Goal: Information Seeking & Learning: Learn about a topic

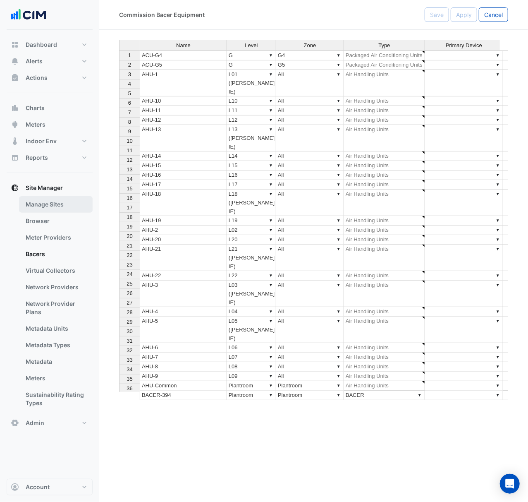
click at [70, 209] on link "Manage Sites" at bounding box center [56, 204] width 74 height 17
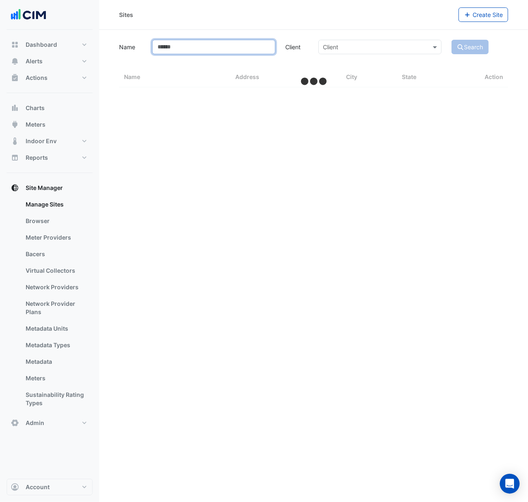
click at [208, 52] on input "Name" at bounding box center [213, 47] width 123 height 14
select select "***"
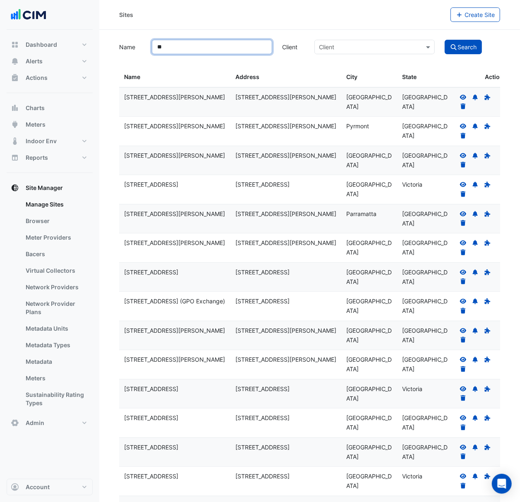
type input "**"
click at [445, 40] on button "Search" at bounding box center [463, 47] width 37 height 14
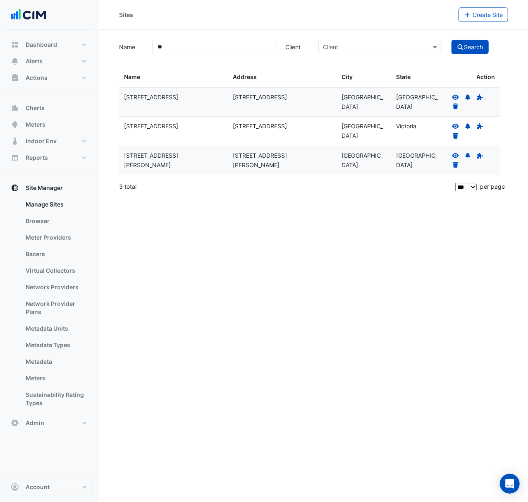
click at [454, 154] on icon at bounding box center [456, 155] width 7 height 5
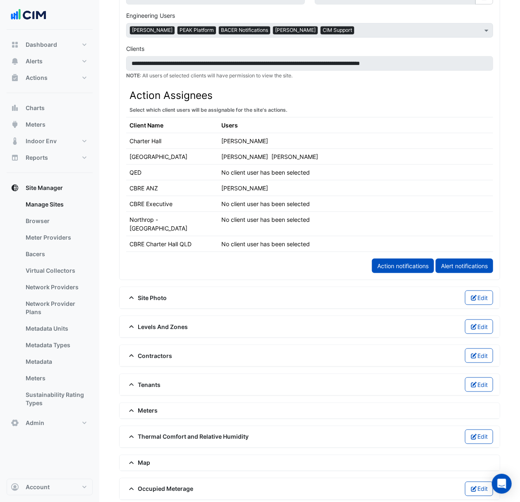
scroll to position [441, 0]
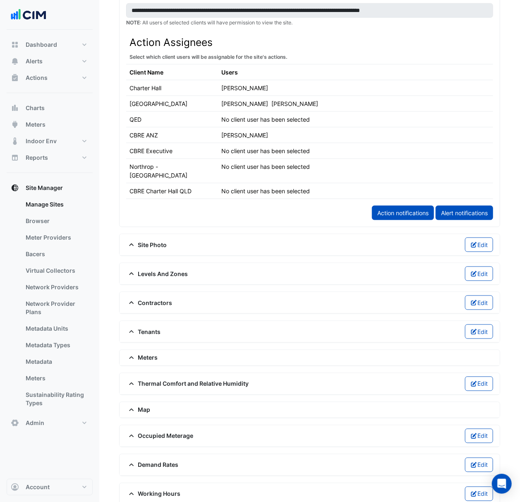
click at [179, 378] on div "Thermal Comfort and Relative Humidity Edit" at bounding box center [309, 383] width 367 height 14
click at [179, 384] on span "Thermal Comfort and Relative Humidity" at bounding box center [187, 383] width 123 height 9
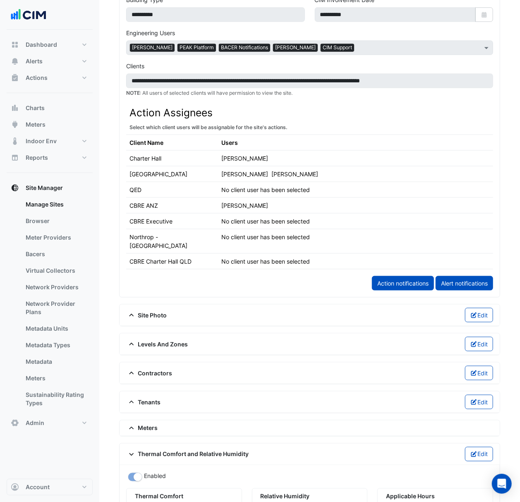
scroll to position [386, 0]
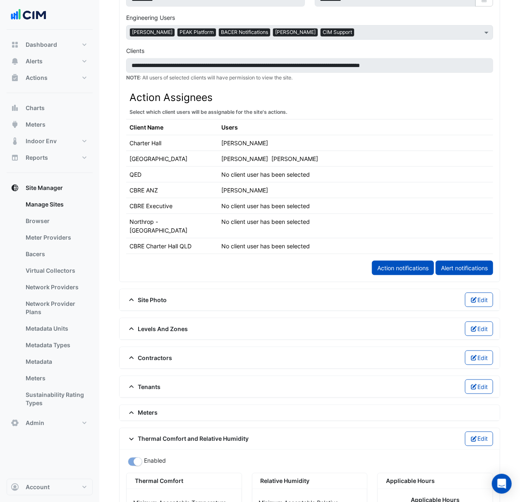
click at [267, 323] on div "Levels And Zones Edit" at bounding box center [309, 328] width 367 height 14
click at [160, 331] on div "Levels And Zones Edit" at bounding box center [309, 328] width 367 height 14
click at [161, 326] on span "Levels And Zones" at bounding box center [157, 328] width 62 height 9
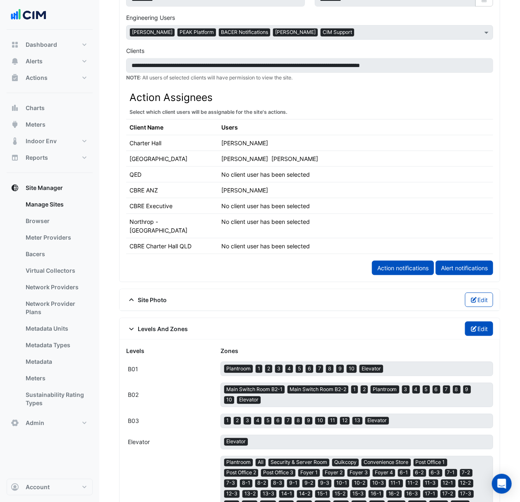
click at [485, 326] on button "Edit" at bounding box center [479, 328] width 29 height 14
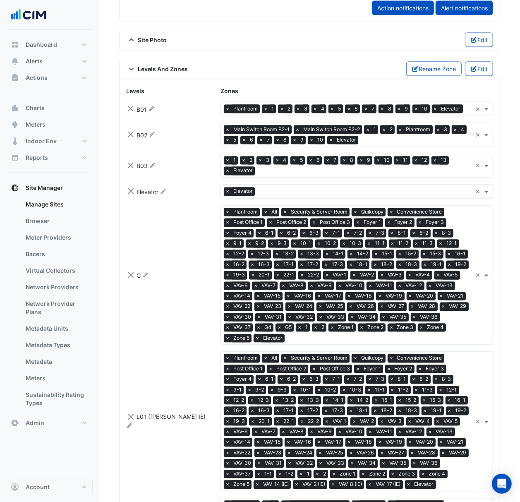
scroll to position [772, 0]
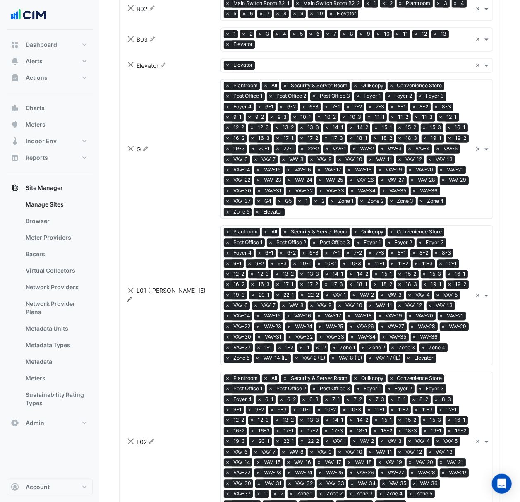
click at [132, 297] on icon at bounding box center [129, 299] width 5 height 5
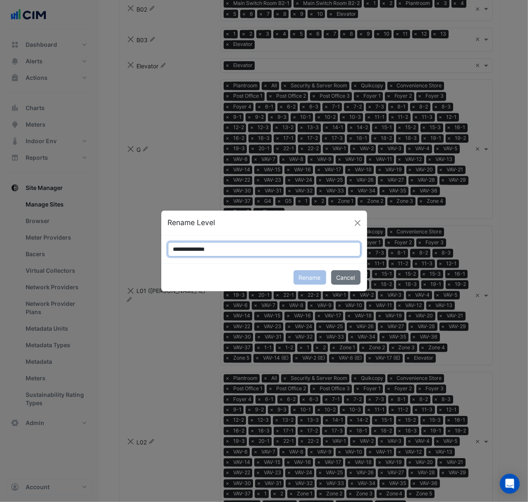
drag, startPoint x: 220, startPoint y: 246, endPoint x: 183, endPoint y: 251, distance: 38.1
click at [183, 251] on input "**********" at bounding box center [264, 249] width 193 height 14
type input "***"
click at [310, 275] on button "Rename" at bounding box center [310, 277] width 33 height 14
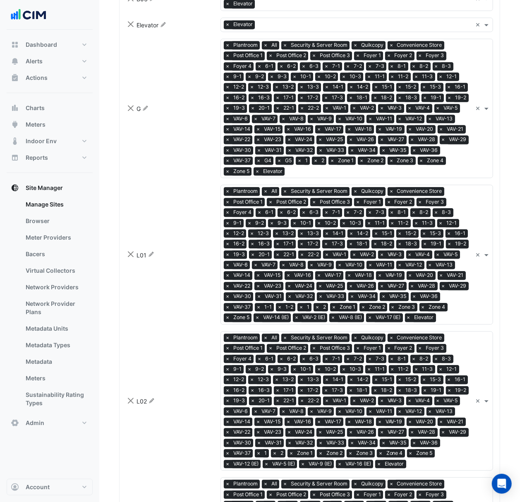
scroll to position [937, 0]
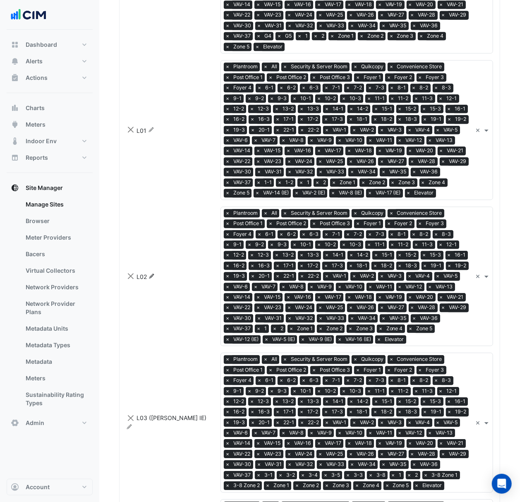
click at [151, 278] on icon at bounding box center [151, 275] width 5 height 5
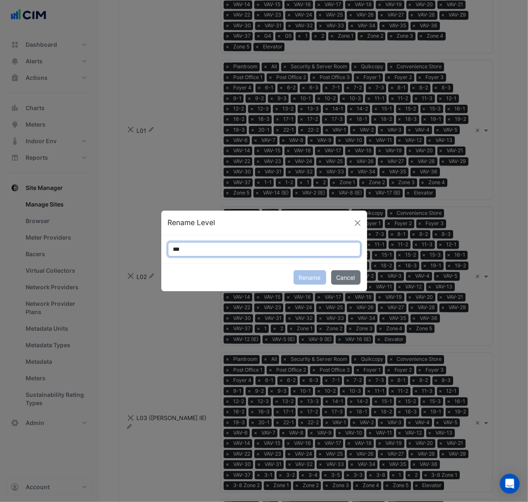
drag, startPoint x: 223, startPoint y: 249, endPoint x: 141, endPoint y: 250, distance: 81.1
click at [141, 250] on ngb-modal-window "Rename Level *** Rename Cancel" at bounding box center [264, 251] width 528 height 502
paste input "********"
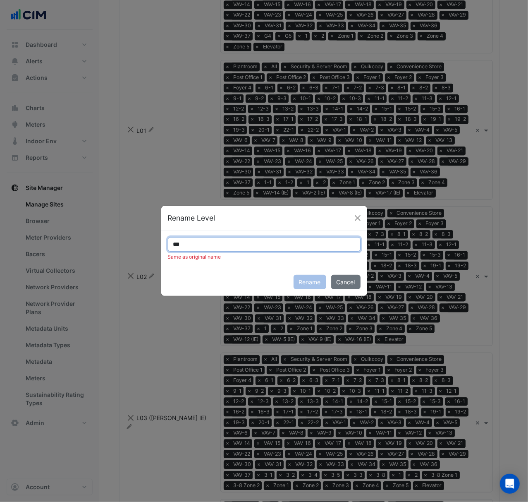
click at [192, 247] on input "***" at bounding box center [264, 244] width 193 height 14
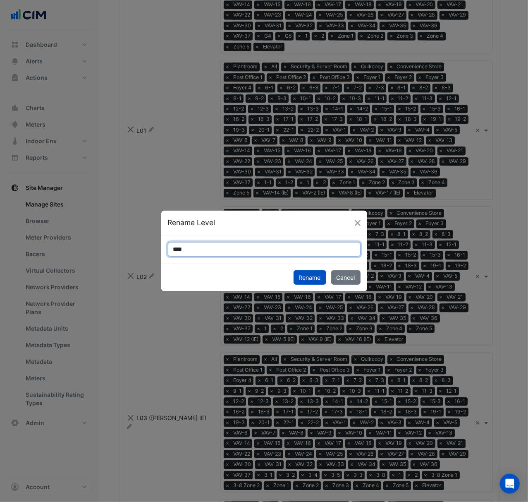
paste input "**********"
click at [186, 246] on input "**********" at bounding box center [264, 249] width 193 height 14
type input "**********"
click at [319, 279] on button "Rename" at bounding box center [310, 277] width 33 height 14
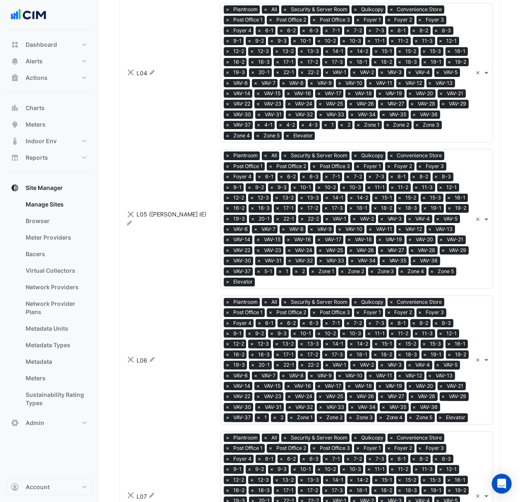
scroll to position [1434, 0]
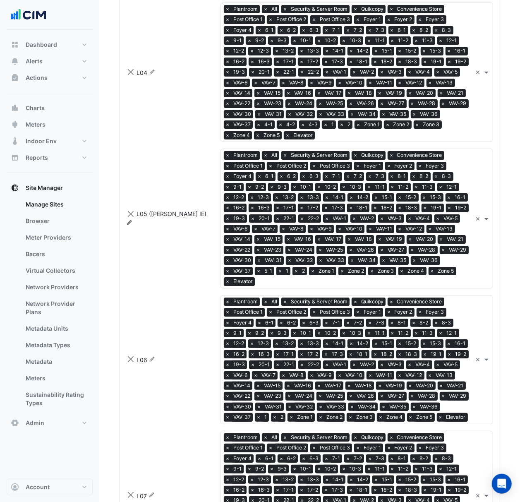
click at [132, 226] on fa-icon "Rename" at bounding box center [129, 222] width 6 height 7
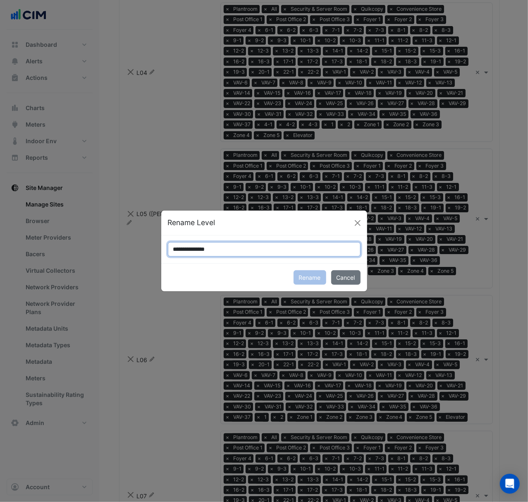
drag, startPoint x: 204, startPoint y: 249, endPoint x: 186, endPoint y: 247, distance: 18.3
click at [186, 247] on input "**********" at bounding box center [264, 249] width 193 height 14
paste input "*"
drag, startPoint x: 243, startPoint y: 250, endPoint x: 187, endPoint y: 242, distance: 56.5
click at [187, 242] on input "**********" at bounding box center [264, 249] width 193 height 14
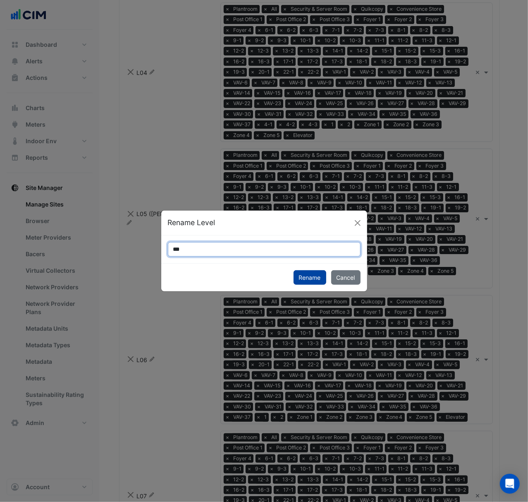
type input "***"
click at [304, 273] on button "Rename" at bounding box center [310, 277] width 33 height 14
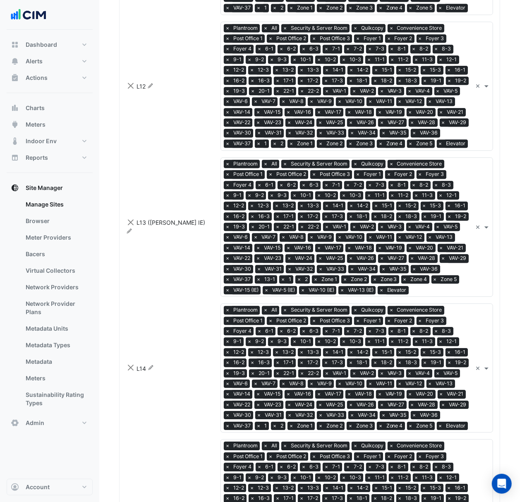
scroll to position [2702, 0]
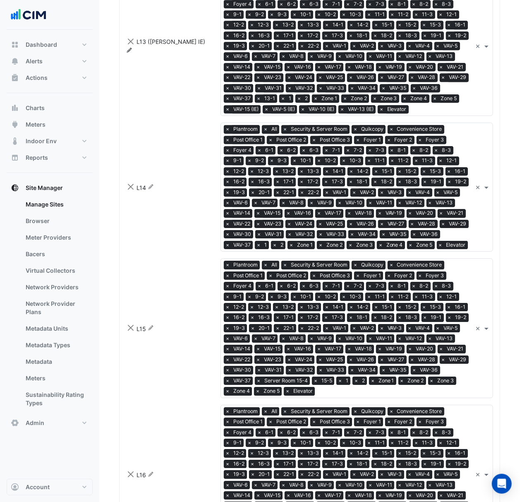
click at [132, 53] on icon "Rename" at bounding box center [129, 50] width 6 height 5
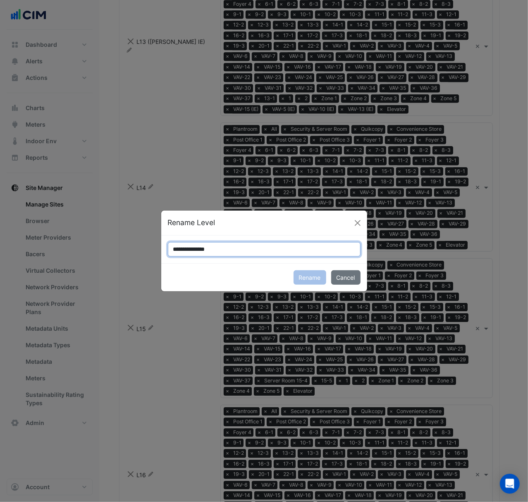
drag, startPoint x: 235, startPoint y: 248, endPoint x: 182, endPoint y: 247, distance: 53.4
click at [182, 247] on input "**********" at bounding box center [264, 249] width 193 height 14
type input "***"
click at [302, 279] on button "Rename" at bounding box center [310, 277] width 33 height 14
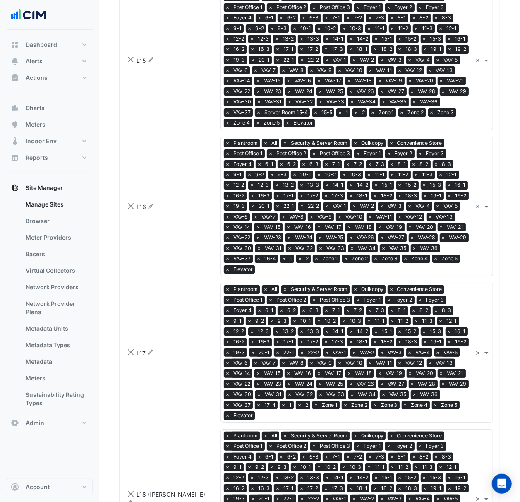
scroll to position [3033, 0]
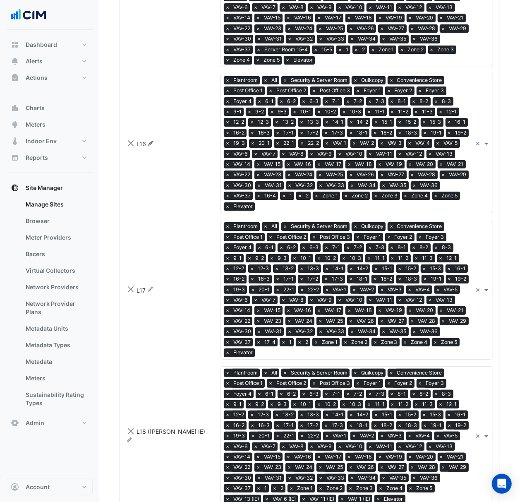
click at [153, 146] on icon "Rename" at bounding box center [151, 143] width 6 height 5
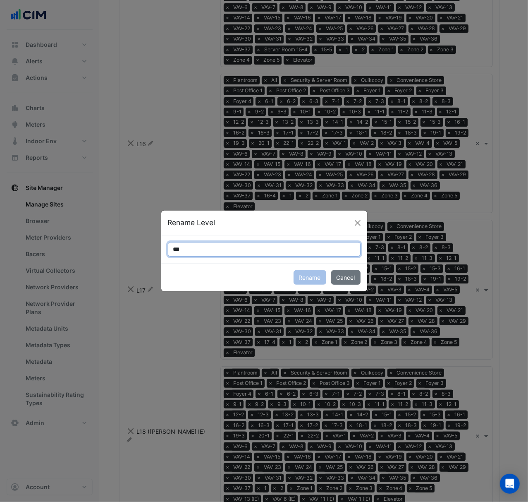
click at [203, 250] on input "***" at bounding box center [264, 249] width 193 height 14
paste input "**********"
click at [184, 249] on input "**********" at bounding box center [264, 249] width 193 height 14
type input "**********"
click at [302, 277] on button "Rename" at bounding box center [310, 277] width 33 height 14
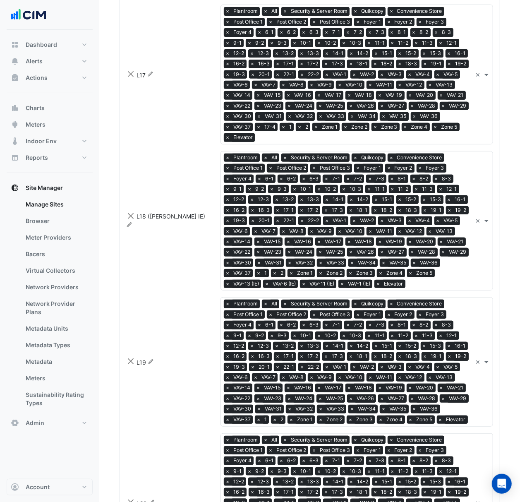
scroll to position [3254, 0]
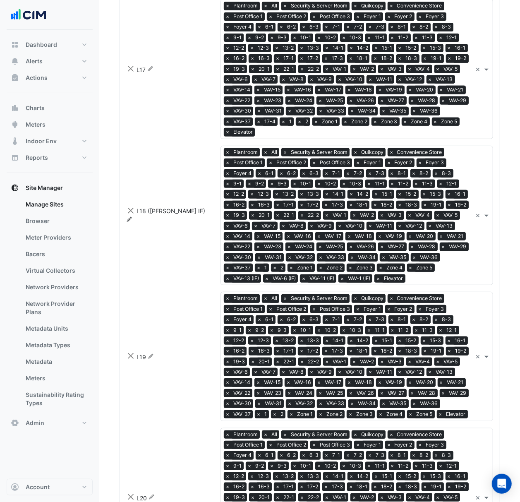
click at [132, 223] on fa-icon "Rename" at bounding box center [129, 219] width 6 height 7
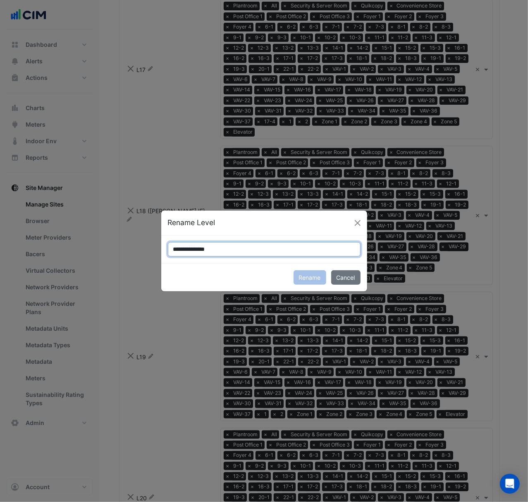
drag, startPoint x: 223, startPoint y: 245, endPoint x: 183, endPoint y: 242, distance: 40.7
click at [183, 242] on input "**********" at bounding box center [264, 249] width 193 height 14
type input "***"
click at [311, 277] on button "Rename" at bounding box center [310, 277] width 33 height 14
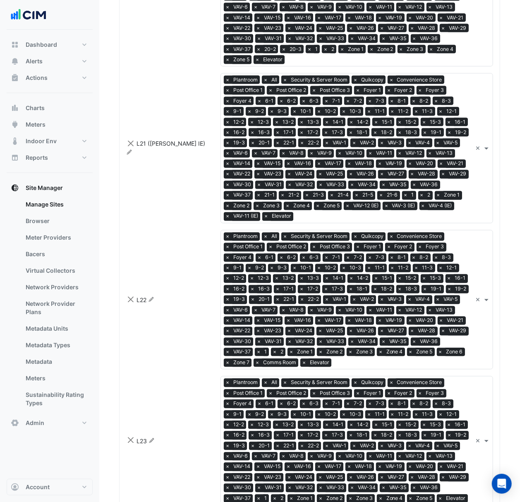
scroll to position [3806, 0]
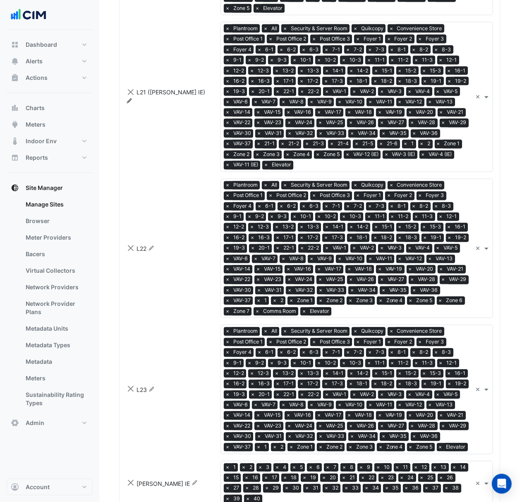
click at [132, 103] on icon "Rename" at bounding box center [129, 100] width 6 height 5
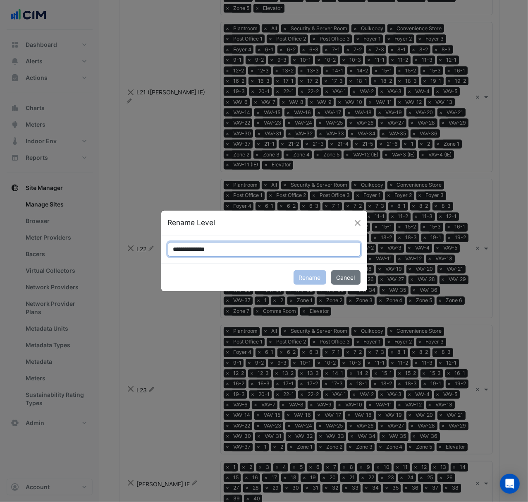
drag, startPoint x: 241, startPoint y: 251, endPoint x: 184, endPoint y: 246, distance: 57.3
click at [184, 246] on input "**********" at bounding box center [264, 249] width 193 height 14
type input "***"
click at [303, 281] on button "Rename" at bounding box center [310, 277] width 33 height 14
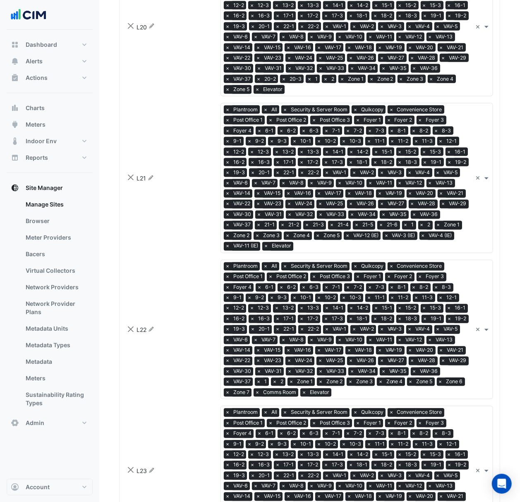
scroll to position [3750, 0]
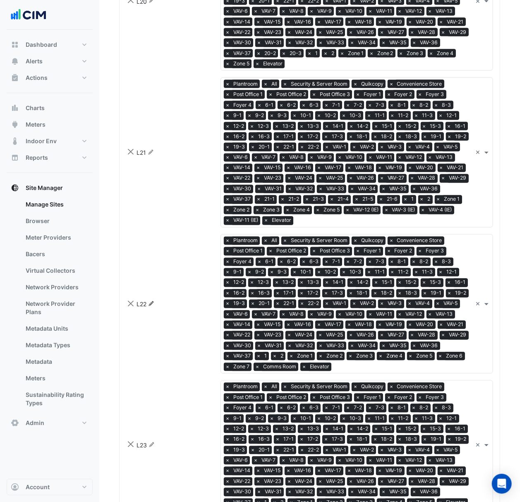
click at [153, 306] on icon "Rename" at bounding box center [151, 303] width 6 height 5
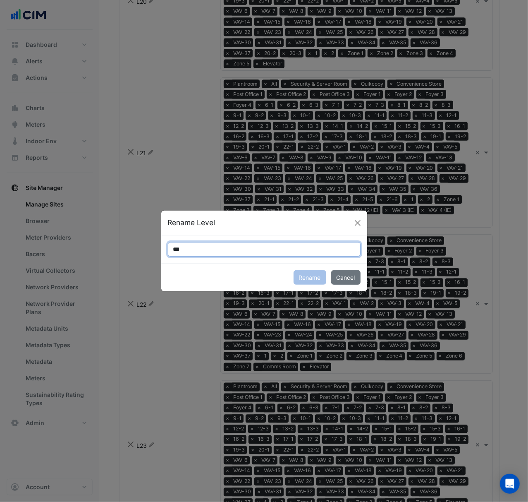
click at [194, 249] on input "***" at bounding box center [264, 249] width 193 height 14
paste input "**********"
type input "**********"
click at [295, 280] on button "Rename" at bounding box center [310, 277] width 33 height 14
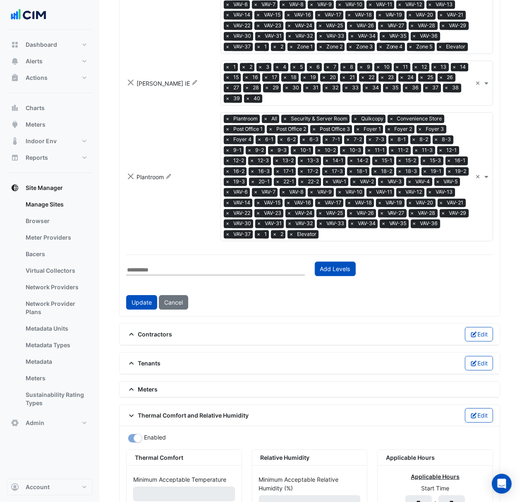
scroll to position [4302, 0]
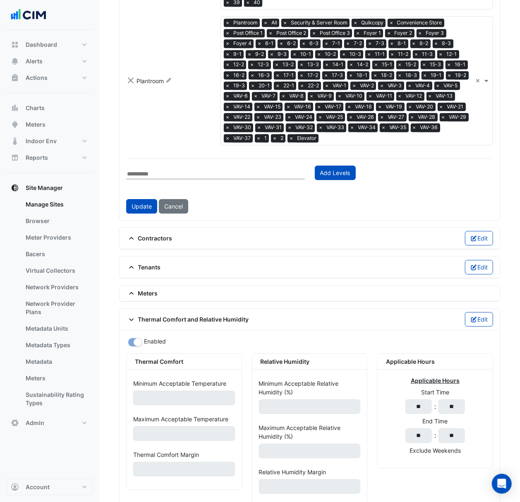
click at [143, 213] on button "Update" at bounding box center [141, 206] width 31 height 14
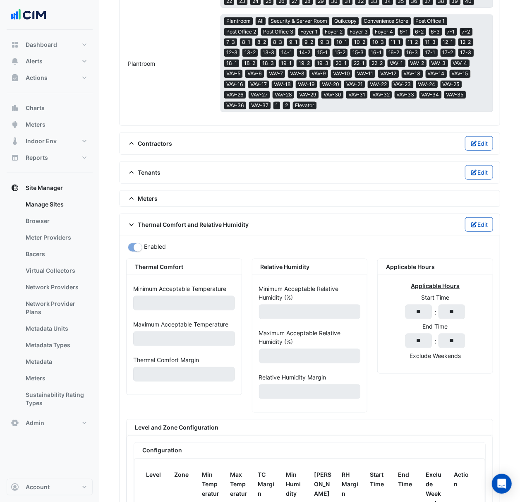
scroll to position [3419, 0]
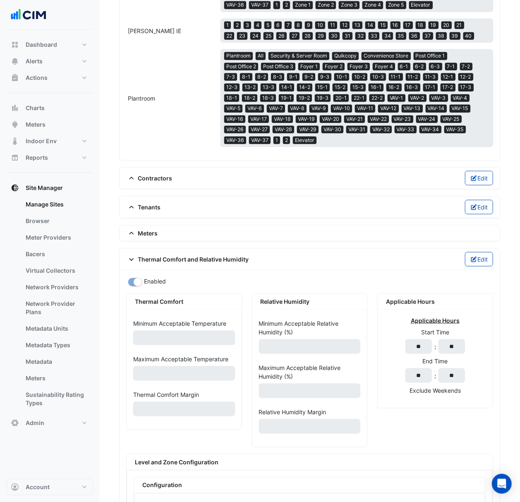
click at [191, 263] on span "Thermal Comfort and Relative Humidity" at bounding box center [187, 259] width 123 height 9
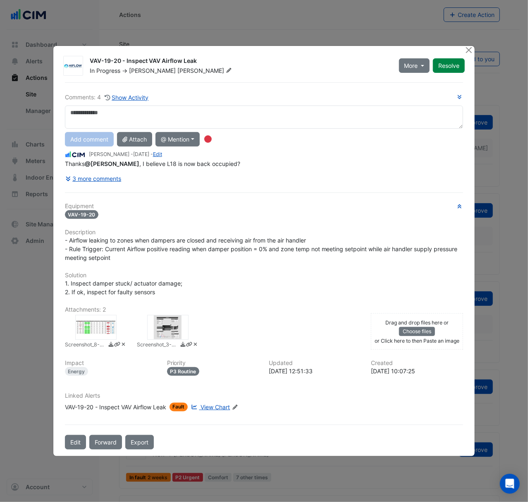
click at [107, 325] on div at bounding box center [95, 327] width 41 height 25
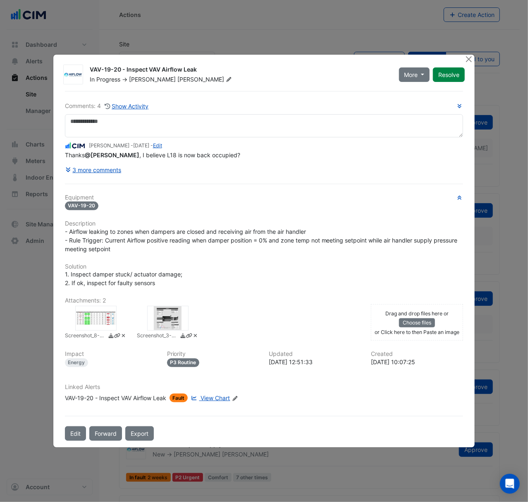
click at [26, 275] on ngb-modal-window "VAV-19-20 - Inspect VAV Airflow Leak In Progress -> Brent Kessell More On Hold …" at bounding box center [264, 251] width 528 height 502
drag, startPoint x: 35, startPoint y: 277, endPoint x: 42, endPoint y: 278, distance: 6.7
click at [37, 278] on ngb-modal-window "VAV-19-20 - Inspect VAV Airflow Leak In Progress -> Brent Kessell More On Hold …" at bounding box center [264, 251] width 528 height 502
click at [469, 63] on button "Close" at bounding box center [469, 59] width 9 height 9
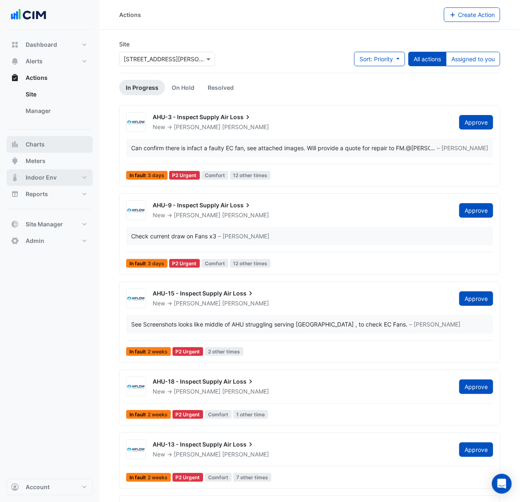
drag, startPoint x: 62, startPoint y: 143, endPoint x: 65, endPoint y: 136, distance: 7.1
click at [63, 143] on button "Charts" at bounding box center [50, 144] width 86 height 17
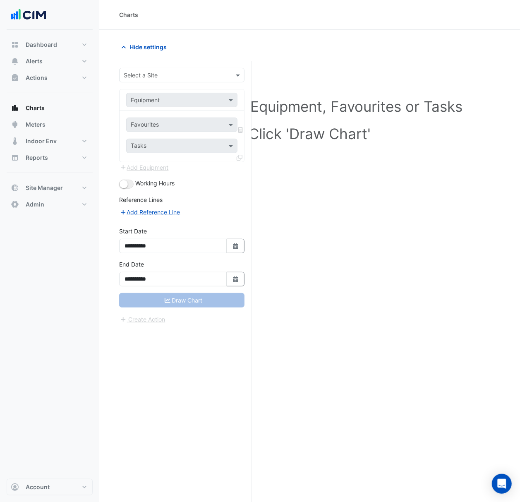
click at [151, 77] on input "text" at bounding box center [174, 75] width 100 height 9
type input "**"
click at [204, 41] on div "Hide settings" at bounding box center [212, 47] width 196 height 14
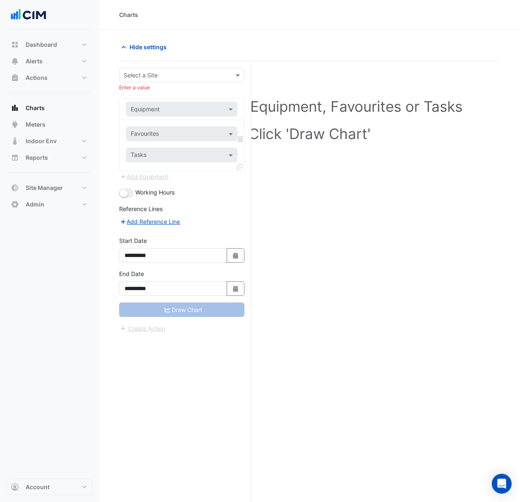
click at [208, 73] on input "text" at bounding box center [174, 75] width 100 height 9
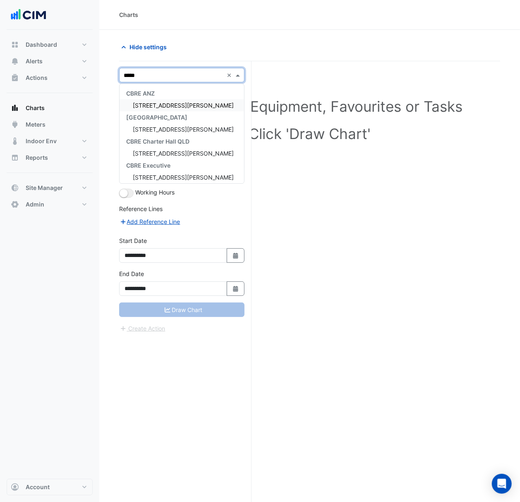
type input "******"
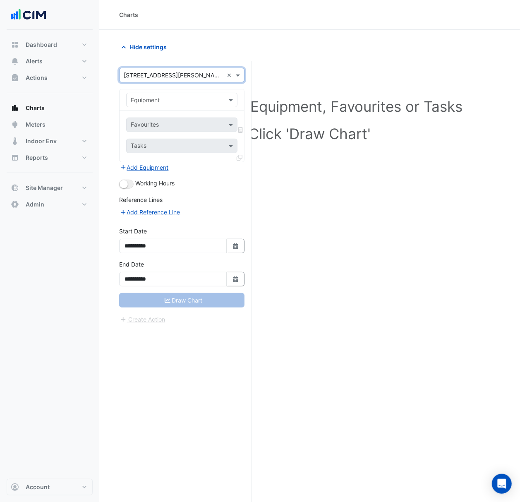
click at [150, 101] on input "text" at bounding box center [174, 100] width 86 height 9
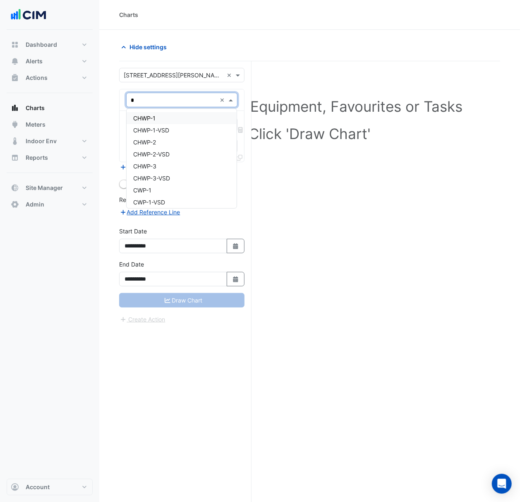
type input "**"
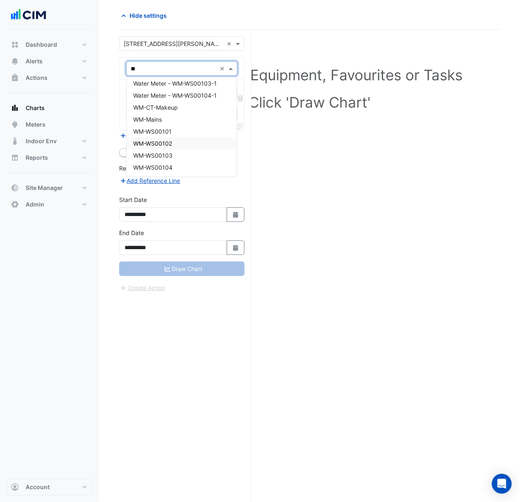
scroll to position [32, 0]
drag, startPoint x: 199, startPoint y: 127, endPoint x: 203, endPoint y: 134, distance: 7.8
click at [200, 127] on div "WM-WS00101" at bounding box center [182, 131] width 110 height 12
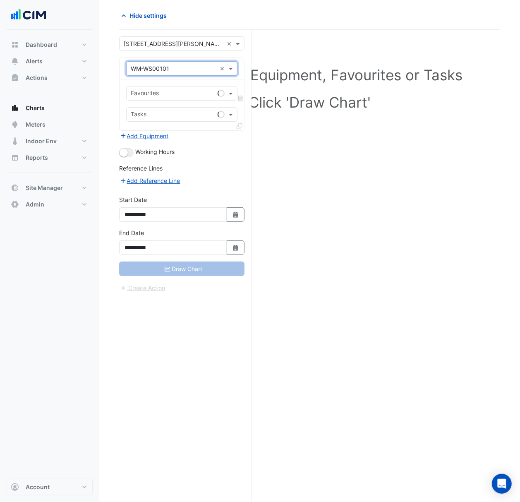
click at [202, 141] on form "**********" at bounding box center [181, 164] width 125 height 256
click at [206, 146] on form "**********" at bounding box center [181, 164] width 125 height 256
click at [165, 134] on button "Add Equipment" at bounding box center [144, 136] width 50 height 10
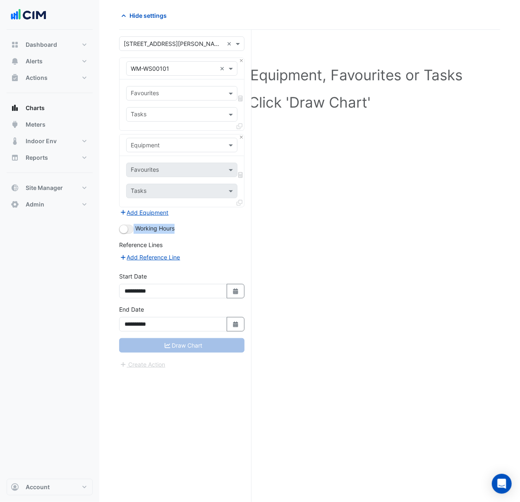
click at [177, 146] on input "text" at bounding box center [174, 145] width 86 height 9
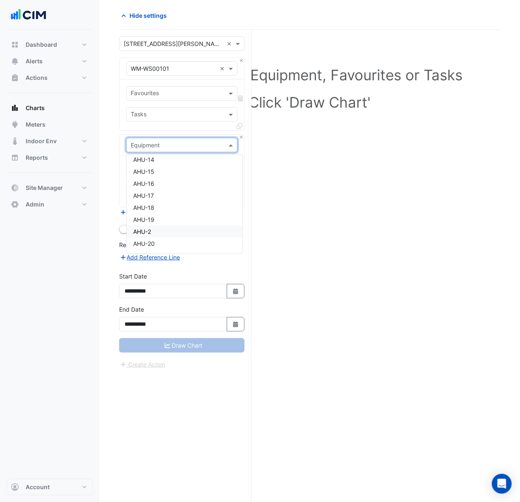
scroll to position [110, 0]
type input "**"
click at [159, 197] on span "WM-Mains" at bounding box center [147, 196] width 29 height 7
click at [41, 123] on span "Meters" at bounding box center [36, 124] width 20 height 8
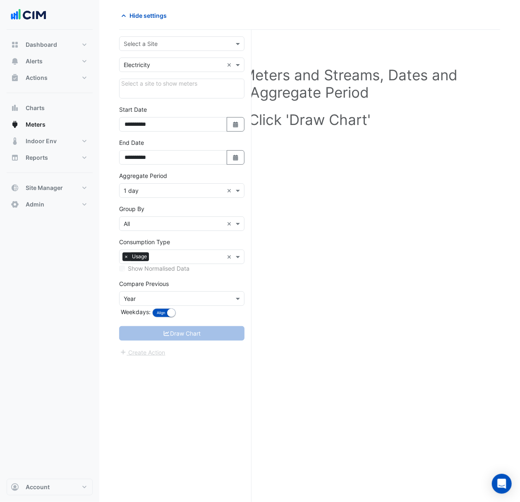
click at [211, 46] on input "text" at bounding box center [174, 44] width 100 height 9
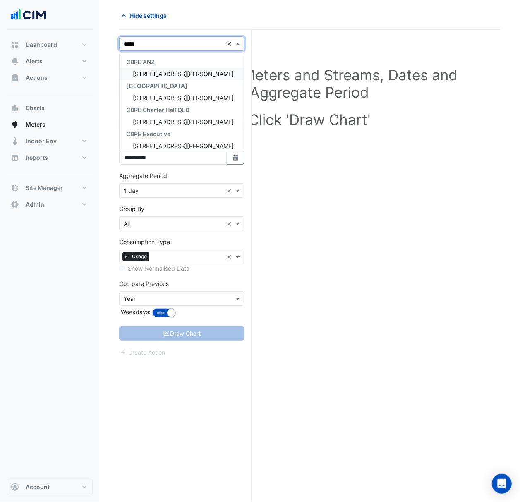
type input "******"
click at [194, 69] on div "[STREET_ADDRESS][PERSON_NAME]" at bounding box center [182, 74] width 125 height 12
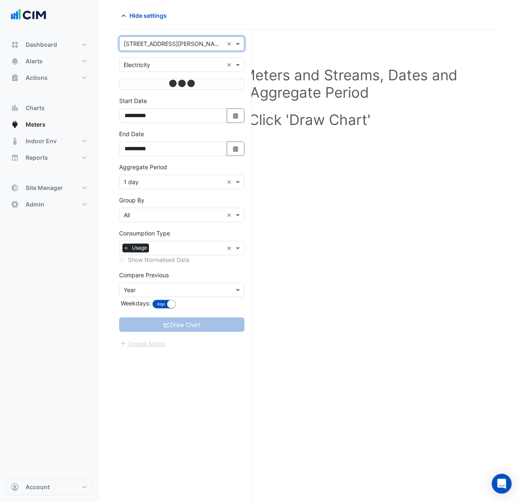
click at [193, 68] on input "text" at bounding box center [174, 65] width 100 height 9
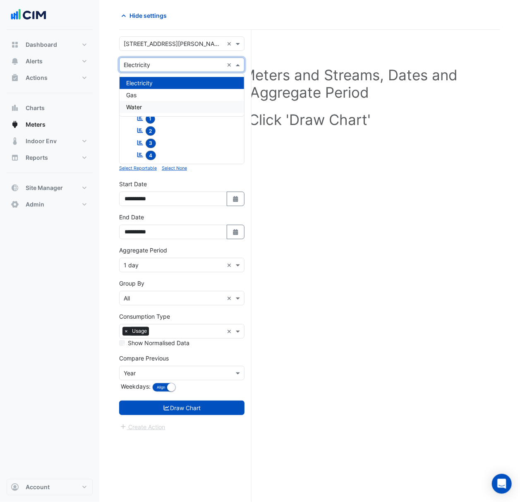
click at [186, 106] on div "Water" at bounding box center [182, 107] width 125 height 12
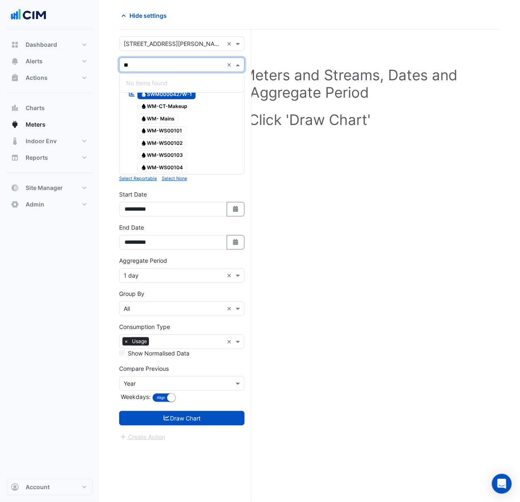
click at [334, 181] on div "Select Site, Meters and Streams, Dates and Aggregate Period Click 'Draw Chart'" at bounding box center [309, 271] width 381 height 462
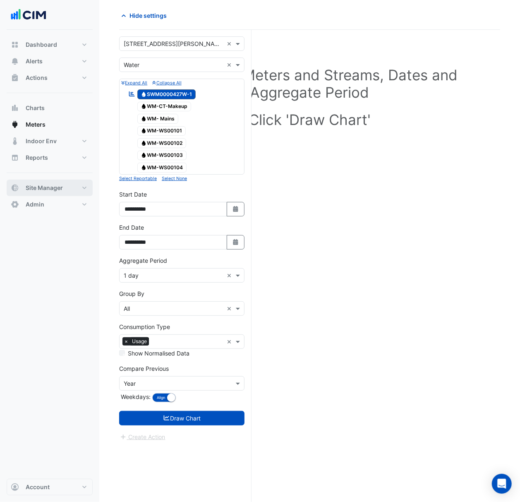
click at [48, 191] on span "Site Manager" at bounding box center [44, 188] width 37 height 8
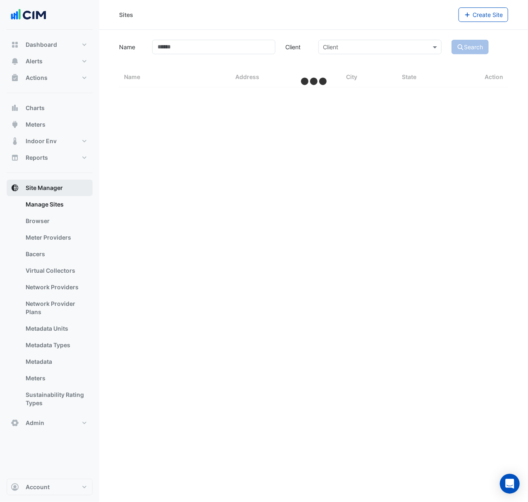
select select "***"
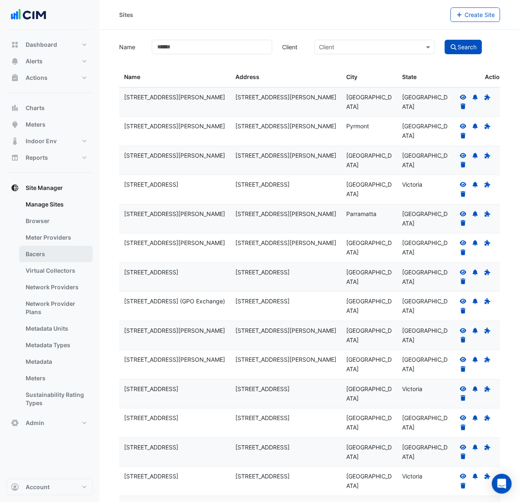
click at [65, 258] on link "Bacers" at bounding box center [56, 254] width 74 height 17
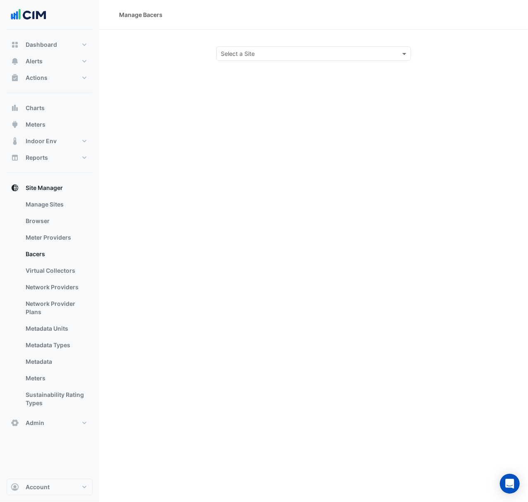
click at [333, 59] on div "Select a Site" at bounding box center [313, 53] width 195 height 14
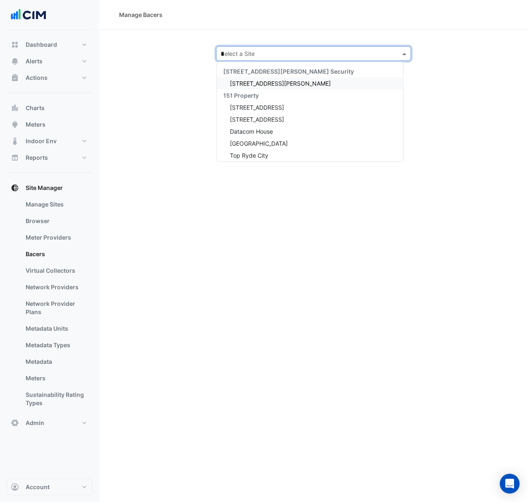
type input "**"
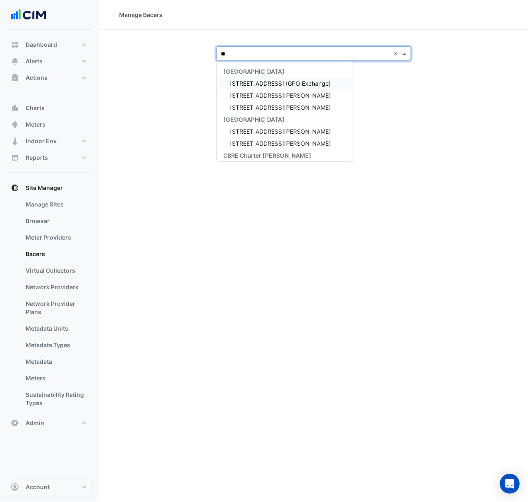
click at [289, 85] on span "[STREET_ADDRESS] (GPO Exchange)" at bounding box center [280, 83] width 101 height 7
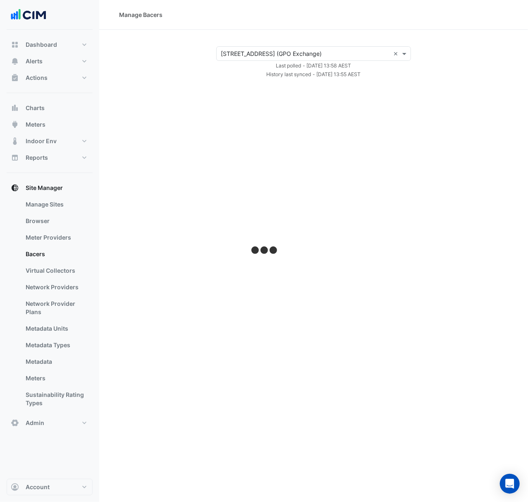
select select "***"
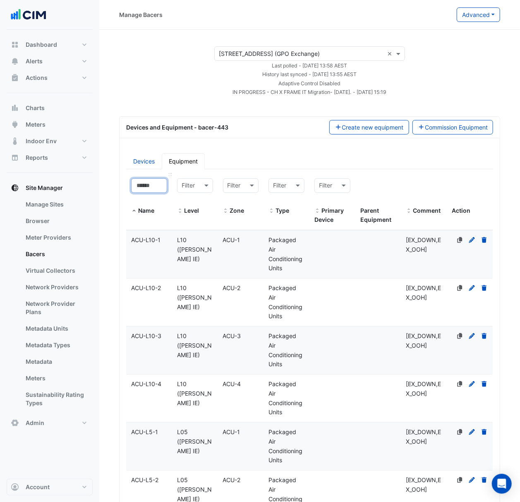
click at [161, 184] on input at bounding box center [149, 185] width 36 height 14
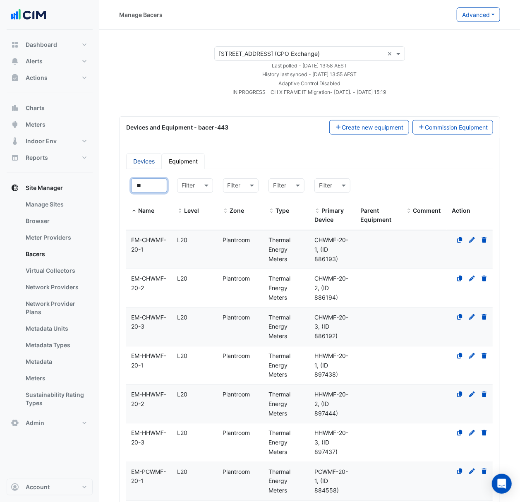
type input "**"
click at [147, 163] on link "Devices" at bounding box center [144, 161] width 36 height 16
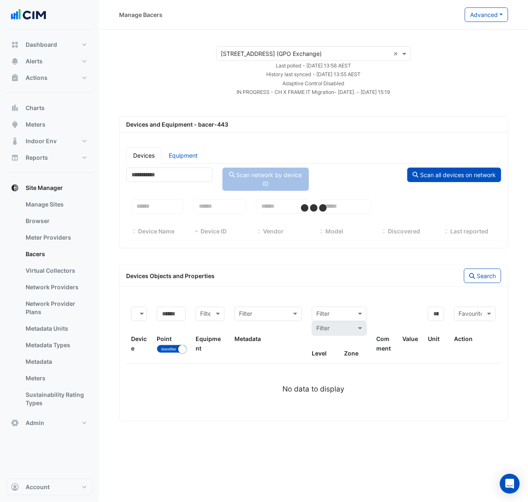
select select "***"
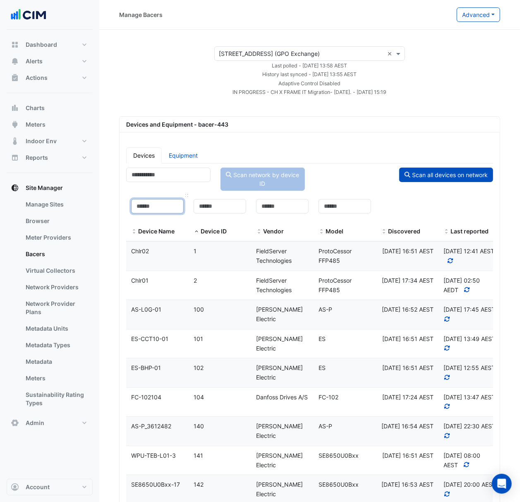
click at [166, 204] on input at bounding box center [157, 206] width 53 height 14
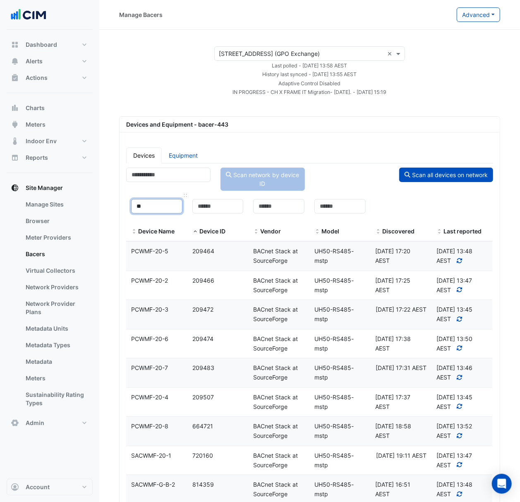
type input "**"
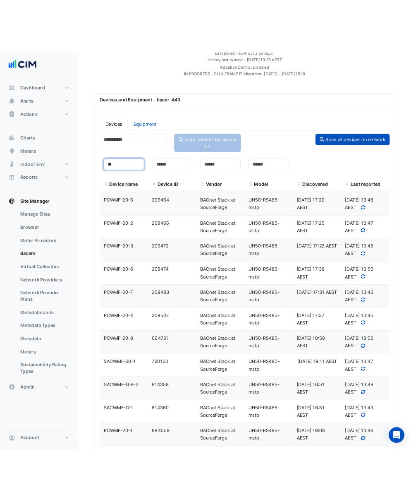
scroll to position [17, 0]
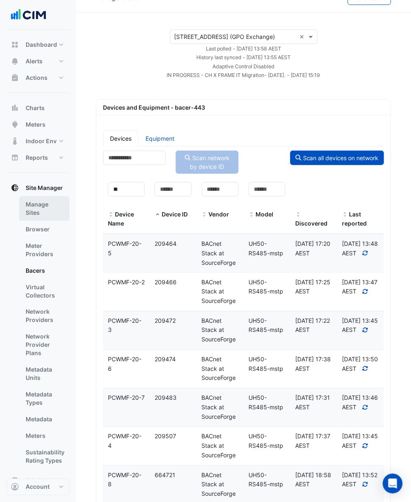
click at [40, 214] on link "Manage Sites" at bounding box center [44, 208] width 50 height 25
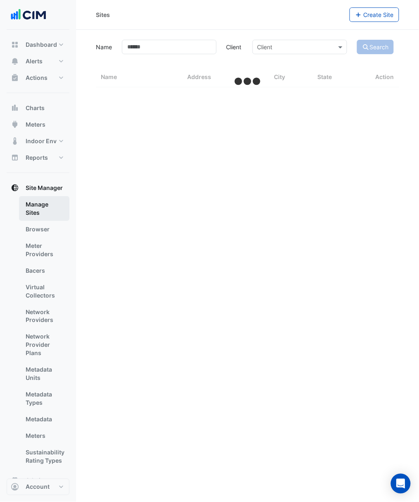
select select "***"
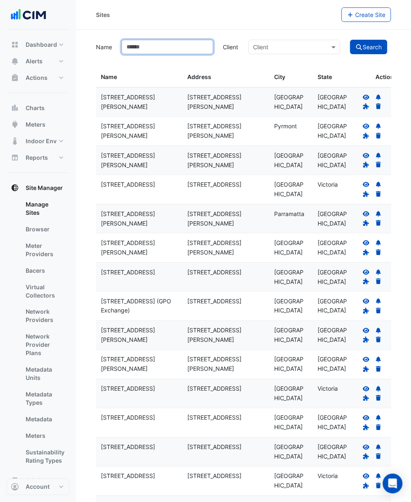
click at [176, 48] on input "Name" at bounding box center [168, 47] width 92 height 14
click at [34, 110] on span "Charts" at bounding box center [35, 108] width 19 height 8
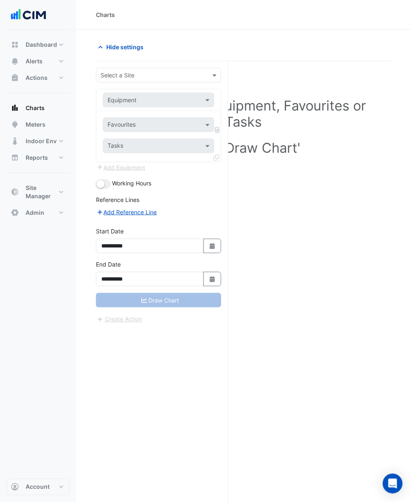
click at [137, 74] on input "text" at bounding box center [151, 75] width 100 height 9
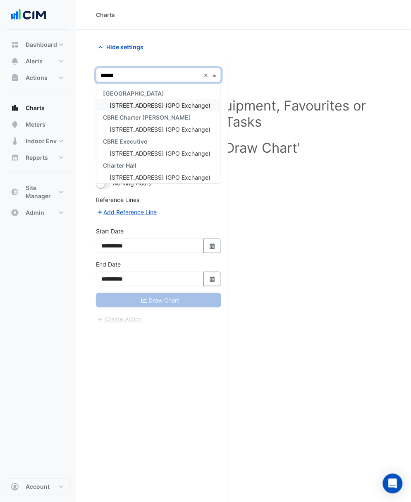
type input "*******"
click at [170, 104] on span "[STREET_ADDRESS] (GPO Exchange)" at bounding box center [160, 105] width 101 height 7
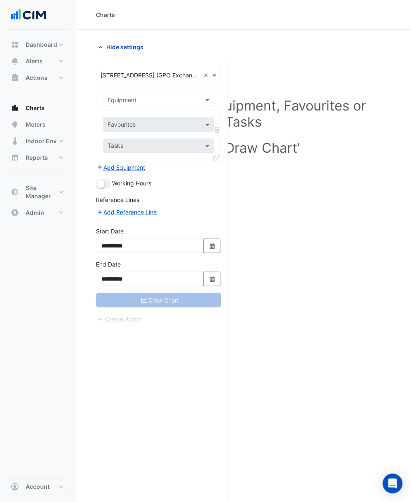
click at [143, 99] on input "text" at bounding box center [151, 100] width 86 height 9
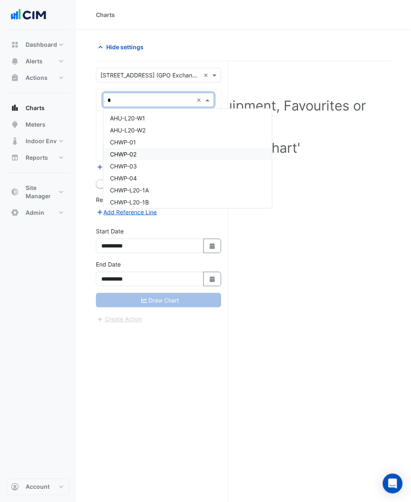
type input "**"
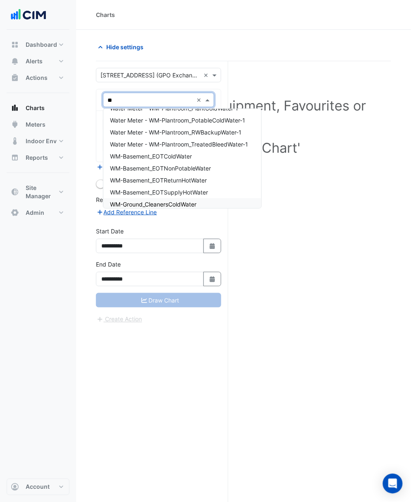
scroll to position [311, 0]
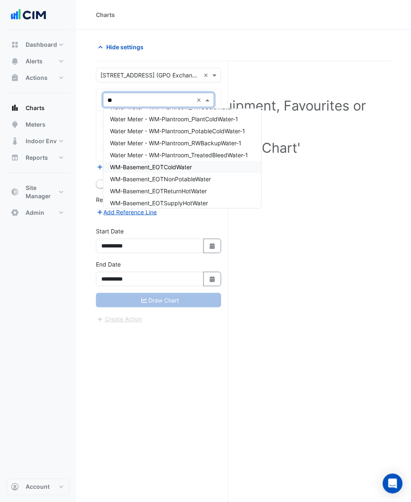
click at [204, 168] on div "WM-Basement_EOTColdWater" at bounding box center [182, 167] width 158 height 12
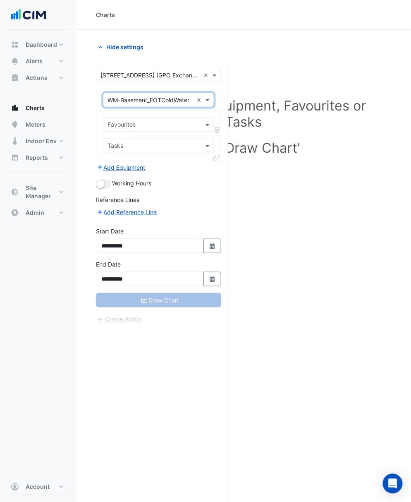
click at [192, 128] on input "text" at bounding box center [154, 125] width 93 height 9
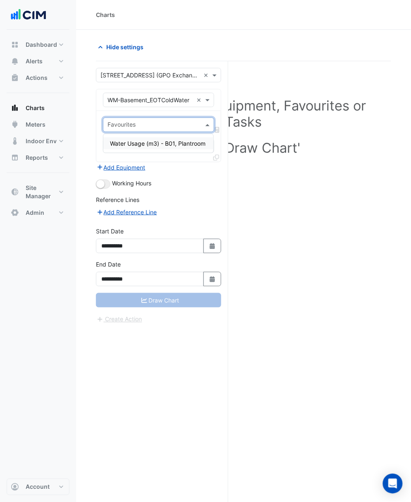
click at [188, 148] on div "Water Usage (m3) - B01, Plantroom" at bounding box center [158, 143] width 110 height 12
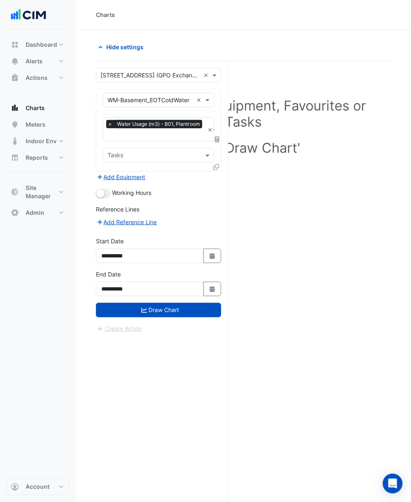
click at [182, 207] on div "Reference Lines" at bounding box center [158, 211] width 125 height 12
click at [187, 315] on button "Draw Chart" at bounding box center [158, 310] width 125 height 14
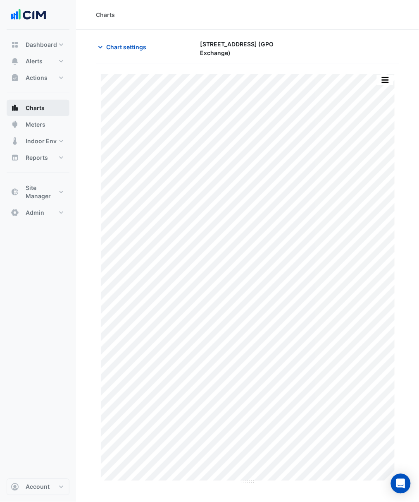
click at [43, 110] on span "Charts" at bounding box center [35, 108] width 19 height 8
click at [45, 130] on button "Meters" at bounding box center [38, 124] width 63 height 17
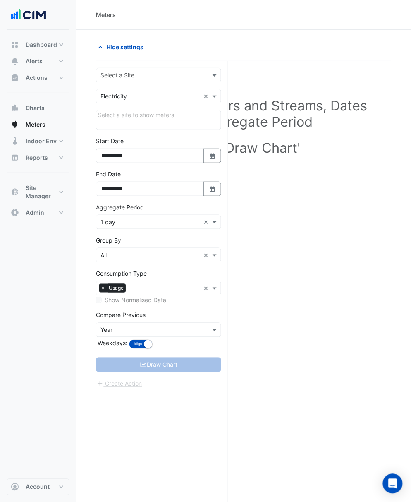
click at [131, 88] on form "**********" at bounding box center [158, 228] width 125 height 321
click at [131, 89] on div "Utility Type × Electricity ×" at bounding box center [158, 96] width 125 height 14
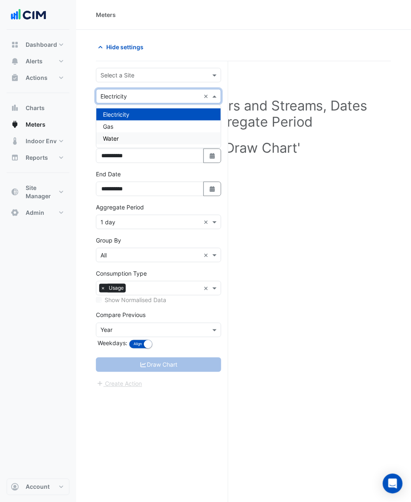
drag, startPoint x: 141, startPoint y: 141, endPoint x: 141, endPoint y: 133, distance: 8.3
click at [141, 141] on div "Water" at bounding box center [158, 138] width 125 height 12
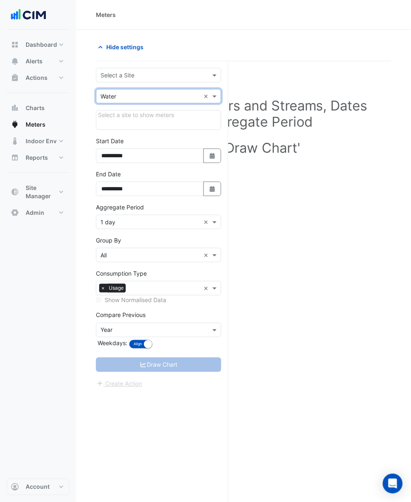
click at [154, 80] on div "Select a Site" at bounding box center [158, 75] width 125 height 14
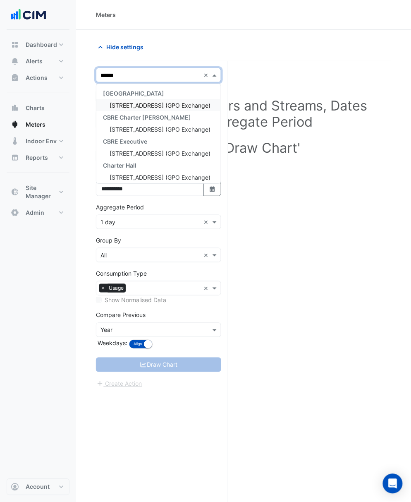
type input "*******"
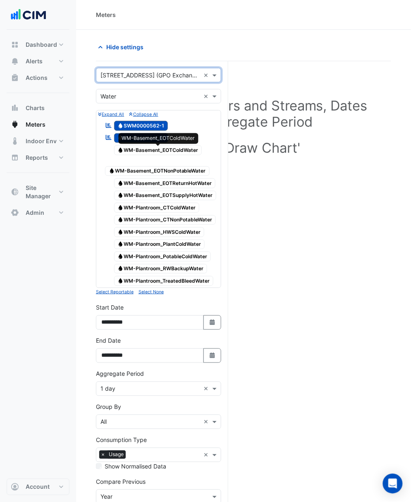
click at [179, 151] on span "Water WM-Basement_EOTColdWater" at bounding box center [158, 150] width 88 height 10
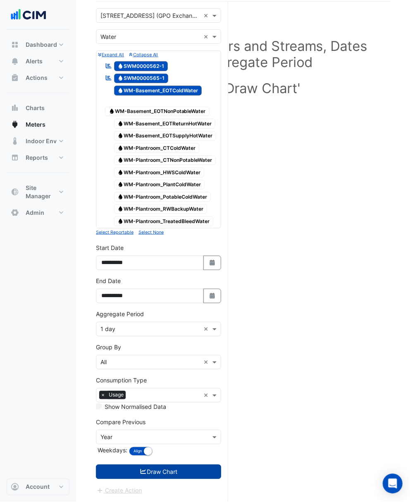
click at [149, 473] on button "Draw Chart" at bounding box center [158, 472] width 125 height 14
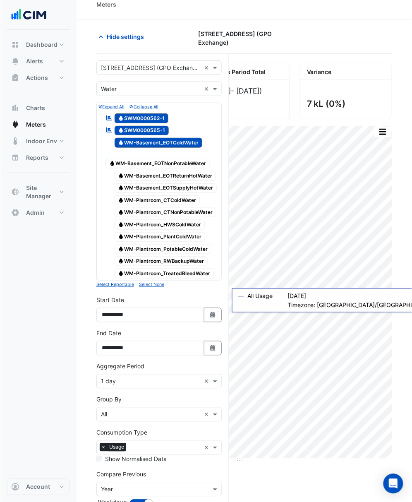
scroll to position [65, 0]
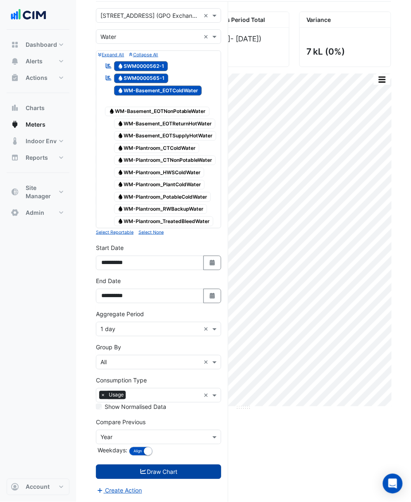
click at [166, 474] on button "Draw Chart" at bounding box center [158, 472] width 125 height 14
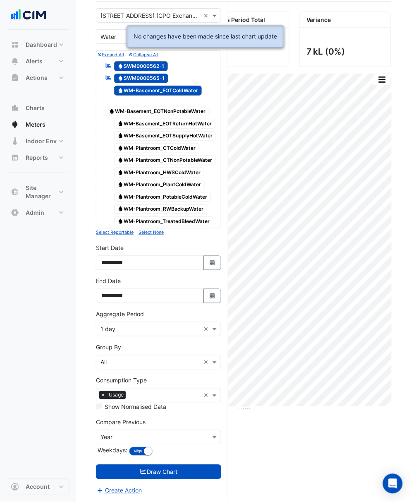
click at [259, 443] on div "Current Period Total (01 Aug 25 - 31 Aug 25 ) 7 kL Previous Period Total (02 Au…" at bounding box center [243, 257] width 295 height 490
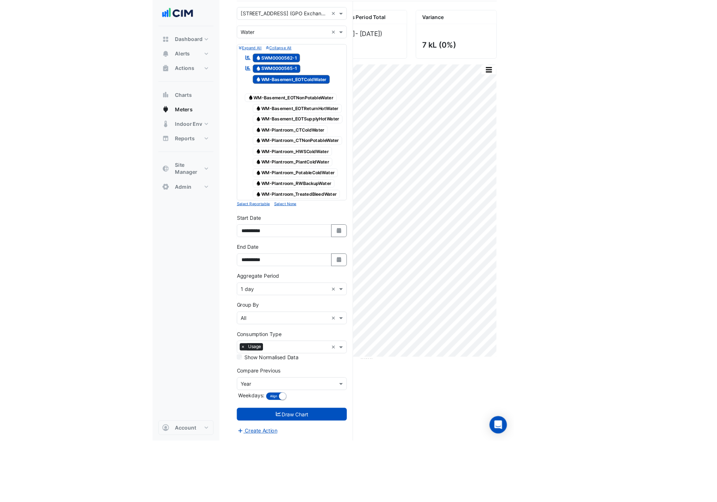
scroll to position [63, 0]
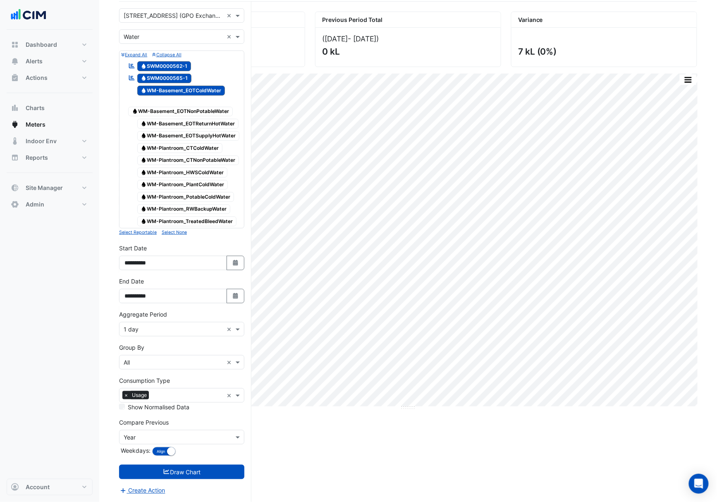
drag, startPoint x: 472, startPoint y: 462, endPoint x: 468, endPoint y: 457, distance: 5.6
click at [470, 460] on div "Current Period Total (01 Aug 25 - 31 Aug 25 ) 7 kL Previous Period Total (02 Au…" at bounding box center [408, 257] width 578 height 490
click at [258, 446] on div "Current Period Total (01 Aug 25 - 31 Aug 25 ) 7 kL Previous Period Total (02 Au…" at bounding box center [408, 257] width 578 height 490
click at [262, 447] on div "Current Period Total (01 Aug 25 - 31 Aug 25 ) 7 kL Previous Period Total (02 Au…" at bounding box center [408, 257] width 578 height 490
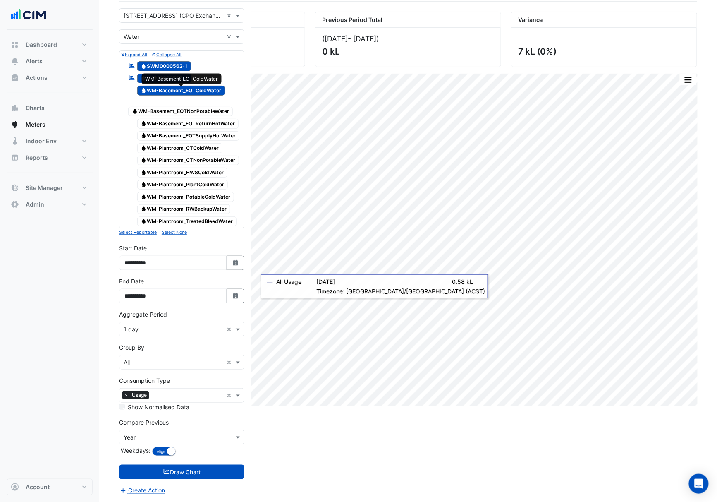
click at [210, 86] on span "Water WM-Basement_EOTColdWater" at bounding box center [181, 91] width 88 height 10
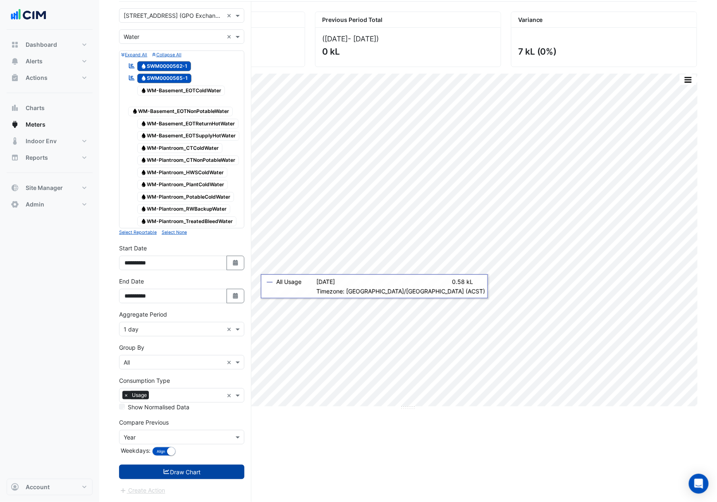
click at [225, 469] on button "Draw Chart" at bounding box center [181, 472] width 125 height 14
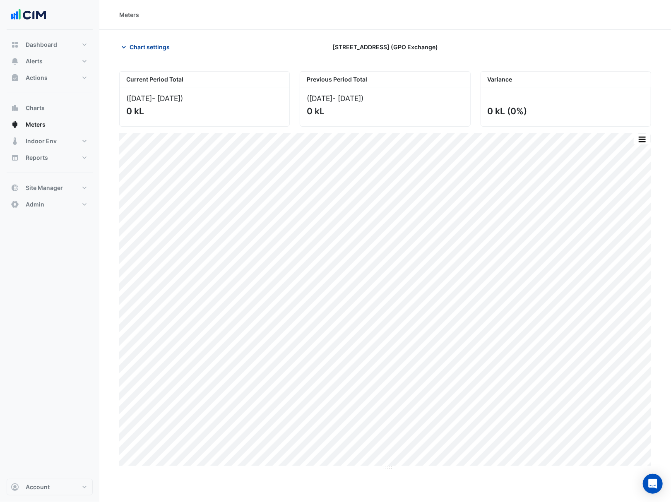
click at [146, 46] on span "Chart settings" at bounding box center [149, 47] width 40 height 9
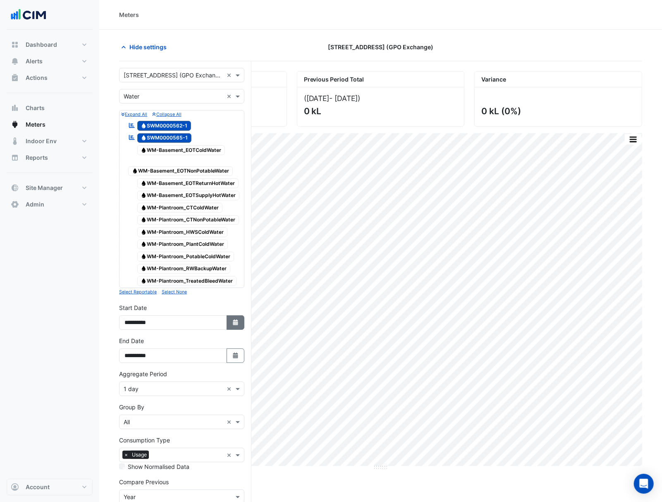
click at [235, 324] on icon "button" at bounding box center [235, 322] width 5 height 6
select select "*"
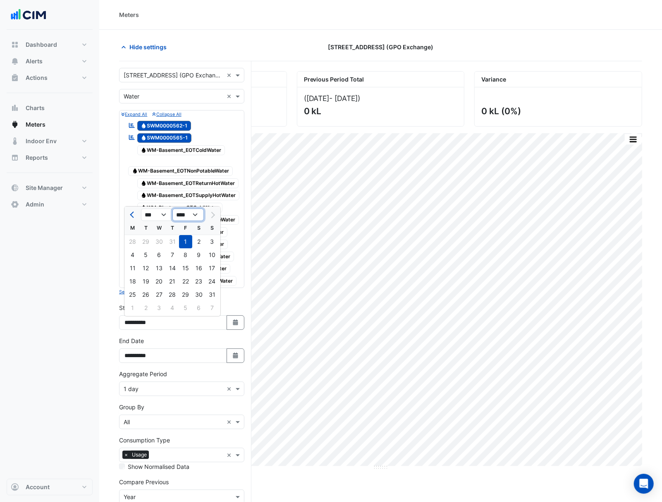
click at [187, 217] on select "**** **** **** **** **** **** **** **** **** **** ****" at bounding box center [187, 214] width 31 height 12
select select "****"
click at [172, 208] on select "**** **** **** **** **** **** **** **** **** **** ****" at bounding box center [187, 214] width 31 height 12
click at [197, 244] on div "3" at bounding box center [198, 241] width 13 height 13
type input "**********"
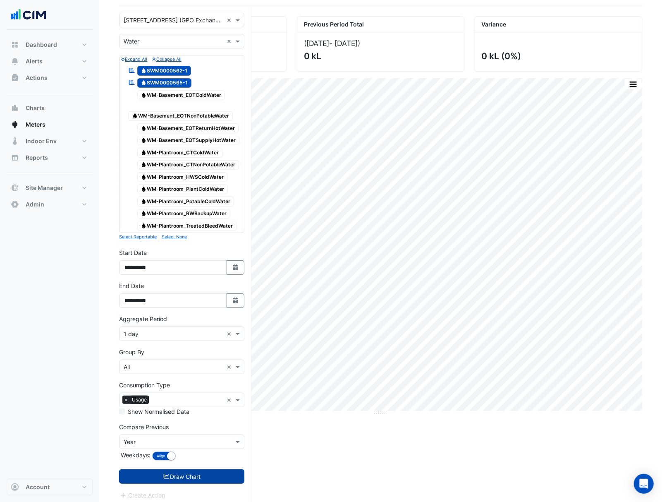
click at [194, 483] on button "Draw Chart" at bounding box center [181, 476] width 125 height 14
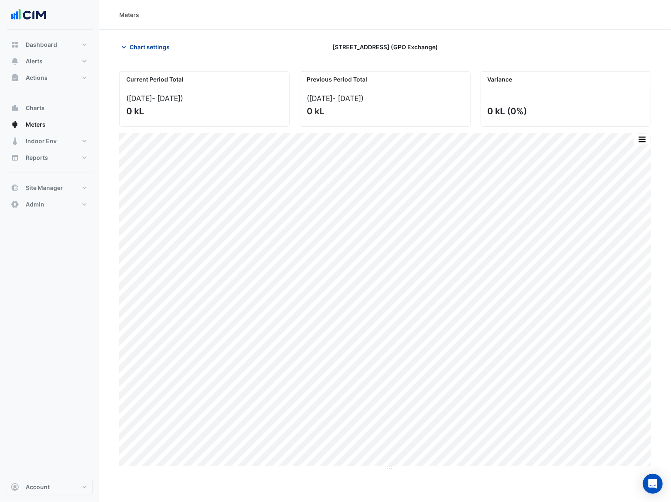
click at [153, 47] on span "Chart settings" at bounding box center [149, 47] width 40 height 9
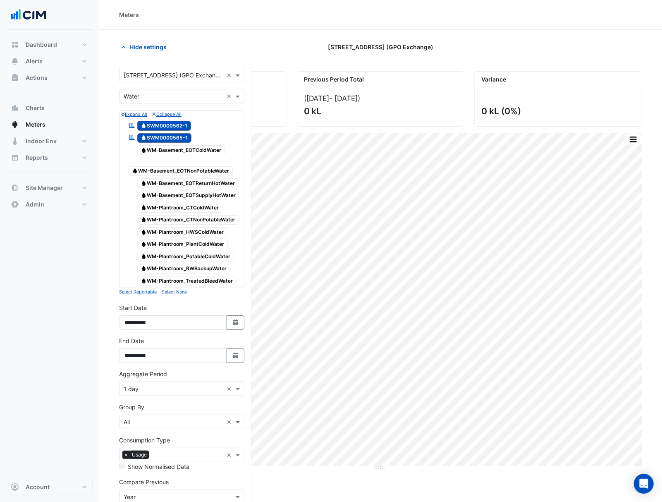
drag, startPoint x: 172, startPoint y: 125, endPoint x: 227, endPoint y: 110, distance: 56.7
click at [227, 110] on form "Select a Site × 10 Franklin Street (GPO Exchange) × Utility Type × Water × Expa…" at bounding box center [181, 311] width 125 height 487
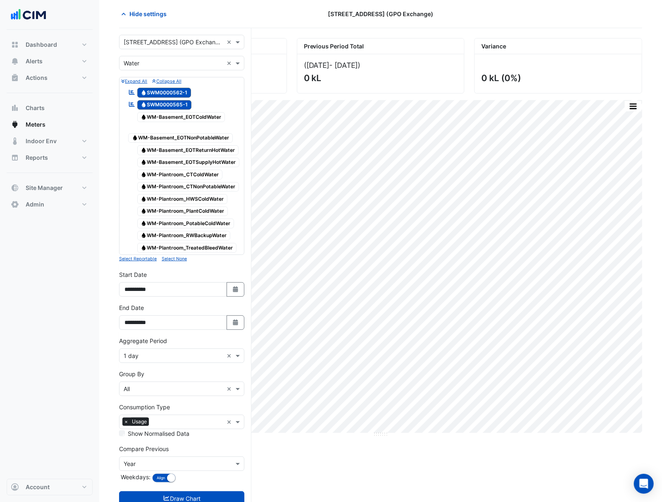
scroll to position [63, 0]
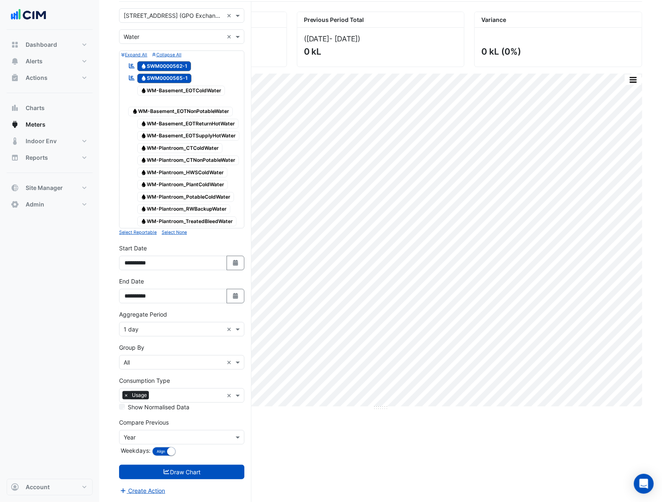
click at [166, 232] on small "Select None" at bounding box center [174, 232] width 25 height 5
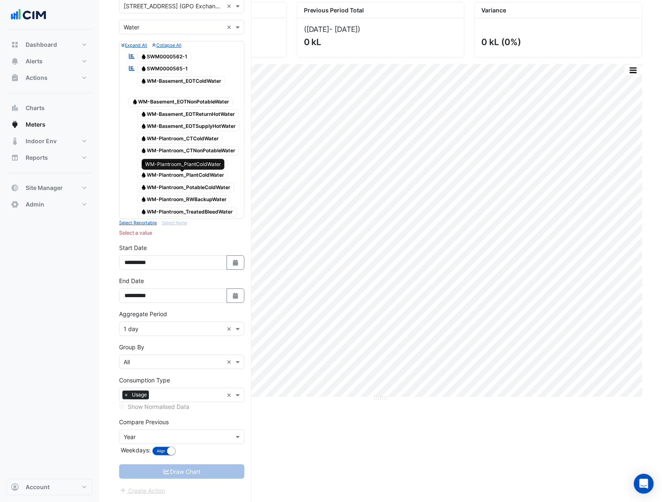
scroll to position [17, 0]
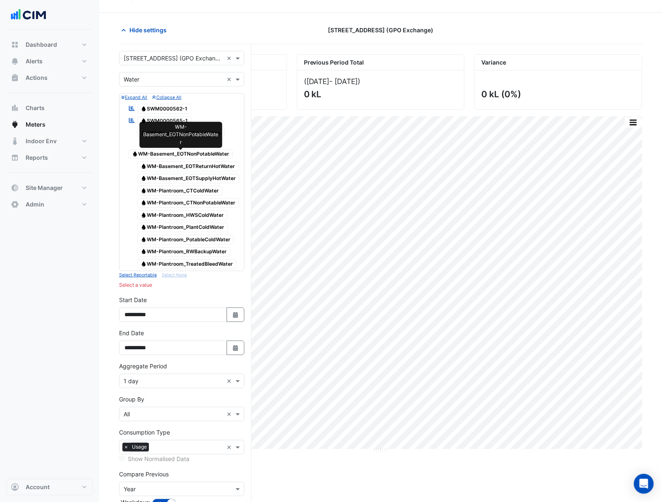
click at [176, 156] on span "Water WM-Basement_EOTNonPotableWater" at bounding box center [180, 154] width 105 height 10
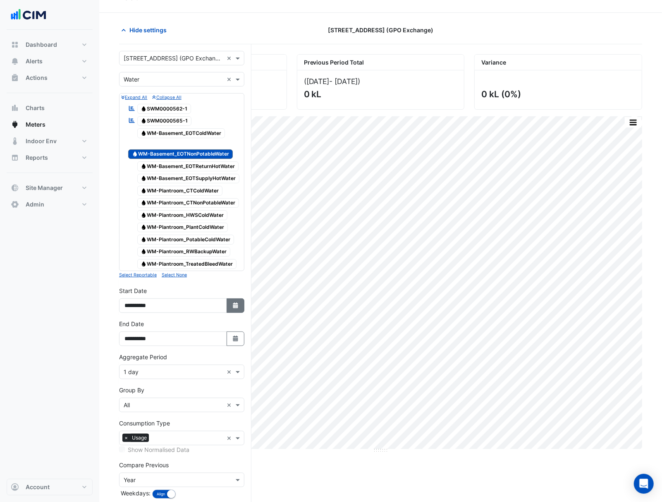
click at [230, 305] on button "Select Date" at bounding box center [236, 305] width 18 height 14
select select "*"
select select "****"
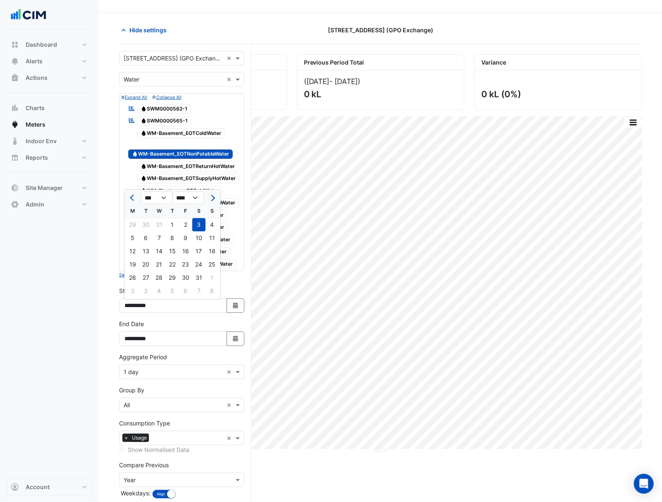
click at [214, 197] on span "Next month" at bounding box center [212, 198] width 6 height 6
select select "*"
click at [214, 227] on div "1" at bounding box center [212, 224] width 13 height 13
type input "**********"
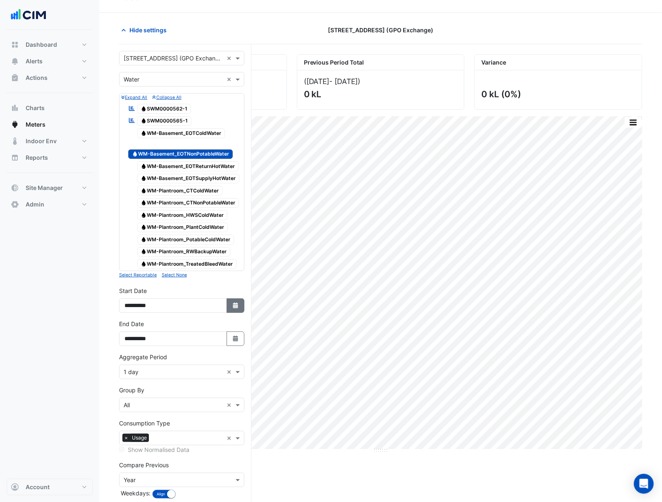
click at [232, 305] on icon "Select Date" at bounding box center [235, 305] width 7 height 6
select select "*"
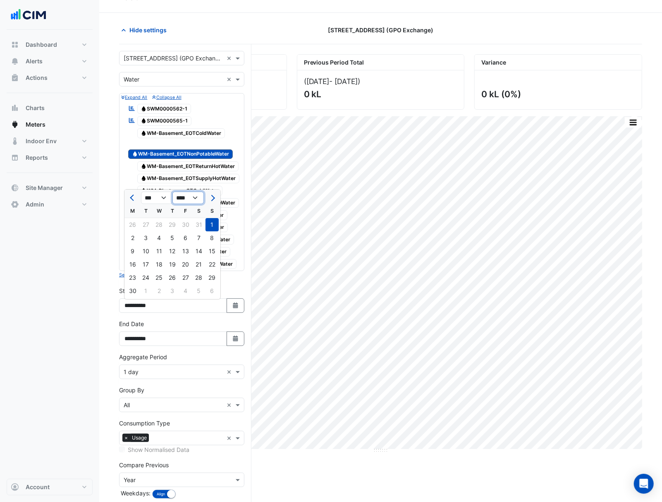
click at [197, 196] on select "**** **** **** **** **** **** **** **** **** **** **** ****" at bounding box center [187, 198] width 31 height 12
select select "****"
click at [172, 192] on select "**** **** **** **** **** **** **** **** **** **** **** ****" at bounding box center [187, 198] width 31 height 12
select select "*"
click at [184, 226] on div "1" at bounding box center [185, 224] width 13 height 13
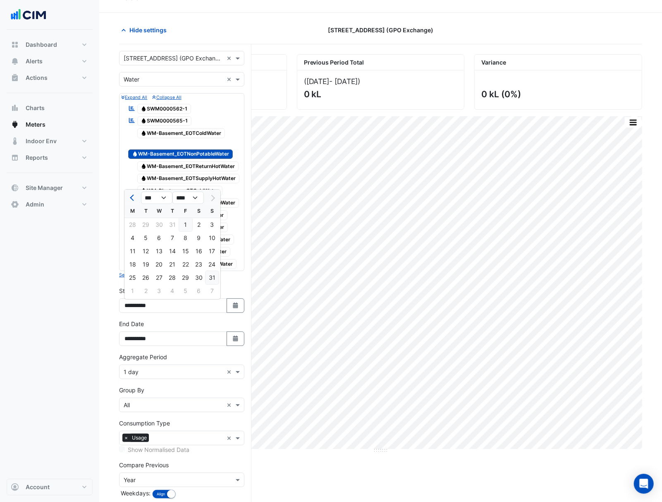
type input "**********"
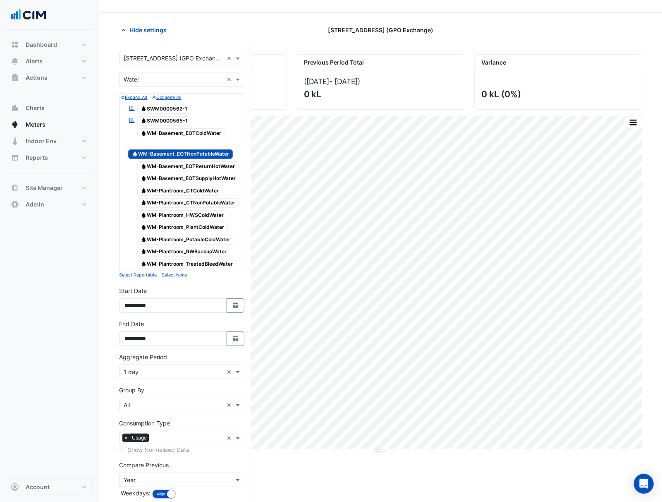
click at [85, 293] on div "Dashboard Portfolio Ratings Performance Alerts Site Rules Templates Actions Sit…" at bounding box center [50, 254] width 86 height 449
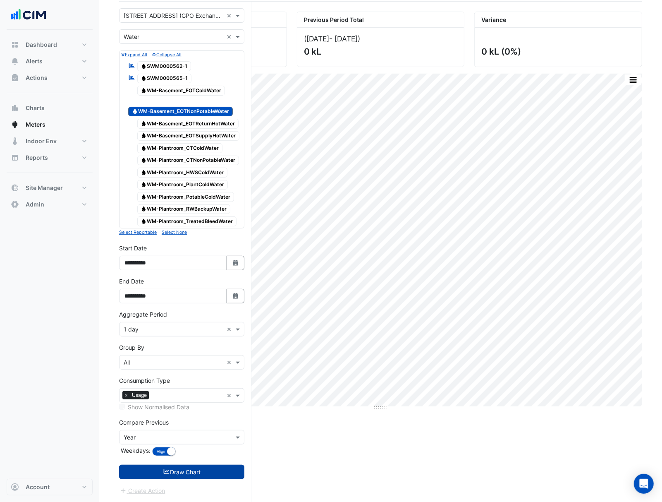
click at [207, 472] on button "Draw Chart" at bounding box center [181, 472] width 125 height 14
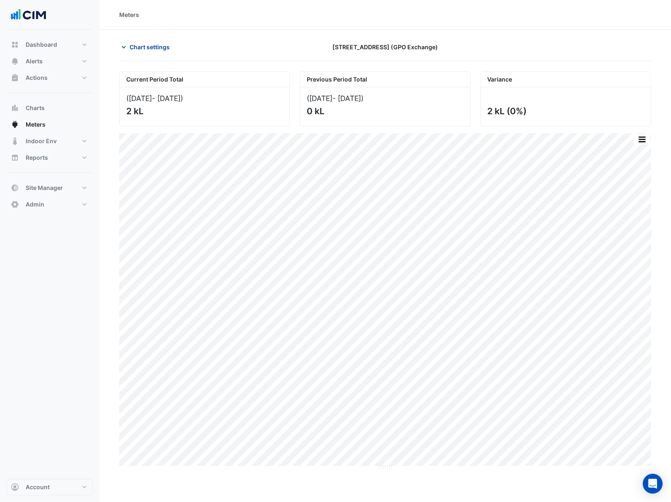
click at [148, 45] on span "Chart settings" at bounding box center [149, 47] width 40 height 9
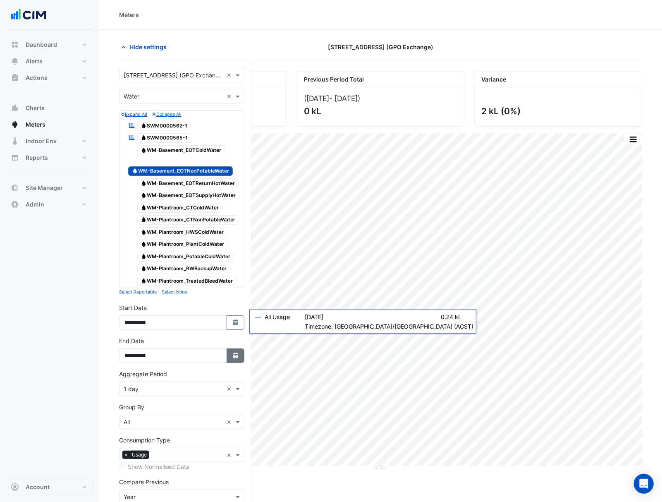
click at [229, 359] on button "Select Date" at bounding box center [236, 355] width 18 height 14
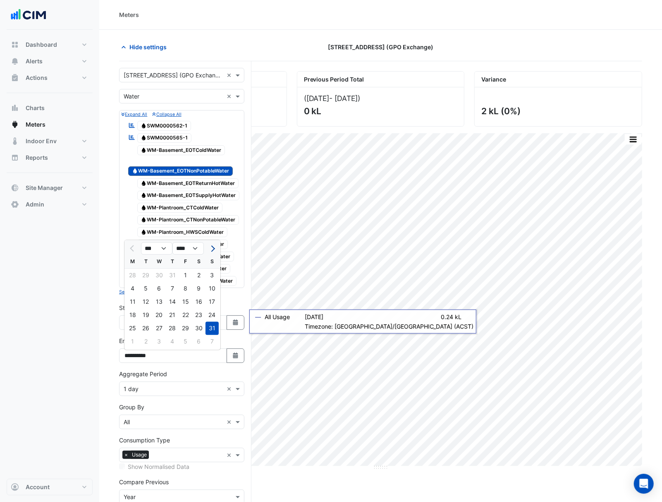
click at [215, 247] on span "Next month" at bounding box center [212, 248] width 6 height 6
select select "*"
click at [149, 322] on div "30" at bounding box center [145, 327] width 13 height 13
type input "**********"
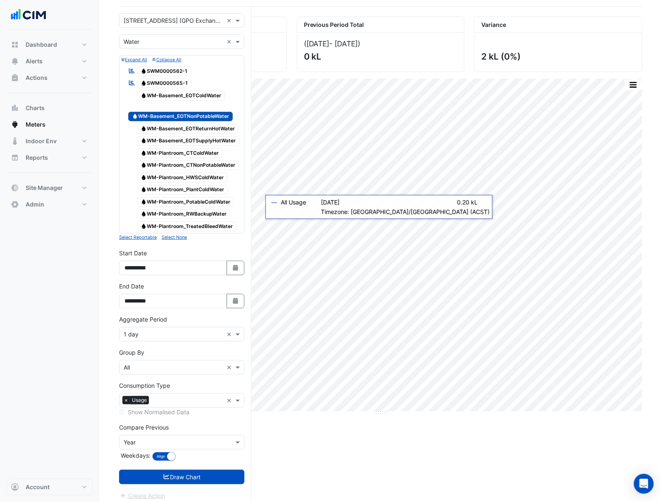
scroll to position [55, 0]
click at [189, 477] on button "Draw Chart" at bounding box center [181, 476] width 125 height 14
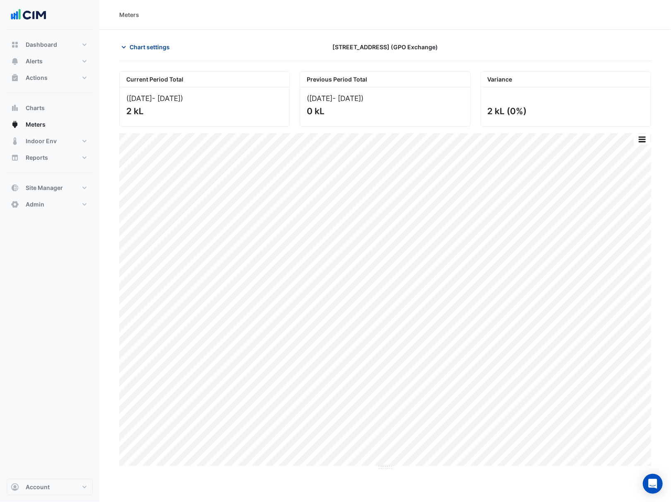
click at [145, 43] on span "Chart settings" at bounding box center [149, 47] width 40 height 9
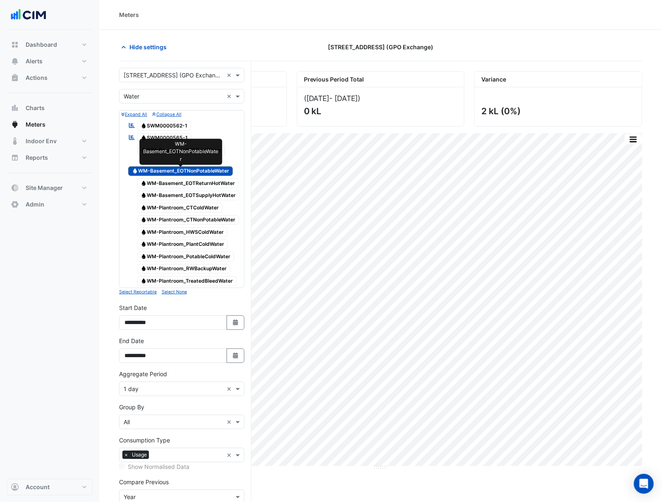
drag, startPoint x: 194, startPoint y: 174, endPoint x: 98, endPoint y: 190, distance: 97.0
click at [100, 205] on section "Hide settings 10 Franklin Street (GPO Exchange) Current Period Total (01 Aug 25…" at bounding box center [380, 296] width 563 height 532
drag, startPoint x: 120, startPoint y: 165, endPoint x: 212, endPoint y: 179, distance: 92.8
click at [212, 179] on div "Expand All Collapse All Reportable Water SWM0000562-1 Reportable Water SWM00005…" at bounding box center [181, 199] width 125 height 178
click at [207, 171] on span "Water WM-Basement_EOTNonPotableWater" at bounding box center [180, 171] width 105 height 10
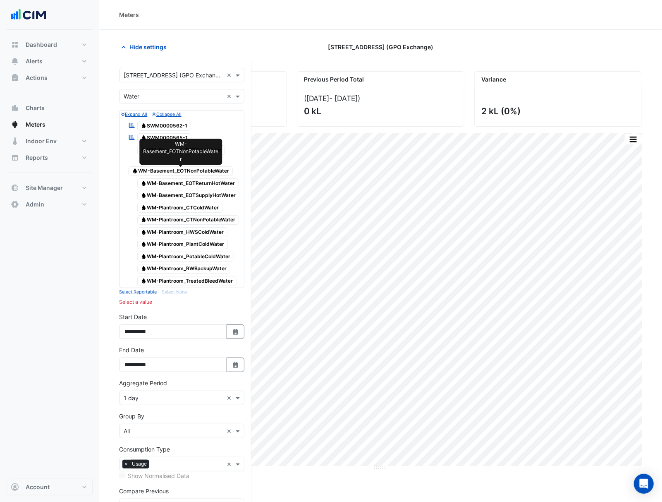
click at [207, 171] on span "Water WM-Basement_EOTNonPotableWater" at bounding box center [180, 171] width 105 height 10
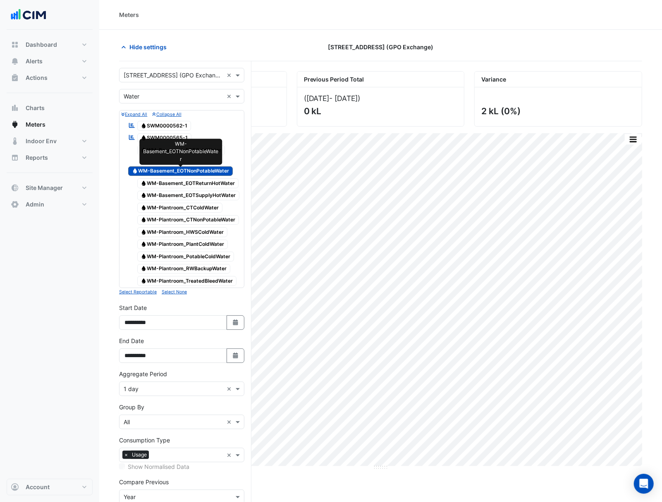
drag, startPoint x: 206, startPoint y: 170, endPoint x: 131, endPoint y: 219, distance: 88.8
click at [131, 219] on icon at bounding box center [131, 219] width 7 height 6
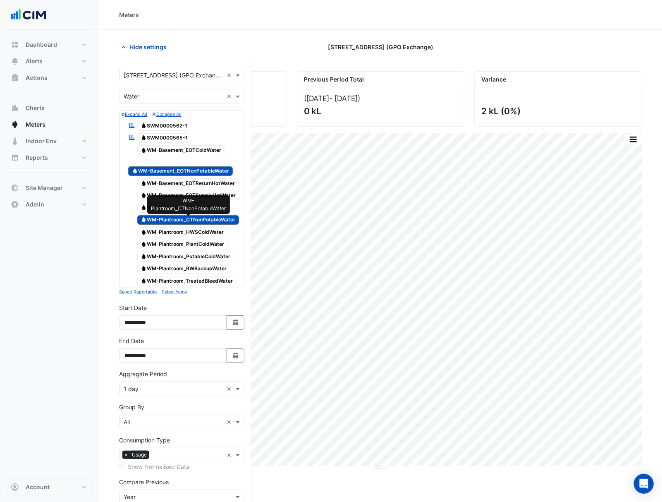
click at [166, 220] on span "Water WM-Plantroom_CTNonPotableWater" at bounding box center [188, 220] width 102 height 10
click at [161, 46] on span "Hide settings" at bounding box center [147, 47] width 37 height 9
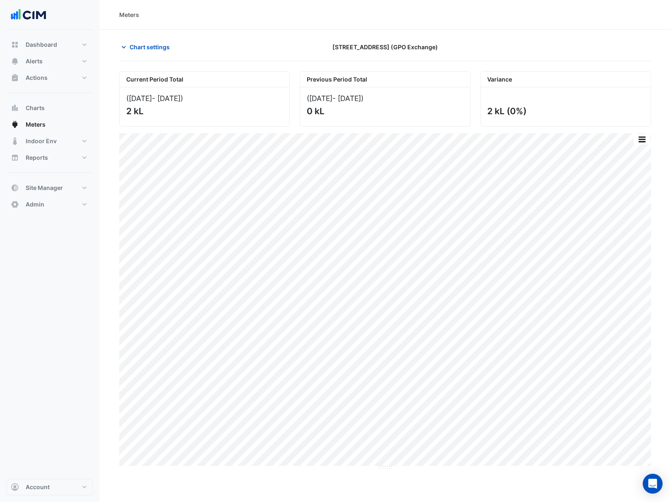
click at [149, 58] on div "Chart settings 10 Franklin Street (GPO Exchange)" at bounding box center [385, 51] width 532 height 22
click at [149, 47] on span "Chart settings" at bounding box center [149, 47] width 40 height 9
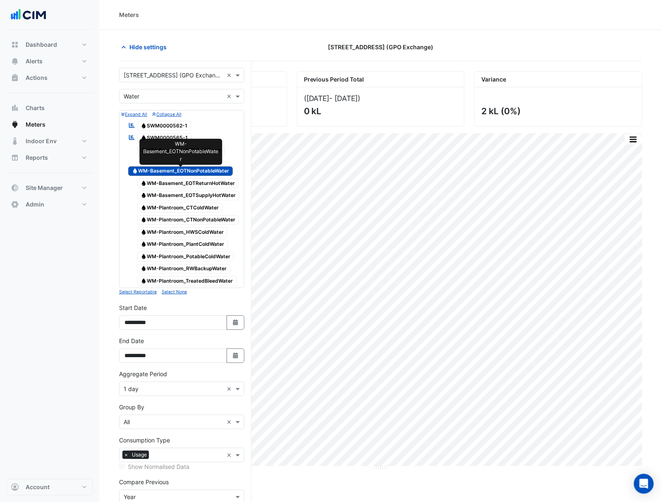
click at [195, 171] on span "Water WM-Basement_EOTNonPotableWater" at bounding box center [180, 171] width 105 height 10
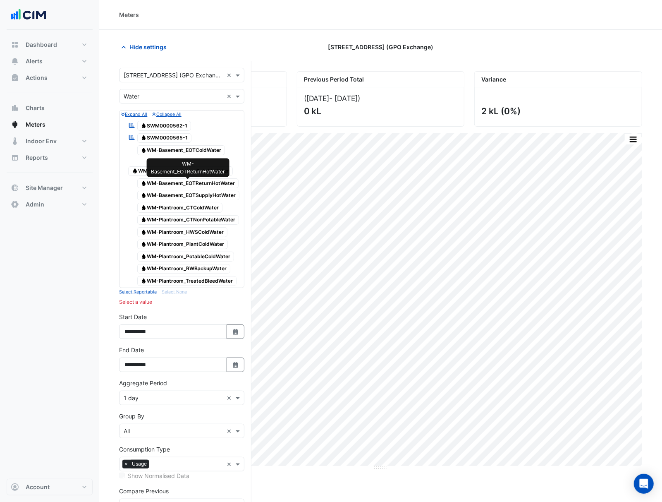
click at [198, 184] on span "Water WM-Basement_EOTReturnHotWater" at bounding box center [188, 183] width 102 height 10
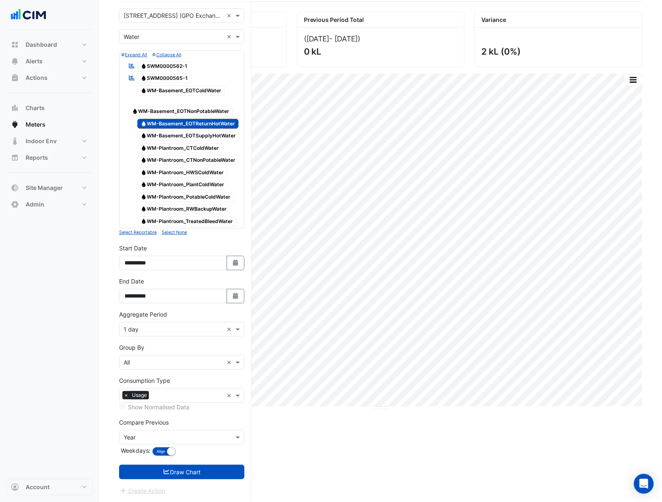
scroll to position [63, 0]
click at [158, 469] on button "Draw Chart" at bounding box center [181, 472] width 125 height 14
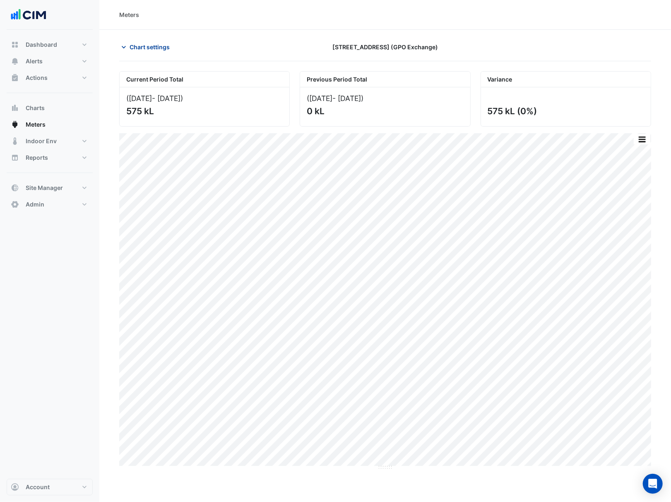
click at [135, 40] on button "Chart settings" at bounding box center [147, 47] width 56 height 14
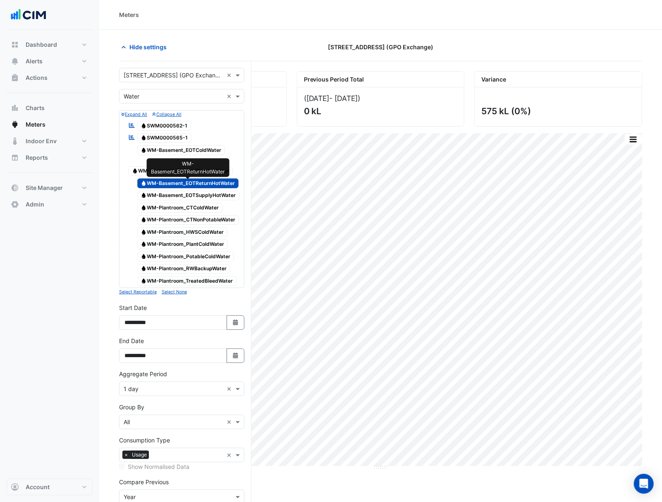
click at [164, 181] on span "Water WM-Basement_EOTReturnHotWater" at bounding box center [188, 183] width 102 height 10
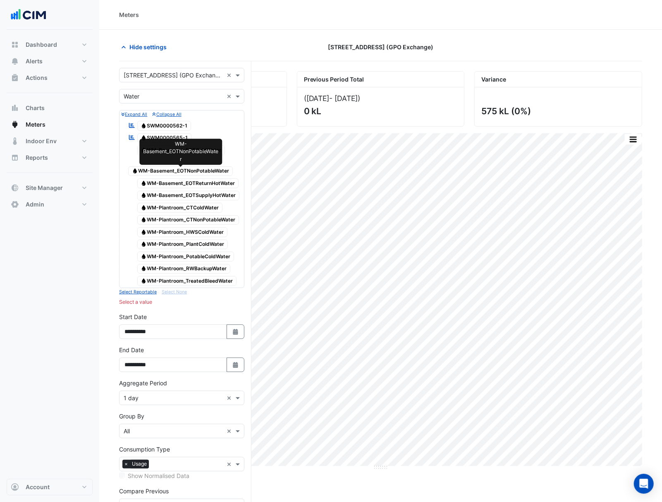
click at [160, 170] on span "Water WM-Basement_EOTNonPotableWater" at bounding box center [180, 171] width 105 height 10
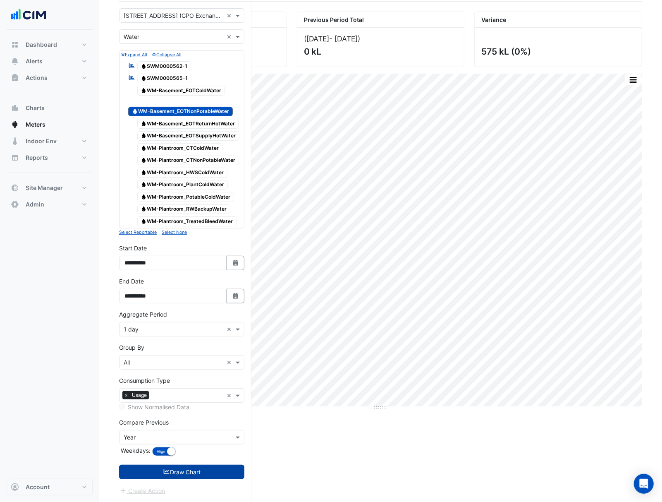
click at [228, 475] on button "Draw Chart" at bounding box center [181, 472] width 125 height 14
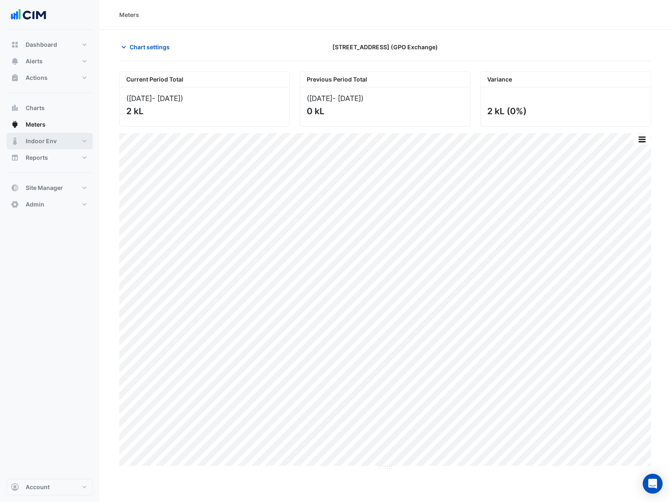
click at [70, 145] on button "Indoor Env" at bounding box center [50, 141] width 86 height 17
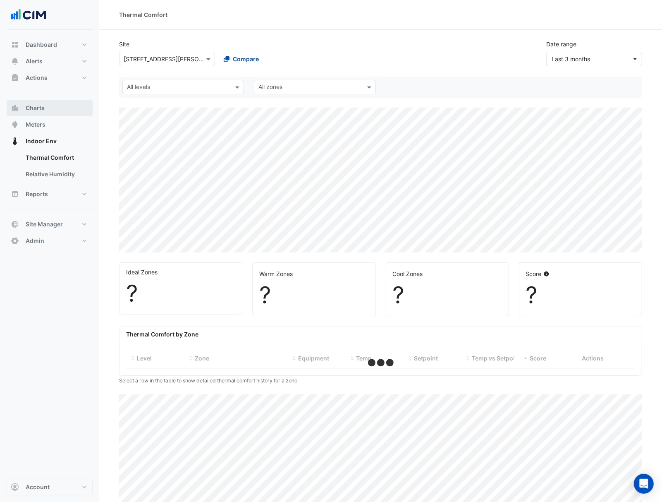
click at [57, 108] on button "Charts" at bounding box center [50, 108] width 86 height 17
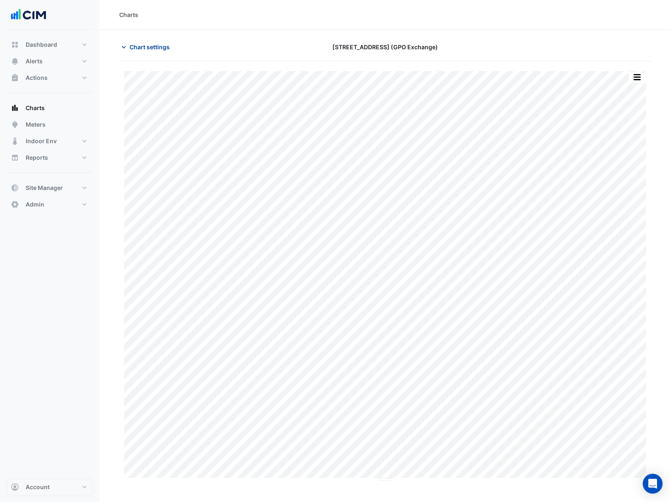
click at [171, 47] on button "Chart settings" at bounding box center [147, 47] width 56 height 14
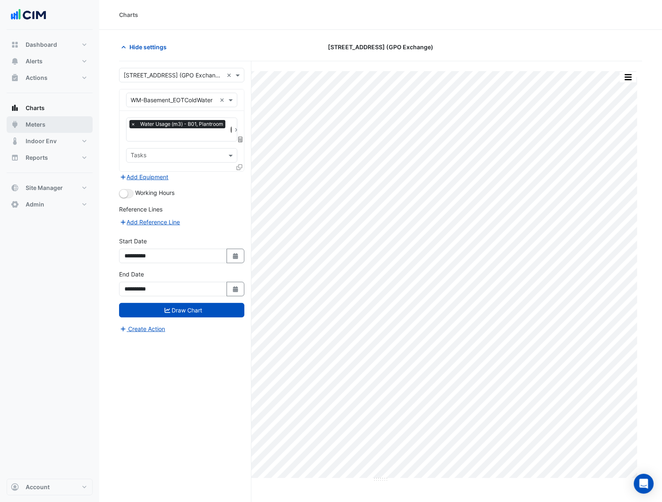
click at [33, 123] on span "Meters" at bounding box center [36, 124] width 20 height 8
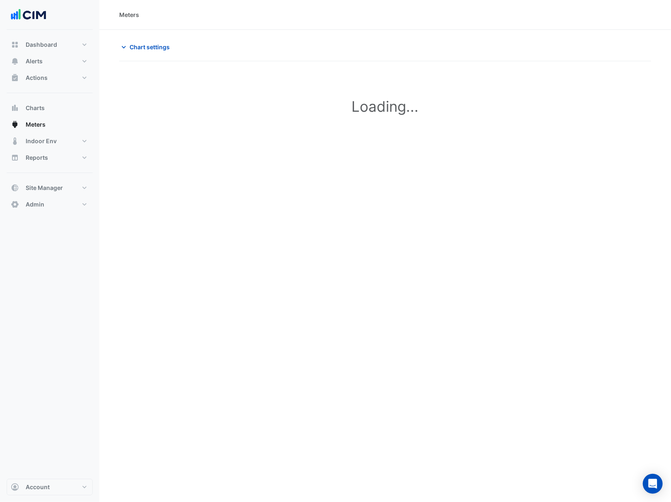
type input "**********"
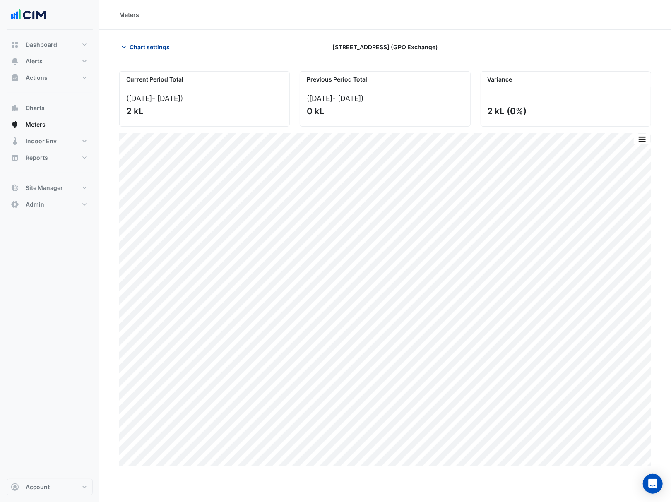
click at [172, 45] on button "Chart settings" at bounding box center [147, 47] width 56 height 14
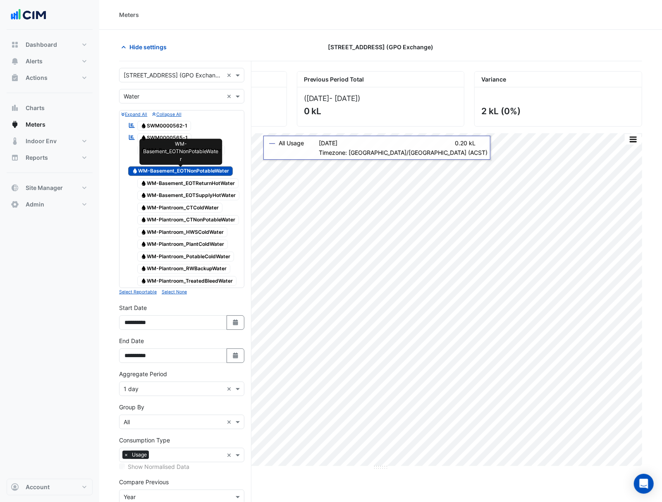
click at [194, 169] on span "Water WM-Basement_EOTNonPotableWater" at bounding box center [180, 171] width 105 height 10
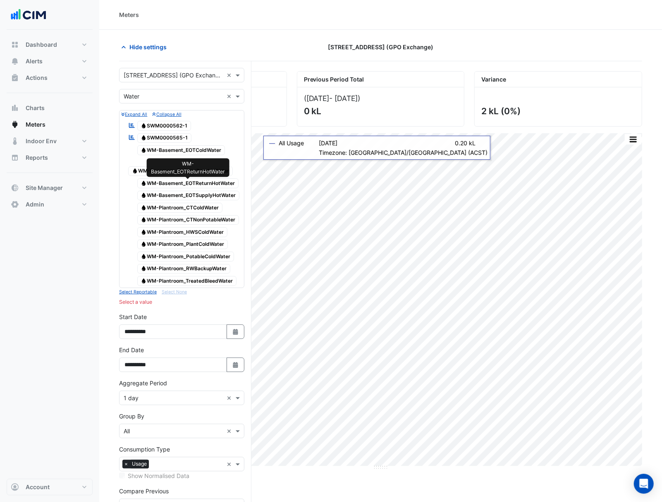
click at [198, 180] on span "Water WM-Basement_EOTReturnHotWater" at bounding box center [188, 183] width 102 height 10
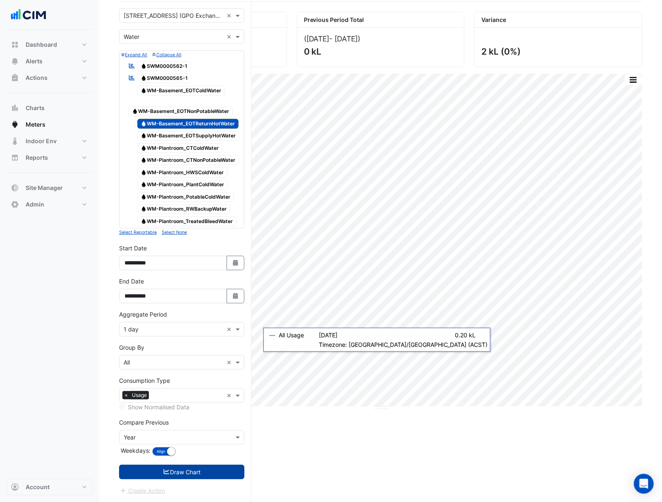
click at [202, 473] on button "Draw Chart" at bounding box center [181, 472] width 125 height 14
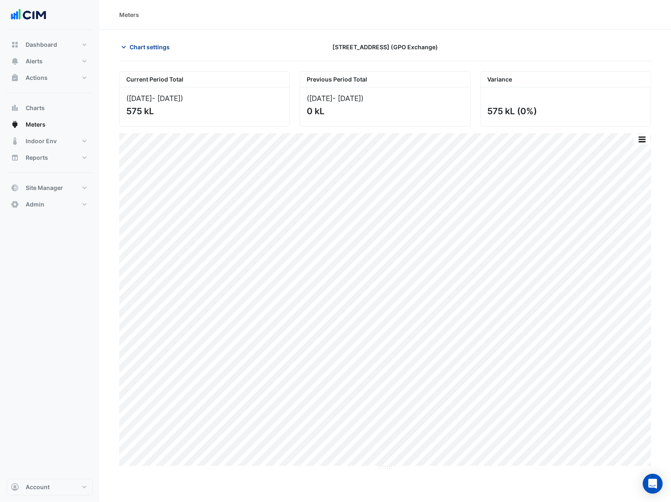
click at [167, 49] on span "Chart settings" at bounding box center [149, 47] width 40 height 9
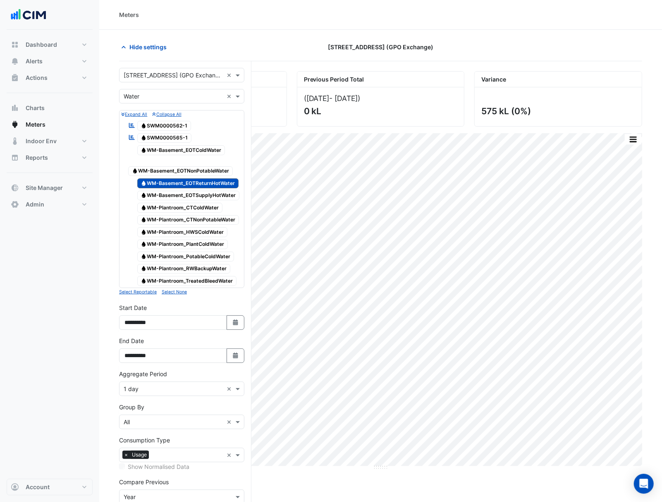
click at [132, 125] on icon "Reportable" at bounding box center [131, 125] width 7 height 6
click at [136, 116] on small "Expand All" at bounding box center [134, 114] width 26 height 5
click at [137, 113] on small "Expand All" at bounding box center [134, 114] width 26 height 5
click at [166, 114] on small "Collapse All" at bounding box center [166, 114] width 29 height 5
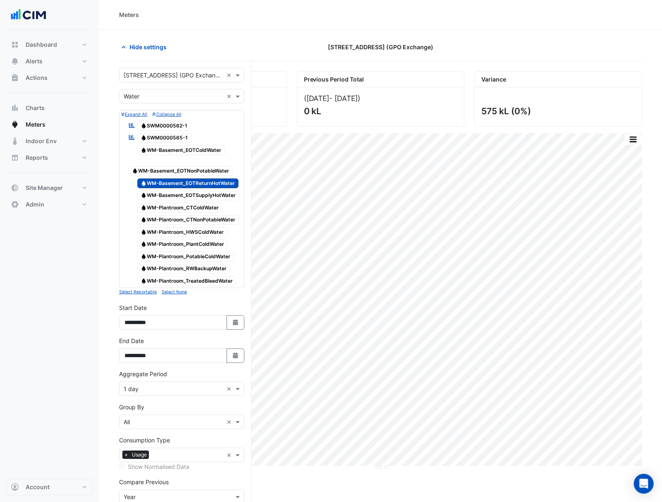
click at [166, 114] on small "Collapse All" at bounding box center [166, 114] width 29 height 5
click at [181, 185] on span "Water WM-Basement_EOTReturnHotWater" at bounding box center [188, 183] width 102 height 10
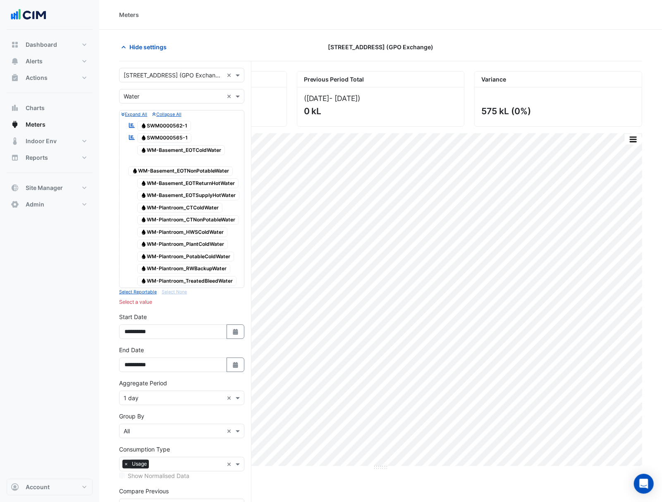
click at [170, 111] on button "Collapse All" at bounding box center [166, 113] width 29 height 7
click at [138, 109] on form "Select a Site × 10 Franklin Street (GPO Exchange) × Utility Type × Water × Expa…" at bounding box center [181, 316] width 125 height 496
click at [132, 125] on icon "Reportable" at bounding box center [131, 125] width 7 height 6
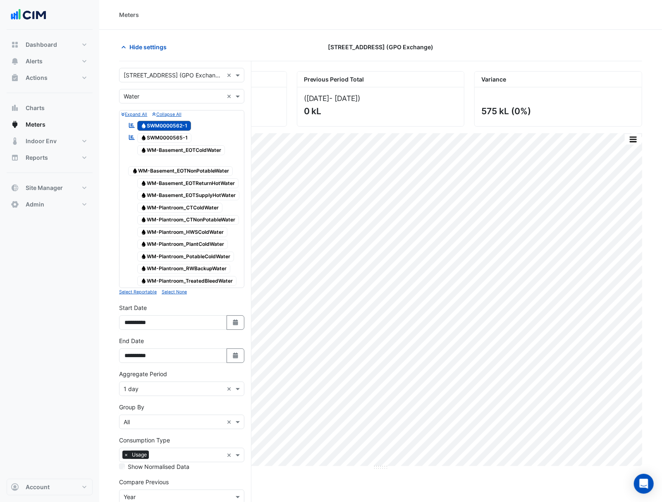
click at [132, 125] on icon "Reportable" at bounding box center [131, 125] width 7 height 6
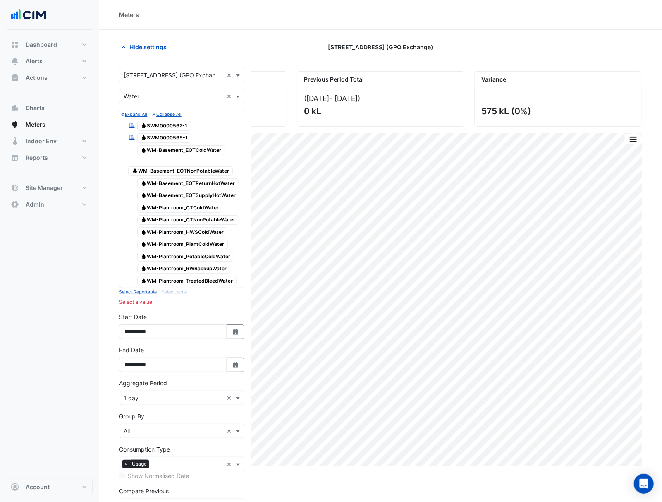
click at [132, 125] on icon "Reportable" at bounding box center [131, 125] width 7 height 6
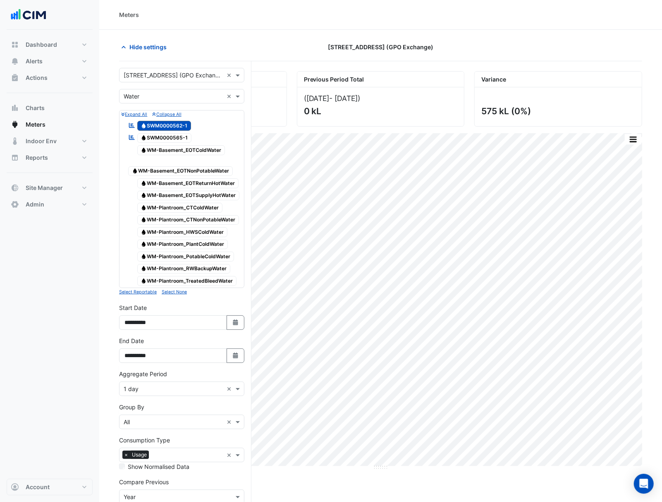
click at [132, 125] on icon "Reportable" at bounding box center [131, 125] width 7 height 6
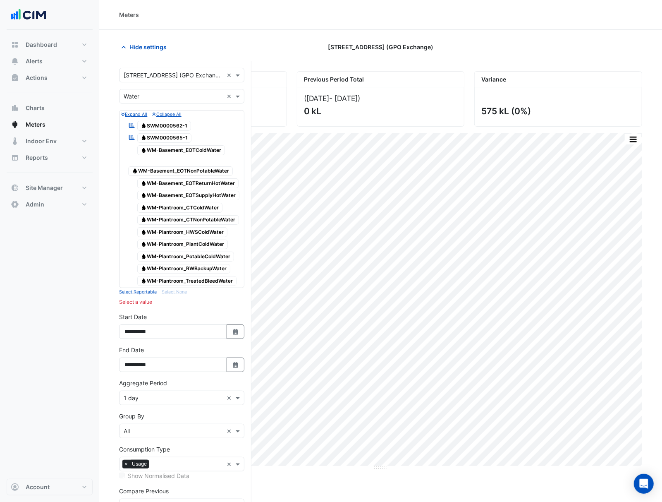
click at [132, 125] on icon "Reportable" at bounding box center [131, 125] width 7 height 6
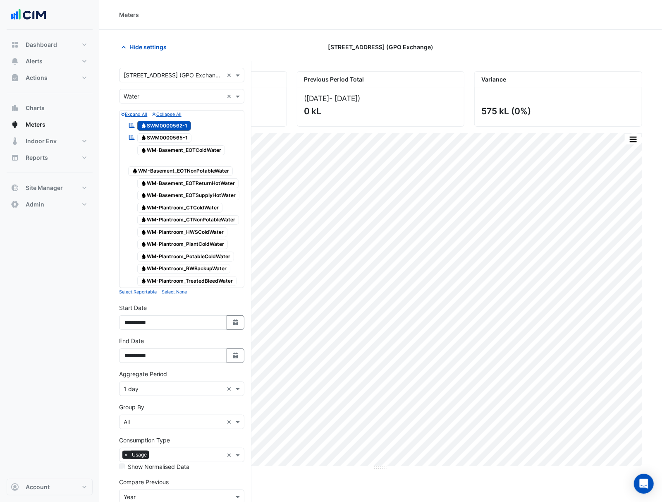
click at [132, 125] on icon "Reportable" at bounding box center [131, 125] width 7 height 6
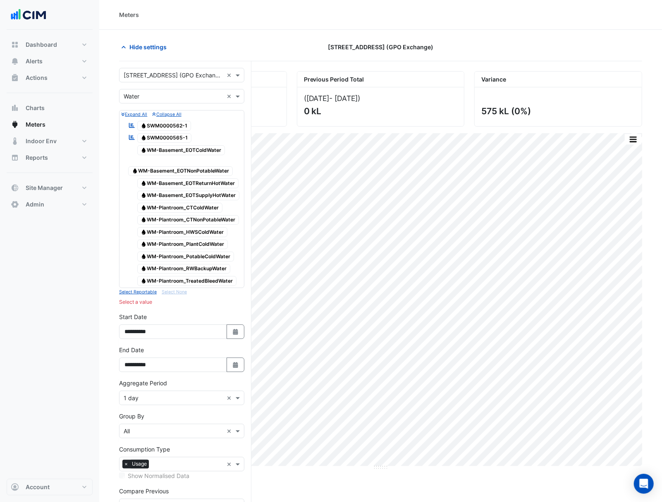
click at [159, 114] on small "Collapse All" at bounding box center [166, 114] width 29 height 5
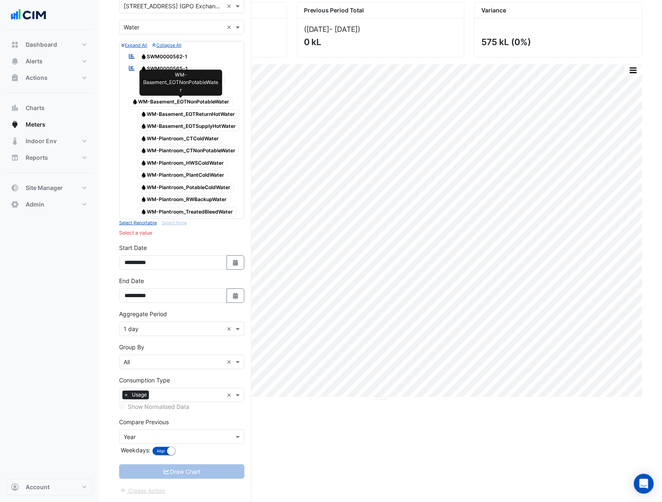
scroll to position [72, 0]
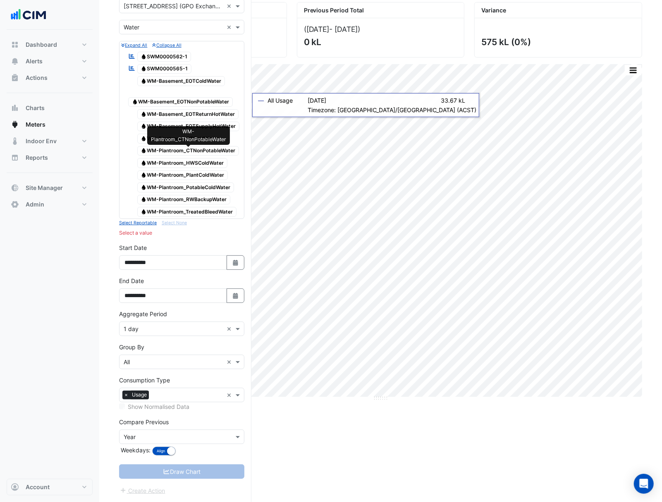
click at [220, 148] on span "Water WM-Plantroom_CTNonPotableWater" at bounding box center [188, 151] width 102 height 10
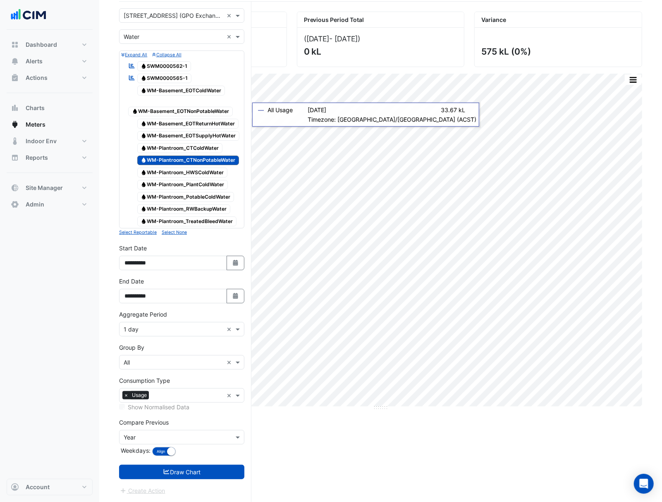
scroll to position [63, 0]
click at [196, 467] on button "Draw Chart" at bounding box center [181, 472] width 125 height 14
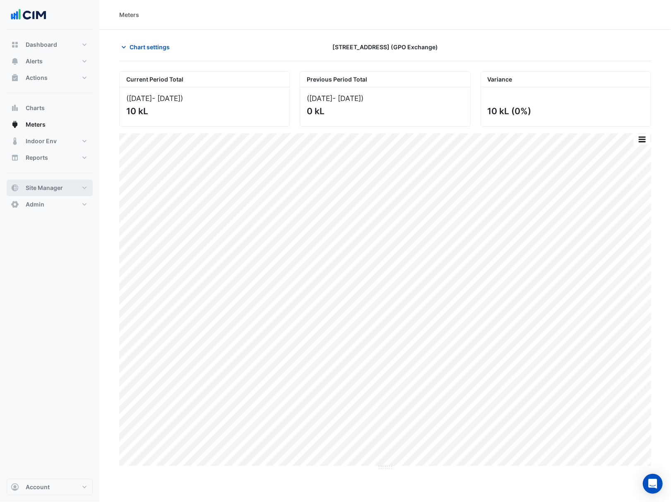
click at [36, 184] on span "Site Manager" at bounding box center [44, 188] width 37 height 8
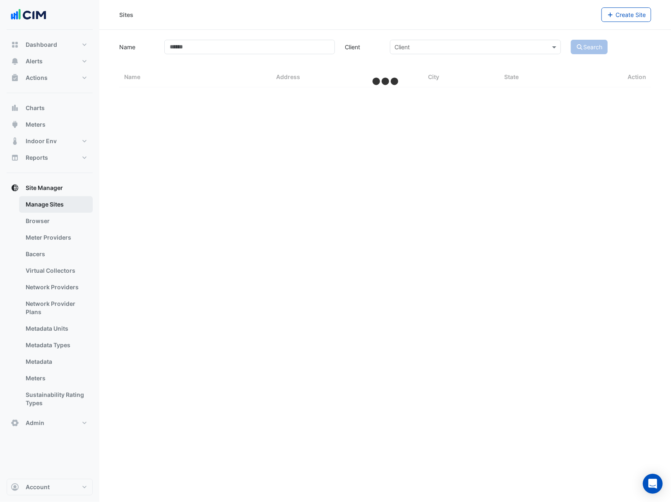
select select "***"
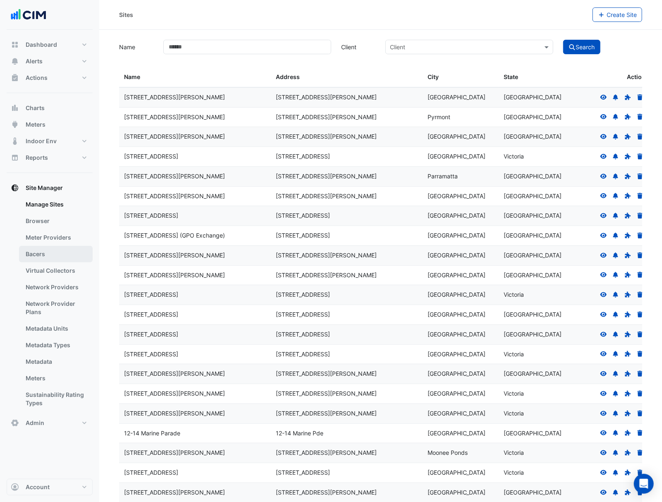
click at [65, 256] on link "Bacers" at bounding box center [56, 254] width 74 height 17
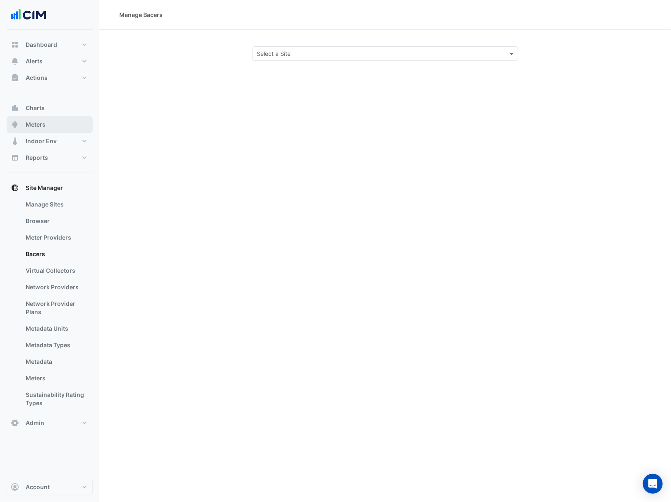
click at [41, 126] on span "Meters" at bounding box center [36, 124] width 20 height 8
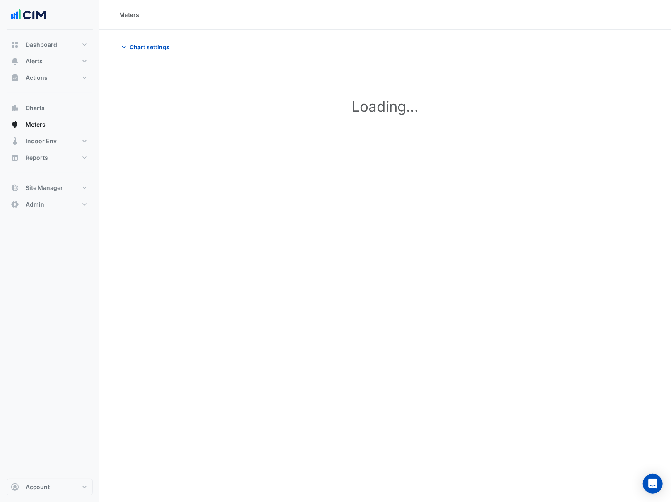
type input "**********"
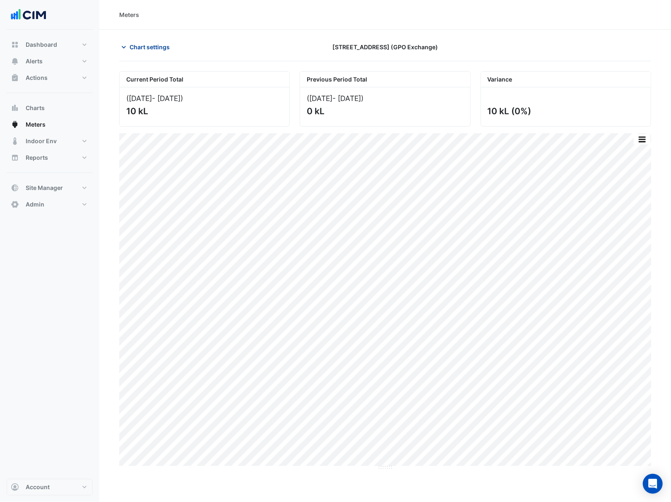
click at [153, 53] on button "Chart settings" at bounding box center [147, 47] width 56 height 14
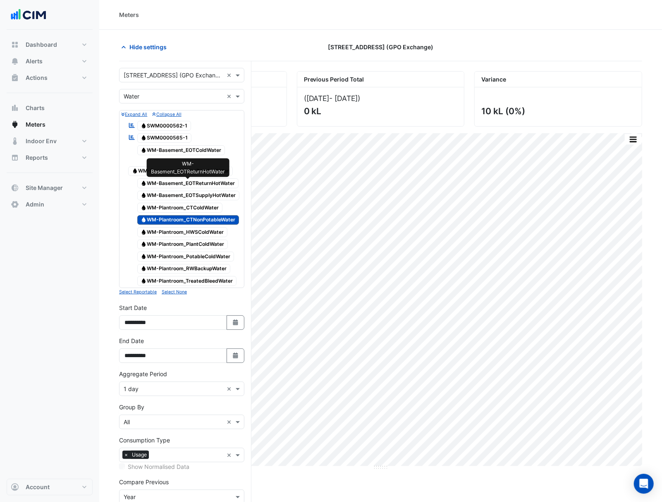
click at [204, 188] on span "Water WM-Basement_EOTReturnHotWater" at bounding box center [188, 183] width 102 height 10
click at [205, 194] on span "Water WM-Basement_EOTSupplyHotWater" at bounding box center [188, 196] width 103 height 10
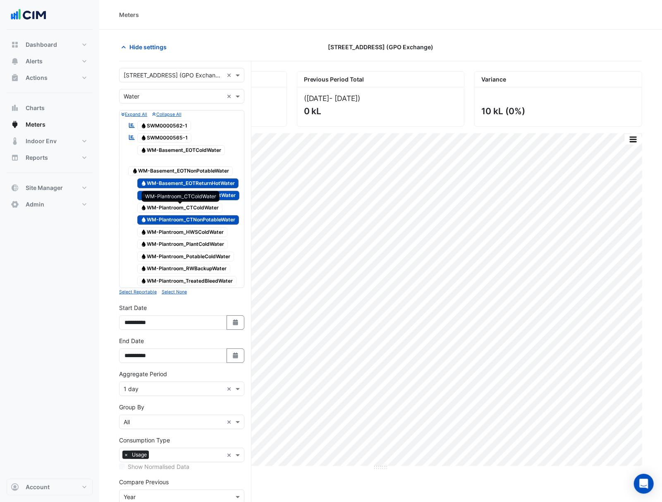
click at [206, 204] on span "Water WM-Plantroom_CTColdWater" at bounding box center [180, 208] width 86 height 10
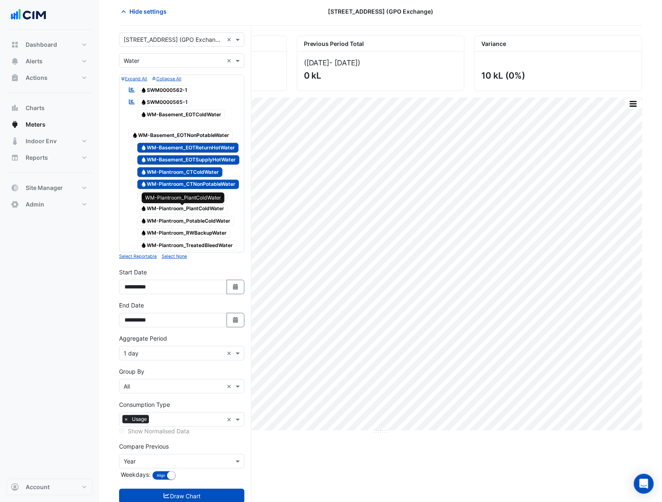
scroll to position [55, 0]
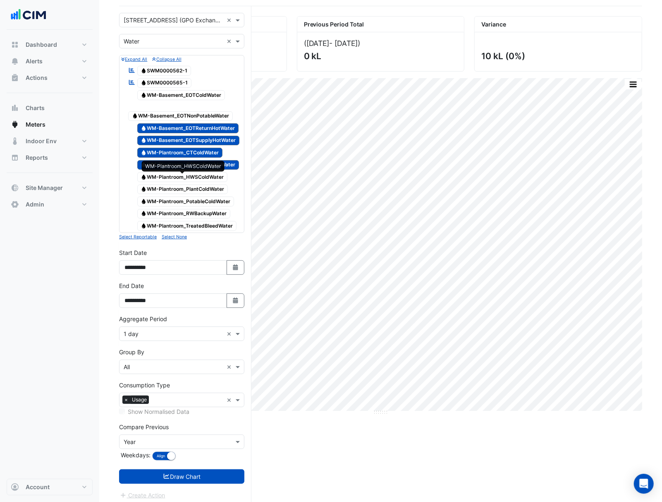
click at [201, 180] on span "Water WM-Plantroom_HWSColdWater" at bounding box center [182, 177] width 91 height 10
click at [204, 194] on span "Water WM-Plantroom_PlantColdWater" at bounding box center [182, 189] width 91 height 10
click at [206, 204] on span "Water WM-Plantroom_PotableColdWater" at bounding box center [185, 201] width 97 height 10
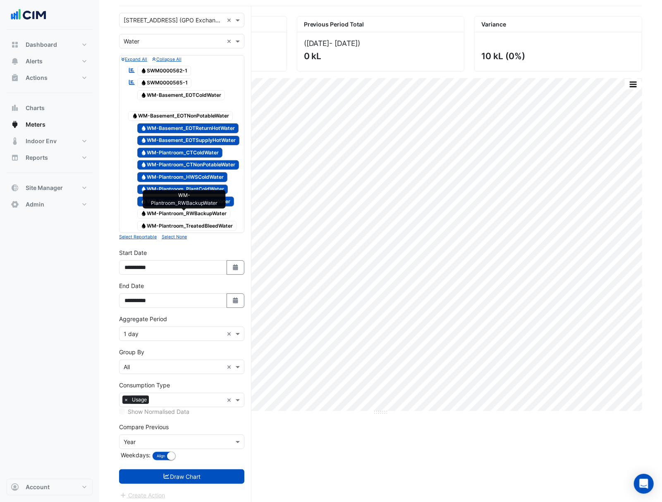
click at [207, 215] on span "Water WM-Plantroom_RWBackupWater" at bounding box center [183, 214] width 93 height 10
click at [208, 226] on span "Water WM-Plantroom_TreatedBleedWater" at bounding box center [187, 226] width 100 height 10
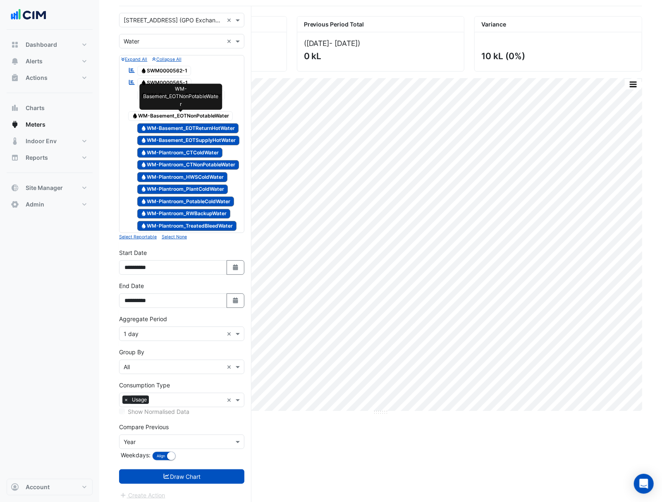
click at [183, 111] on span "Water WM-Basement_EOTNonPotableWater" at bounding box center [180, 116] width 105 height 10
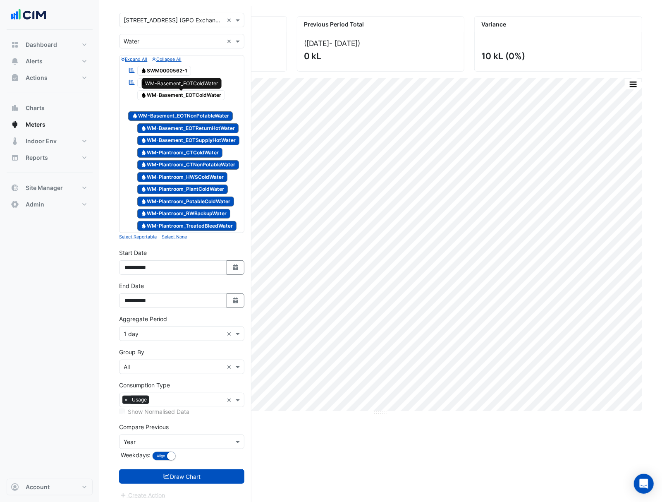
click at [168, 91] on span "Water WM-Basement_EOTColdWater" at bounding box center [181, 95] width 88 height 10
click at [165, 84] on span "Water SWM0000565-1" at bounding box center [164, 83] width 55 height 10
click at [163, 73] on span "Water SWM0000562-1" at bounding box center [164, 71] width 54 height 10
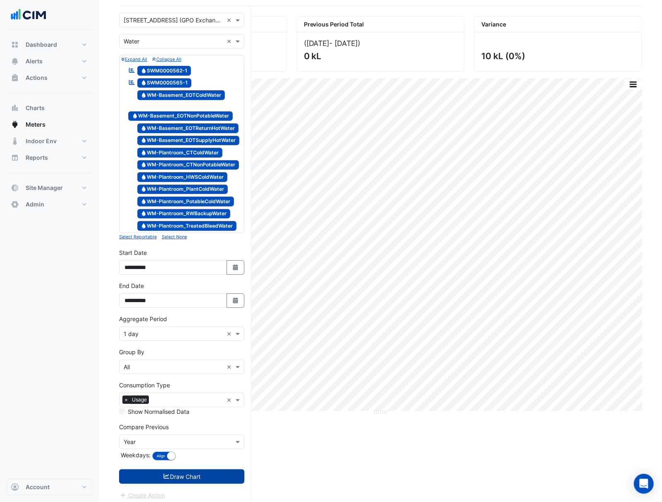
click at [219, 481] on button "Draw Chart" at bounding box center [181, 476] width 125 height 14
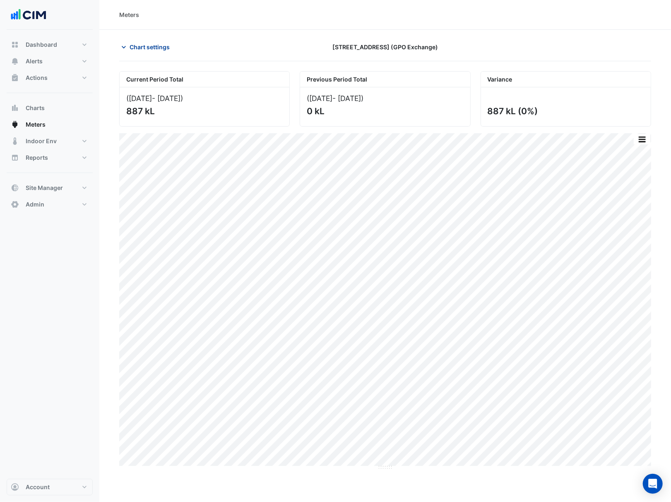
click at [138, 50] on span "Chart settings" at bounding box center [149, 47] width 40 height 9
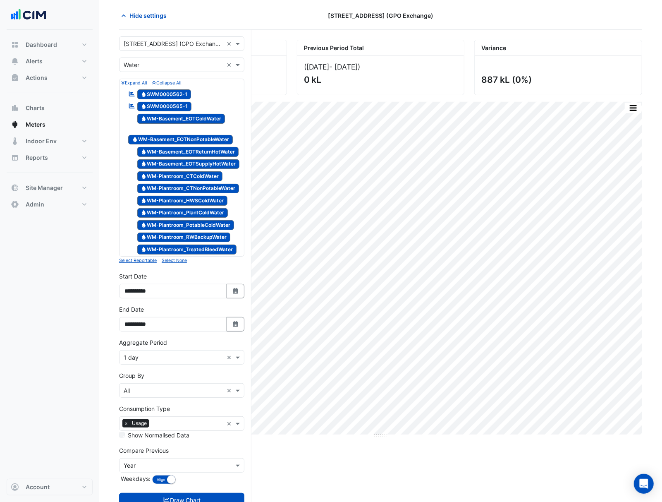
scroll to position [63, 0]
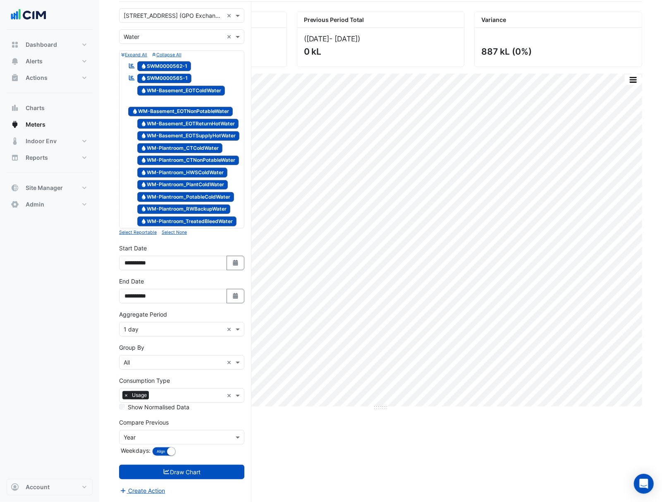
click at [178, 448] on div "Compare Previous Compare Previous × Year Weekdays: Align Don't align" at bounding box center [181, 438] width 125 height 40
click at [173, 450] on small "button" at bounding box center [171, 451] width 8 height 8
click at [187, 467] on button "Draw Chart" at bounding box center [181, 472] width 125 height 14
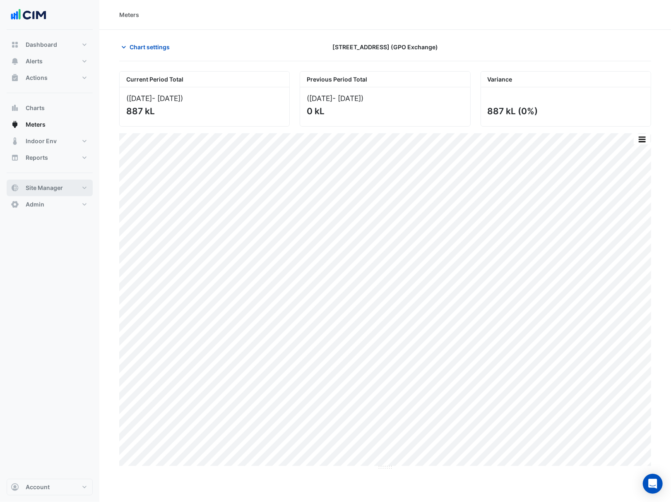
click at [41, 185] on span "Site Manager" at bounding box center [44, 188] width 37 height 8
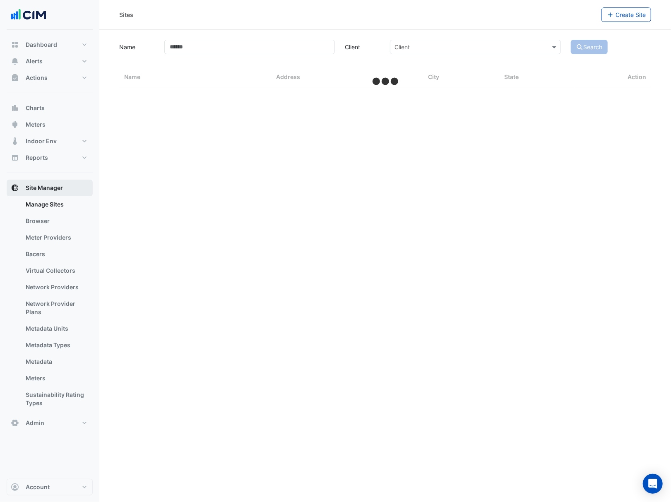
select select "***"
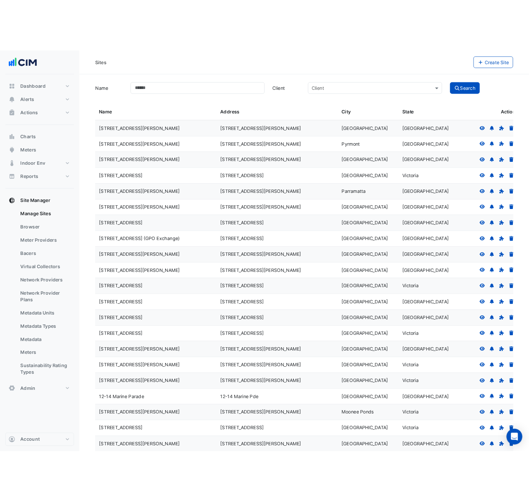
scroll to position [439, 0]
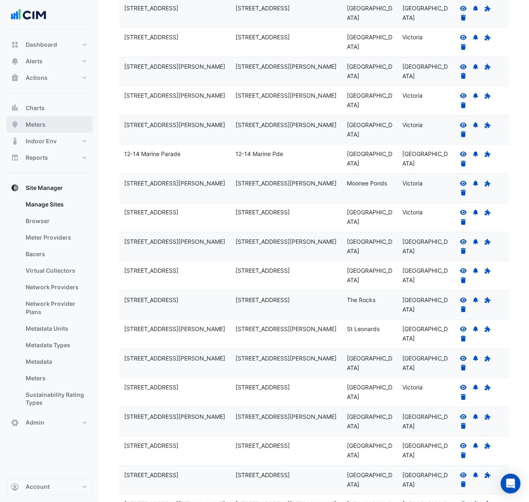
click at [52, 124] on button "Meters" at bounding box center [50, 124] width 86 height 17
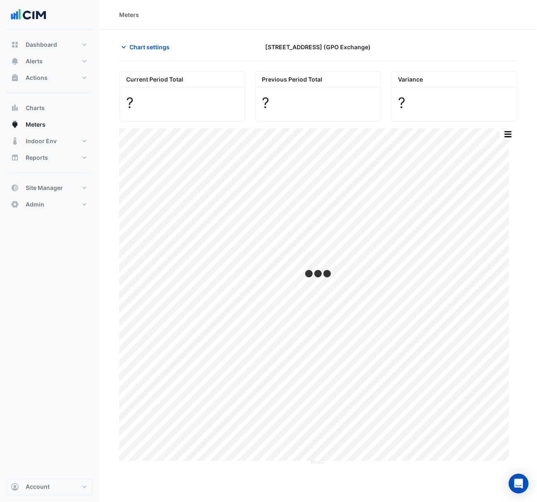
type input "**********"
click at [141, 52] on button "Chart settings" at bounding box center [147, 47] width 56 height 14
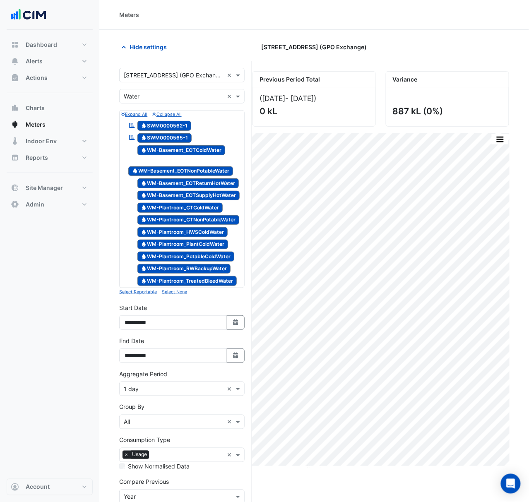
click at [181, 127] on span "Water SWM0000562-1" at bounding box center [164, 126] width 54 height 10
click at [184, 136] on span "Water SWM0000565-1" at bounding box center [164, 138] width 55 height 10
click at [186, 149] on span "Water WM-Basement_EOTColdWater" at bounding box center [181, 150] width 88 height 10
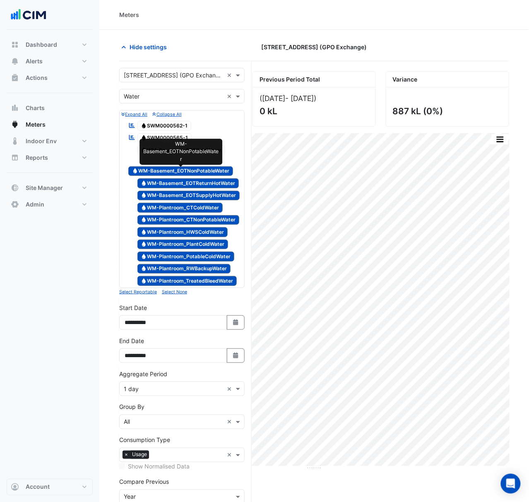
click at [179, 170] on span "Water WM-Basement_EOTNonPotableWater" at bounding box center [180, 171] width 105 height 10
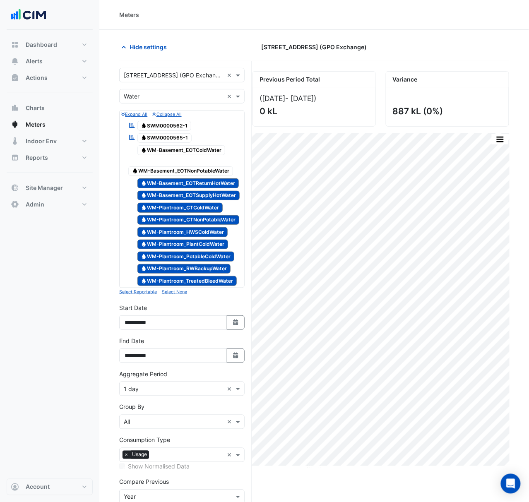
click at [177, 293] on small "Select None" at bounding box center [174, 291] width 25 height 5
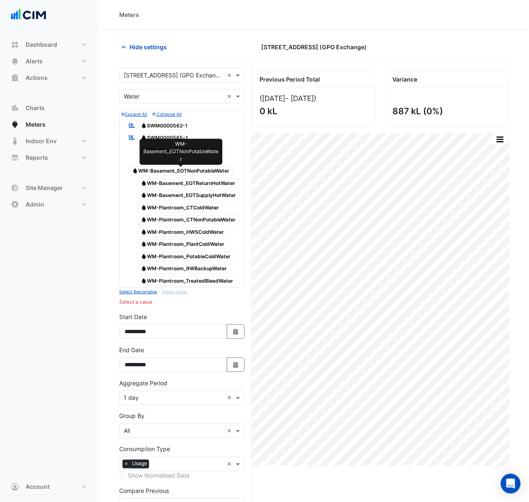
click at [197, 174] on span "Water WM-Basement_EOTNonPotableWater" at bounding box center [180, 171] width 105 height 10
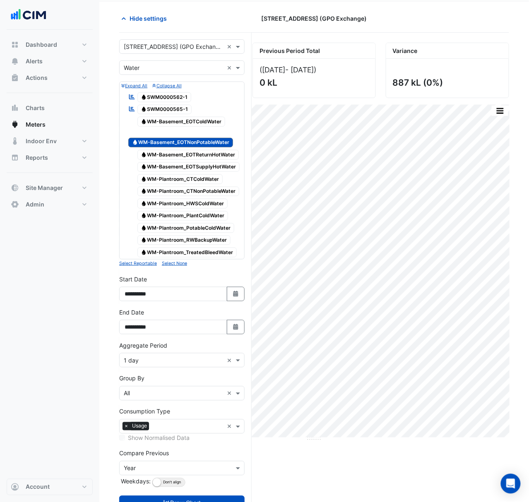
scroll to position [55, 0]
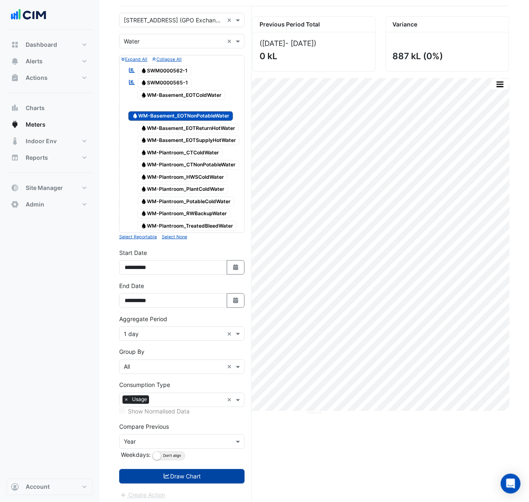
click at [182, 484] on button "Draw Chart" at bounding box center [181, 476] width 125 height 14
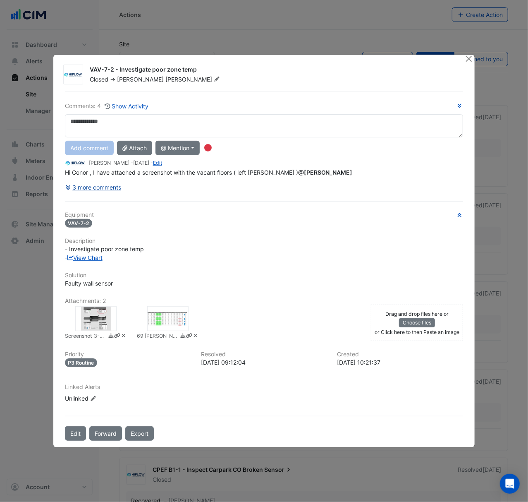
click at [106, 189] on button "3 more comments" at bounding box center [93, 187] width 57 height 14
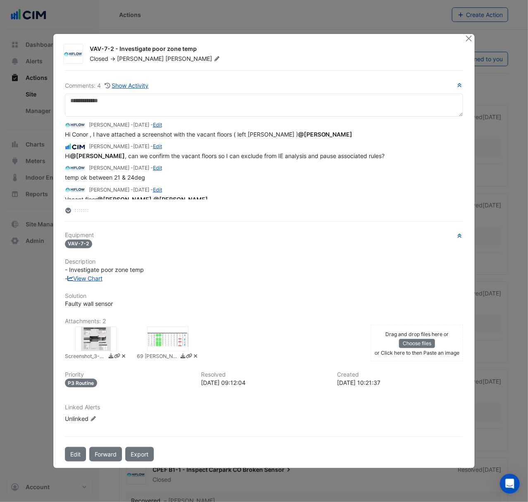
click at [78, 338] on div at bounding box center [95, 338] width 41 height 25
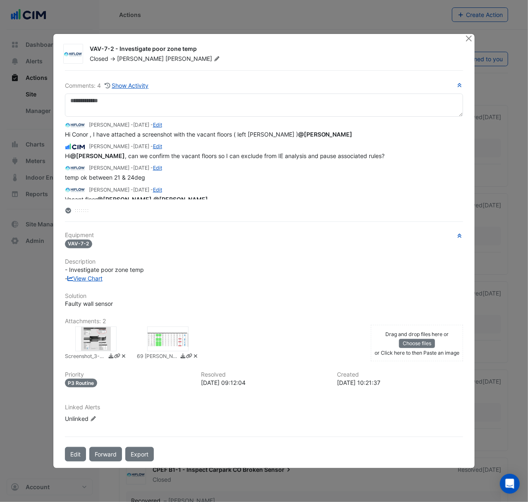
click at [149, 331] on div at bounding box center [167, 338] width 41 height 25
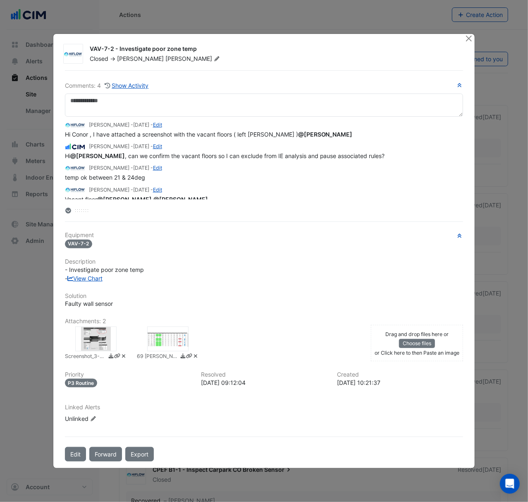
click at [36, 362] on ngb-modal-window "VAV-7-2 - Investigate poor zone temp Closed -> Brent Kessell Comments: 4 Show A…" at bounding box center [264, 251] width 528 height 502
click at [465, 41] on button "Close" at bounding box center [469, 38] width 9 height 9
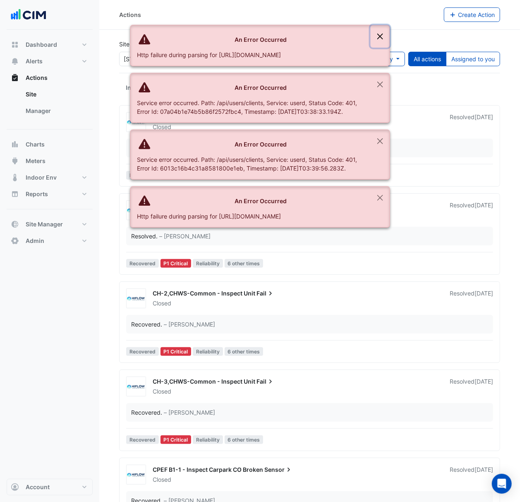
click at [381, 36] on button "Close" at bounding box center [380, 36] width 19 height 22
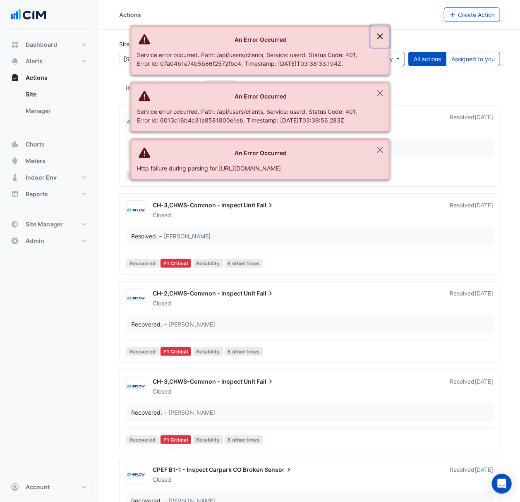
click at [376, 38] on button "Close" at bounding box center [380, 36] width 19 height 22
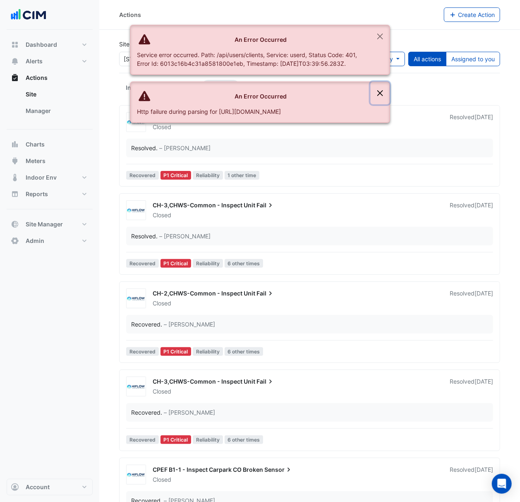
click at [384, 89] on button "Close" at bounding box center [380, 93] width 19 height 22
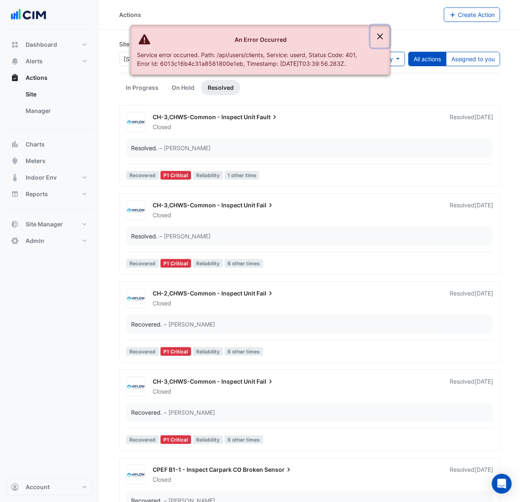
click at [378, 41] on button "Close" at bounding box center [380, 36] width 19 height 22
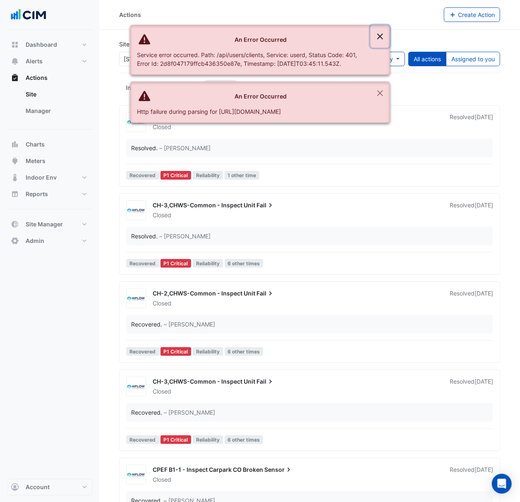
click at [386, 29] on button "Close" at bounding box center [380, 36] width 19 height 22
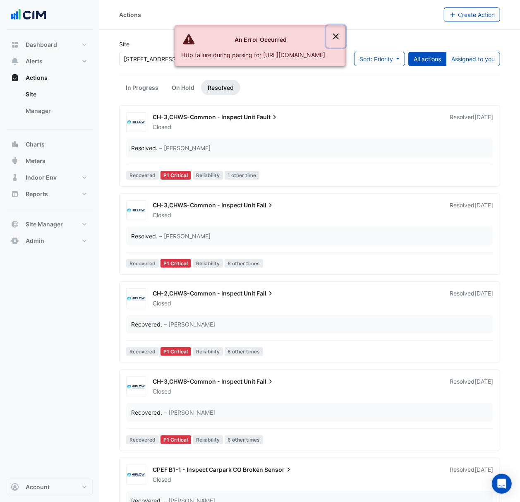
click at [345, 36] on button "Close" at bounding box center [335, 36] width 19 height 22
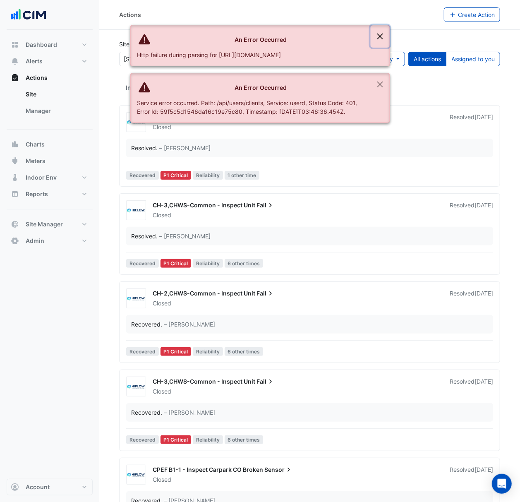
click at [378, 31] on button "Close" at bounding box center [380, 36] width 19 height 22
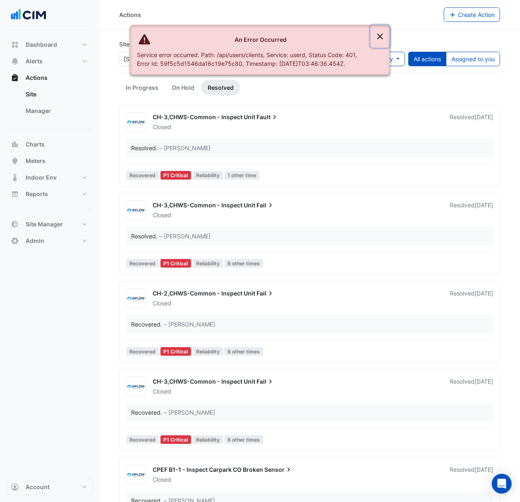
click at [381, 31] on button "Close" at bounding box center [380, 36] width 19 height 22
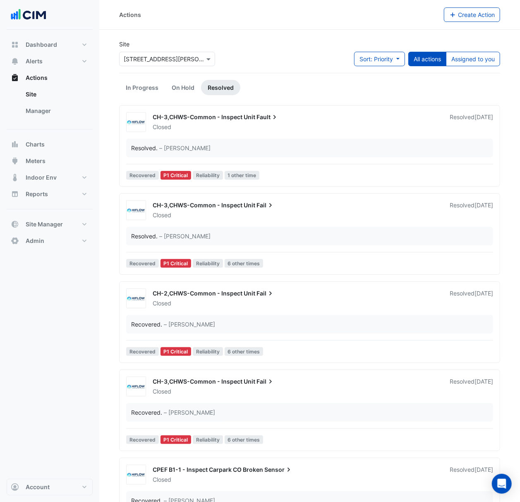
scroll to position [2358, 0]
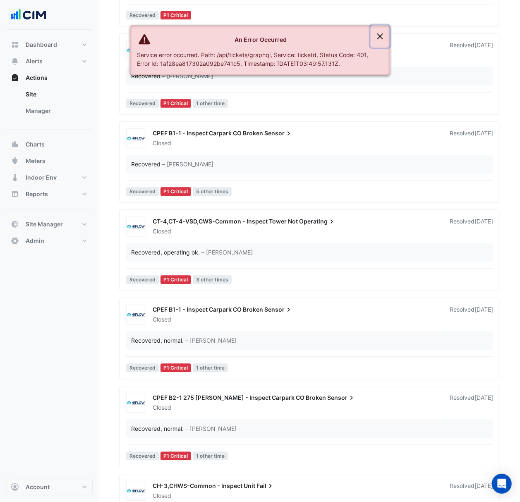
click at [384, 37] on button "Close" at bounding box center [380, 36] width 19 height 22
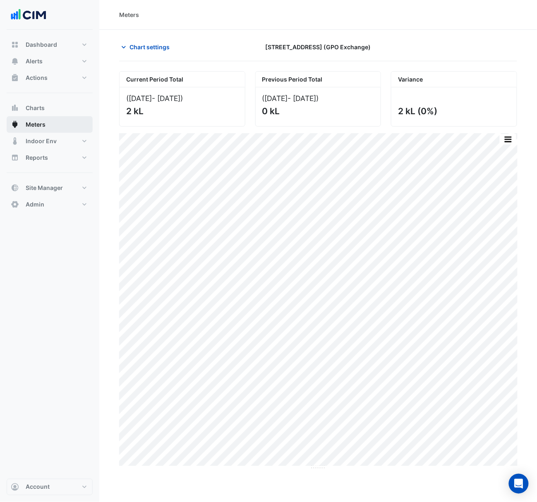
click at [52, 121] on button "Meters" at bounding box center [50, 124] width 86 height 17
click at [62, 110] on button "Charts" at bounding box center [50, 108] width 86 height 17
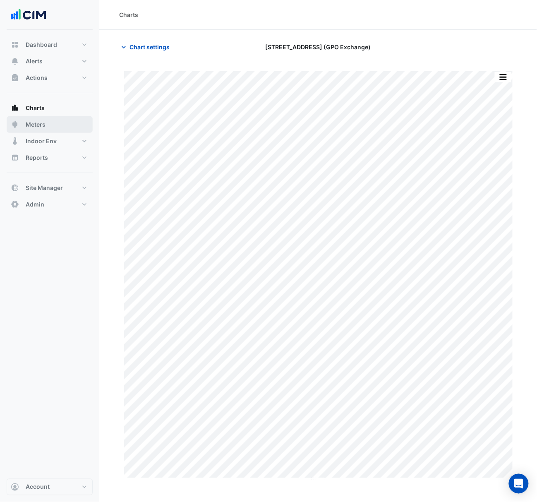
click at [58, 126] on button "Meters" at bounding box center [50, 124] width 86 height 17
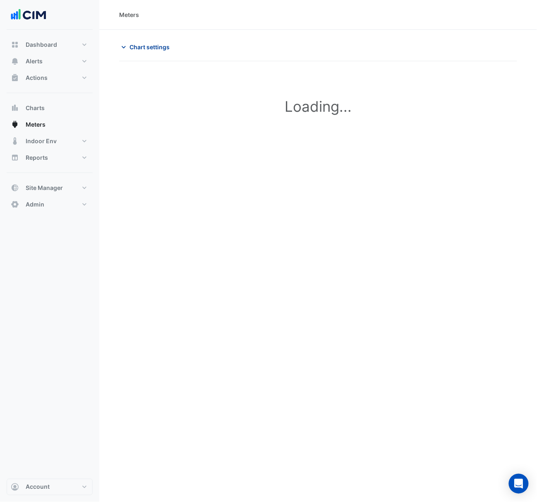
click at [130, 43] on span "Chart settings" at bounding box center [149, 47] width 40 height 9
type input "**********"
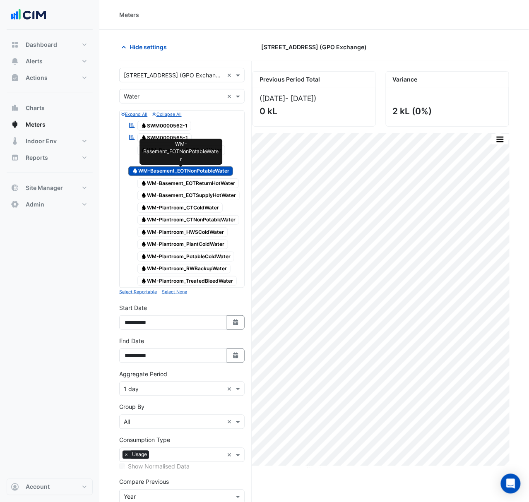
click at [204, 170] on span "Water WM-Basement_EOTNonPotableWater" at bounding box center [180, 171] width 105 height 10
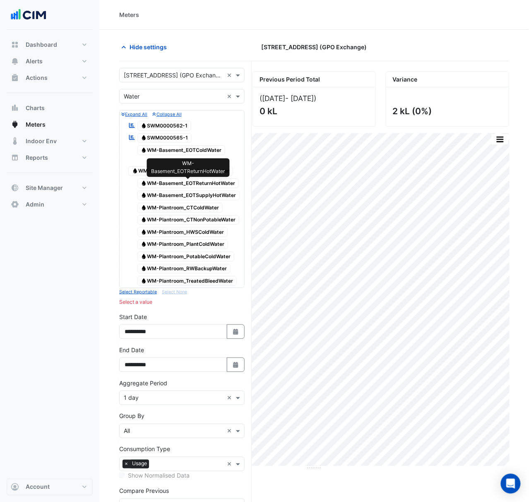
click at [204, 182] on span "Water WM-Basement_EOTReturnHotWater" at bounding box center [188, 183] width 102 height 10
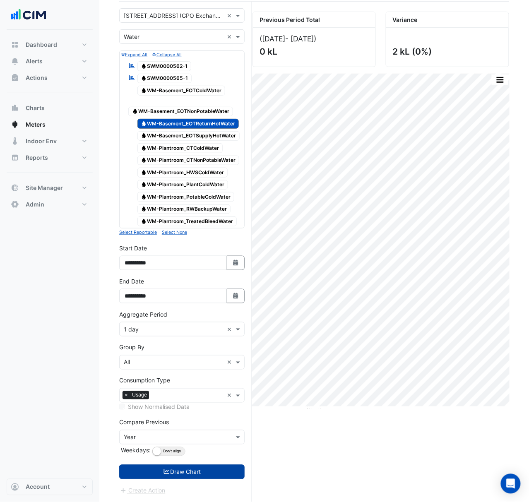
click at [194, 471] on button "Draw Chart" at bounding box center [181, 472] width 125 height 14
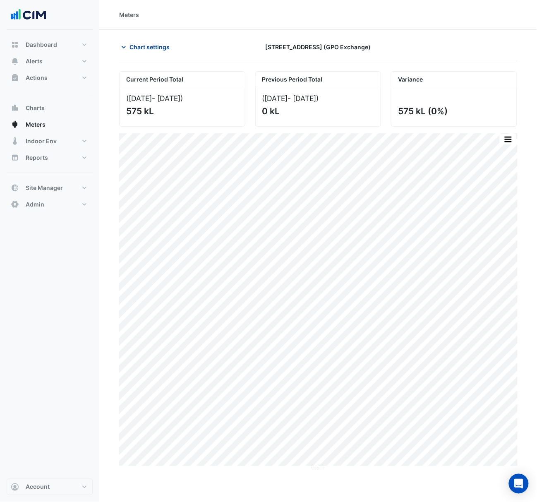
click at [140, 43] on span "Chart settings" at bounding box center [149, 47] width 40 height 9
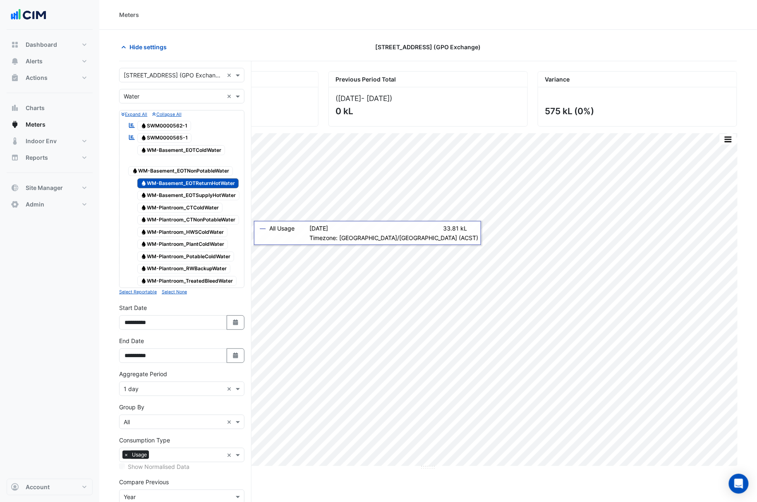
click at [148, 132] on div "Expand All Collapse All Reportable Water SWM0000562-1 Reportable Water SWM00005…" at bounding box center [181, 199] width 125 height 178
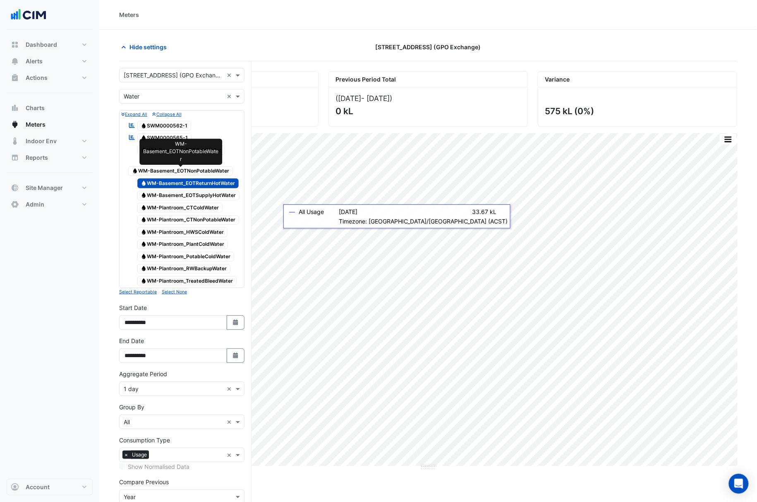
click at [192, 175] on span "Water WM-Basement_EOTNonPotableWater" at bounding box center [180, 171] width 105 height 10
click at [196, 172] on span "Water WM-Basement_EOTNonPotableWater" at bounding box center [180, 171] width 105 height 10
click at [199, 174] on span "Water WM-Basement_EOTNonPotableWater" at bounding box center [180, 171] width 105 height 10
click at [201, 184] on span "Water WM-Basement_EOTReturnHotWater" at bounding box center [188, 183] width 102 height 10
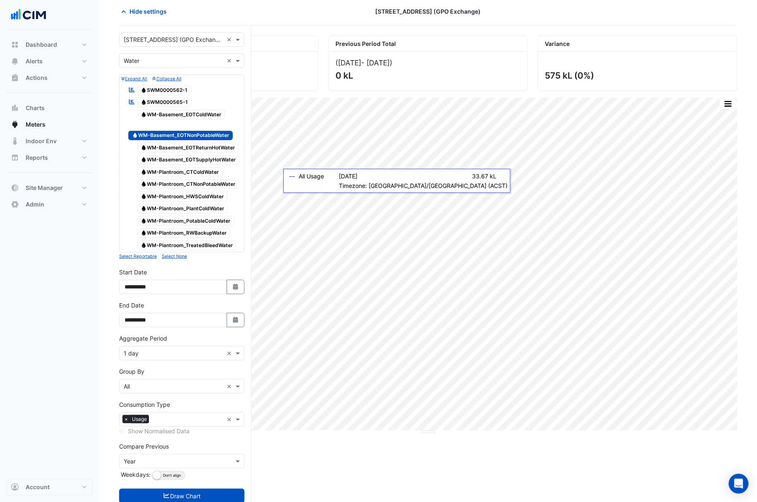
scroll to position [55, 0]
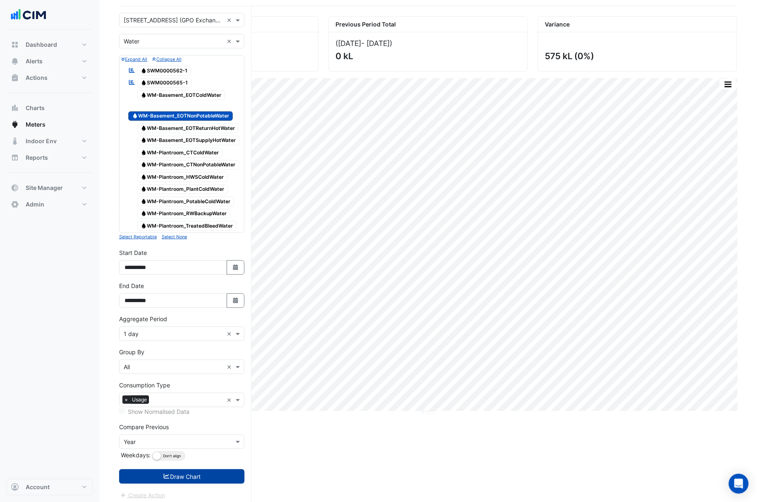
click at [207, 482] on button "Draw Chart" at bounding box center [181, 476] width 125 height 14
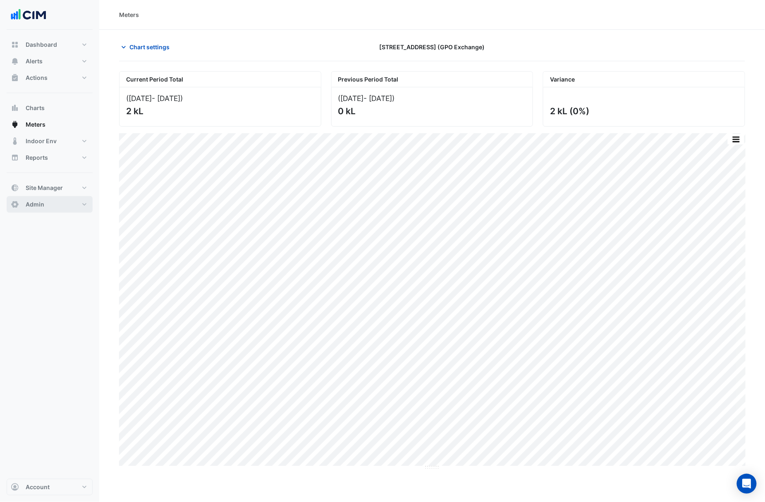
click at [60, 207] on button "Admin" at bounding box center [50, 204] width 86 height 17
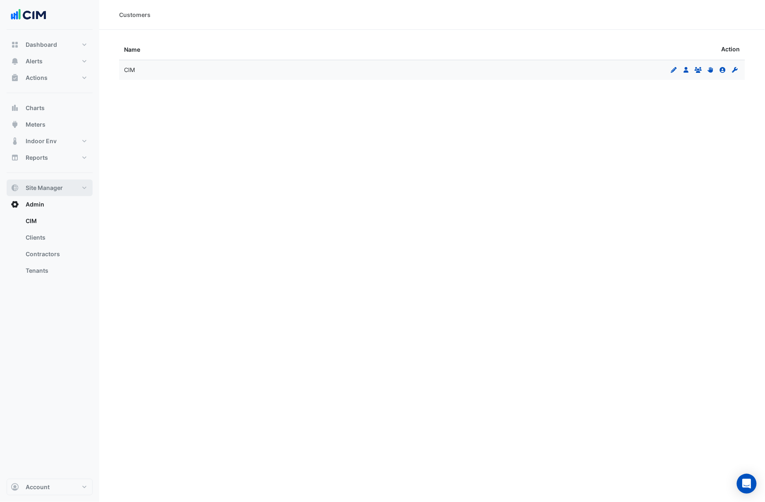
click at [62, 180] on button "Site Manager" at bounding box center [50, 188] width 86 height 17
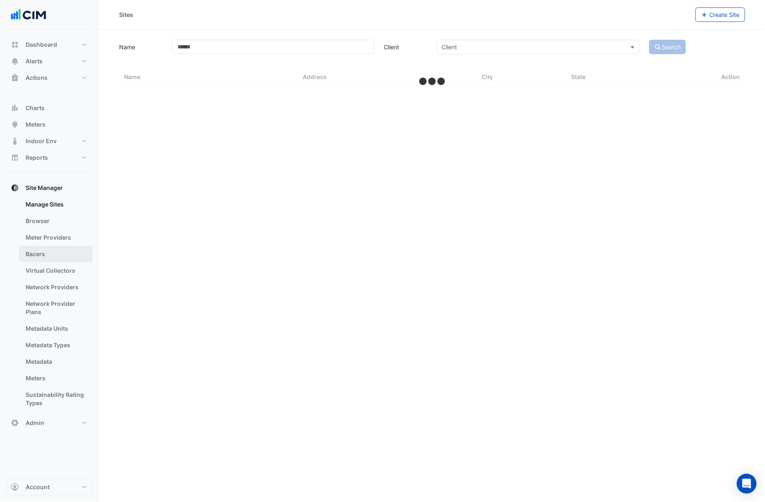
select select "***"
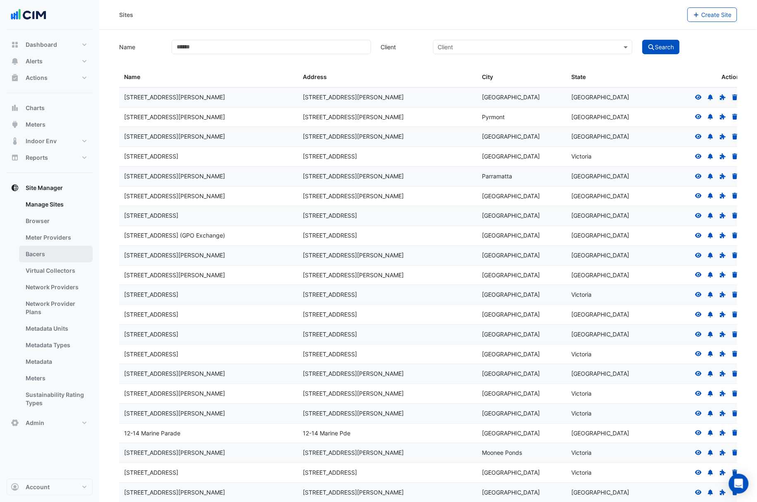
drag, startPoint x: 64, startPoint y: 257, endPoint x: 35, endPoint y: 257, distance: 28.5
click at [31, 247] on link "Bacers" at bounding box center [56, 254] width 74 height 17
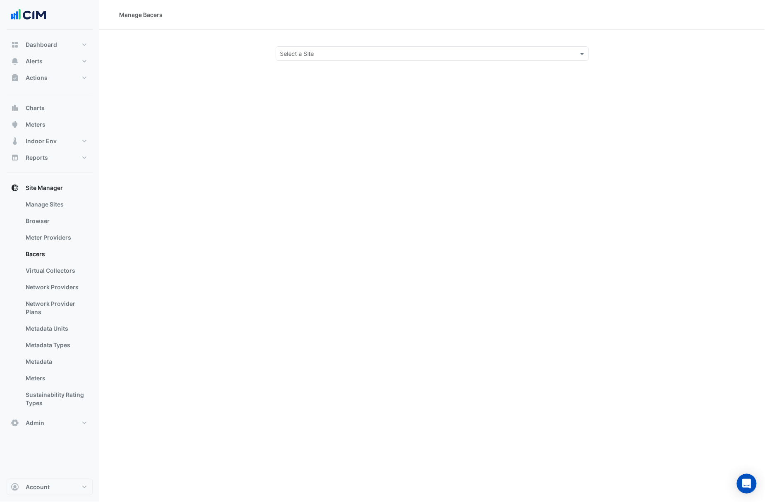
click at [390, 62] on div "Manage Bacers Select a Site" at bounding box center [432, 251] width 666 height 502
click at [395, 56] on input "text" at bounding box center [423, 54] width 287 height 9
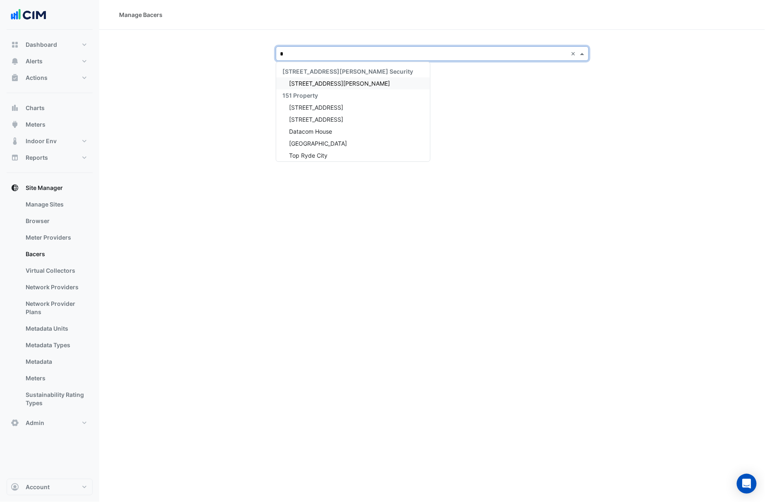
type input "**"
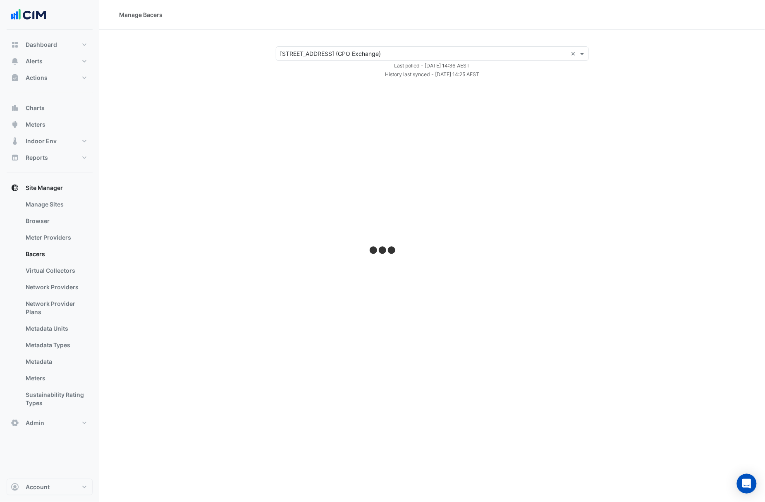
select select "***"
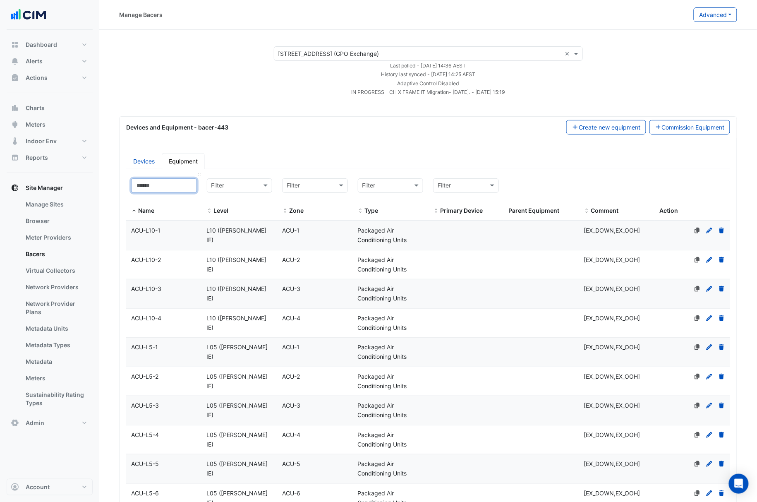
click at [179, 185] on input at bounding box center [164, 185] width 66 height 14
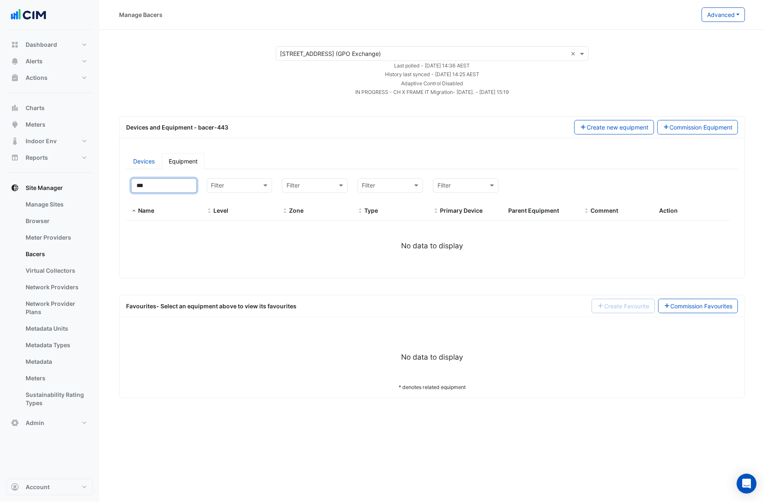
type input "**"
select select "***"
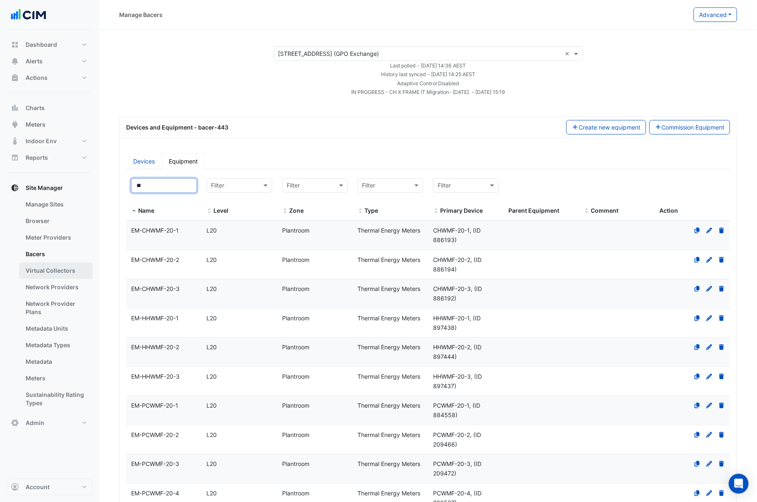
type input "**"
click at [67, 270] on link "Virtual Collectors" at bounding box center [56, 270] width 74 height 17
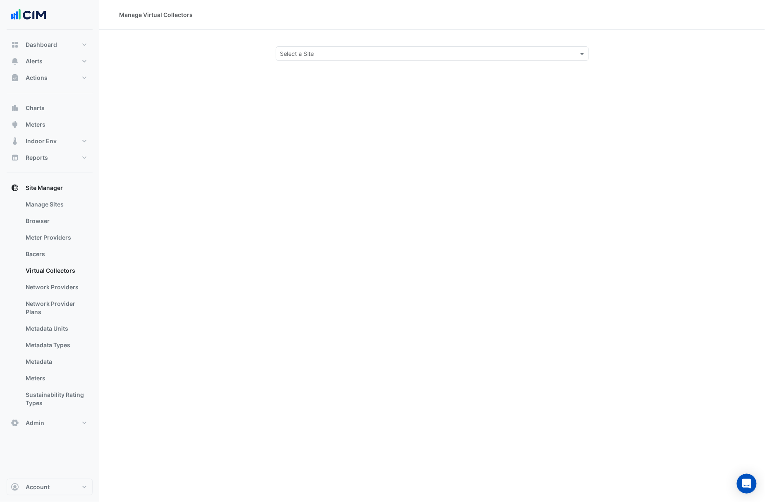
click at [331, 58] on div "Select a Site" at bounding box center [432, 53] width 313 height 14
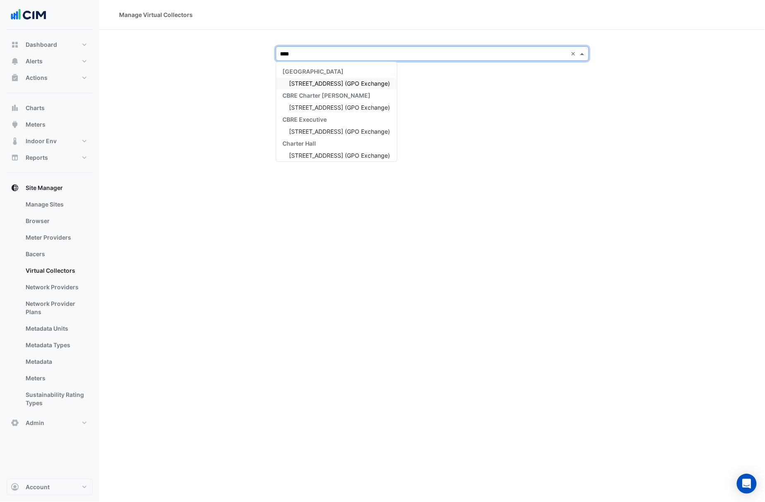
type input "*****"
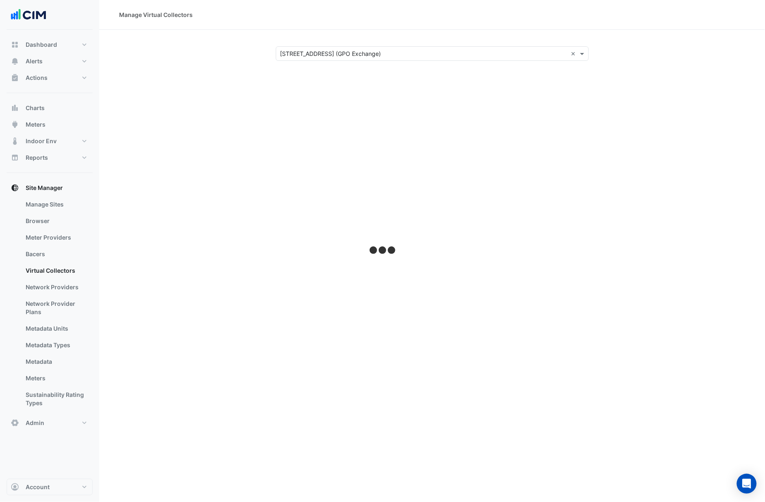
select select "***"
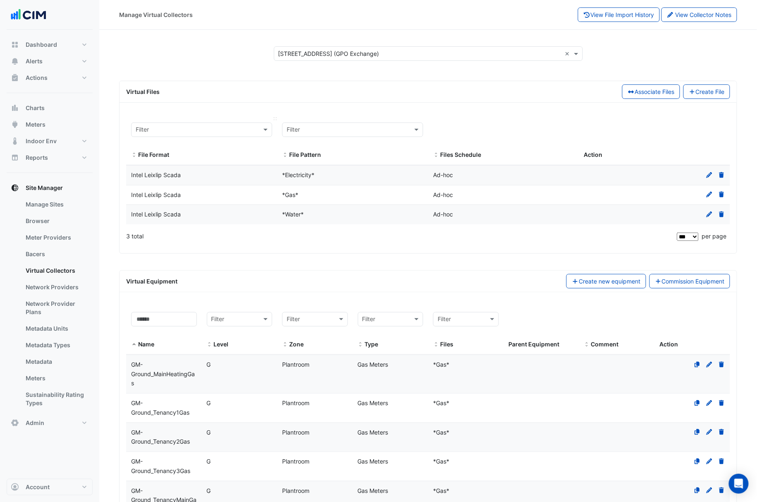
click at [177, 131] on input "text" at bounding box center [193, 130] width 115 height 10
click at [176, 321] on input at bounding box center [164, 319] width 66 height 14
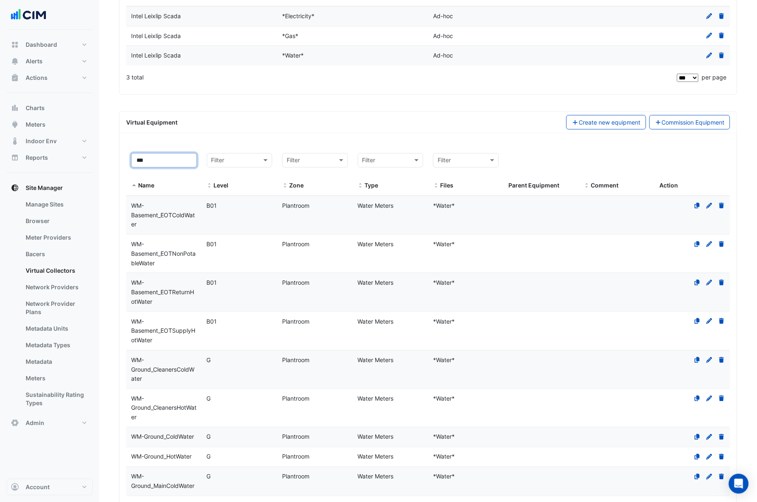
scroll to position [151, 0]
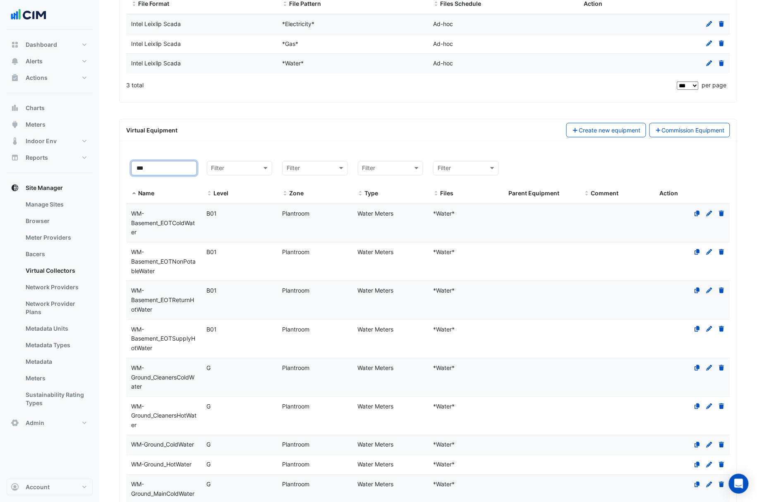
type input "***"
click at [536, 215] on icon at bounding box center [697, 214] width 5 height 6
click at [536, 180] on div "Action" at bounding box center [693, 179] width 66 height 37
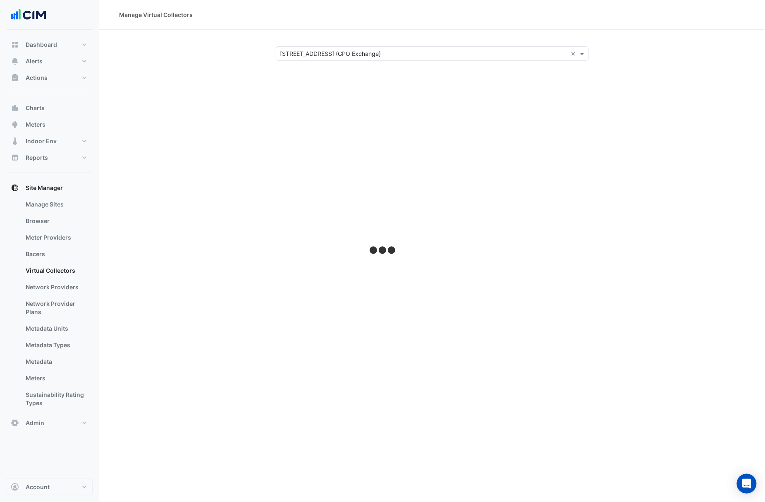
select select "***"
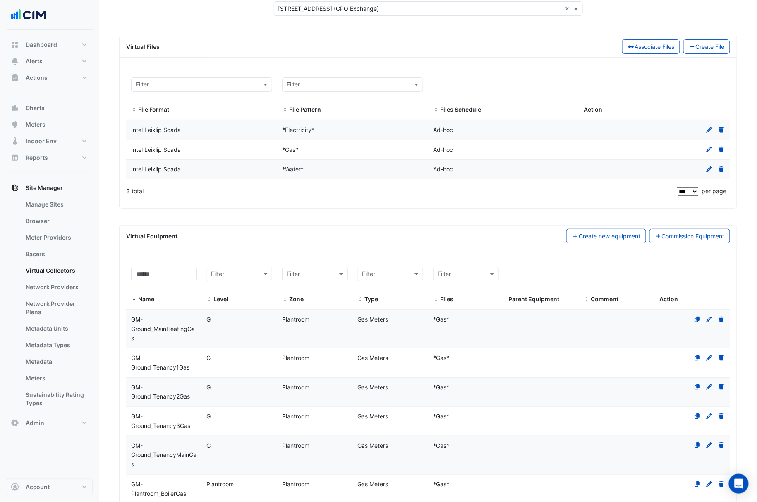
scroll to position [165, 0]
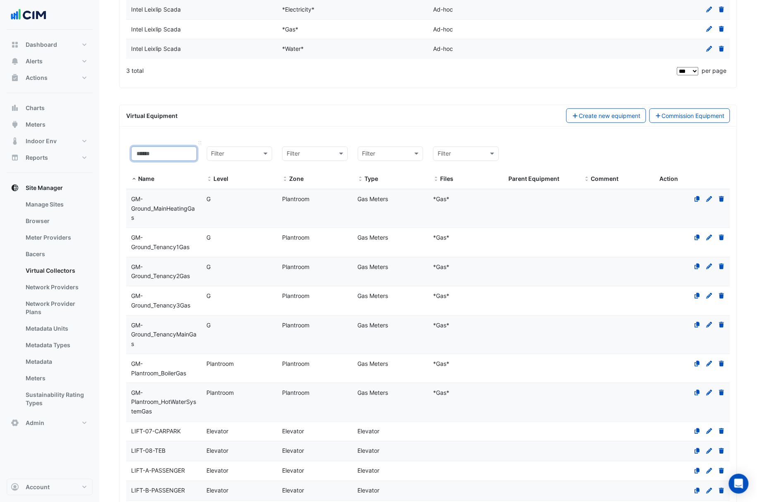
click at [161, 151] on input at bounding box center [164, 153] width 66 height 14
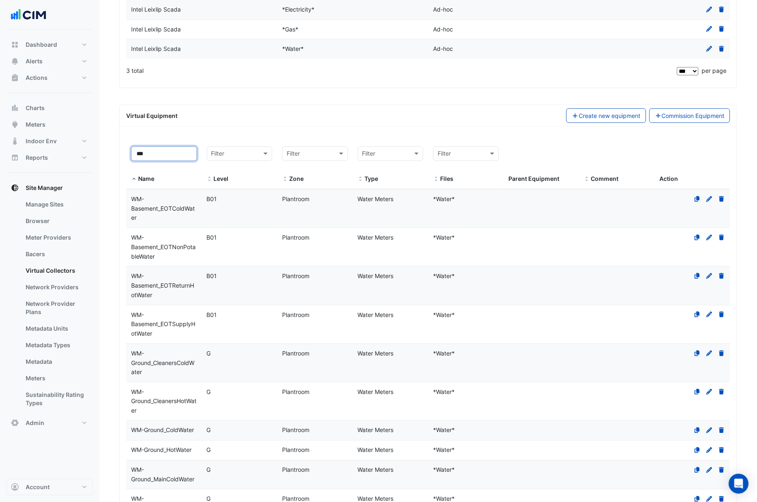
type input "***"
click at [197, 214] on div "WM-Basement_EOTColdWater" at bounding box center [164, 208] width 76 height 28
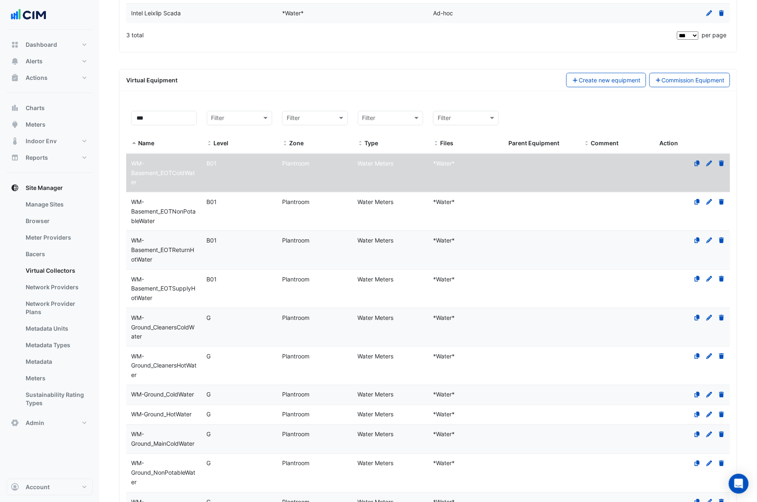
scroll to position [220, 0]
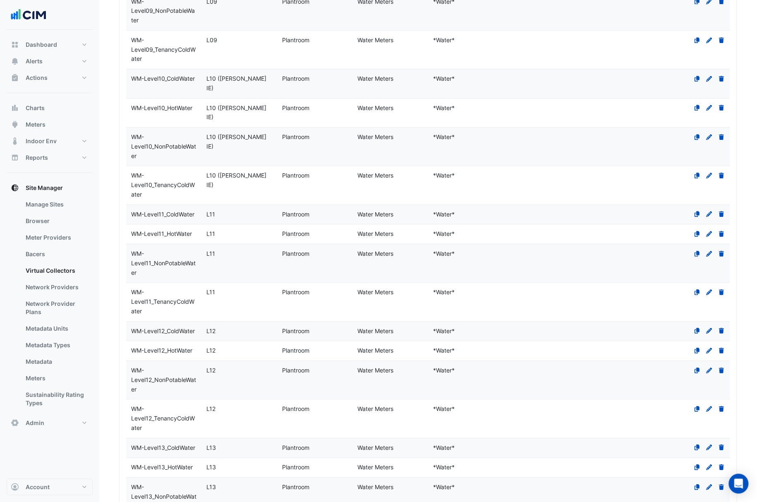
select select "***"
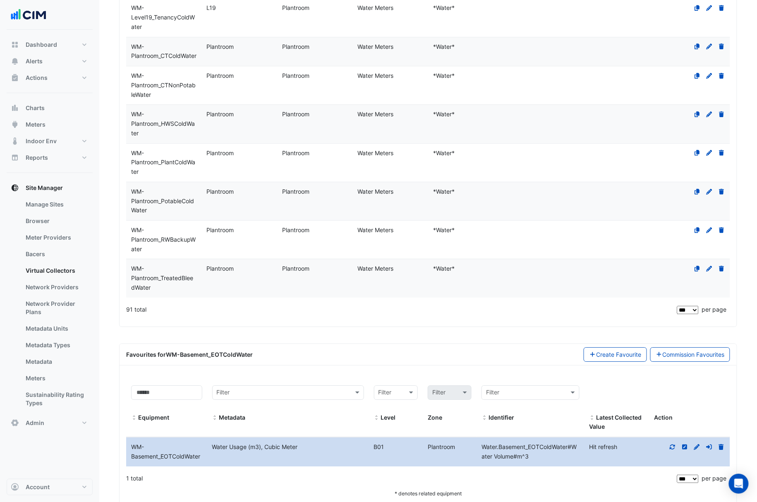
scroll to position [2972, 0]
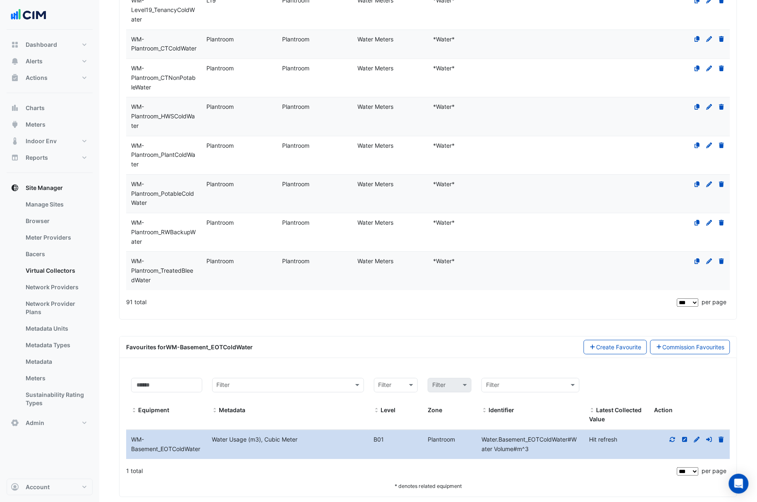
click at [536, 436] on icon at bounding box center [672, 439] width 7 height 6
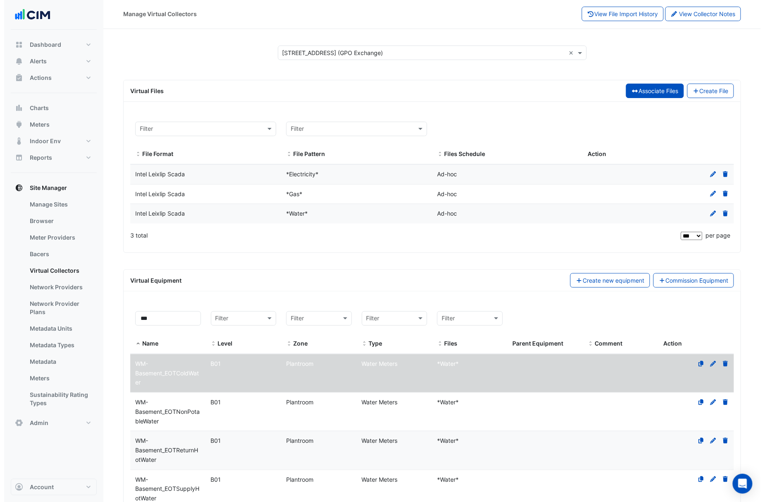
scroll to position [0, 0]
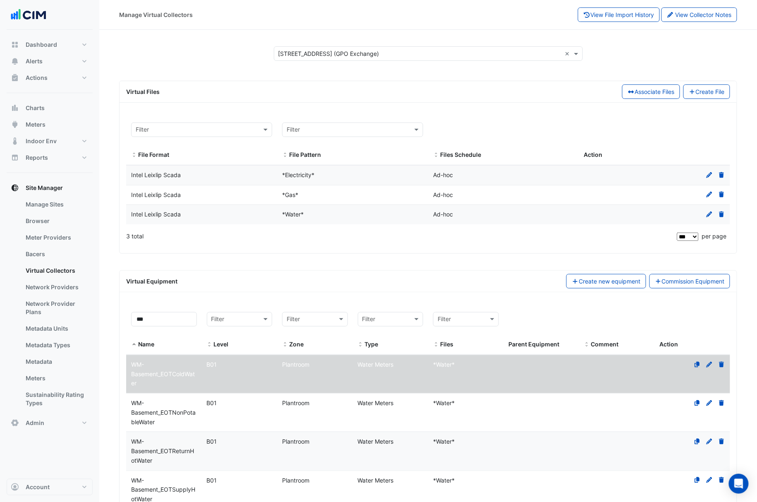
click at [536, 214] on icon at bounding box center [709, 214] width 7 height 6
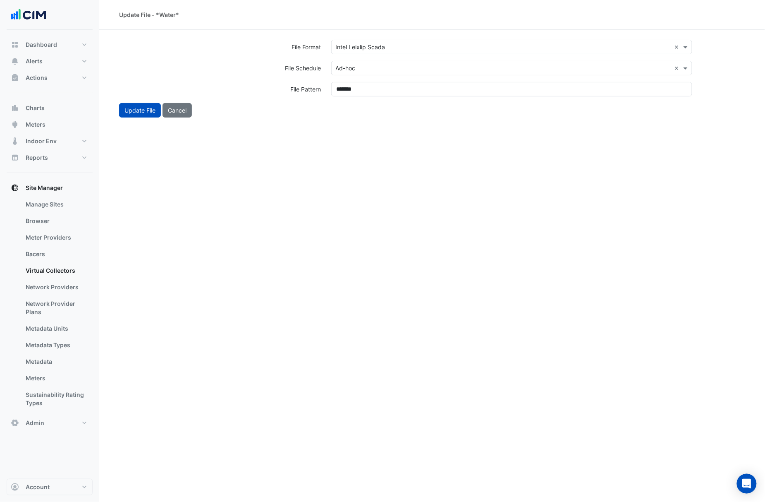
click at [352, 48] on input "text" at bounding box center [503, 47] width 335 height 9
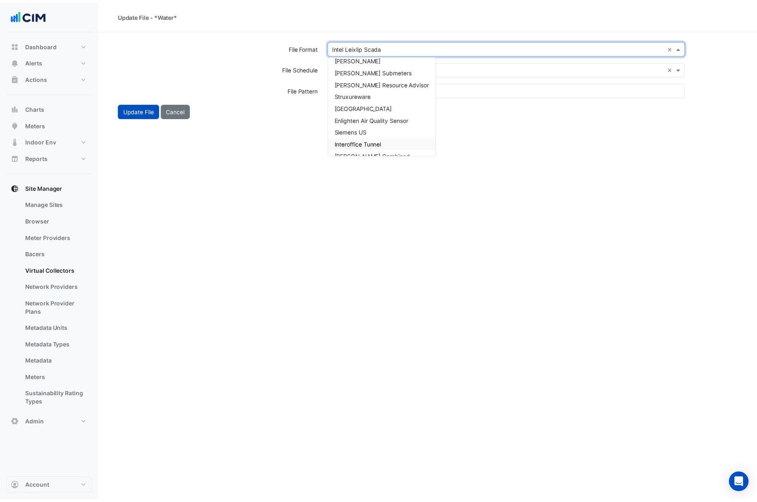
scroll to position [507, 0]
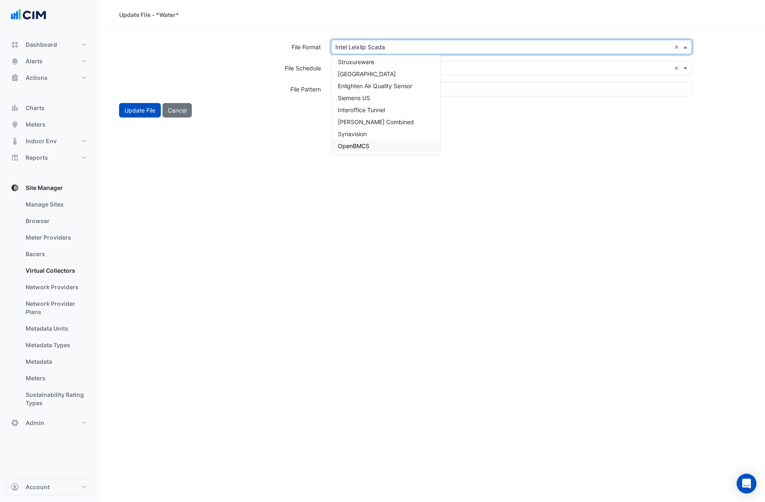
click at [458, 184] on div "Update File - *Water* File Format Select a file format × Intel Leixlip Scada × …" at bounding box center [432, 251] width 666 height 502
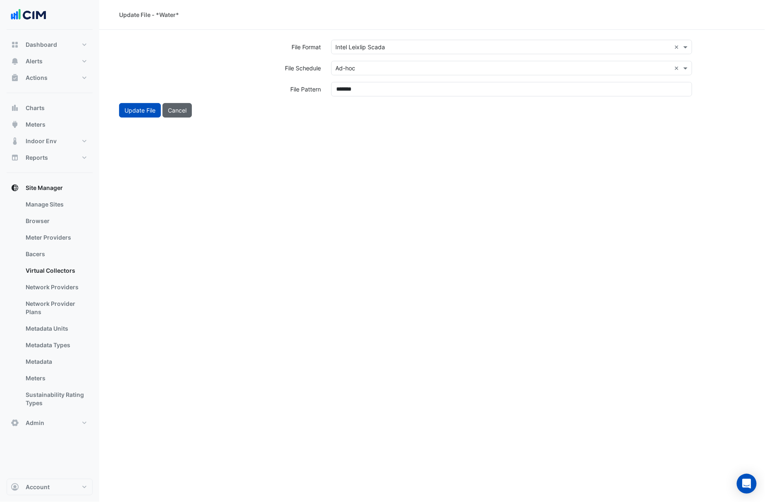
click at [184, 106] on button "Cancel" at bounding box center [177, 110] width 29 height 14
select select "***"
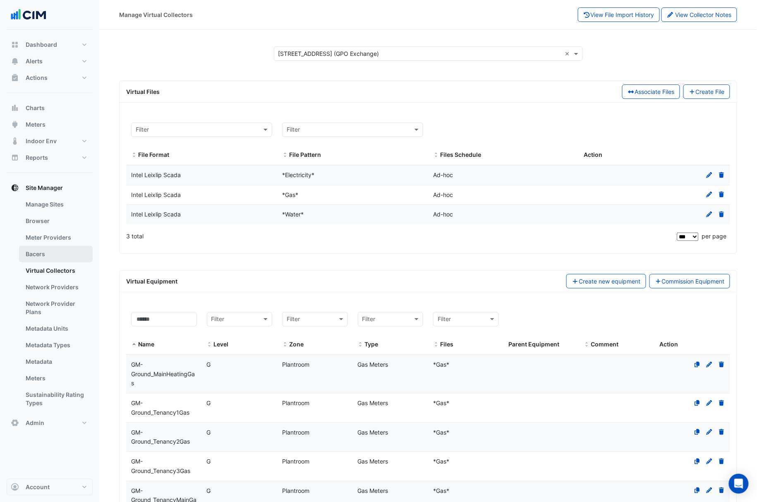
click at [50, 250] on link "Bacers" at bounding box center [56, 254] width 74 height 17
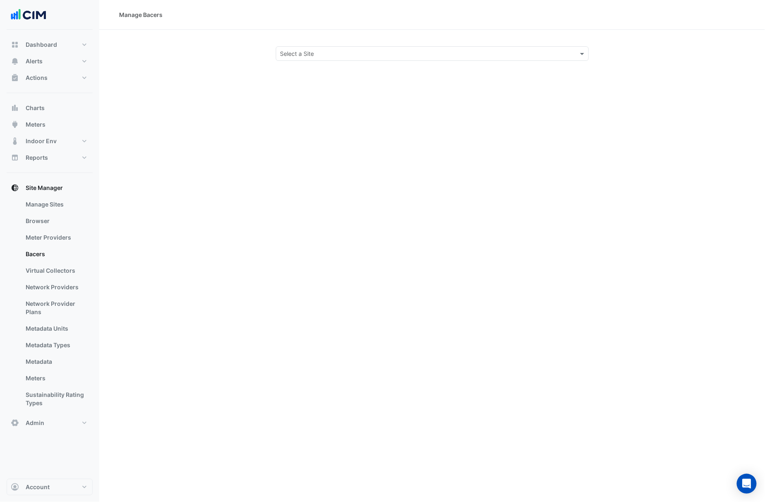
click at [431, 59] on div "Select a Site" at bounding box center [432, 53] width 313 height 14
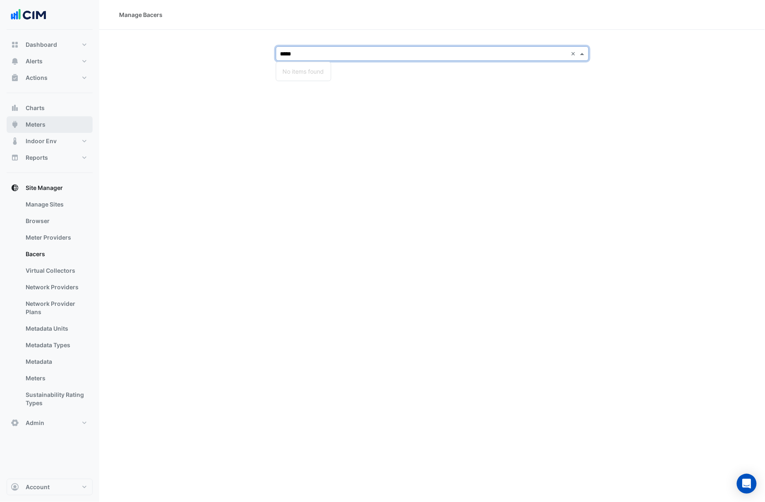
type input "*****"
click at [47, 125] on button "Meters" at bounding box center [50, 124] width 86 height 17
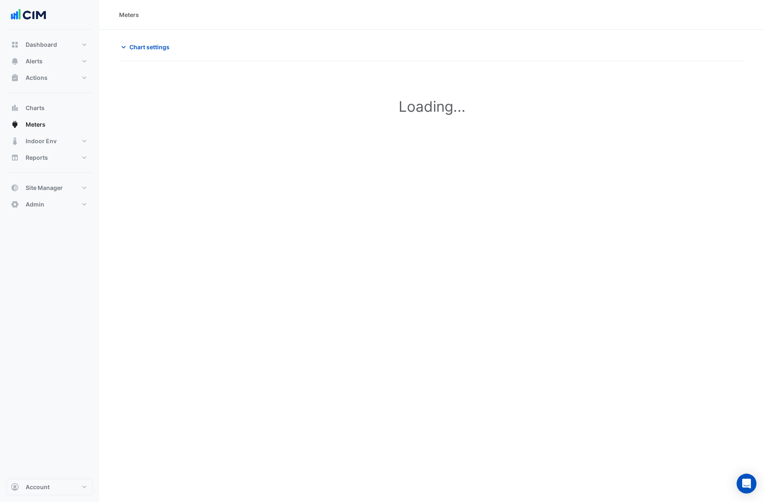
type input "**********"
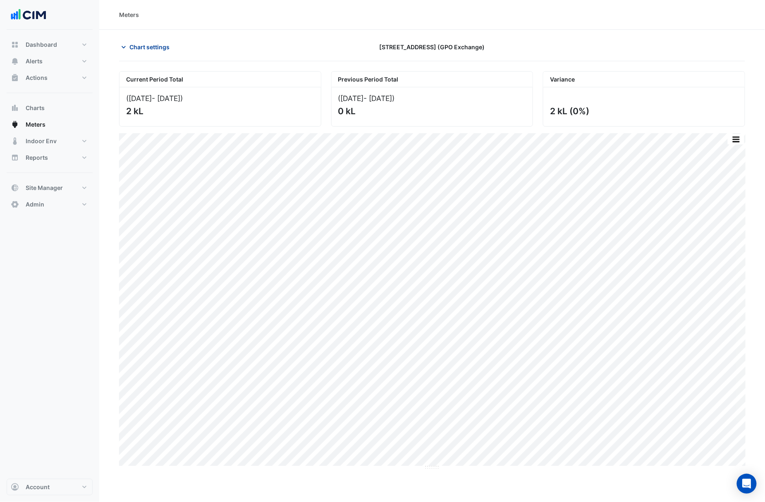
click at [163, 53] on button "Chart settings" at bounding box center [147, 47] width 56 height 14
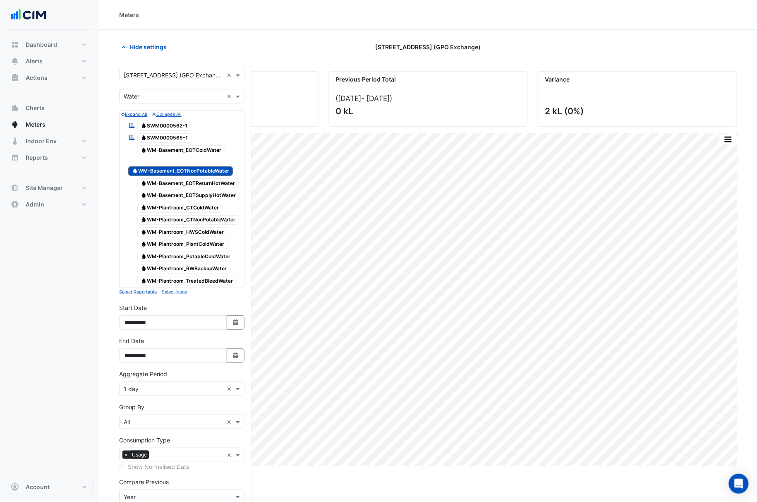
click at [163, 65] on div "Select a Site × 10 Franklin Street (GPO Exchange) × Utility Type × Water × Expa…" at bounding box center [185, 311] width 132 height 500
click at [164, 73] on input "text" at bounding box center [174, 75] width 100 height 9
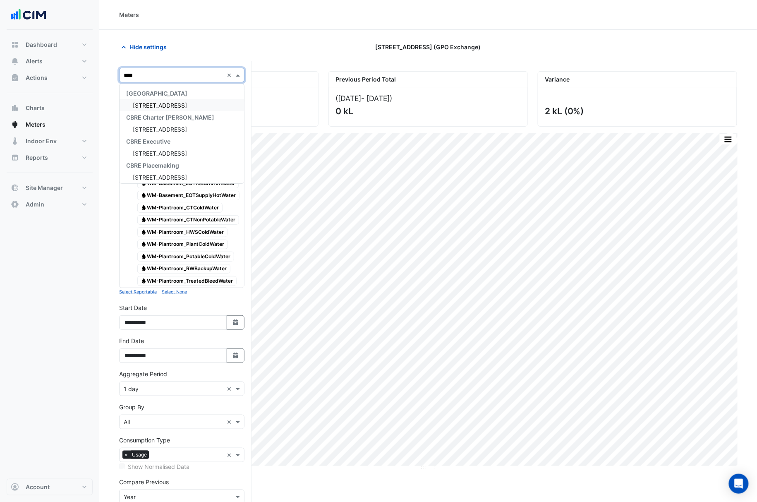
type input "*****"
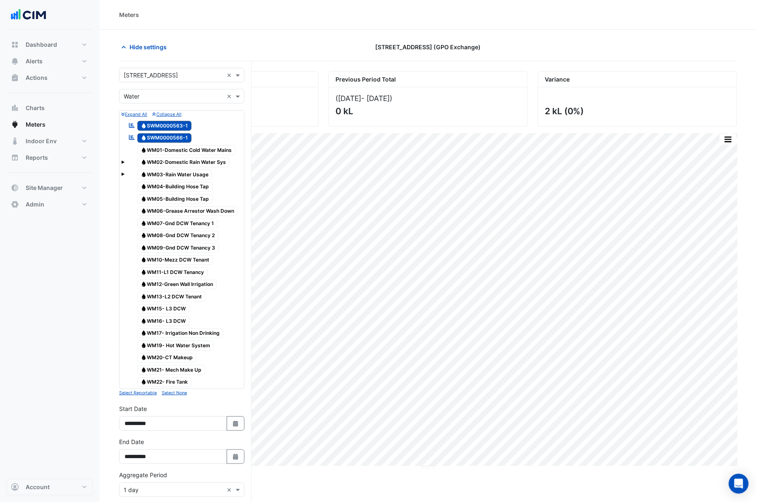
click at [175, 149] on span "Water WM01-Domestic Cold Water Mains" at bounding box center [186, 150] width 98 height 10
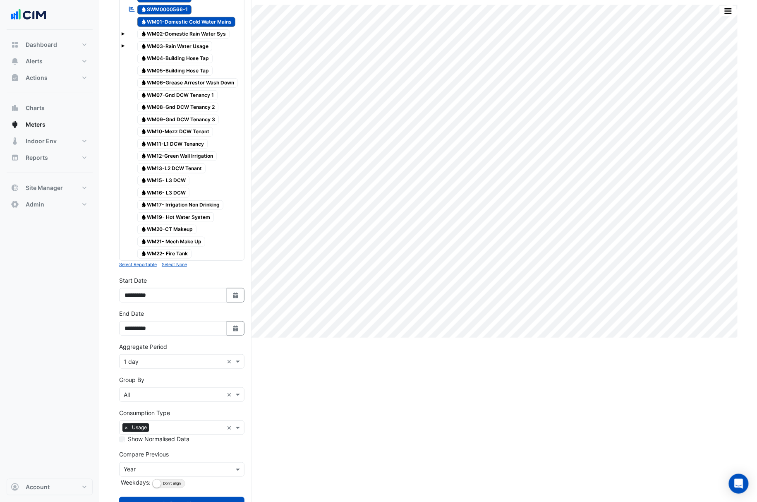
scroll to position [110, 0]
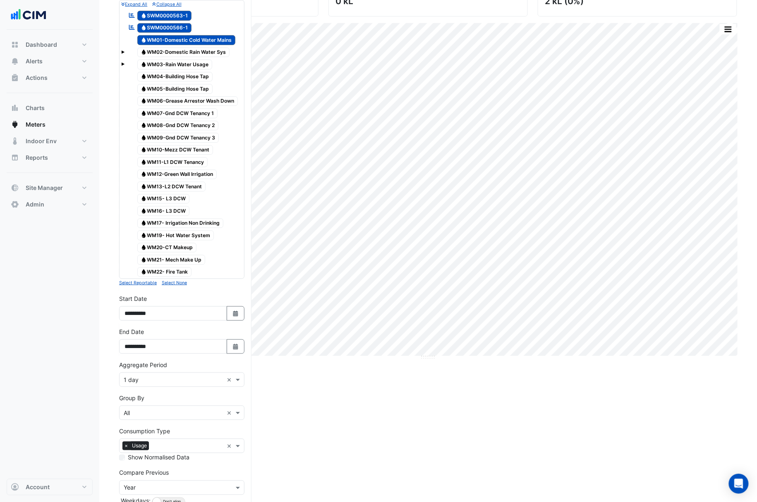
click at [179, 15] on span "Water SWM0000563-1" at bounding box center [164, 16] width 55 height 10
click at [179, 26] on span "Water SWM0000566-1" at bounding box center [164, 28] width 55 height 10
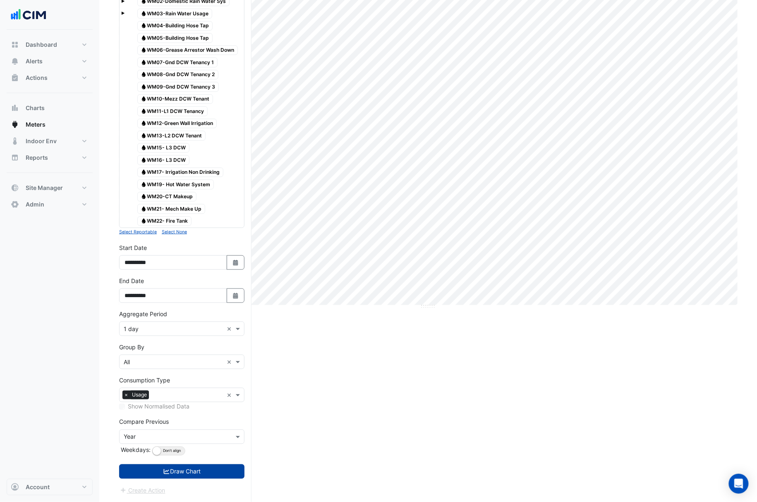
scroll to position [165, 0]
click at [176, 474] on button "Draw Chart" at bounding box center [181, 471] width 125 height 14
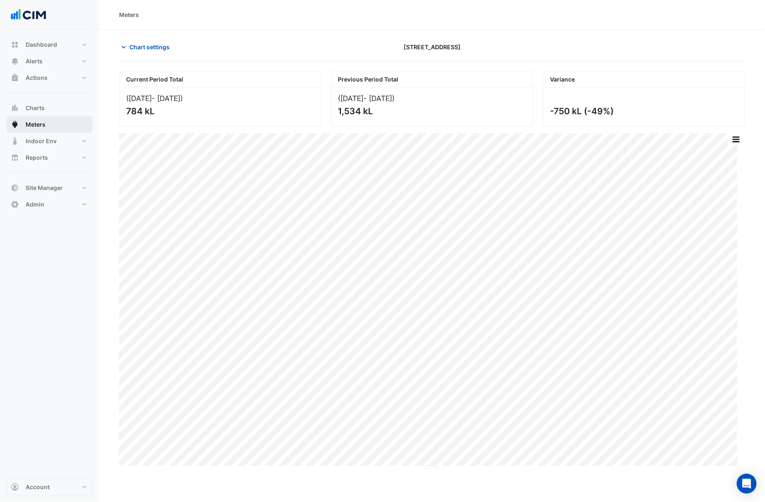
click at [65, 131] on button "Meters" at bounding box center [50, 124] width 86 height 17
click at [164, 40] on button "Chart settings" at bounding box center [147, 47] width 56 height 14
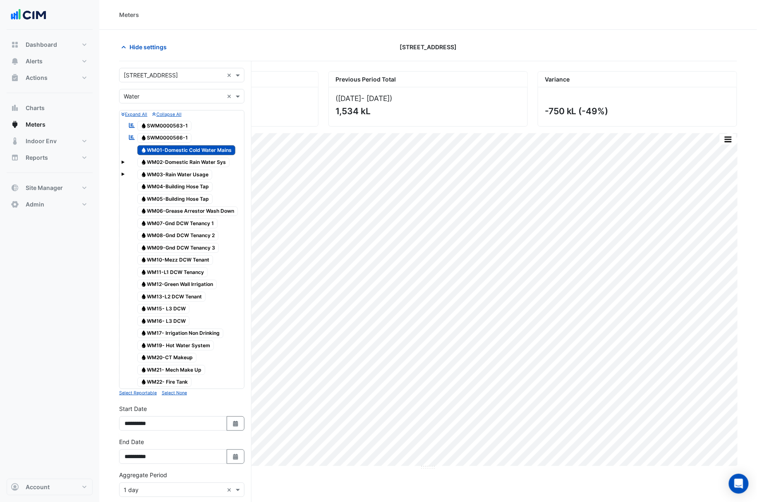
click at [187, 152] on span "Water WM01-Domestic Cold Water Mains" at bounding box center [186, 150] width 98 height 10
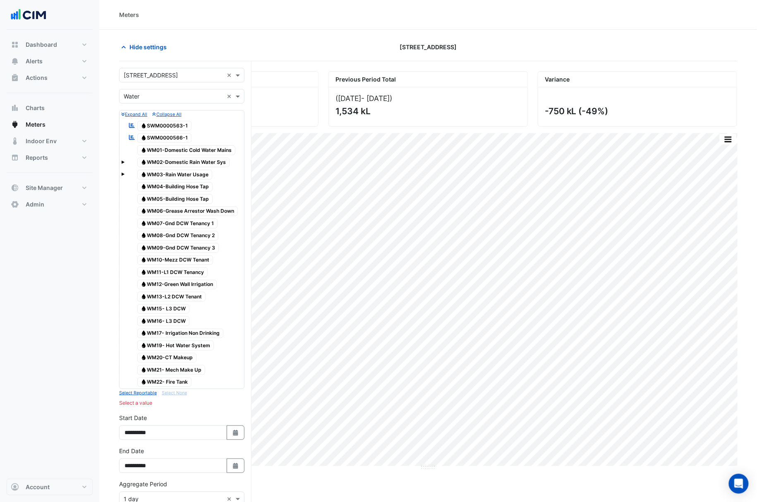
click at [187, 152] on span "Water WM01-Domestic Cold Water Mains" at bounding box center [186, 150] width 98 height 10
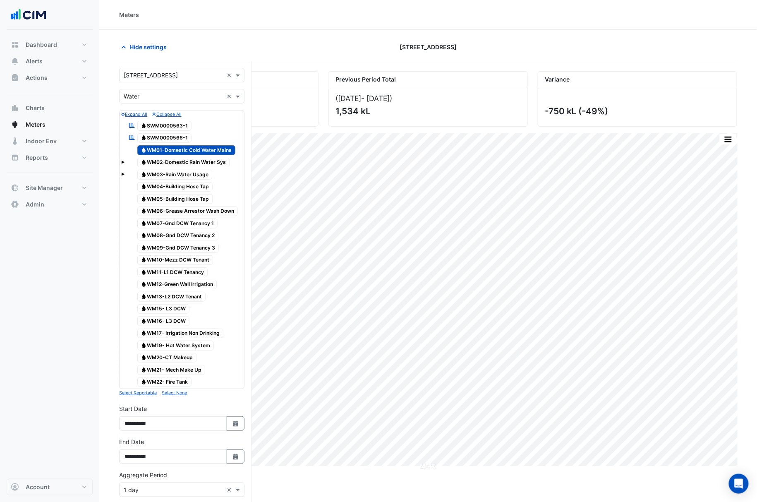
click at [187, 152] on span "Water WM01-Domestic Cold Water Mains" at bounding box center [186, 150] width 98 height 10
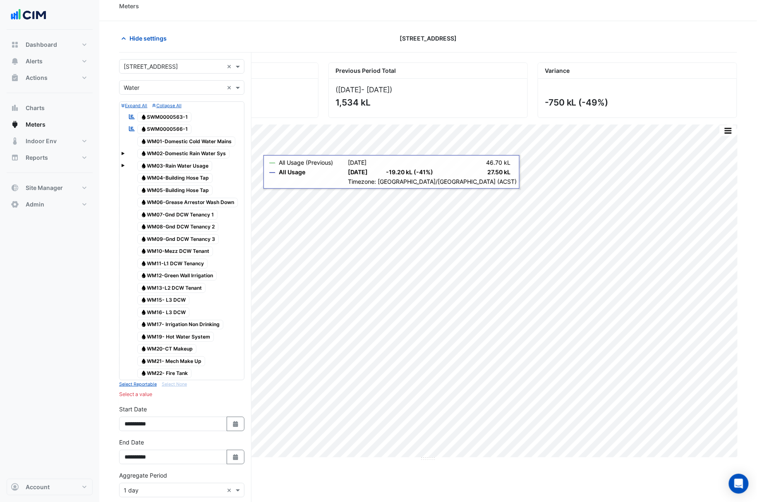
scroll to position [119, 0]
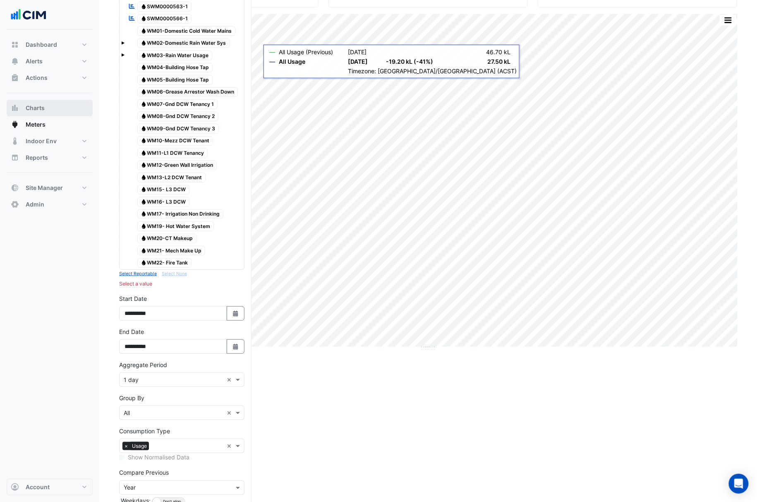
click at [48, 114] on button "Charts" at bounding box center [50, 108] width 86 height 17
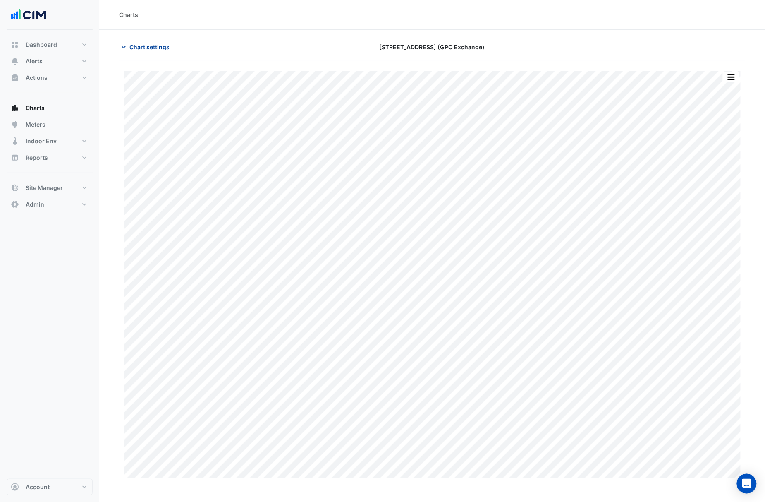
click at [141, 50] on span "Chart settings" at bounding box center [149, 47] width 40 height 9
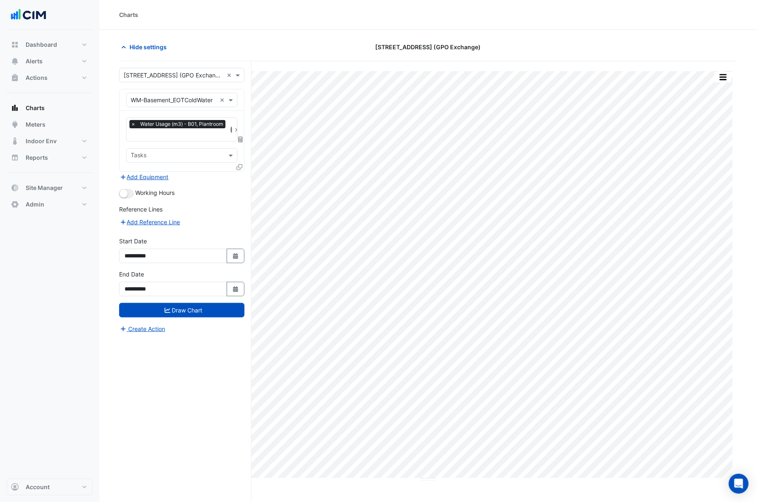
click at [185, 79] on input "text" at bounding box center [174, 75] width 100 height 9
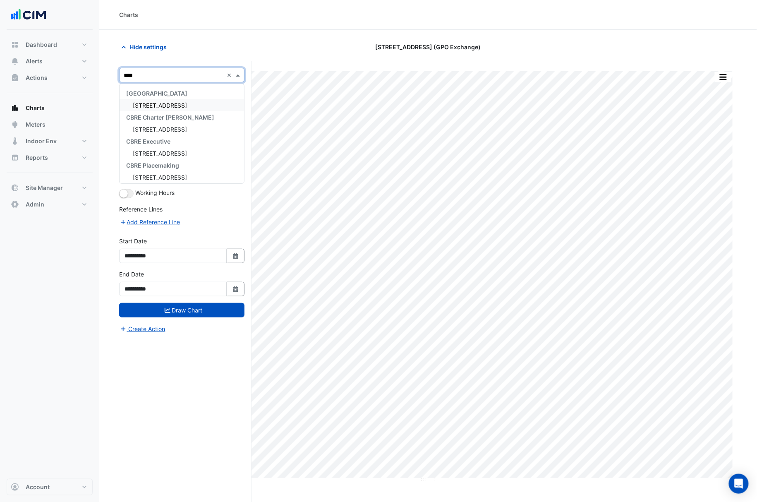
type input "*****"
click at [146, 100] on div "[STREET_ADDRESS]" at bounding box center [182, 105] width 125 height 12
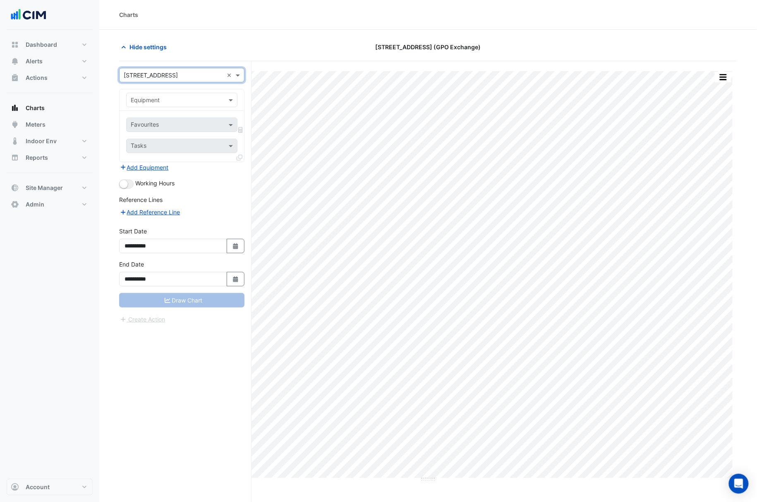
click at [164, 106] on div "Equipment" at bounding box center [181, 100] width 111 height 14
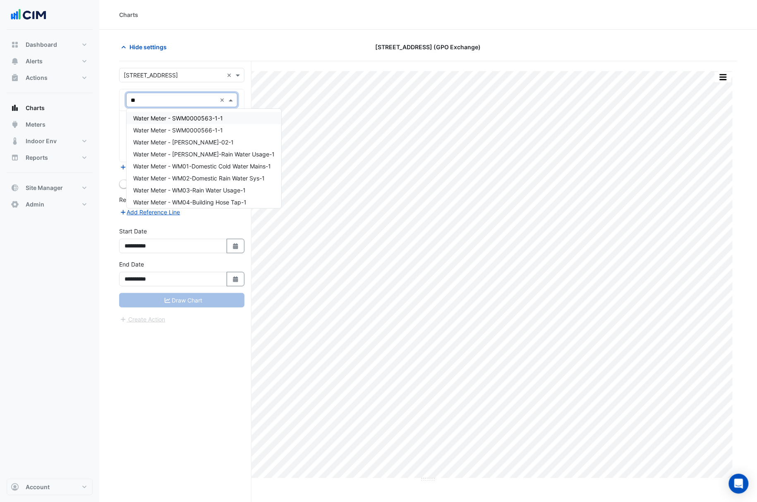
type input "***"
click at [206, 143] on span "WM-01-Domestic Cold Water Mains" at bounding box center [181, 142] width 96 height 7
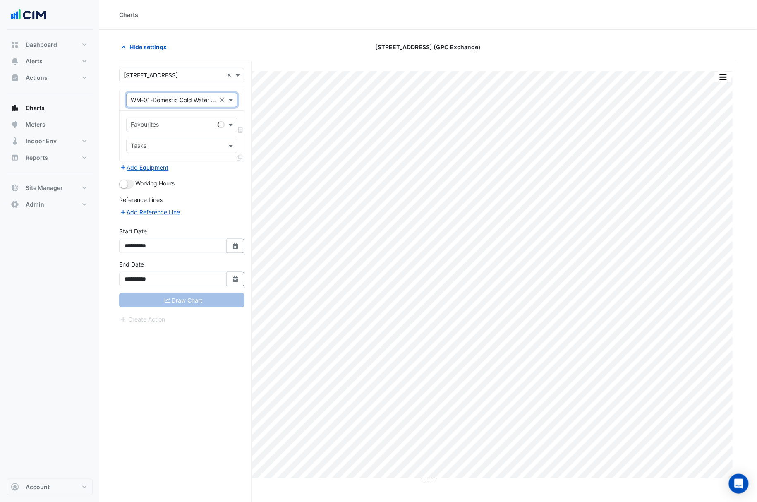
click at [177, 128] on input "text" at bounding box center [173, 125] width 84 height 9
click at [182, 144] on span "Water Usage (kL) - Plantroom, All" at bounding box center [178, 143] width 90 height 7
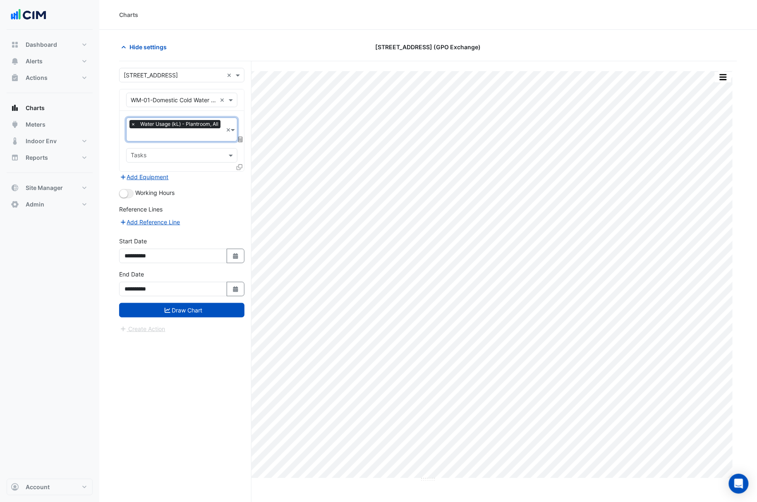
click at [237, 168] on icon at bounding box center [240, 167] width 6 height 6
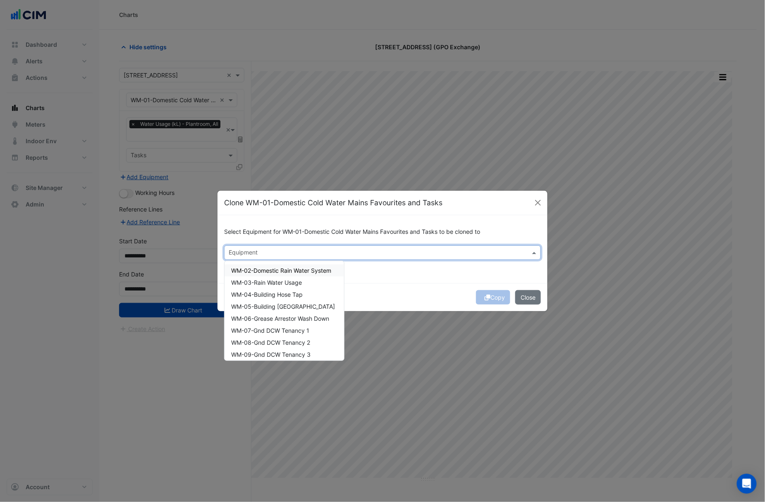
click at [404, 249] on input "text" at bounding box center [378, 253] width 298 height 9
click at [395, 268] on div "Select Equipment for WM-01-Domestic Cold Water Mains Favourites and Tasks to be…" at bounding box center [383, 248] width 330 height 67
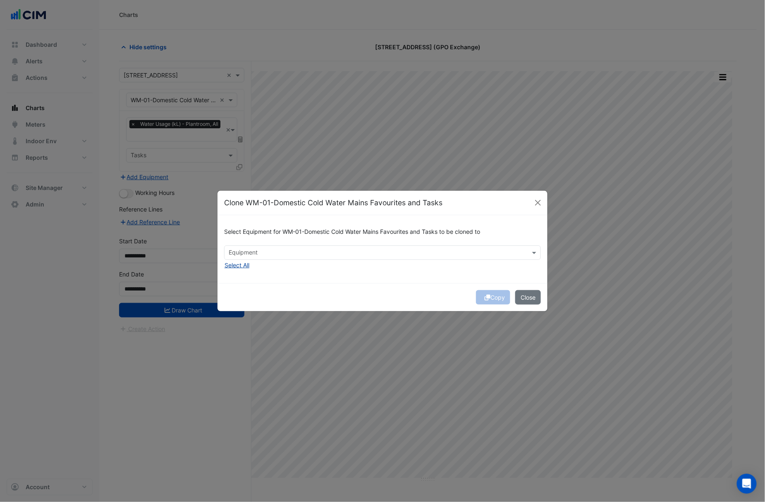
click at [242, 264] on button "Select All" at bounding box center [237, 265] width 26 height 10
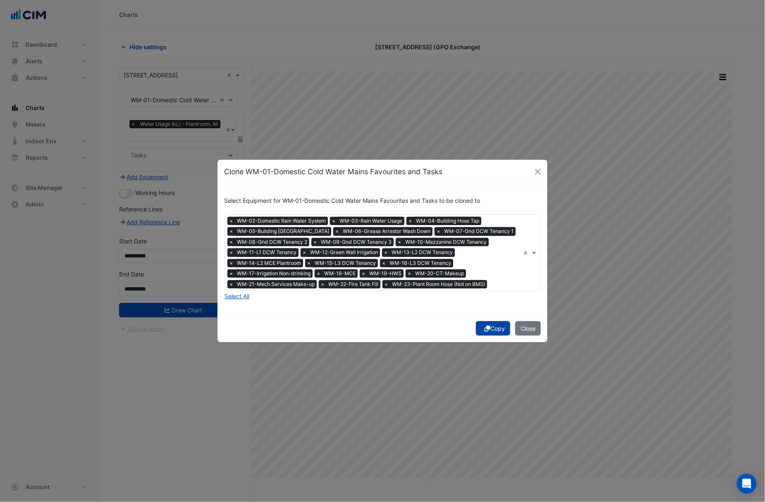
click at [480, 331] on button "Copy" at bounding box center [493, 328] width 34 height 14
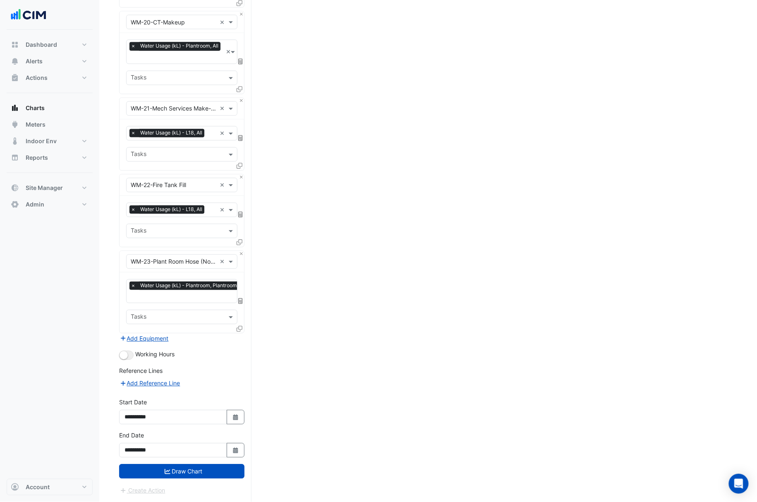
scroll to position [1669, 0]
click at [203, 470] on button "Draw Chart" at bounding box center [181, 471] width 125 height 14
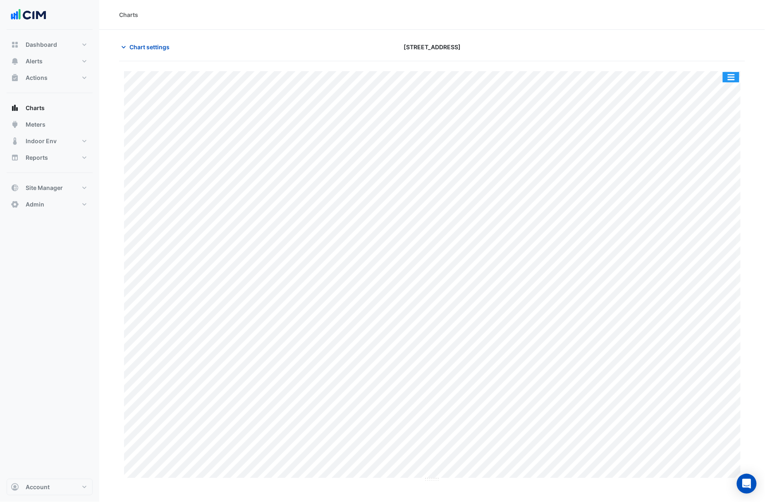
click at [536, 76] on button "button" at bounding box center [731, 77] width 17 height 10
click at [536, 93] on div "Split by Equip" at bounding box center [715, 91] width 50 height 15
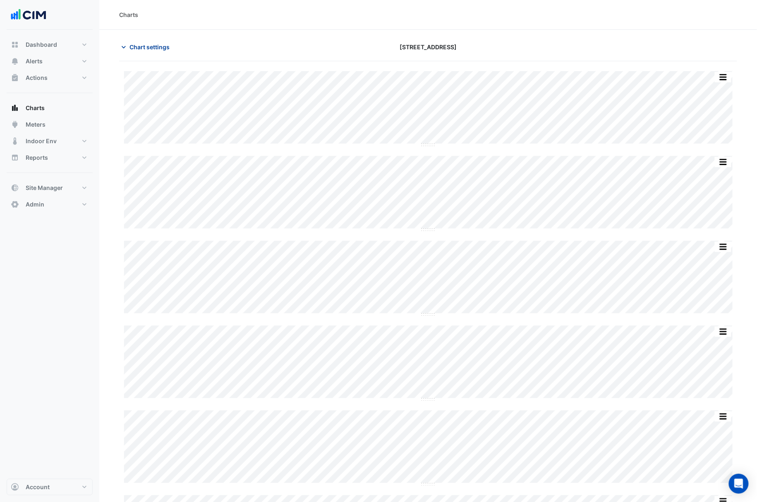
click at [131, 50] on span "Chart settings" at bounding box center [149, 47] width 40 height 9
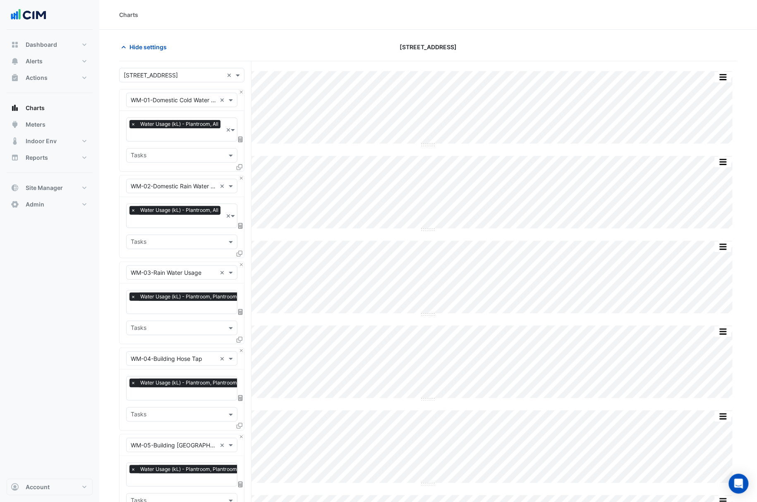
click at [201, 50] on div "Hide settings" at bounding box center [218, 47] width 209 height 14
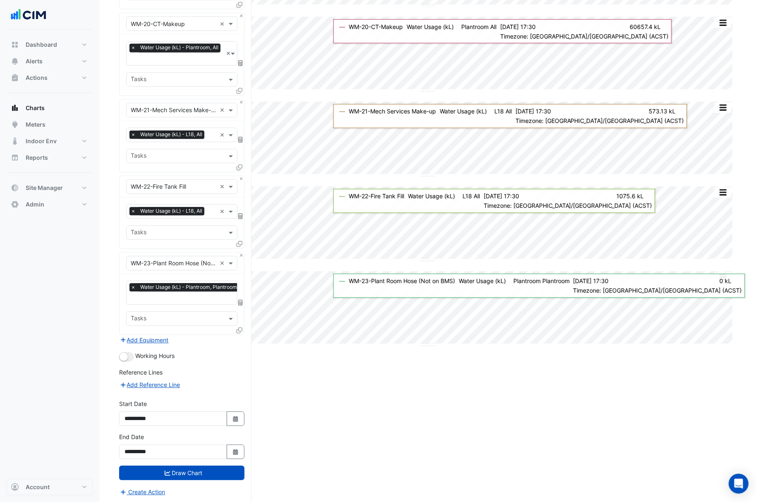
scroll to position [1669, 0]
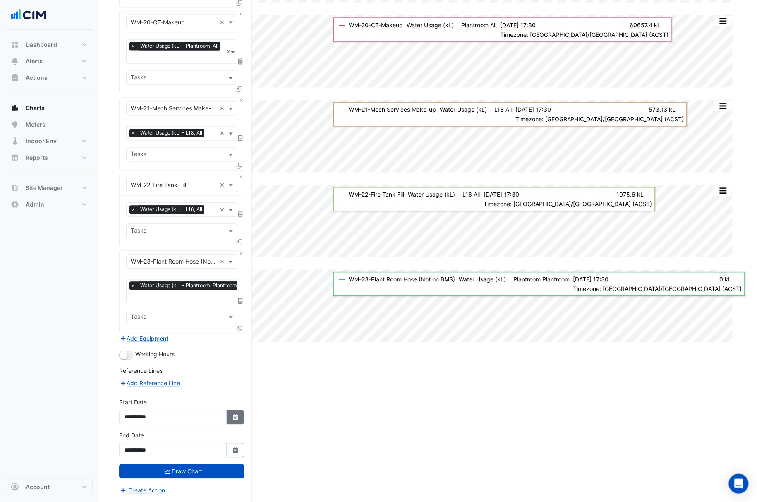
click at [237, 419] on fa-icon "Select Date" at bounding box center [235, 417] width 7 height 7
select select "*"
select select "****"
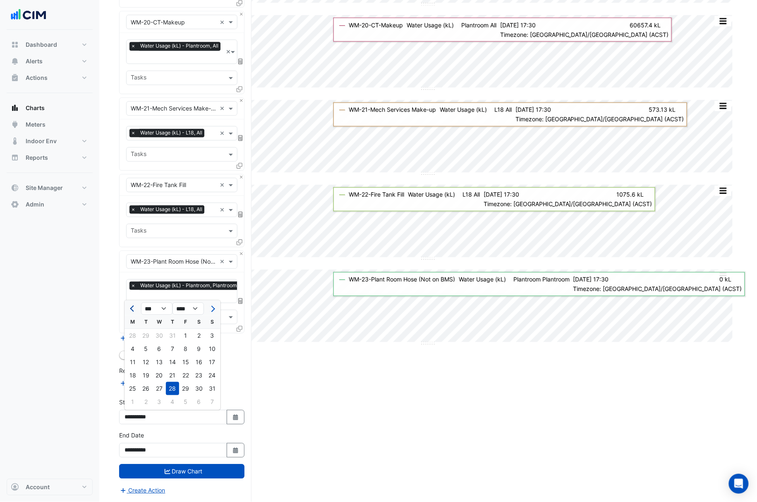
click at [134, 306] on span "Previous month" at bounding box center [133, 309] width 6 height 6
click at [133, 306] on span "Previous month" at bounding box center [133, 309] width 6 height 6
select select "*"
click at [175, 331] on div "1" at bounding box center [172, 335] width 13 height 13
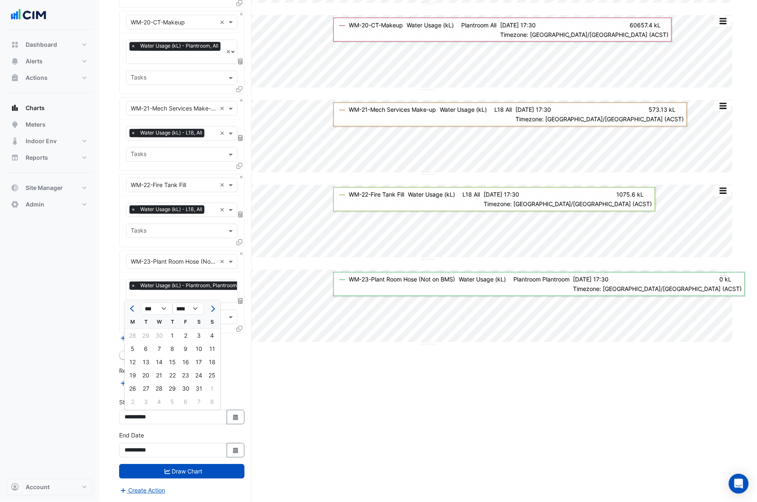
type input "**********"
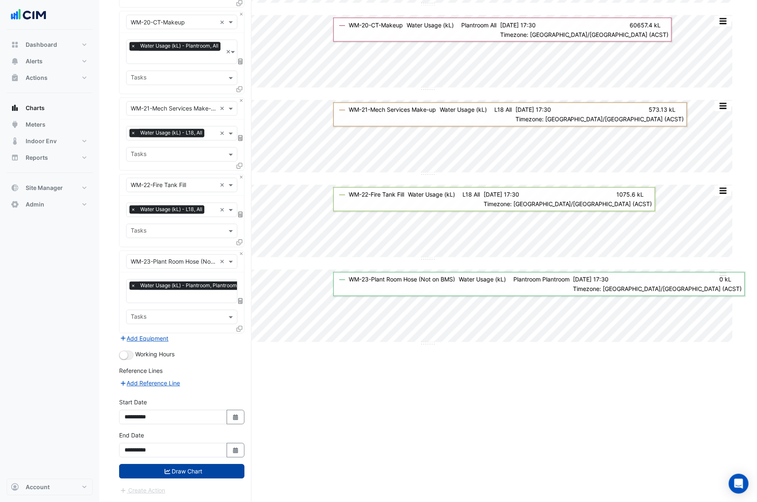
click at [214, 475] on button "Draw Chart" at bounding box center [181, 471] width 125 height 14
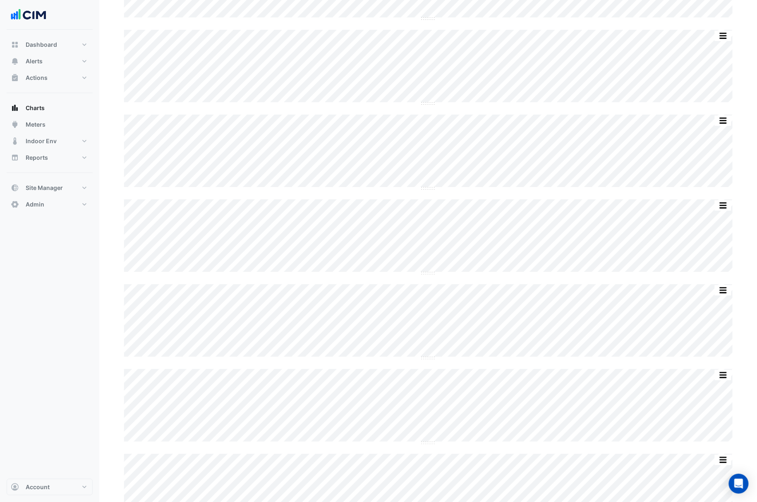
scroll to position [1048, 0]
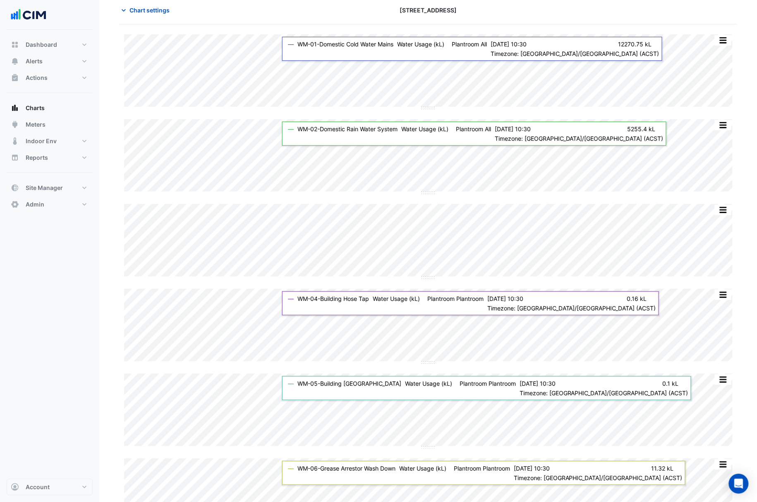
scroll to position [0, 0]
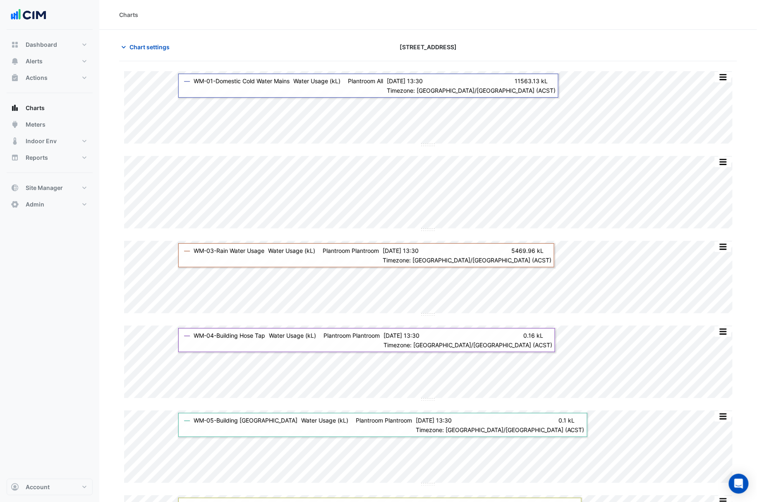
click at [34, 98] on div "Dashboard Portfolio Ratings Performance Alerts Site Rules Templates Actions Sit…" at bounding box center [50, 124] width 86 height 176
click at [34, 106] on span "Charts" at bounding box center [35, 108] width 19 height 8
click at [52, 106] on button "Charts" at bounding box center [50, 108] width 86 height 17
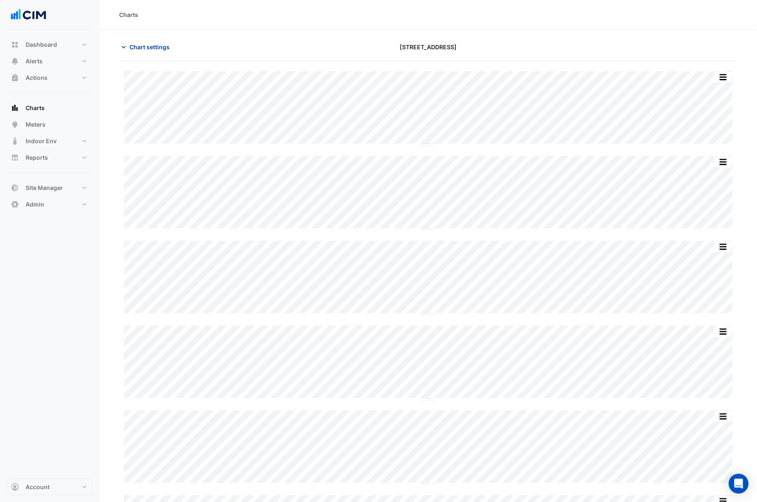
click at [141, 53] on button "Chart settings" at bounding box center [147, 47] width 56 height 14
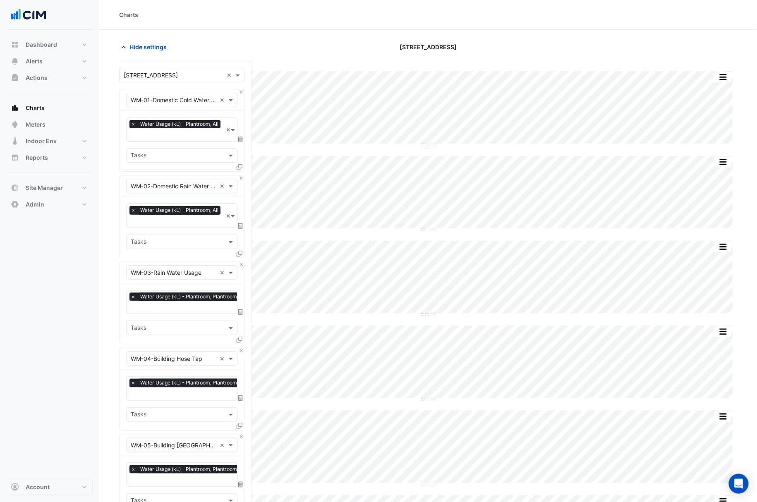
click at [160, 74] on input "text" at bounding box center [174, 75] width 100 height 9
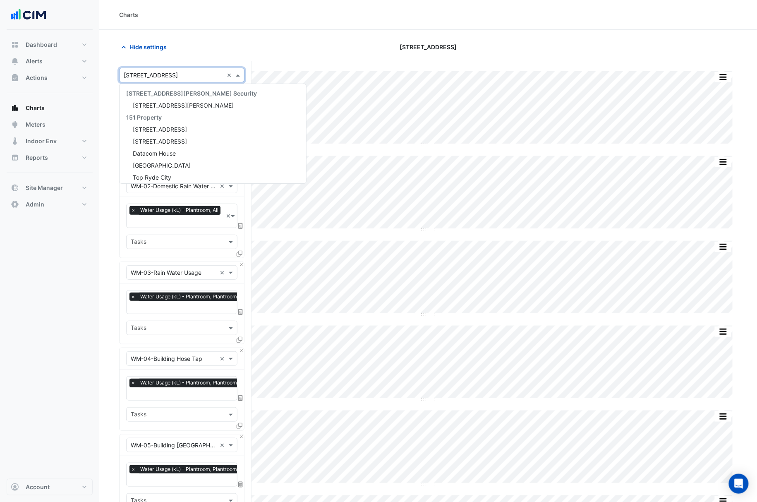
scroll to position [1731, 0]
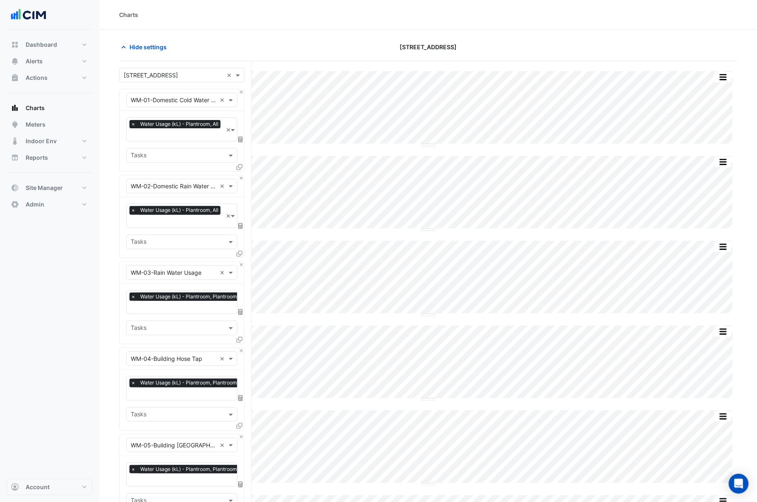
click at [323, 55] on div "Hide settings [STREET_ADDRESS]" at bounding box center [428, 51] width 618 height 22
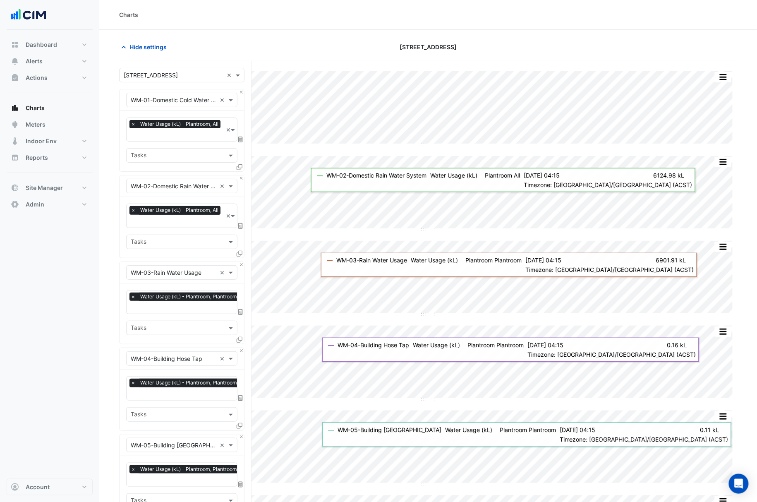
click at [319, 24] on div "Charts" at bounding box center [428, 15] width 658 height 30
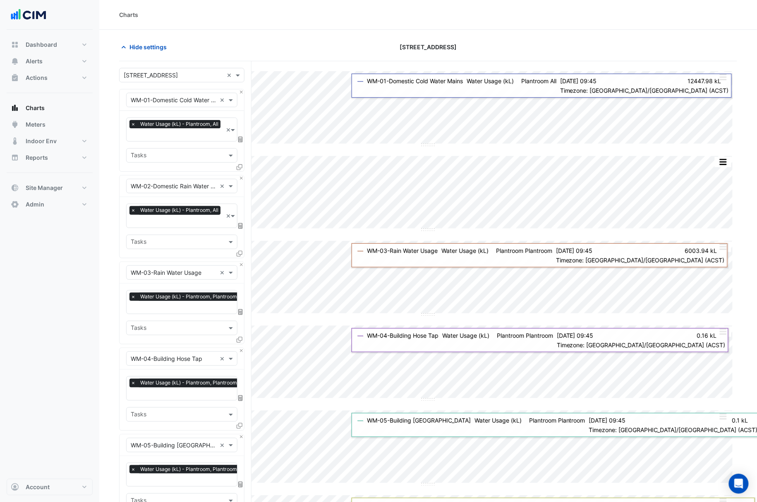
click at [168, 75] on input "text" at bounding box center [174, 75] width 100 height 9
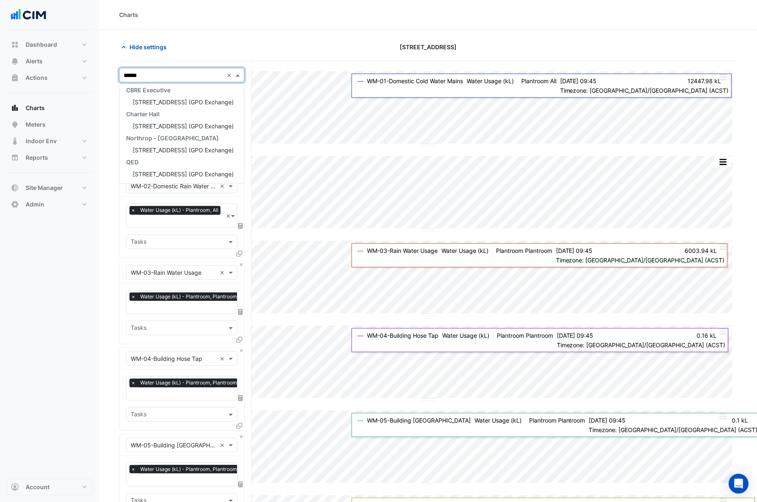
scroll to position [0, 0]
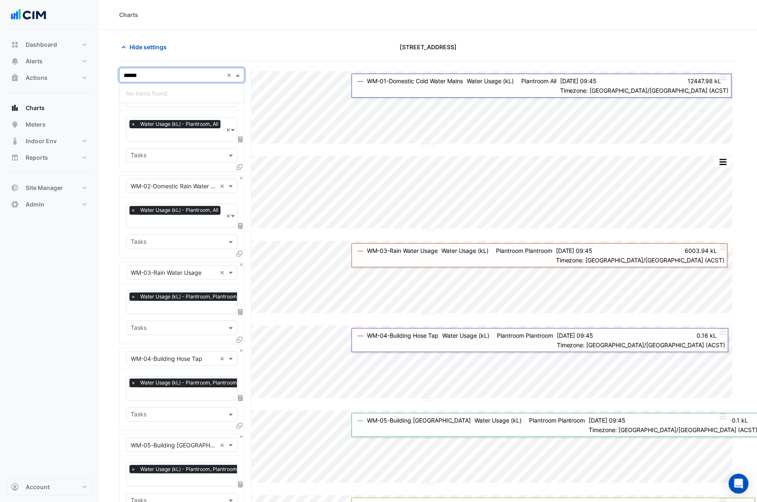
type input "*****"
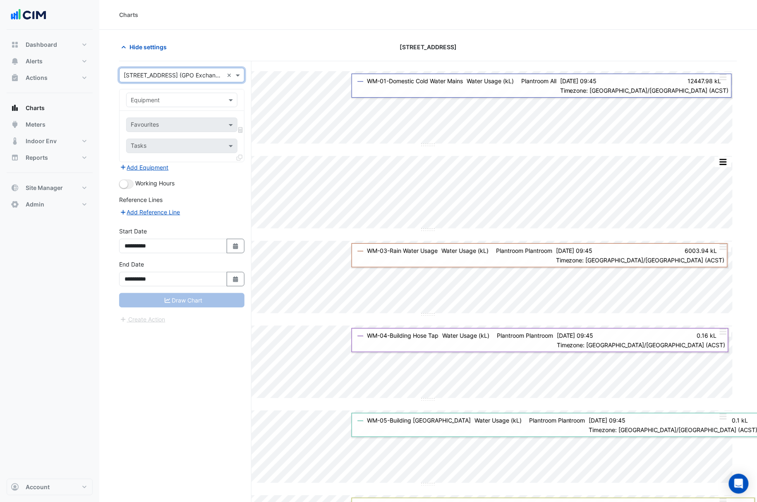
click at [180, 100] on input "text" at bounding box center [174, 100] width 86 height 9
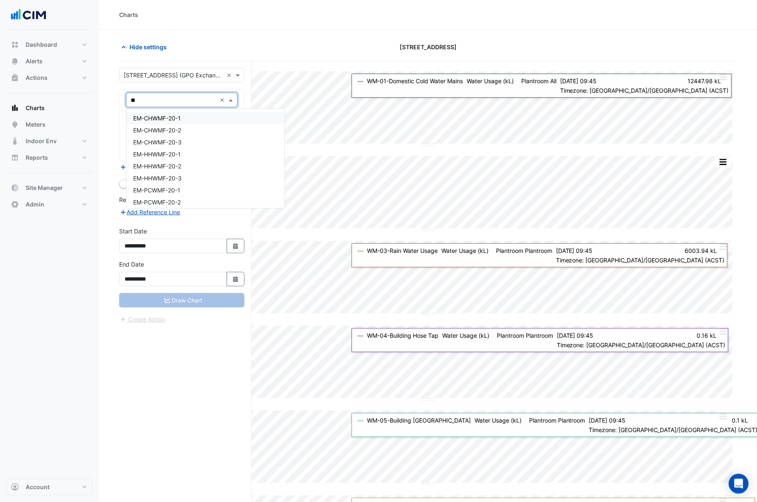
type input "***"
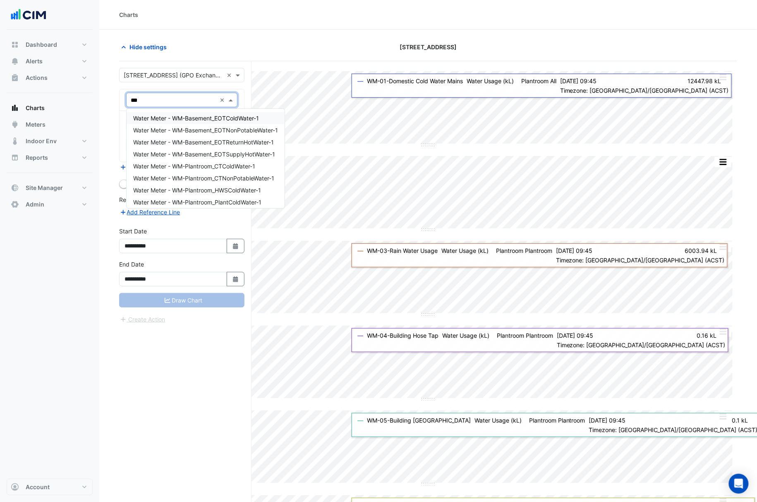
click at [207, 119] on span "Water Meter - WM-Basement_EOTColdWater-1" at bounding box center [196, 118] width 126 height 7
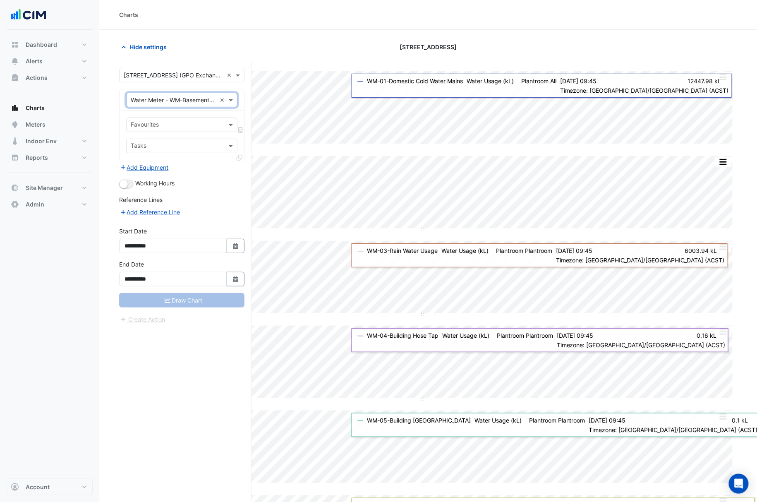
click at [213, 123] on input "text" at bounding box center [177, 125] width 93 height 9
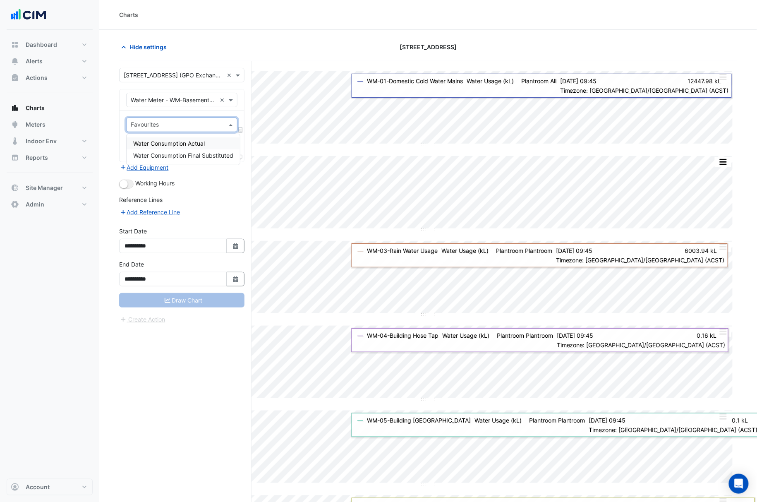
click at [205, 141] on span "Water Consumption Actual" at bounding box center [169, 143] width 72 height 7
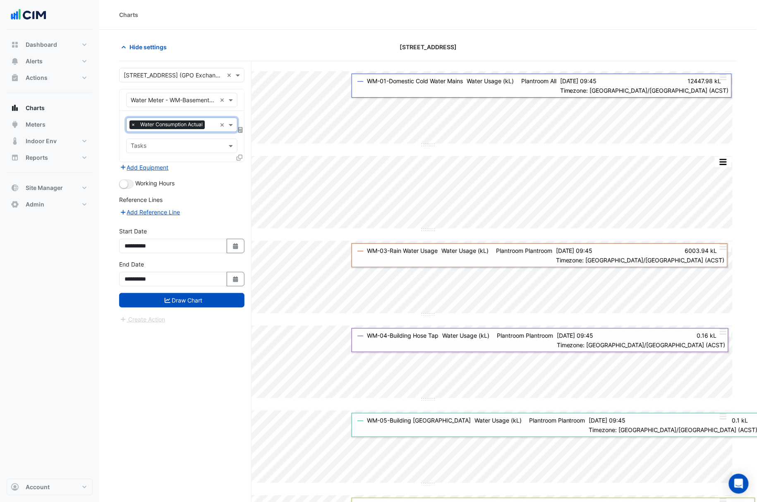
click at [239, 155] on icon at bounding box center [240, 158] width 6 height 6
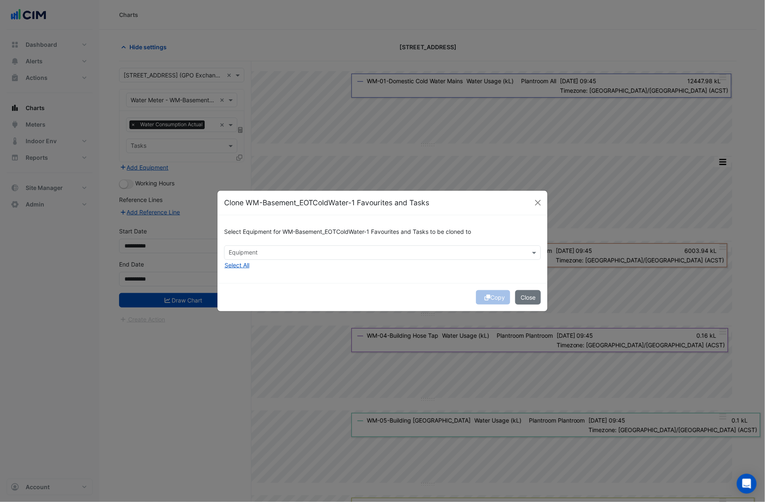
click at [311, 247] on div "Equipment" at bounding box center [376, 252] width 302 height 13
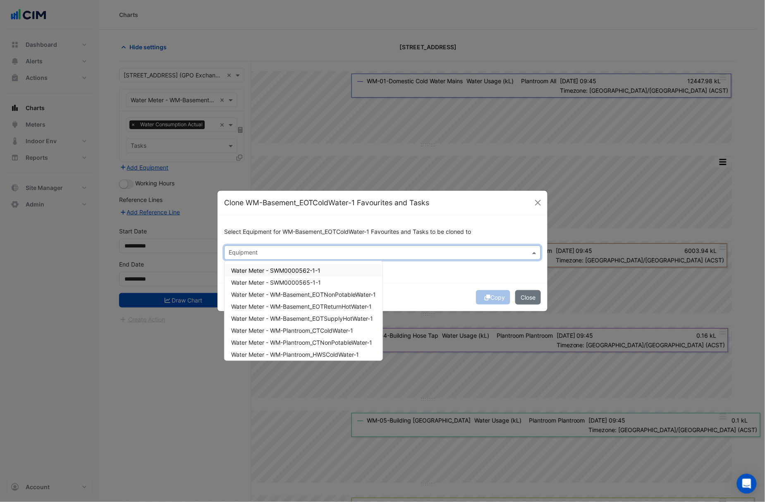
click at [457, 262] on div "Select Equipment for WM-Basement_EOTColdWater-1 Favourites and Tasks to be clon…" at bounding box center [383, 248] width 330 height 67
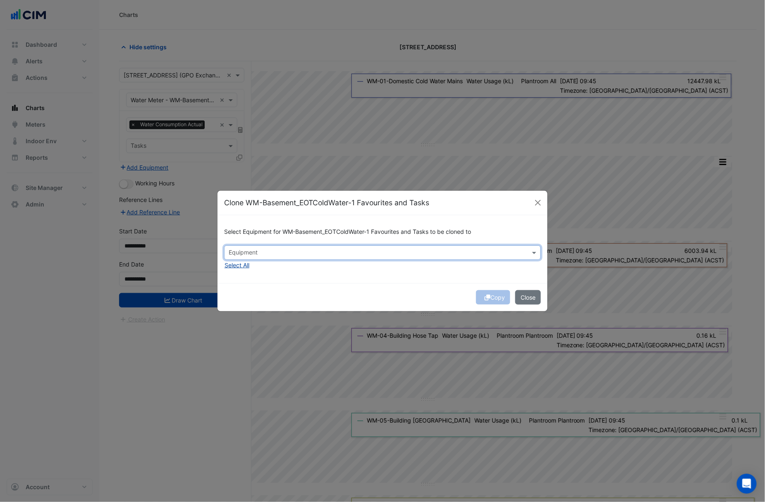
click at [247, 267] on button "Select All" at bounding box center [237, 265] width 26 height 10
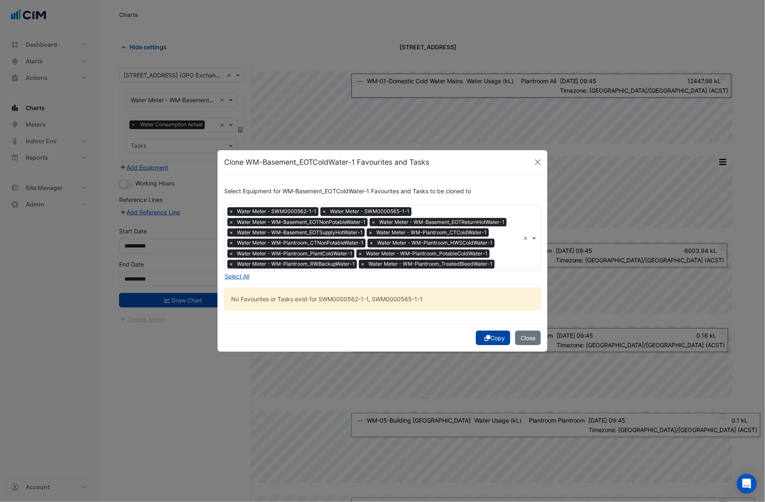
click at [498, 335] on button "Copy" at bounding box center [493, 338] width 34 height 14
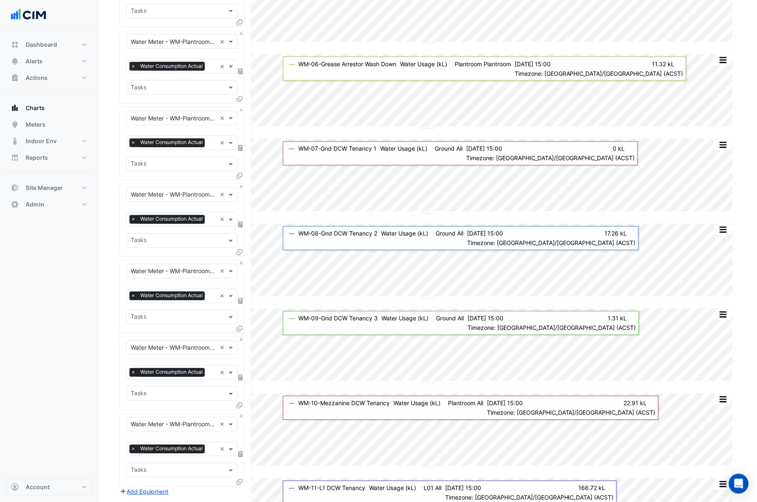
scroll to position [662, 0]
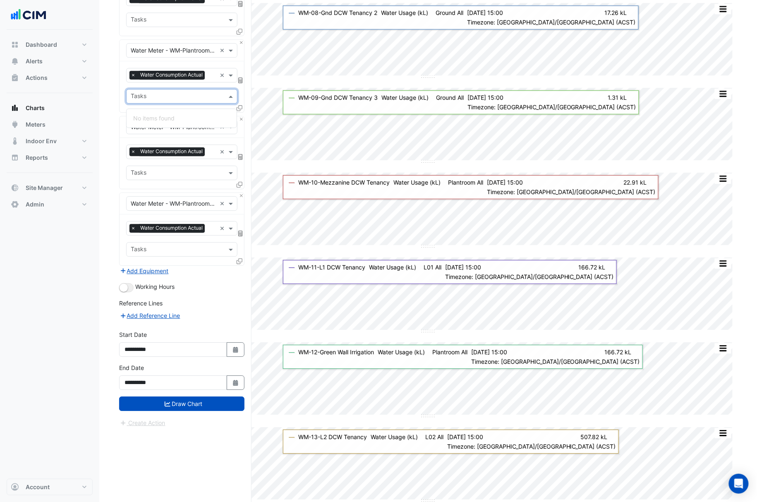
click at [172, 99] on input "text" at bounding box center [177, 97] width 93 height 9
click at [216, 321] on div "Add Reference Line" at bounding box center [181, 316] width 125 height 10
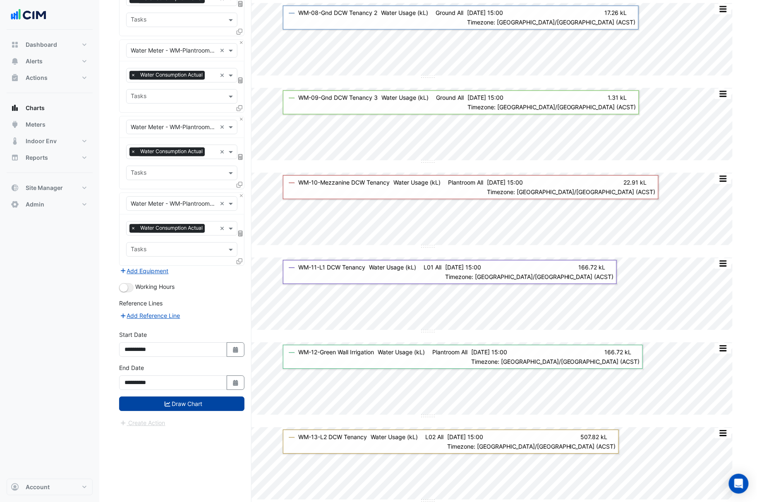
click at [219, 411] on button "Draw Chart" at bounding box center [181, 403] width 125 height 14
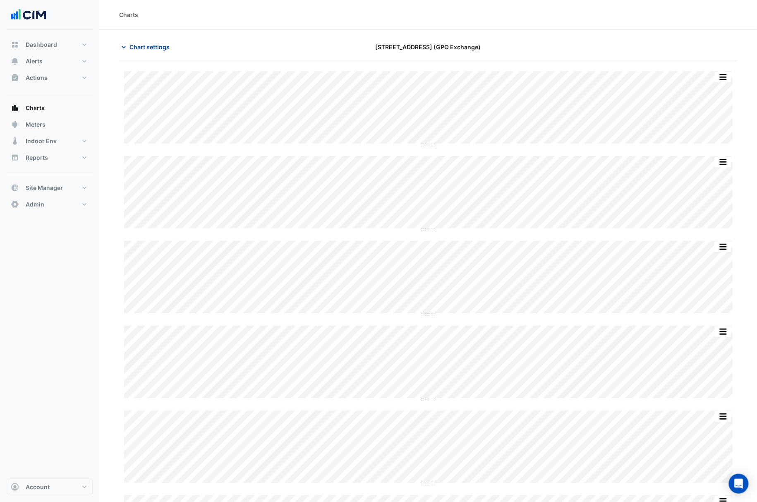
drag, startPoint x: 160, startPoint y: 43, endPoint x: 156, endPoint y: 43, distance: 5.0
click at [159, 43] on span "Chart settings" at bounding box center [149, 47] width 40 height 9
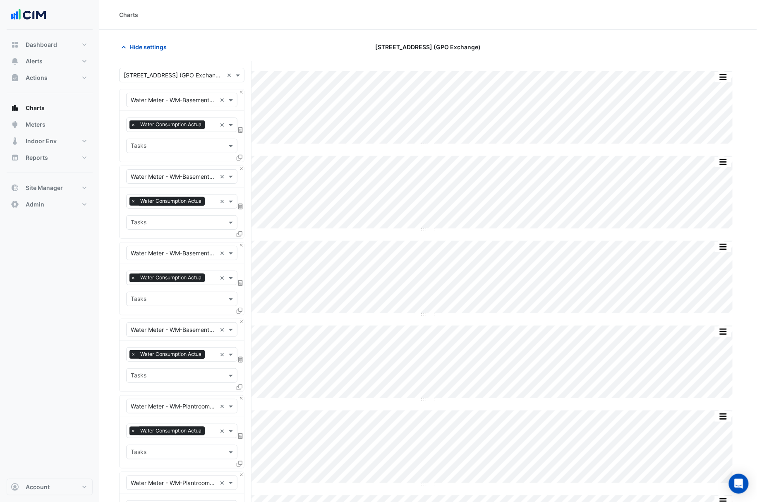
click at [187, 103] on input "text" at bounding box center [174, 100] width 86 height 9
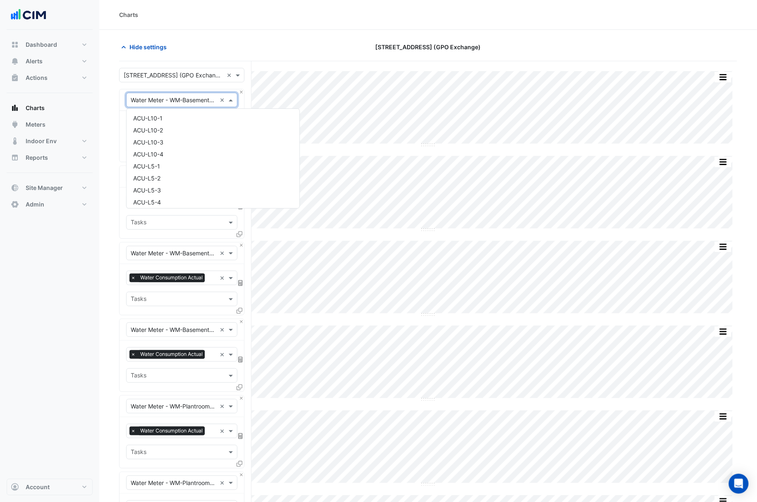
scroll to position [10931, 0]
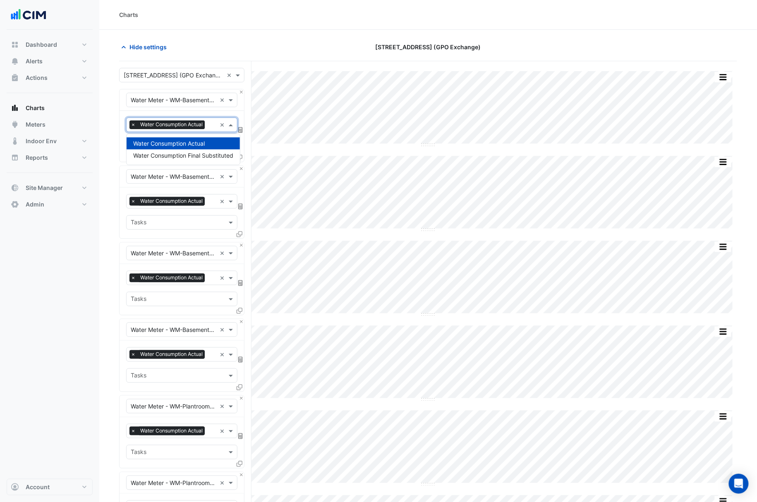
click at [205, 123] on span "Water Consumption Actual" at bounding box center [171, 124] width 67 height 8
click at [204, 156] on span "Water Consumption Final Substituted" at bounding box center [183, 155] width 100 height 7
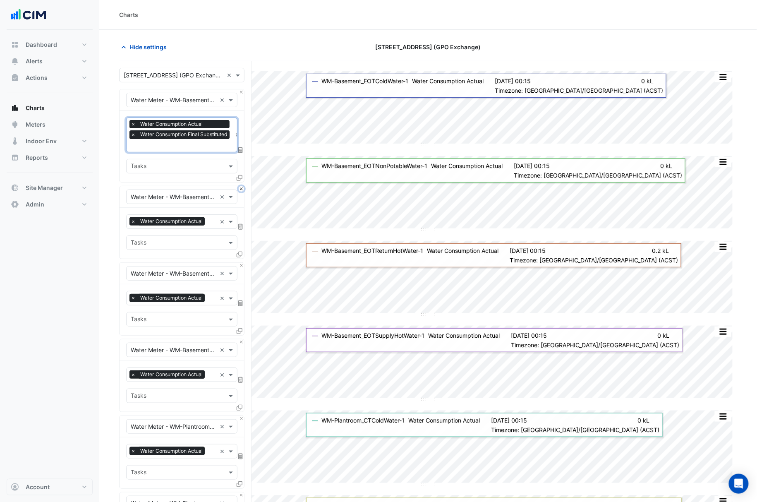
click at [240, 190] on button "Close" at bounding box center [241, 188] width 5 height 5
click at [239, 190] on button "Close" at bounding box center [241, 188] width 5 height 5
click at [239, 263] on button "Close" at bounding box center [241, 265] width 5 height 5
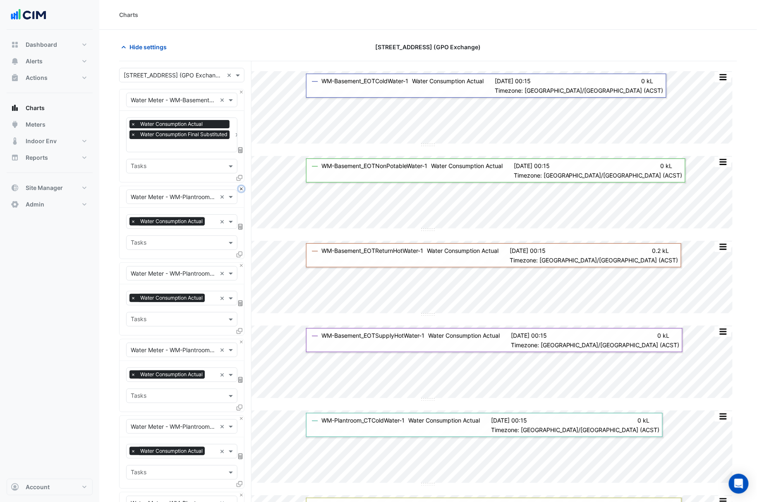
click at [239, 190] on button "Close" at bounding box center [241, 188] width 5 height 5
click at [240, 263] on button "Close" at bounding box center [241, 265] width 5 height 5
click at [240, 190] on button "Close" at bounding box center [241, 188] width 5 height 5
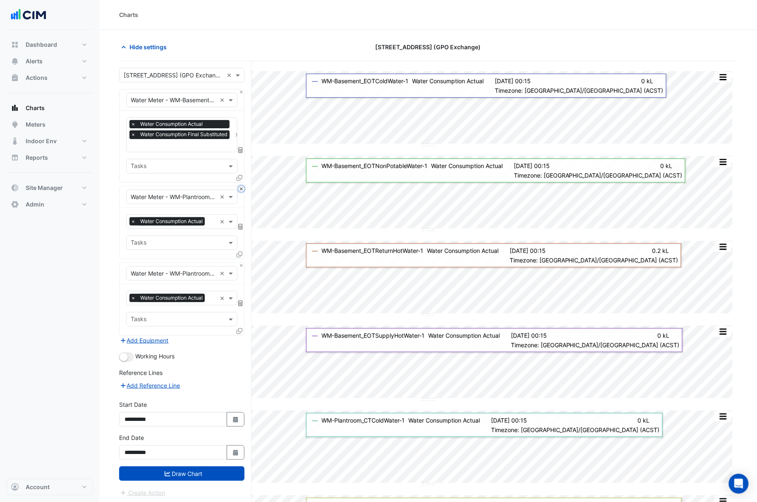
click at [240, 190] on button "Close" at bounding box center [241, 188] width 5 height 5
click at [240, 263] on button "Close" at bounding box center [241, 265] width 5 height 5
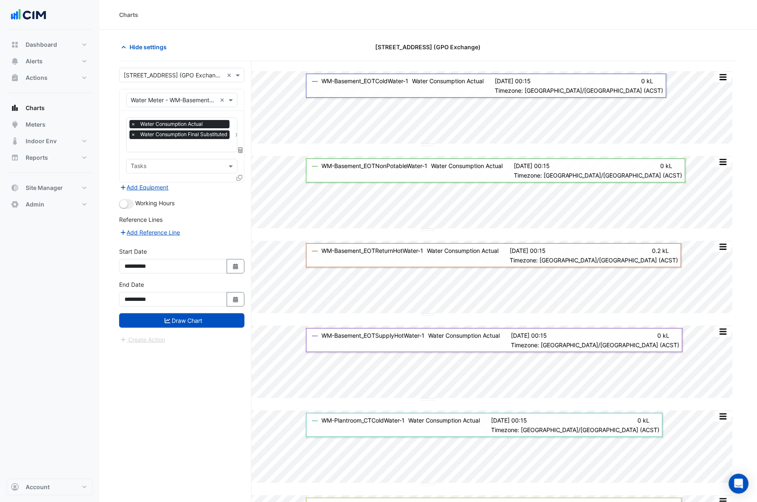
click at [240, 190] on div "Add Equipment" at bounding box center [181, 187] width 125 height 10
click at [237, 176] on icon at bounding box center [240, 178] width 6 height 6
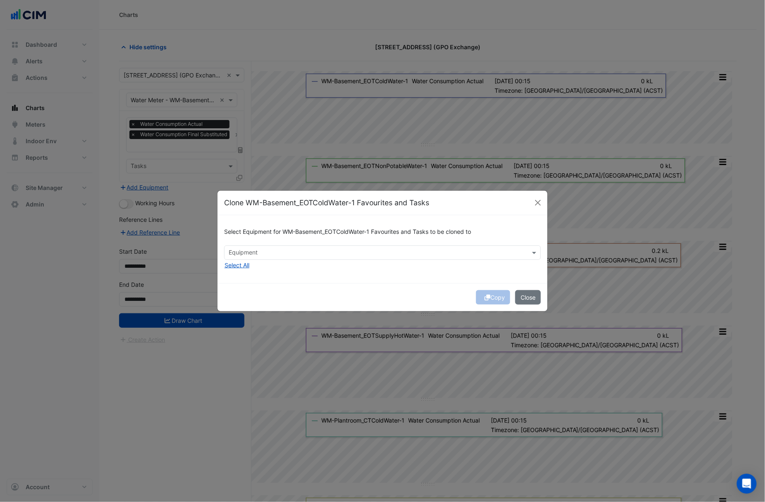
click at [374, 249] on input "text" at bounding box center [378, 253] width 298 height 9
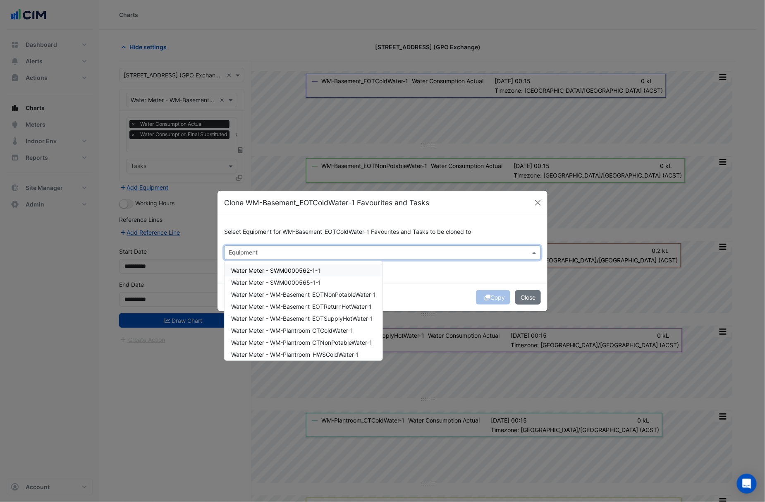
click at [462, 272] on div "Select Equipment for WM-Basement_EOTColdWater-1 Favourites and Tasks to be clon…" at bounding box center [383, 248] width 330 height 67
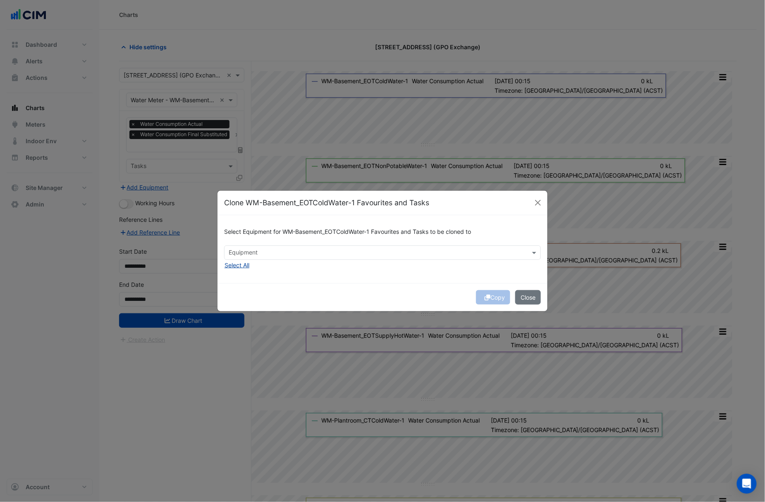
click at [247, 265] on button "Select All" at bounding box center [237, 265] width 26 height 10
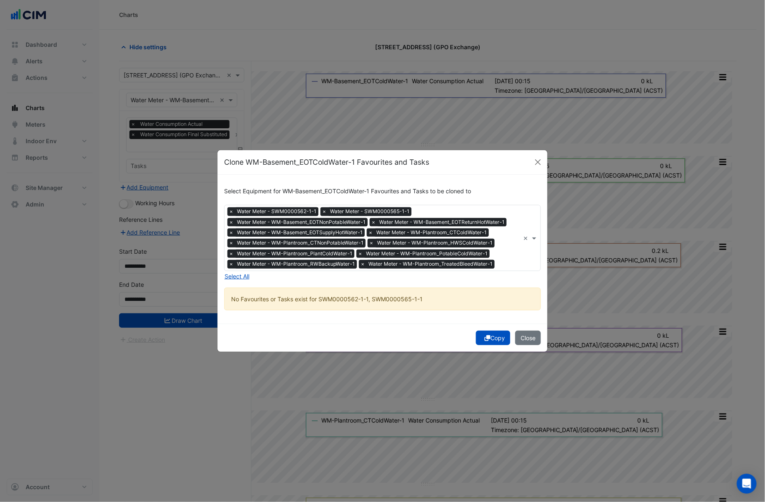
click at [496, 327] on div "Copy Close" at bounding box center [383, 337] width 330 height 28
click at [498, 335] on button "Copy" at bounding box center [493, 338] width 34 height 14
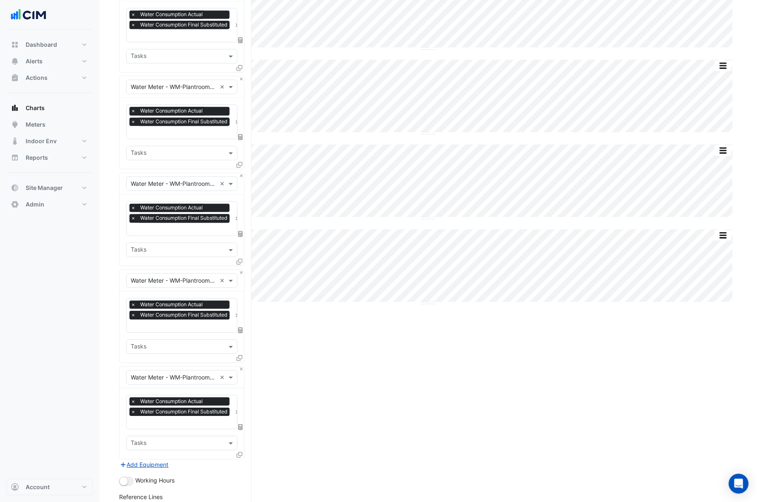
scroll to position [815, 0]
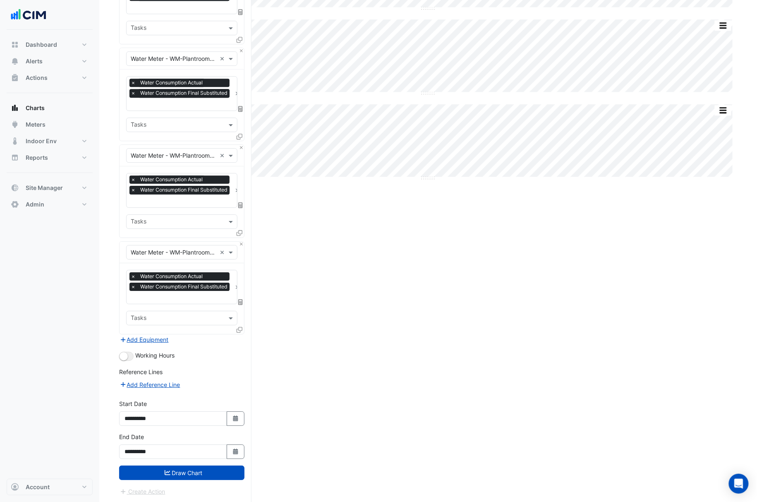
drag, startPoint x: 185, startPoint y: 467, endPoint x: 188, endPoint y: 461, distance: 7.1
click at [184, 467] on button "Draw Chart" at bounding box center [181, 472] width 125 height 14
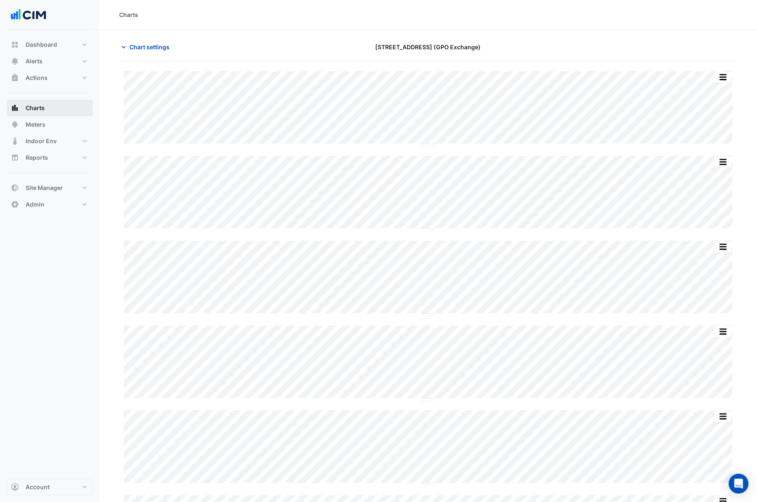
click at [63, 111] on button "Charts" at bounding box center [50, 108] width 86 height 17
click at [138, 53] on button "Chart settings" at bounding box center [147, 47] width 56 height 14
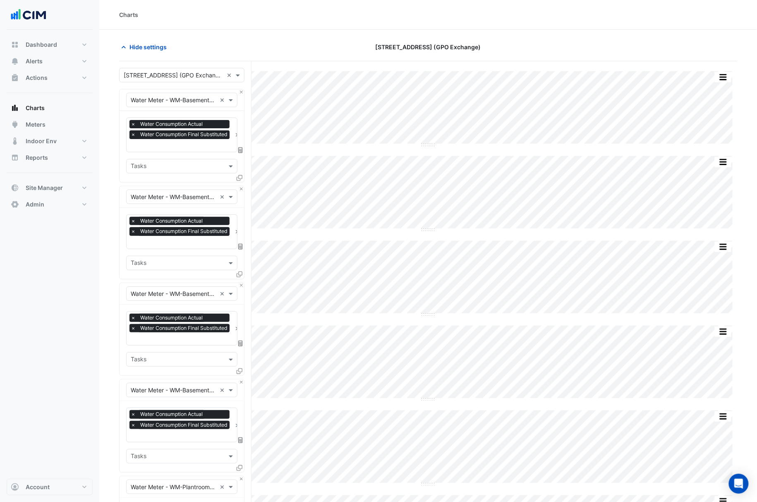
click at [197, 95] on div "Equipment × Water Meter - WM-Basement_EOTColdWater-1 ×" at bounding box center [181, 100] width 111 height 14
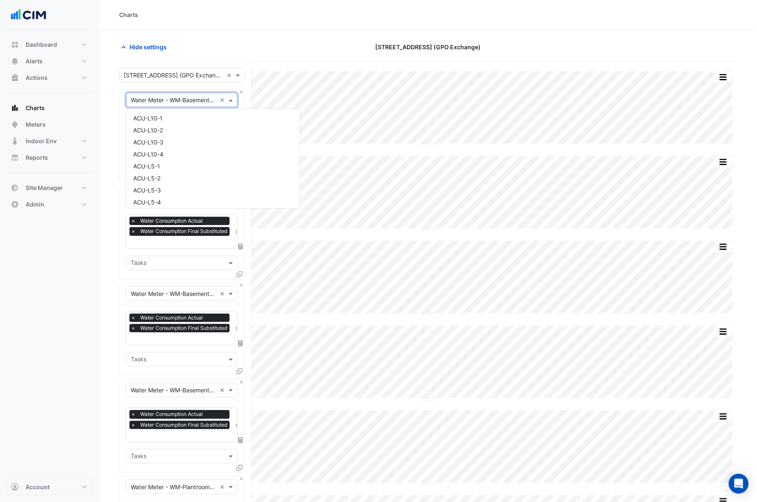
scroll to position [10931, 0]
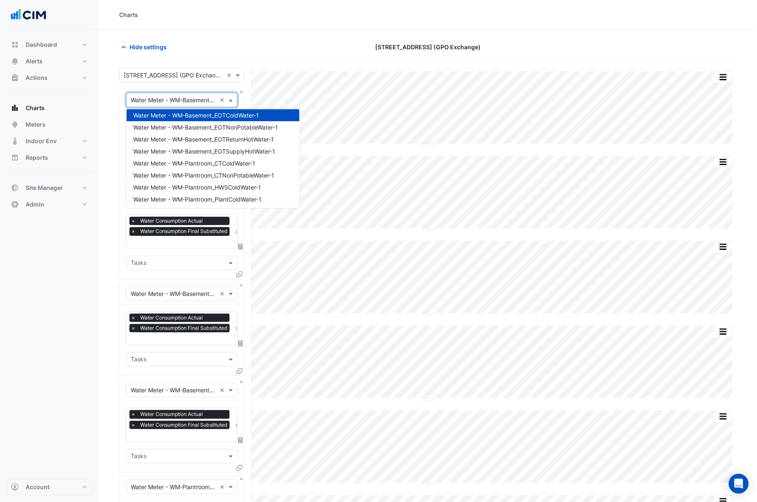
click at [218, 46] on div "Hide settings" at bounding box center [218, 47] width 209 height 14
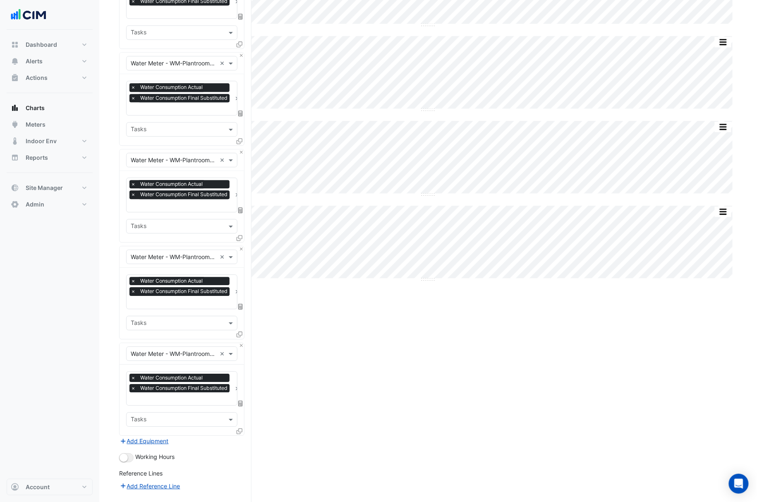
scroll to position [717, 0]
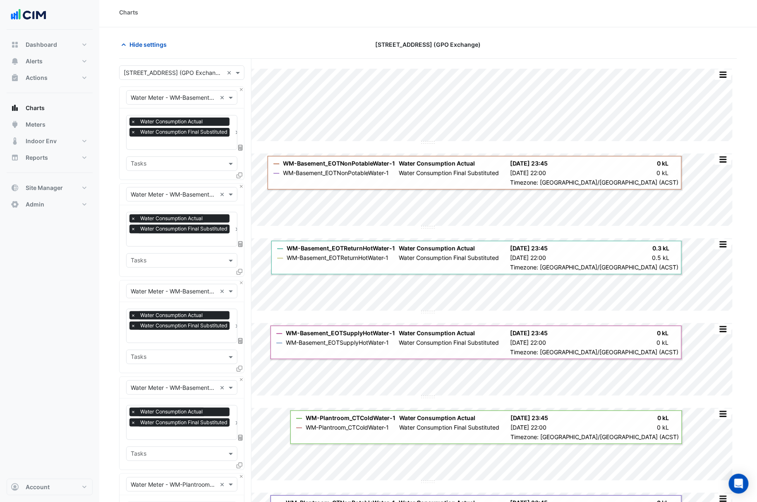
scroll to position [0, 0]
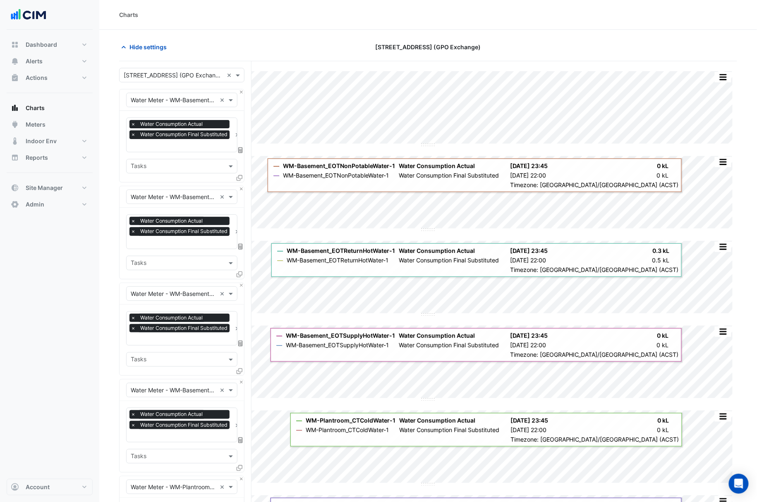
click at [627, 52] on div at bounding box center [637, 47] width 209 height 14
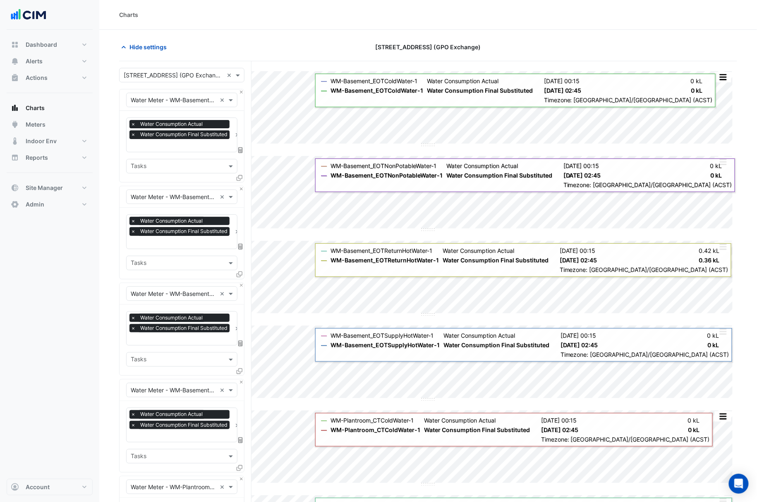
click at [191, 106] on div "Equipment × Water Meter - WM-Basement_EOTColdWater-1 ×" at bounding box center [181, 100] width 111 height 14
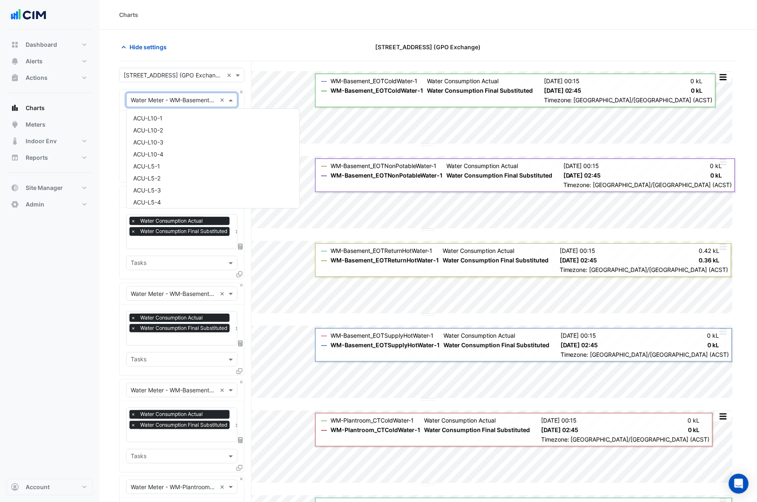
scroll to position [10931, 0]
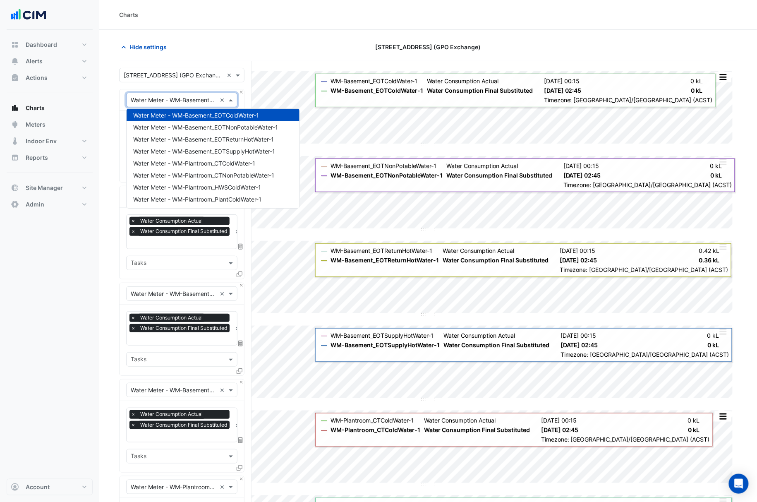
drag, startPoint x: 192, startPoint y: 113, endPoint x: 306, endPoint y: 44, distance: 133.3
click at [306, 44] on div "Hide settings" at bounding box center [218, 47] width 209 height 14
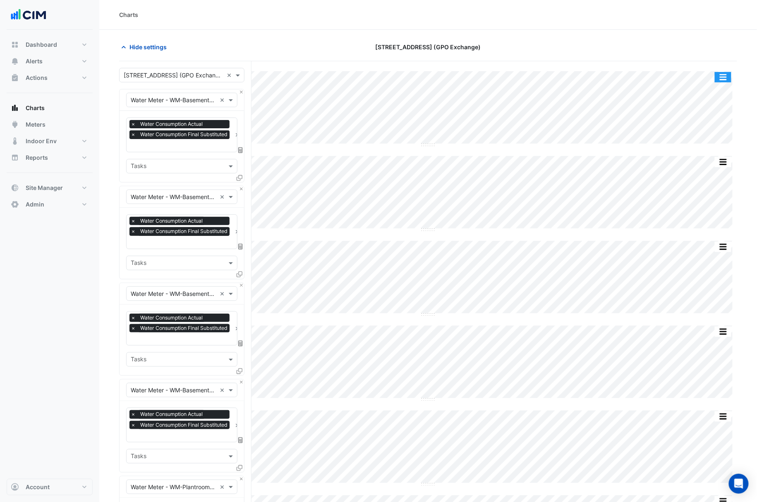
click at [729, 78] on button "button" at bounding box center [723, 77] width 17 height 10
click at [725, 43] on div at bounding box center [637, 47] width 209 height 14
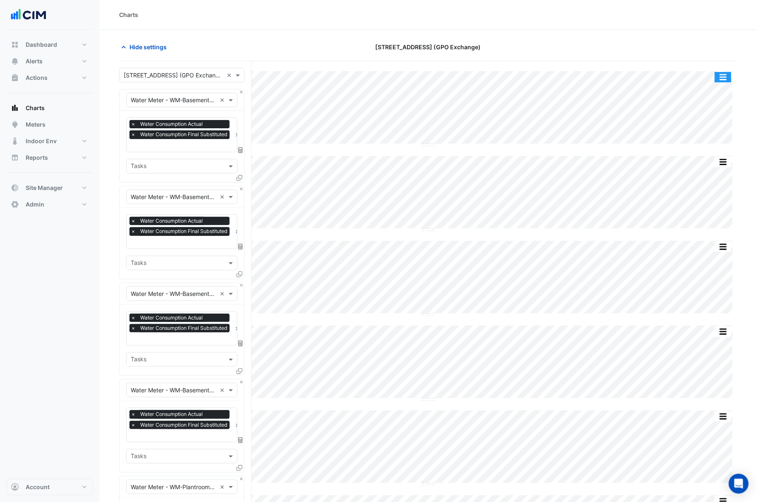
click at [724, 81] on button "button" at bounding box center [723, 77] width 17 height 10
click at [725, 47] on div at bounding box center [637, 47] width 209 height 14
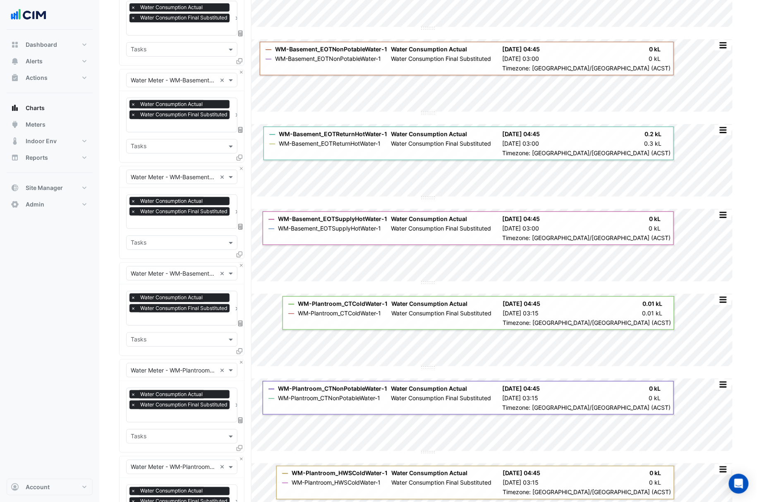
scroll to position [0, 0]
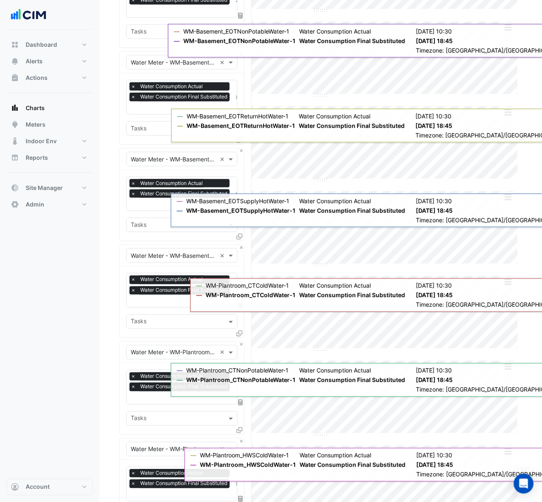
scroll to position [60, 0]
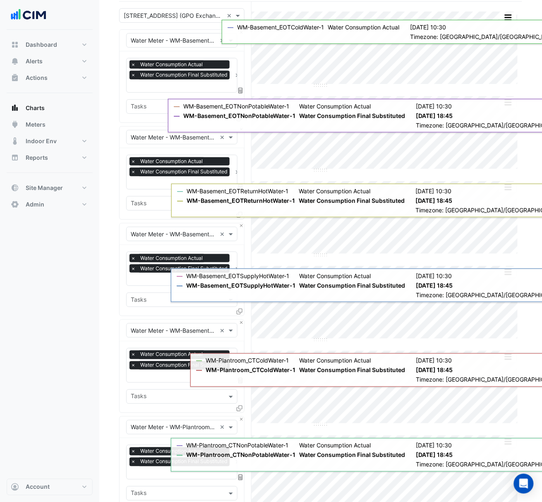
click at [197, 15] on input "text" at bounding box center [174, 16] width 100 height 9
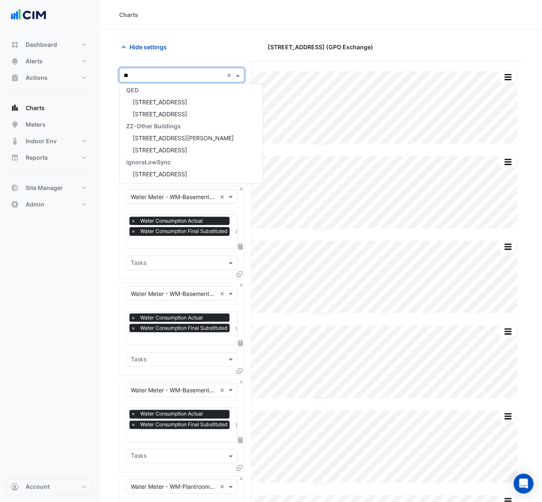
scroll to position [0, 0]
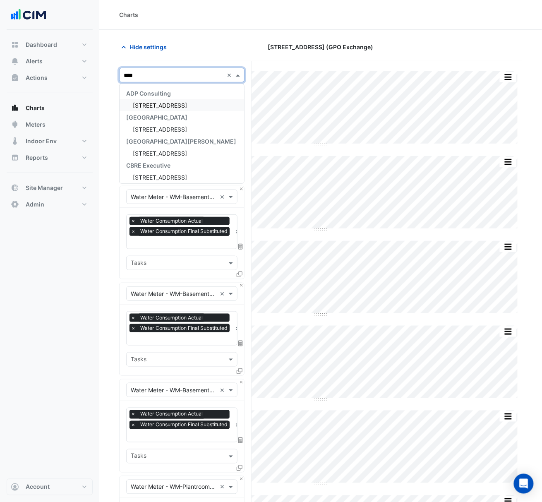
type input "*****"
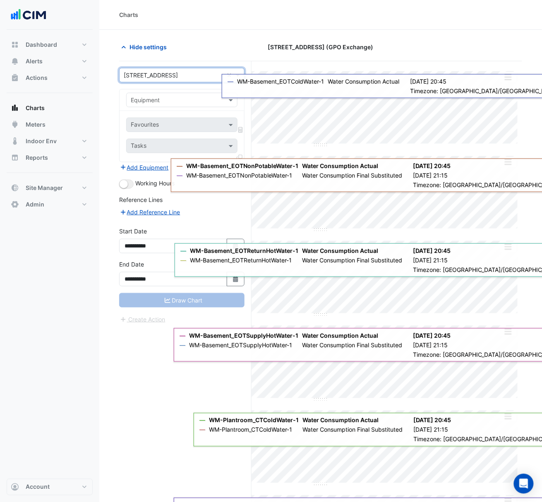
click at [168, 98] on input "text" at bounding box center [174, 100] width 86 height 9
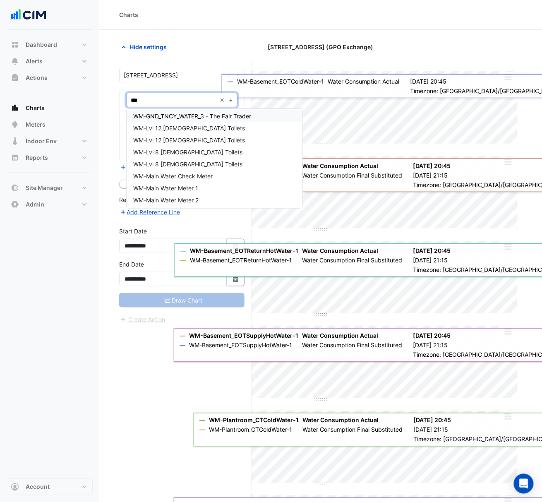
scroll to position [70, 0]
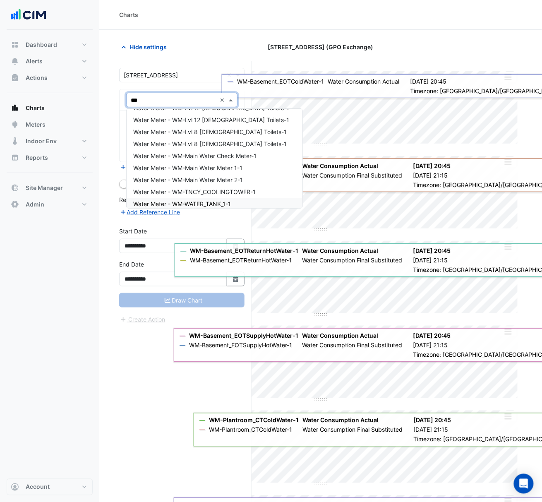
type input "***"
click at [92, 255] on div "Dashboard Portfolio Ratings Performance Alerts Site Rules Templates Actions Sit…" at bounding box center [50, 254] width 86 height 449
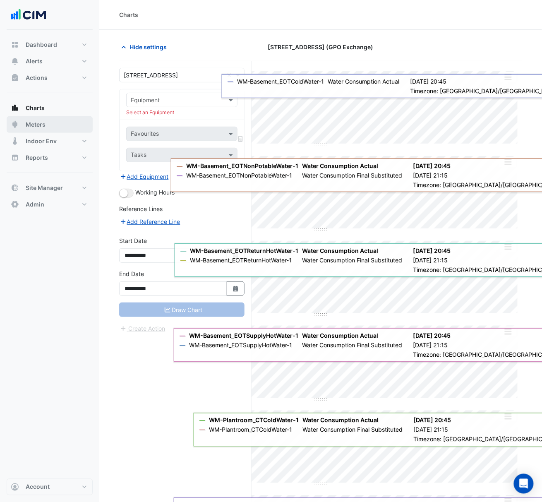
click at [38, 116] on button "Meters" at bounding box center [50, 124] width 86 height 17
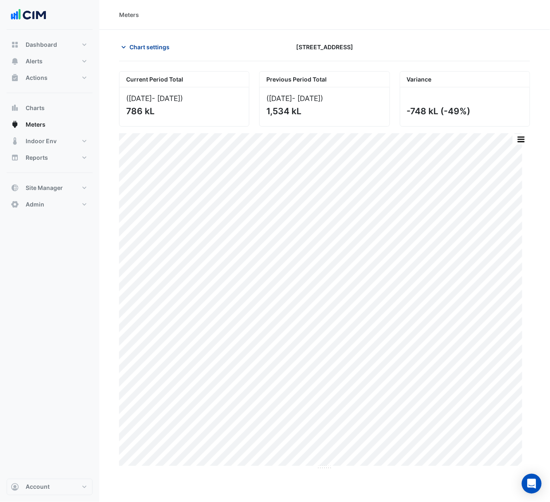
click at [155, 53] on button "Chart settings" at bounding box center [147, 47] width 56 height 14
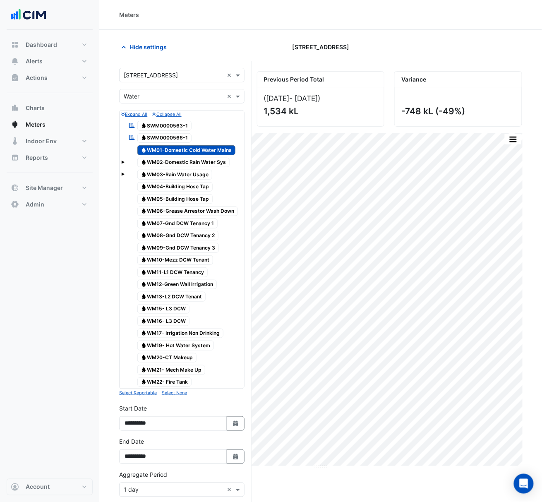
click at [161, 74] on input "text" at bounding box center [174, 75] width 100 height 9
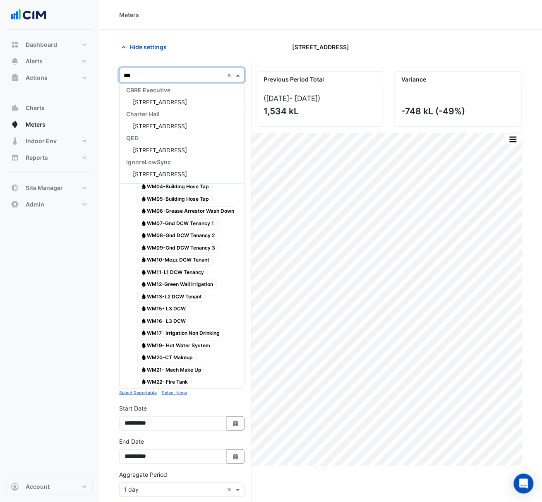
scroll to position [75, 0]
type input "*****"
click at [207, 106] on div "[STREET_ADDRESS]" at bounding box center [182, 102] width 125 height 12
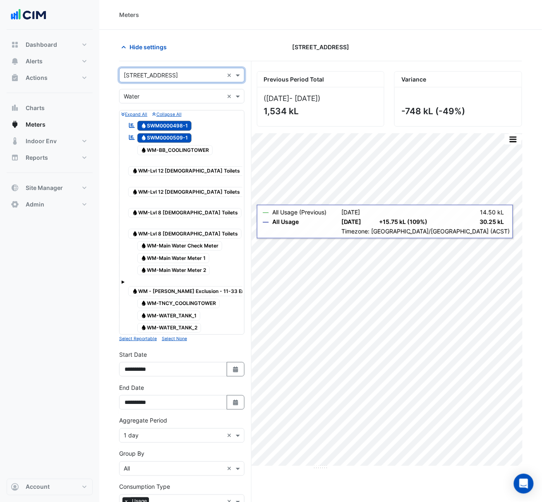
click at [163, 137] on span "Water SWM0000509-1" at bounding box center [164, 138] width 55 height 10
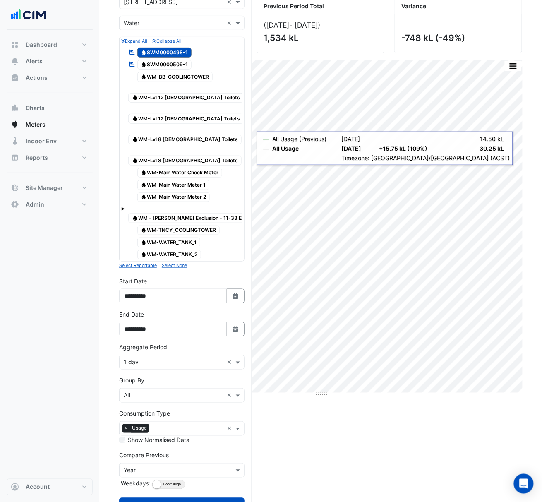
scroll to position [83, 0]
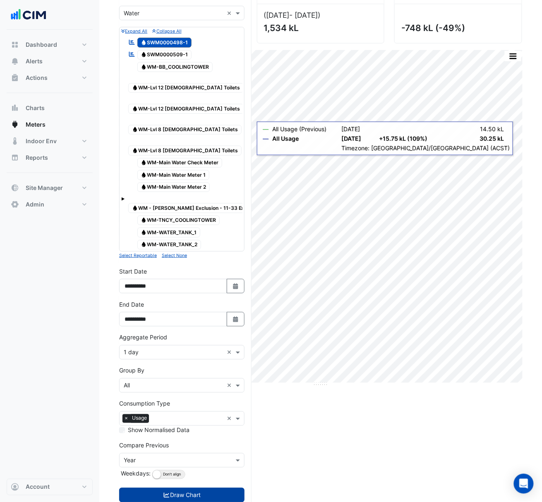
click at [194, 488] on button "Draw Chart" at bounding box center [181, 495] width 125 height 14
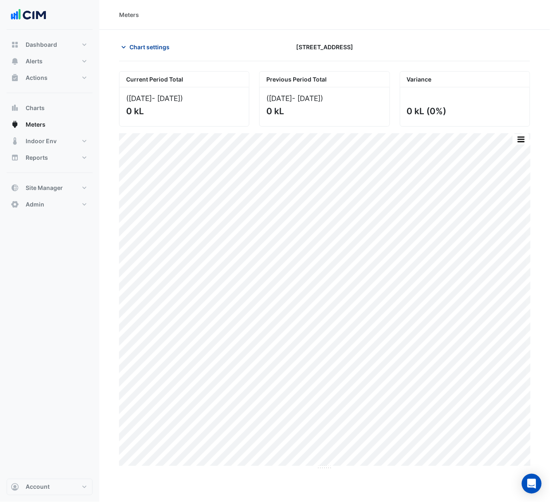
click at [134, 46] on span "Chart settings" at bounding box center [149, 47] width 40 height 9
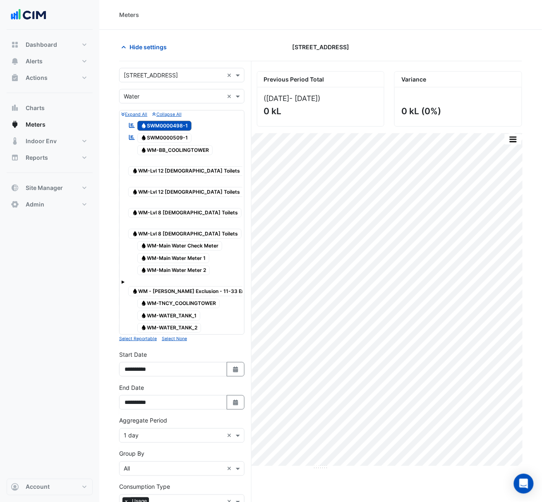
click at [180, 139] on span "Water SWM0000509-1" at bounding box center [164, 138] width 55 height 10
click at [237, 362] on button "Select Date" at bounding box center [236, 369] width 18 height 14
select select "*"
select select "****"
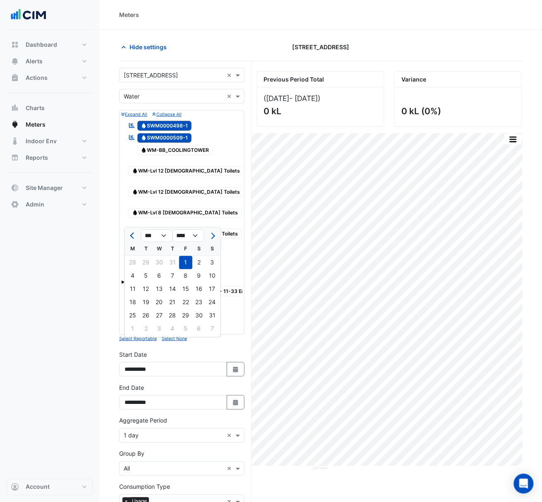
click at [133, 237] on span "Previous month" at bounding box center [133, 235] width 6 height 6
click at [135, 237] on button "Previous month" at bounding box center [133, 235] width 10 height 13
click at [134, 237] on span "Previous month" at bounding box center [133, 235] width 6 height 6
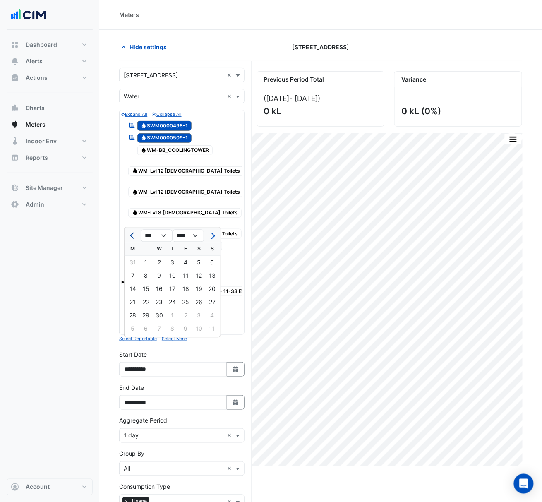
click at [132, 237] on span "Previous month" at bounding box center [133, 235] width 6 height 6
select select "*"
click at [156, 260] on div "1" at bounding box center [159, 262] width 13 height 13
type input "**********"
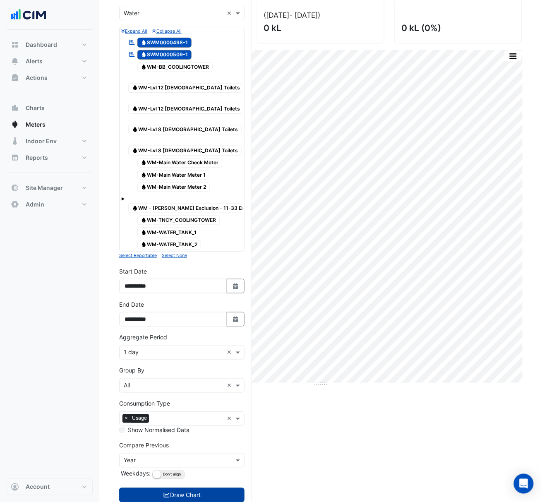
click at [208, 488] on button "Draw Chart" at bounding box center [181, 495] width 125 height 14
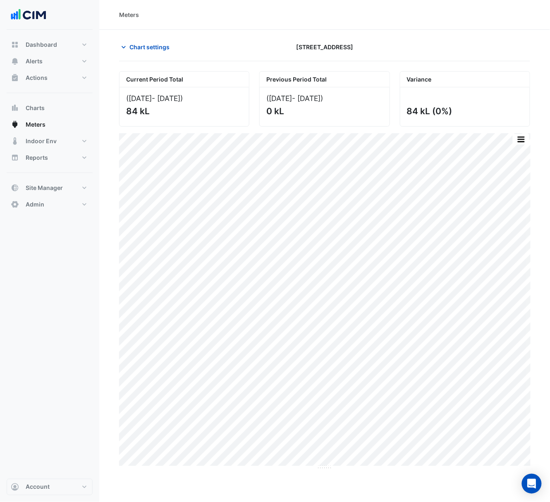
click at [12, 225] on div "Dashboard Portfolio Ratings Performance Alerts Site Rules Templates Actions Sit…" at bounding box center [50, 254] width 86 height 449
click at [160, 49] on span "Chart settings" at bounding box center [149, 47] width 40 height 9
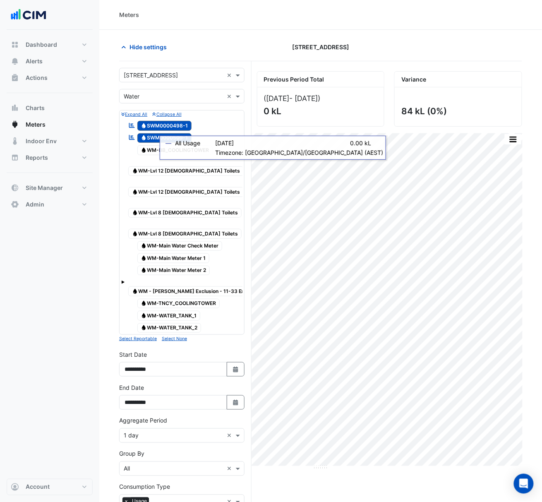
click at [227, 49] on div "Hide settings" at bounding box center [183, 47] width 138 height 14
click at [169, 336] on small "Select None" at bounding box center [174, 338] width 25 height 5
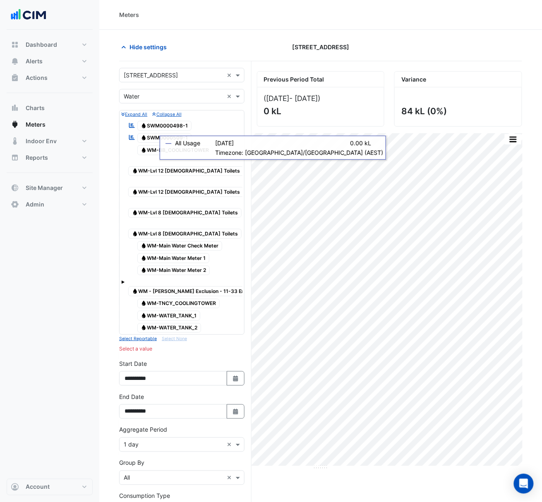
click at [161, 113] on small "Collapse All" at bounding box center [166, 114] width 29 height 5
click at [141, 115] on small "Expand All" at bounding box center [134, 114] width 26 height 5
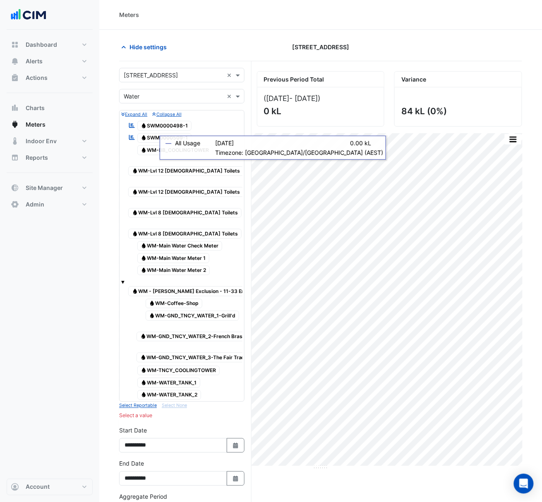
click at [141, 115] on small "Expand All" at bounding box center [134, 114] width 26 height 5
click at [159, 111] on button "Collapse All" at bounding box center [166, 113] width 29 height 7
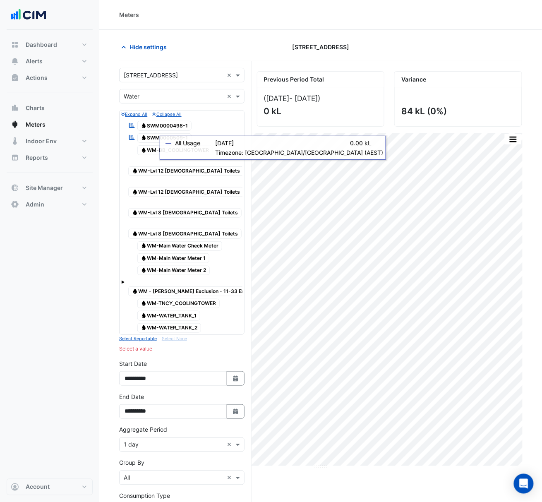
click at [129, 113] on small "Expand All" at bounding box center [134, 114] width 26 height 5
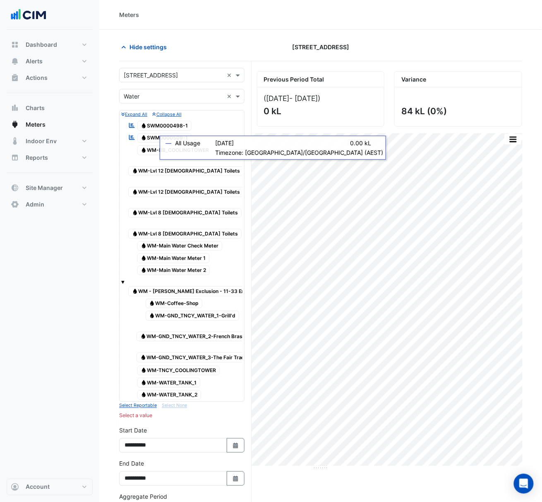
click at [156, 115] on icon "button" at bounding box center [154, 114] width 4 height 5
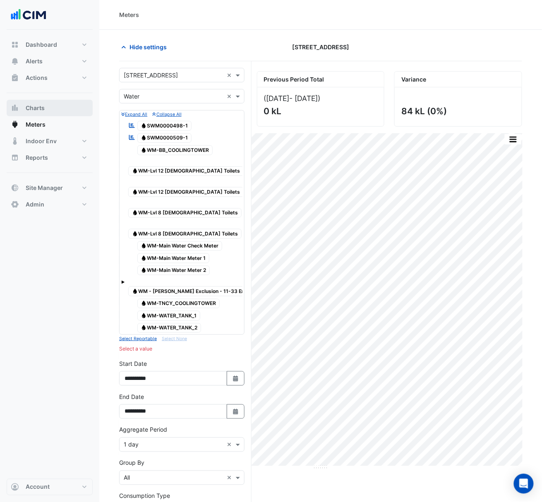
click at [41, 110] on span "Charts" at bounding box center [35, 108] width 19 height 8
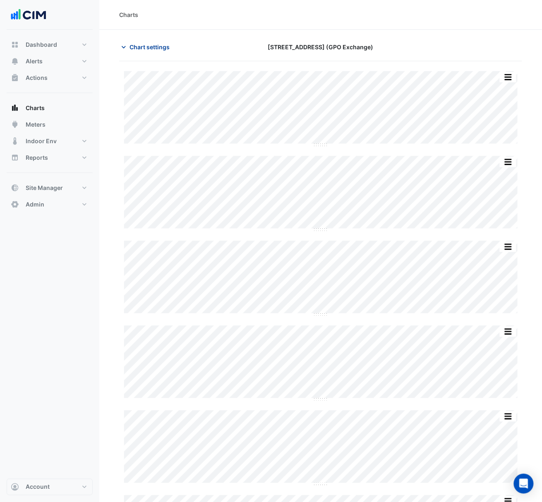
click at [129, 44] on span "Chart settings" at bounding box center [149, 47] width 40 height 9
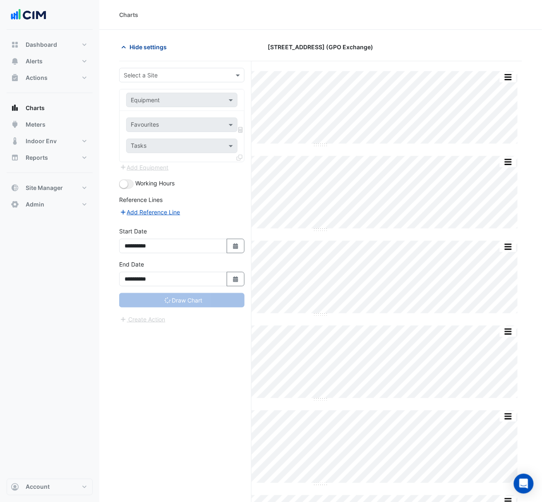
type input "**********"
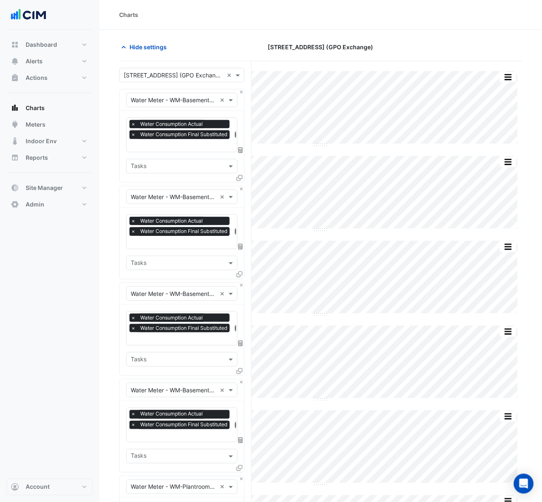
click at [151, 75] on input "text" at bounding box center [174, 75] width 100 height 9
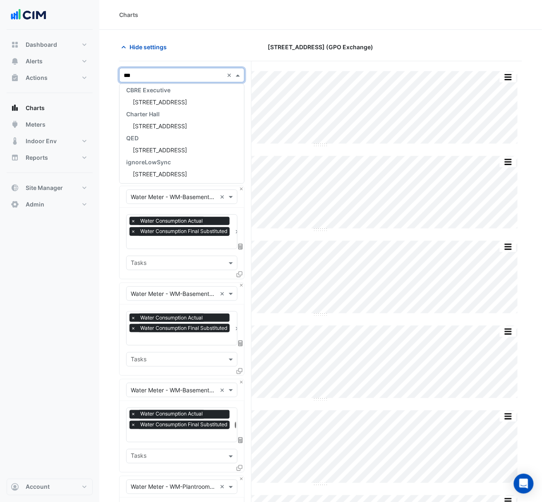
scroll to position [3, 0]
type input "*****"
click at [187, 126] on span "[STREET_ADDRESS]" at bounding box center [160, 125] width 54 height 7
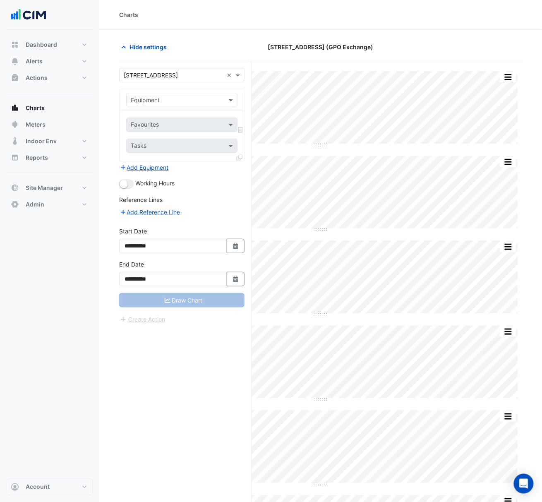
click at [194, 98] on input "text" at bounding box center [174, 100] width 86 height 9
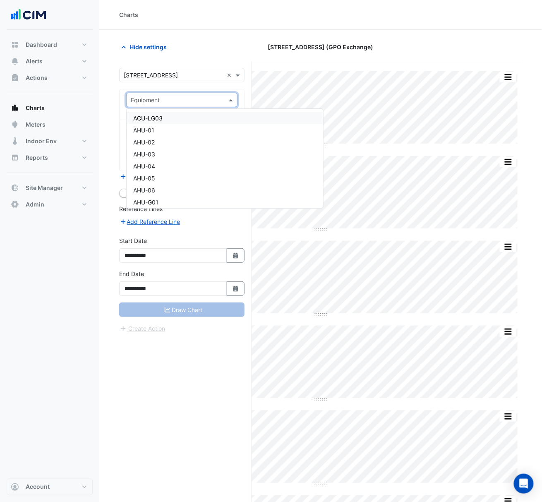
click at [199, 95] on div "Equipment" at bounding box center [181, 100] width 111 height 14
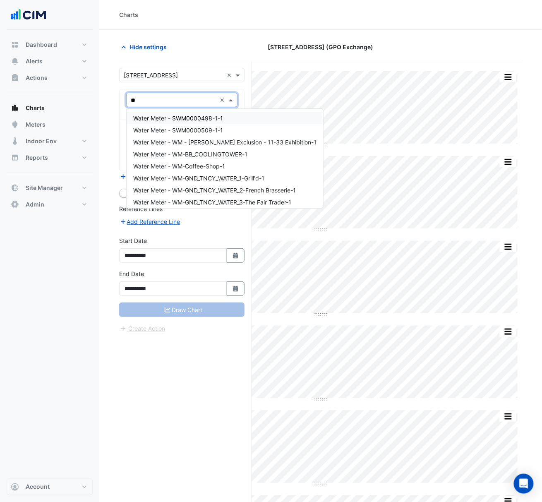
type input "***"
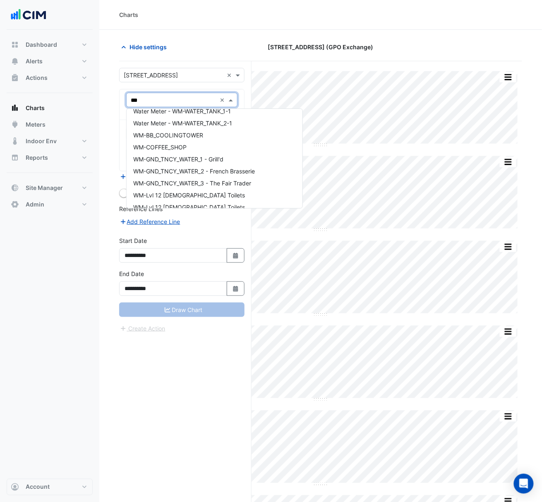
scroll to position [141, 0]
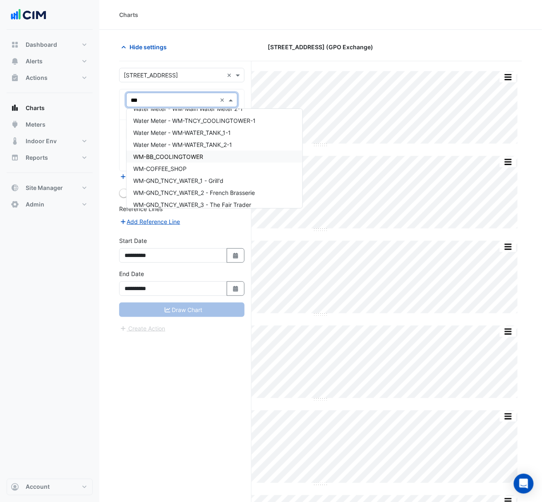
click at [210, 153] on div "WM-BB_COOLINGTOWER" at bounding box center [215, 157] width 176 height 12
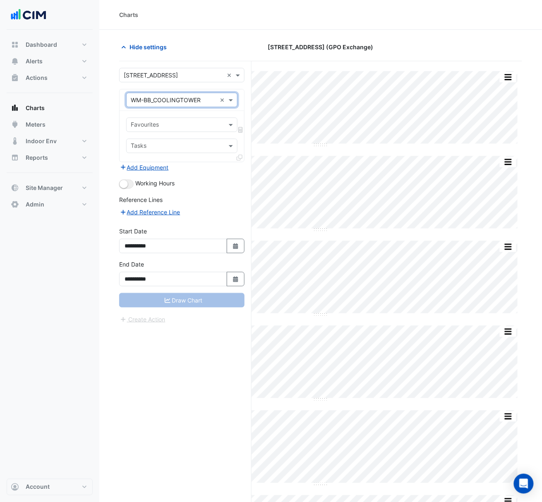
click at [214, 123] on input "text" at bounding box center [177, 125] width 93 height 9
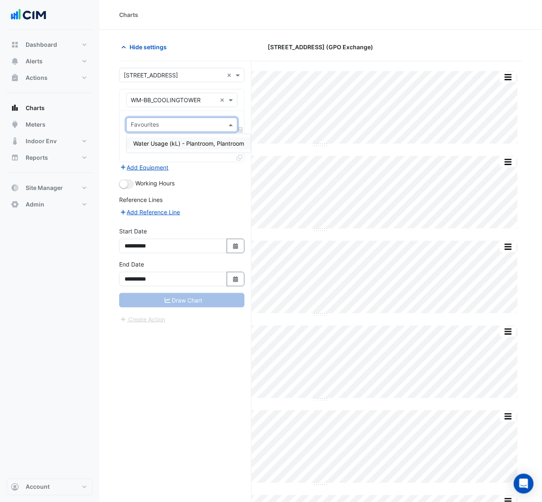
click at [217, 145] on span "Water Usage (kL) - Plantroom, Plantroom" at bounding box center [188, 143] width 111 height 7
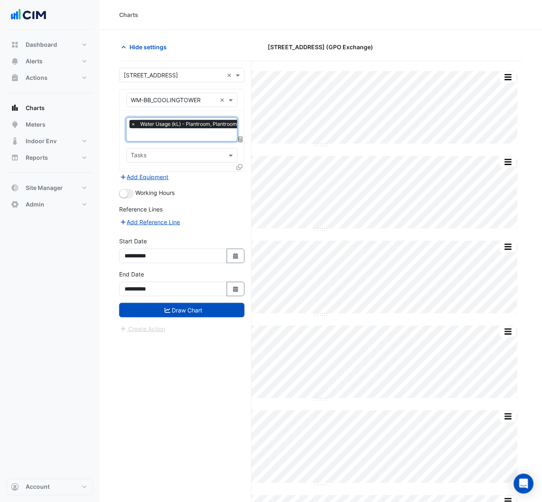
click at [242, 167] on icon at bounding box center [240, 167] width 6 height 6
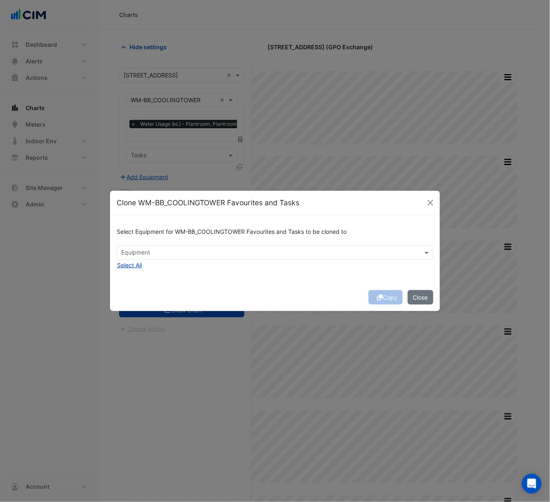
click at [139, 265] on button "Select All" at bounding box center [130, 265] width 26 height 10
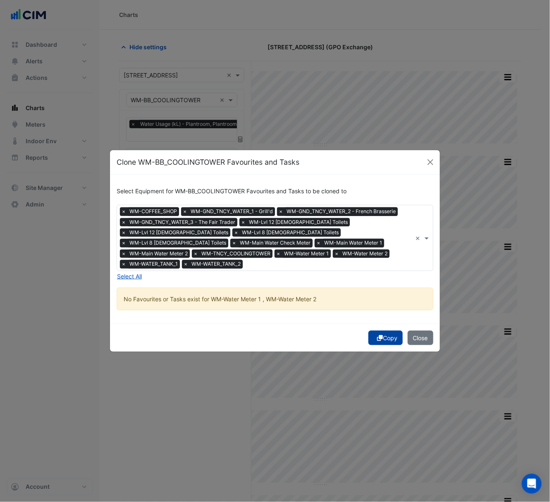
click at [387, 331] on button "Copy" at bounding box center [386, 338] width 34 height 14
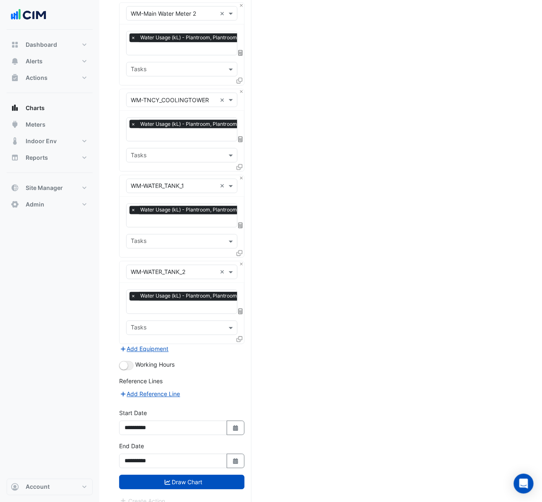
scroll to position [1044, 0]
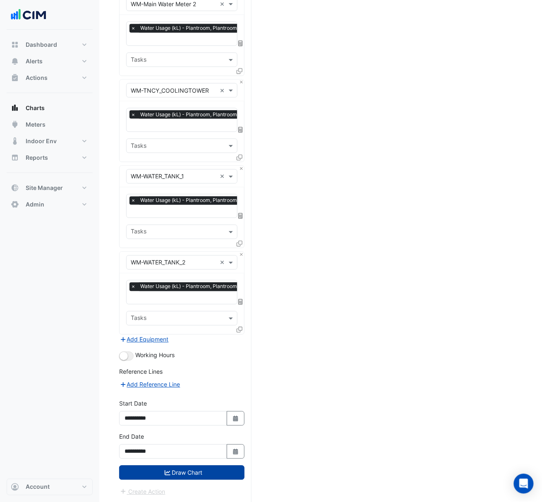
click at [189, 476] on button "Draw Chart" at bounding box center [181, 472] width 125 height 14
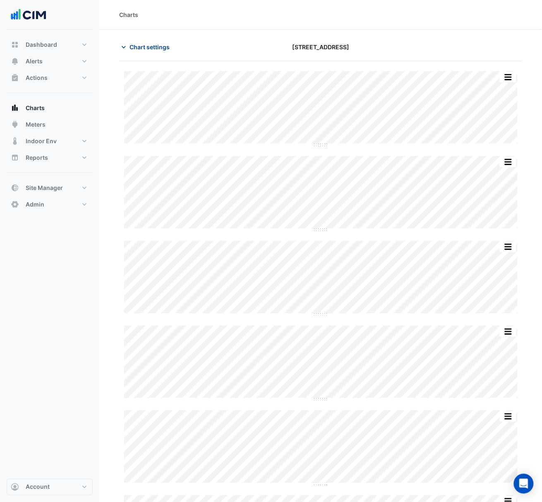
click at [139, 45] on span "Chart settings" at bounding box center [149, 47] width 40 height 9
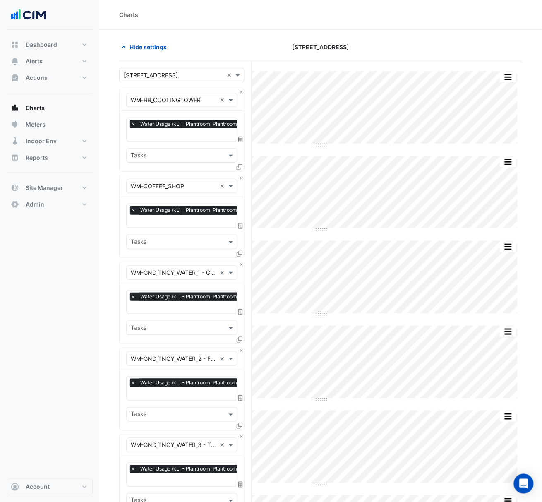
click at [189, 186] on input "text" at bounding box center [174, 186] width 86 height 9
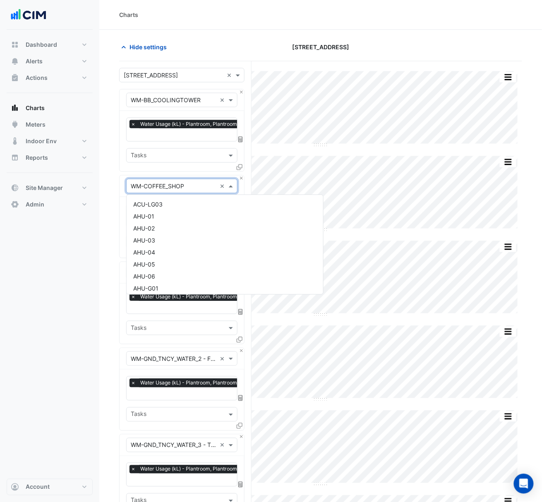
scroll to position [5605, 0]
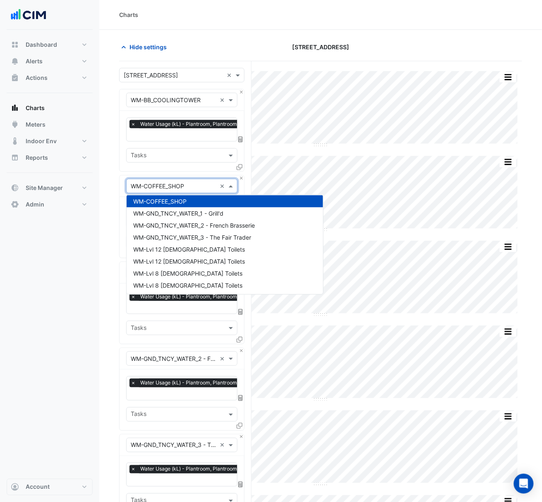
click at [189, 186] on input "text" at bounding box center [174, 186] width 86 height 9
drag, startPoint x: 48, startPoint y: 123, endPoint x: 16, endPoint y: 235, distance: 116.3
click at [16, 235] on div "Dashboard Portfolio Ratings Performance Alerts Site Rules Templates Actions Sit…" at bounding box center [50, 254] width 86 height 449
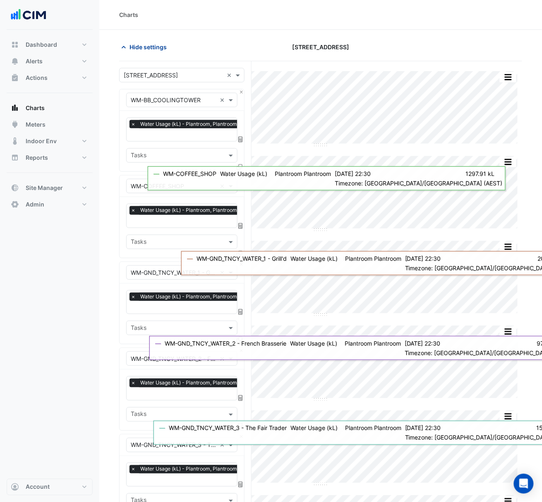
click at [136, 43] on span "Hide settings" at bounding box center [147, 47] width 37 height 9
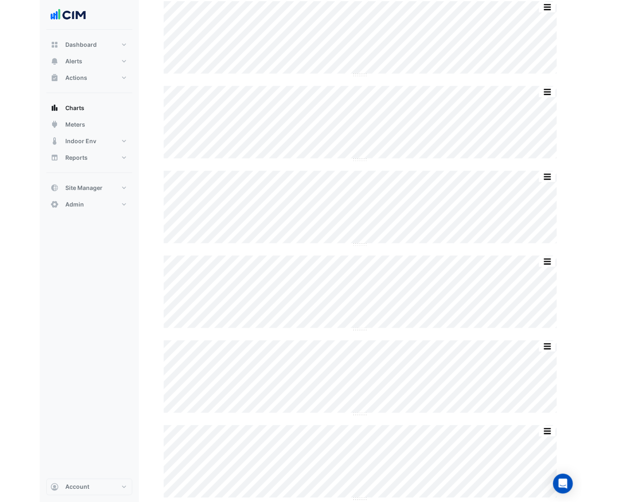
scroll to position [165, 0]
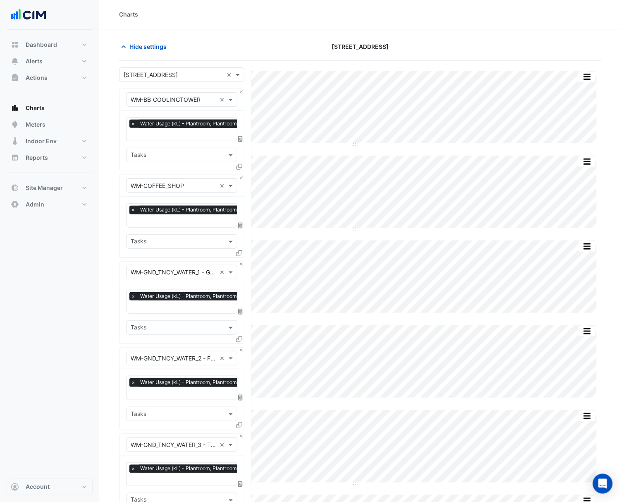
scroll to position [0, 0]
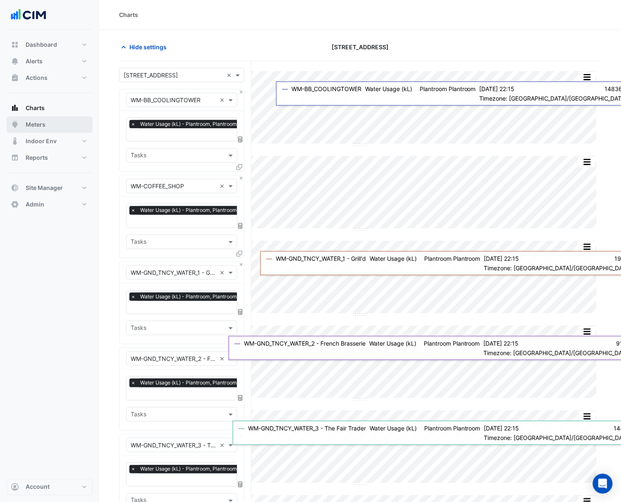
click at [54, 123] on button "Meters" at bounding box center [50, 124] width 86 height 17
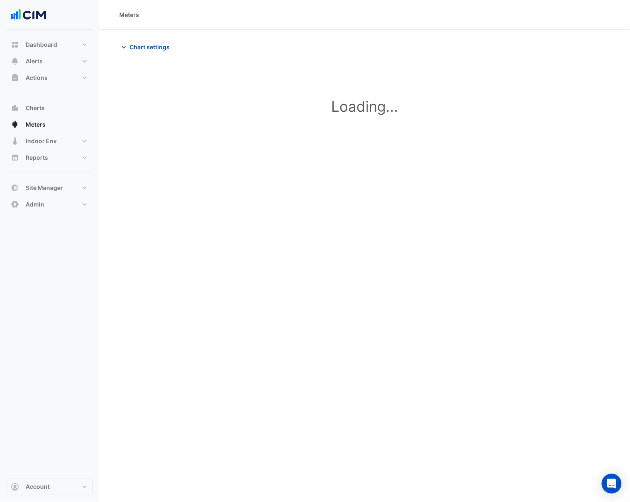
type input "**********"
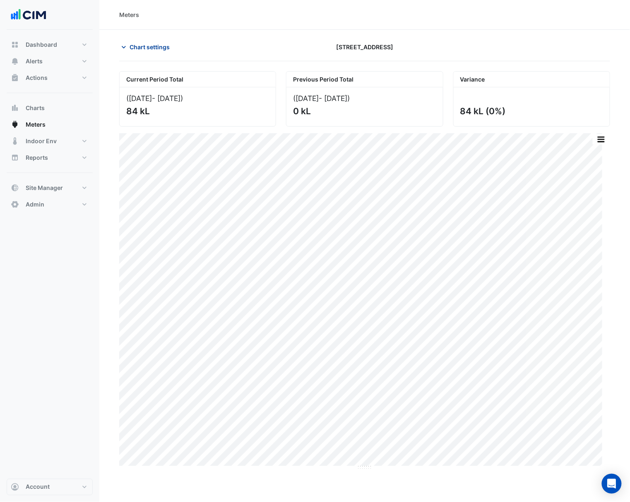
click at [170, 52] on button "Chart settings" at bounding box center [147, 47] width 56 height 14
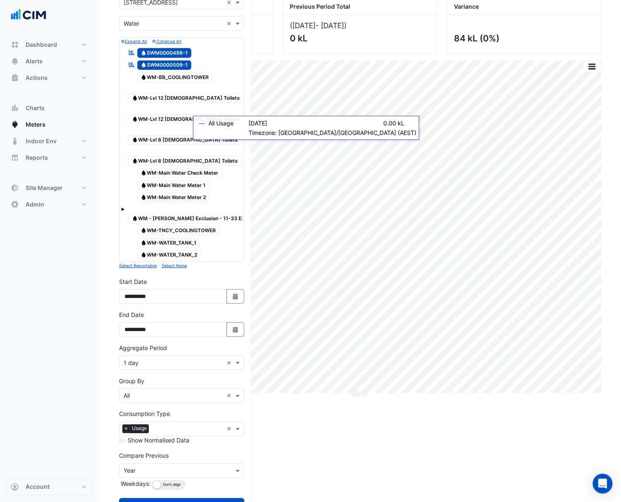
scroll to position [83, 0]
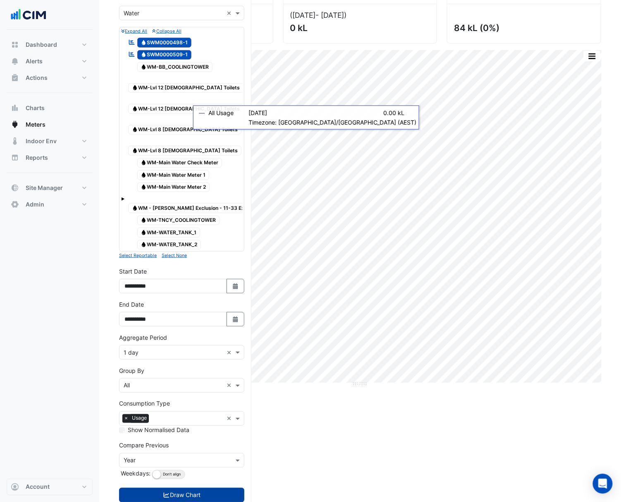
click at [207, 488] on button "Draw Chart" at bounding box center [181, 495] width 125 height 14
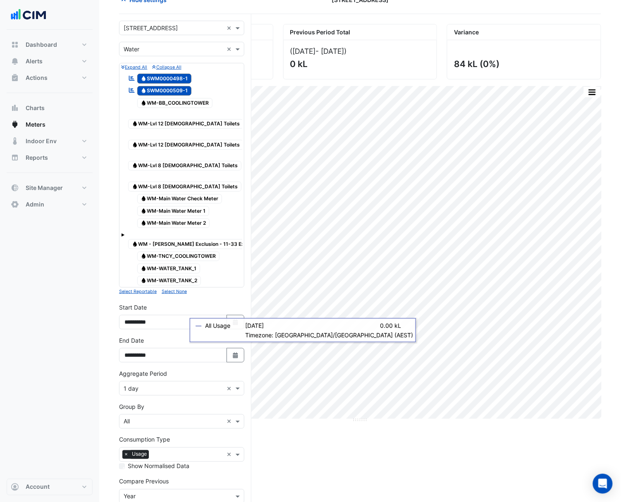
scroll to position [28, 0]
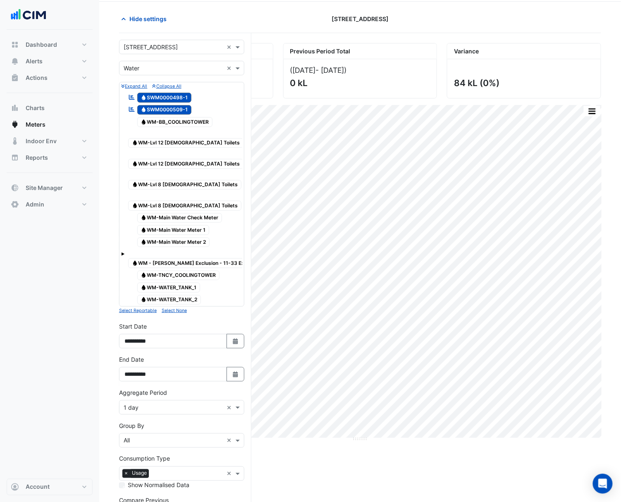
click at [166, 108] on span "Water SWM0000509-1" at bounding box center [164, 110] width 55 height 10
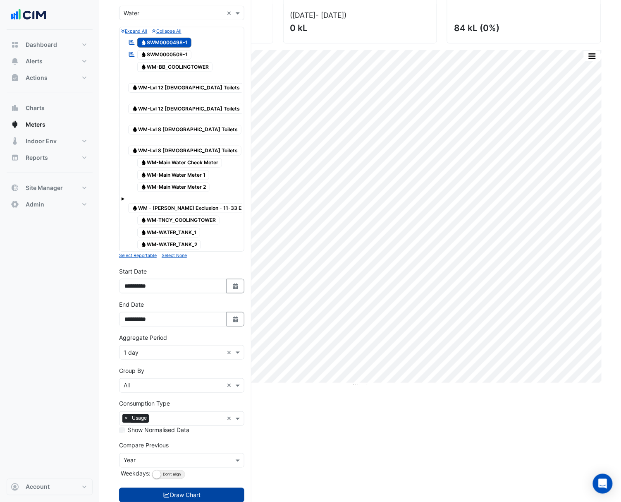
click at [207, 488] on button "Draw Chart" at bounding box center [181, 495] width 125 height 14
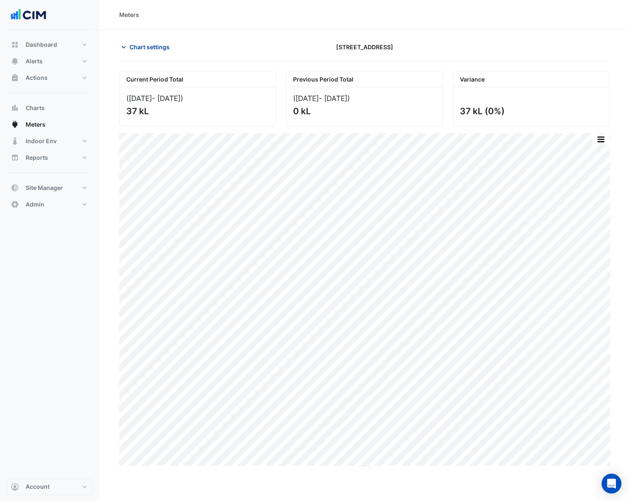
click at [138, 43] on span "Chart settings" at bounding box center [149, 47] width 40 height 9
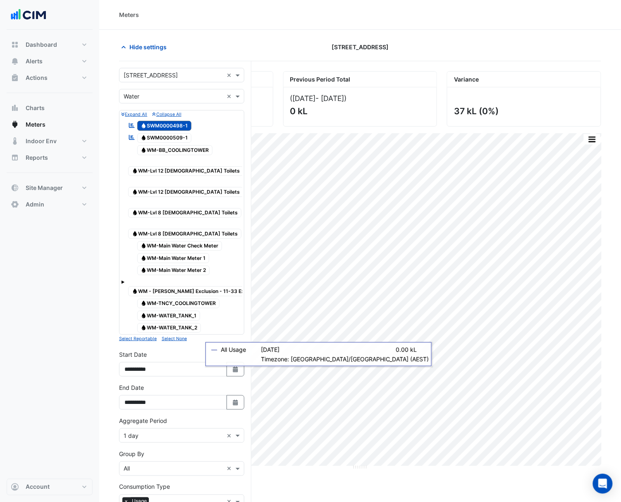
click at [179, 136] on span "Water SWM0000509-1" at bounding box center [164, 138] width 55 height 10
click at [181, 126] on span "Water SWM0000498-1" at bounding box center [164, 126] width 55 height 10
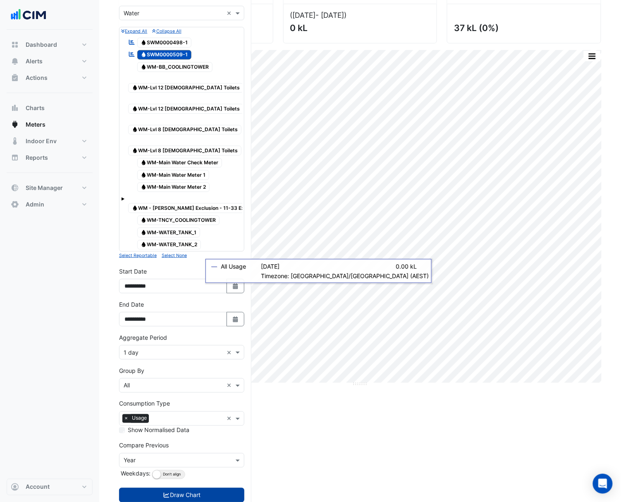
click at [207, 488] on button "Draw Chart" at bounding box center [181, 495] width 125 height 14
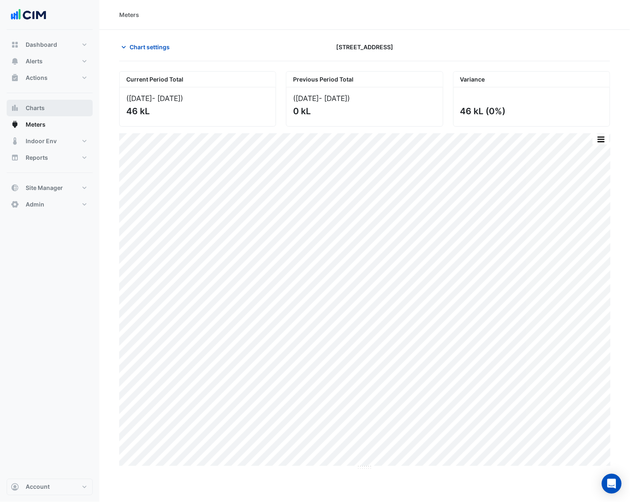
drag, startPoint x: 55, startPoint y: 111, endPoint x: 111, endPoint y: 110, distance: 56.3
click at [55, 111] on button "Charts" at bounding box center [50, 108] width 86 height 17
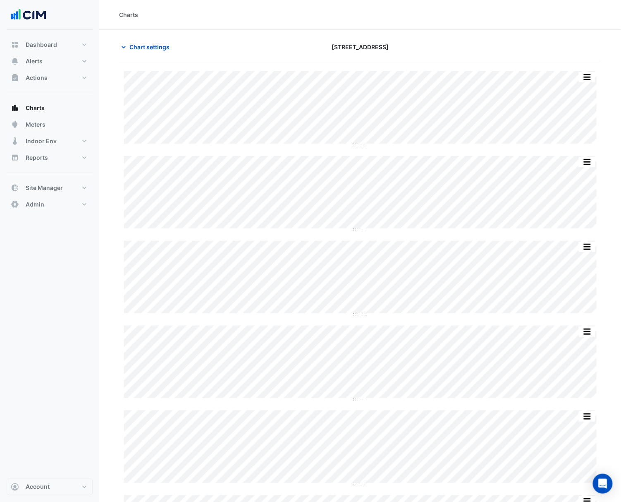
click at [133, 46] on span "Chart settings" at bounding box center [149, 47] width 40 height 9
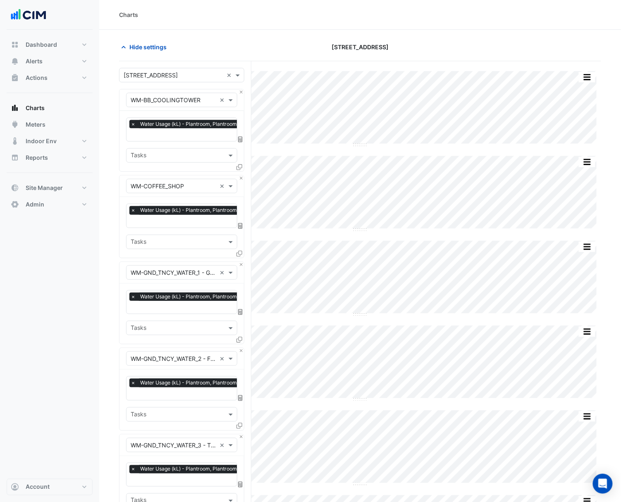
click at [203, 98] on input "text" at bounding box center [174, 100] width 86 height 9
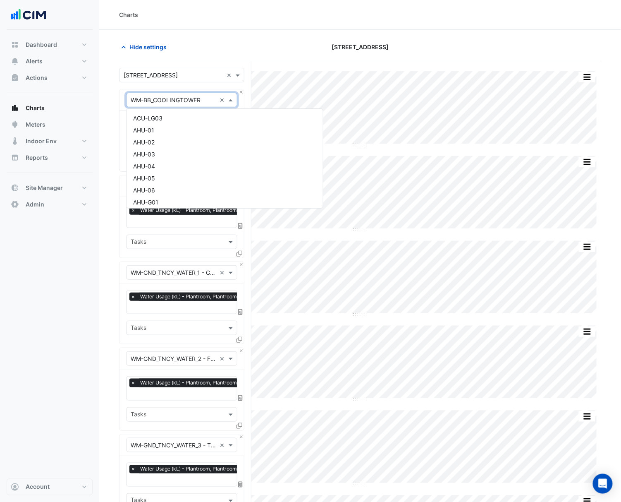
scroll to position [5593, 0]
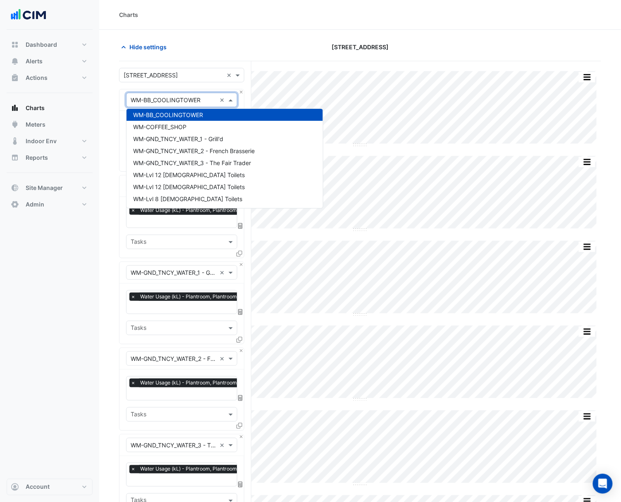
click at [203, 98] on input "text" at bounding box center [174, 100] width 86 height 9
click at [188, 55] on div "Hide settings [STREET_ADDRESS]" at bounding box center [360, 51] width 482 height 22
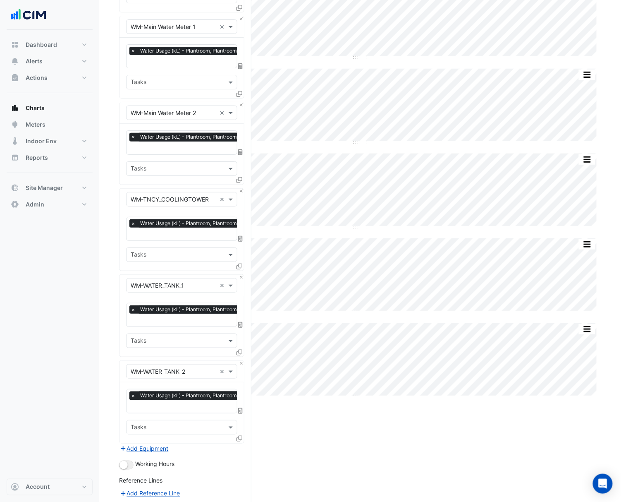
scroll to position [1044, 0]
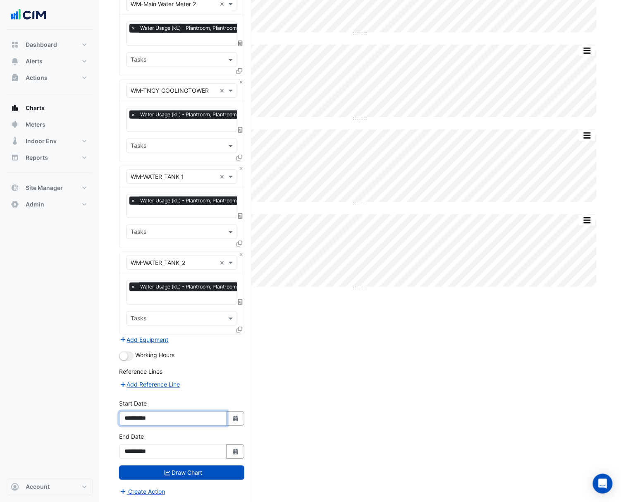
click at [202, 419] on input "**********" at bounding box center [173, 418] width 108 height 14
click at [229, 416] on button "Select Date" at bounding box center [236, 418] width 18 height 14
select select "*"
select select "****"
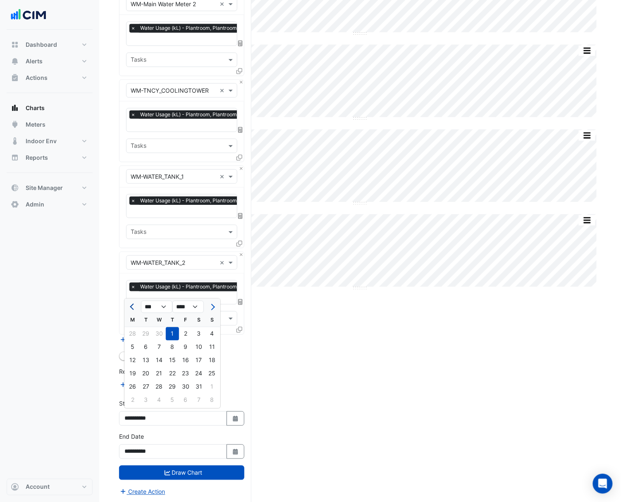
click at [132, 305] on span "Previous month" at bounding box center [133, 307] width 6 height 6
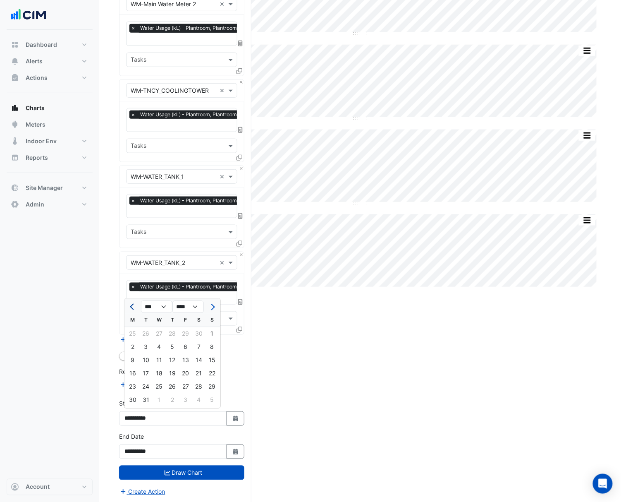
select select "**"
select select "****"
click at [132, 305] on span "Previous month" at bounding box center [133, 307] width 6 height 6
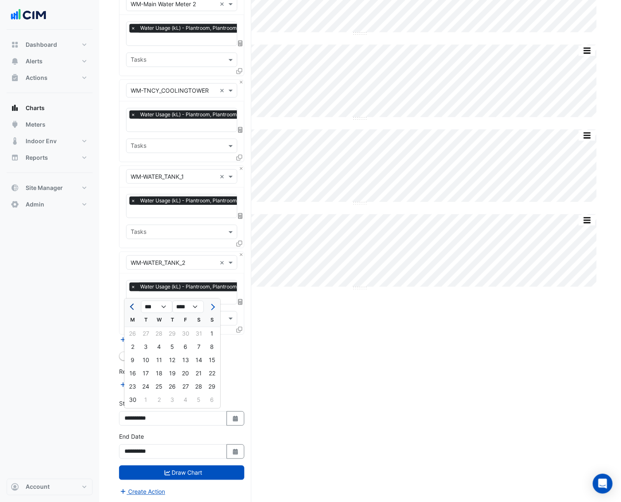
click at [132, 305] on span "Previous month" at bounding box center [133, 307] width 6 height 6
select select "*"
click at [197, 331] on div "1" at bounding box center [198, 333] width 13 height 13
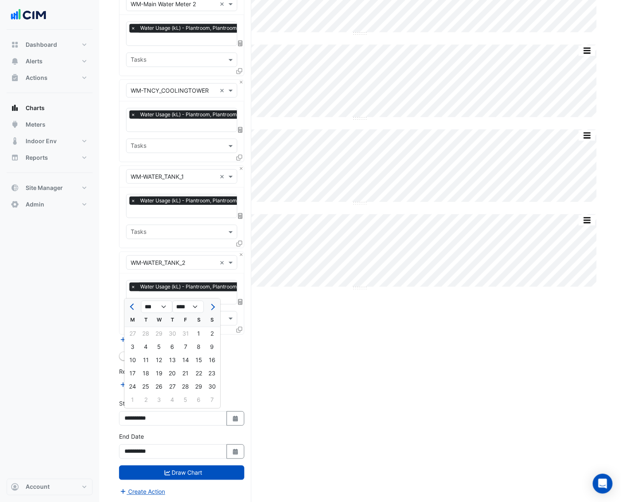
type input "**********"
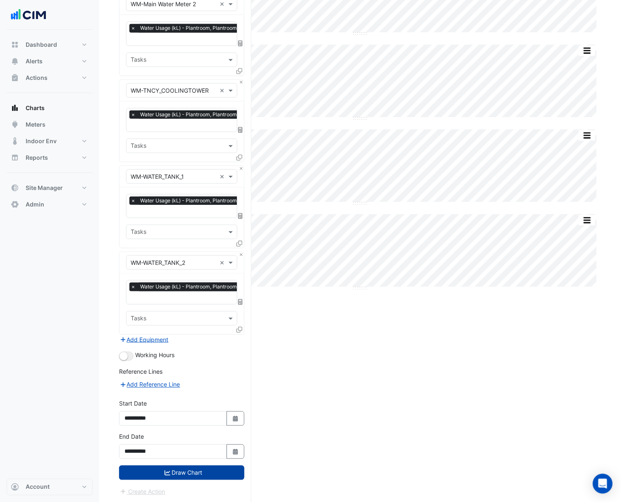
click at [211, 467] on button "Draw Chart" at bounding box center [181, 472] width 125 height 14
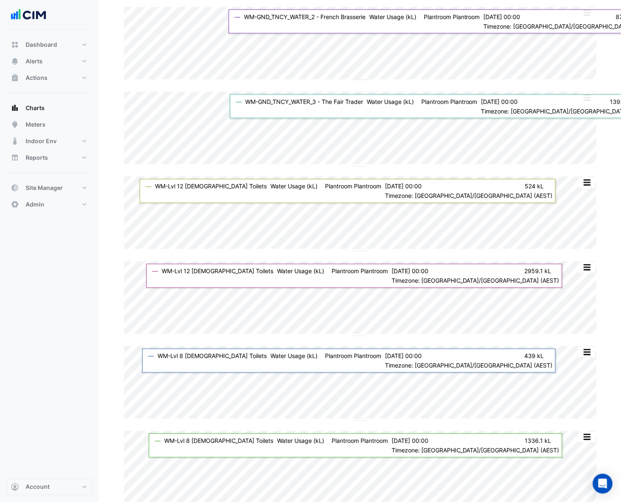
scroll to position [386, 0]
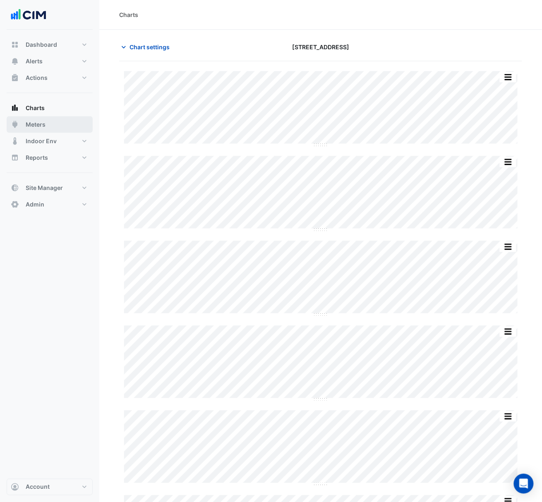
click at [55, 127] on button "Meters" at bounding box center [50, 124] width 86 height 17
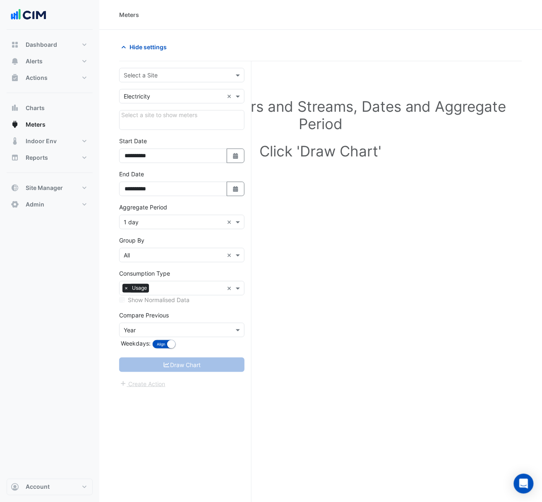
click at [176, 79] on input "text" at bounding box center [174, 75] width 100 height 9
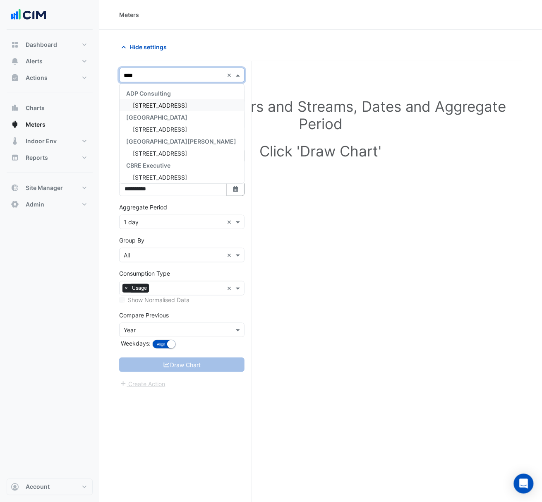
type input "*****"
click at [181, 126] on span "[STREET_ADDRESS]" at bounding box center [160, 129] width 54 height 7
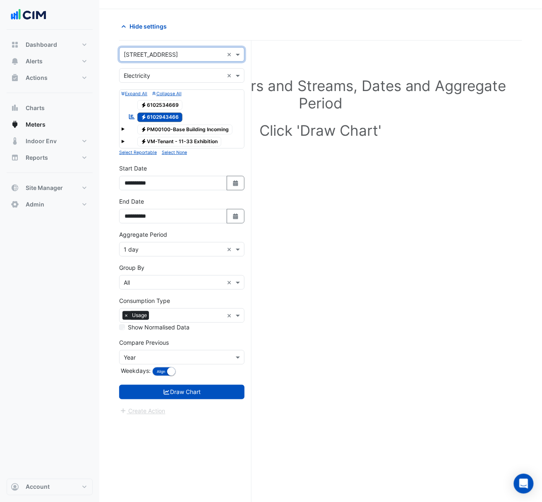
scroll to position [32, 0]
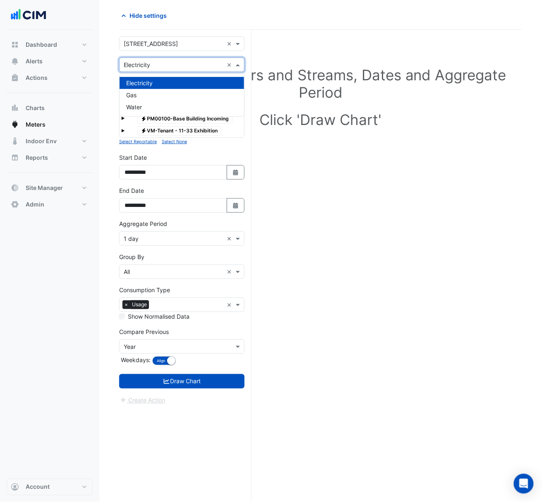
click at [192, 67] on input "text" at bounding box center [174, 65] width 100 height 9
click at [181, 108] on div "Water" at bounding box center [182, 107] width 125 height 12
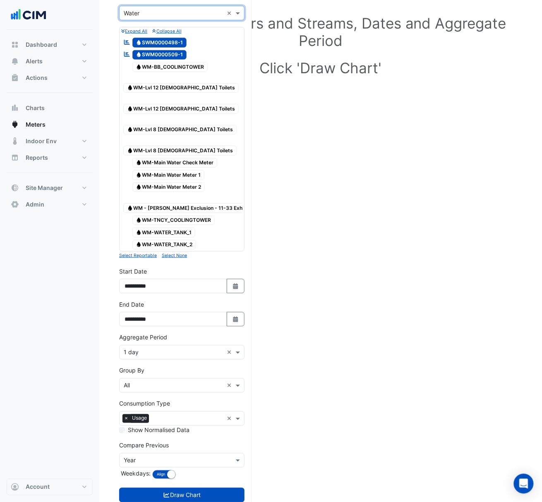
scroll to position [0, 0]
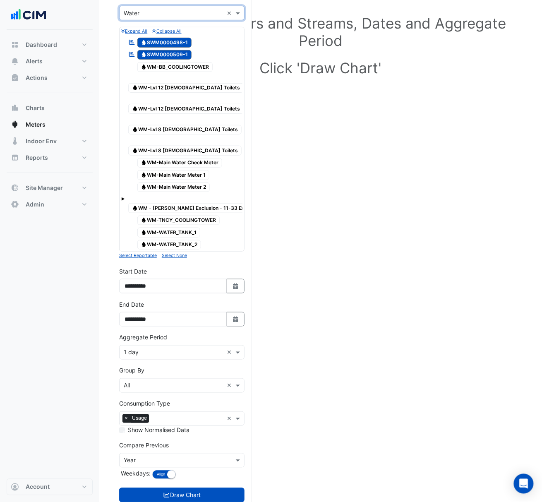
click at [126, 194] on div "Water WM - NABERS Exclusion - 11-33 Exhibition" at bounding box center [197, 204] width 142 height 20
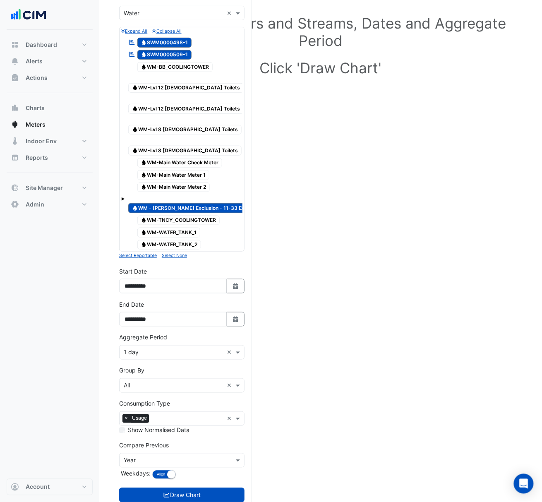
click at [125, 194] on div "Water WM - NABERS Exclusion - 11-33 Exhibition" at bounding box center [181, 204] width 121 height 20
click at [164, 27] on div "Expand All Collapse All Reportable Water SWM0000498-1 Reportable Water SWM00005…" at bounding box center [181, 139] width 125 height 225
click at [164, 33] on small "Collapse All" at bounding box center [166, 31] width 29 height 5
click at [164, 32] on small "Collapse All" at bounding box center [166, 31] width 29 height 5
click at [134, 33] on small "Expand All" at bounding box center [134, 31] width 26 height 5
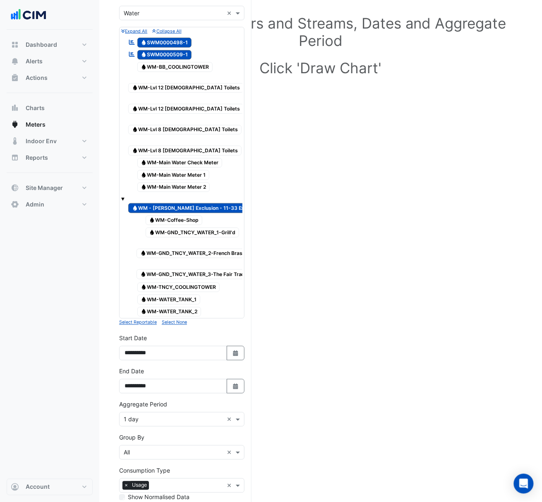
click at [164, 32] on small "Collapse All" at bounding box center [166, 31] width 29 height 5
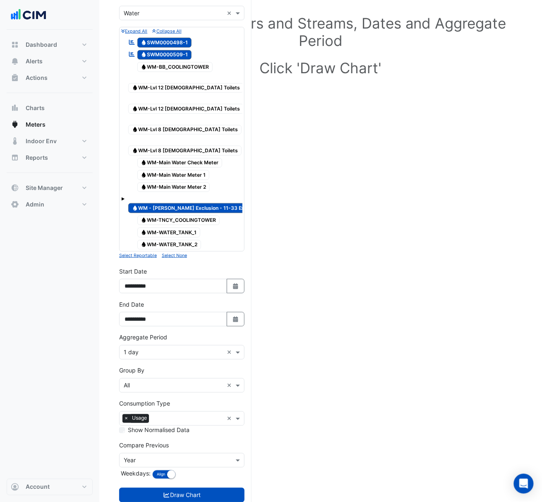
click at [134, 30] on small "Expand All" at bounding box center [134, 31] width 26 height 5
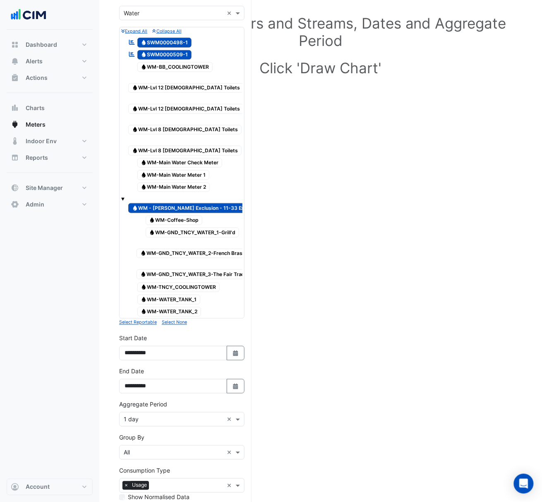
click at [156, 203] on span "Water WM - NABERS Exclusion - 11-33 Exhibition" at bounding box center [197, 208] width 138 height 10
click at [156, 216] on span "Water WM-Coffee-Shop" at bounding box center [174, 221] width 57 height 10
click at [164, 53] on span "Water SWM0000509-1" at bounding box center [164, 55] width 55 height 10
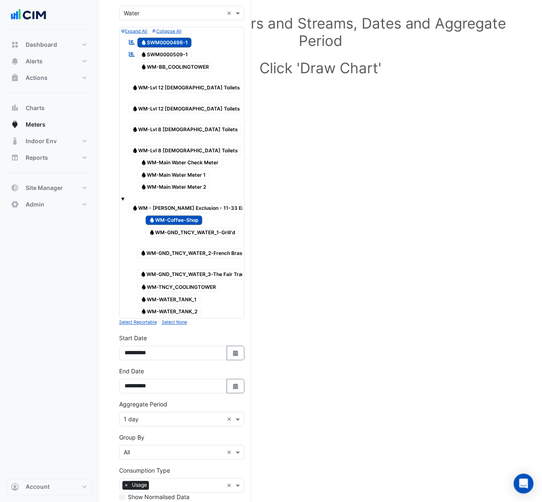
click at [164, 42] on span "Water SWM0000498-1" at bounding box center [164, 43] width 55 height 10
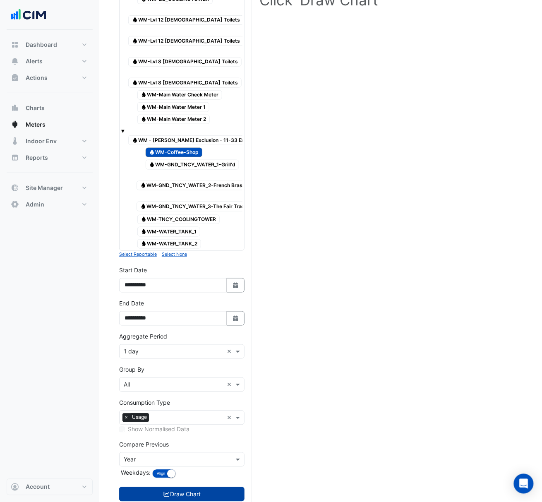
click at [179, 487] on button "Draw Chart" at bounding box center [181, 494] width 125 height 14
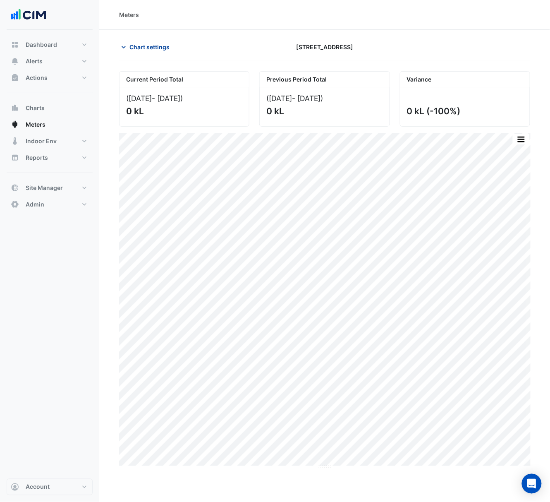
click at [128, 46] on button "Chart settings" at bounding box center [147, 47] width 56 height 14
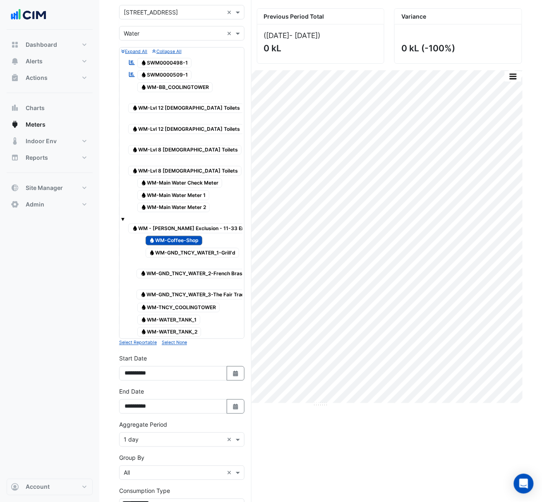
scroll to position [151, 0]
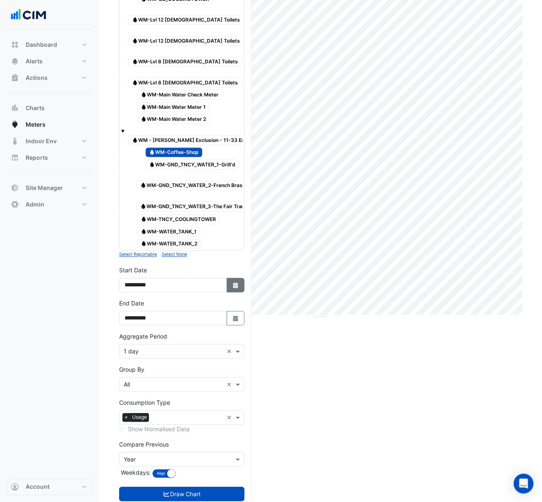
click at [232, 278] on button "Select Date" at bounding box center [236, 285] width 18 height 14
select select "*"
select select "****"
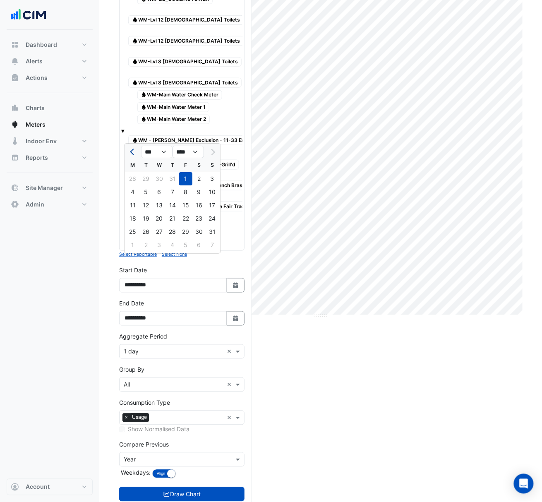
click at [128, 148] on button "Previous month" at bounding box center [133, 151] width 10 height 13
click at [133, 146] on button "Previous month" at bounding box center [133, 151] width 10 height 13
select select "*"
click at [173, 178] on div "1" at bounding box center [172, 178] width 13 height 13
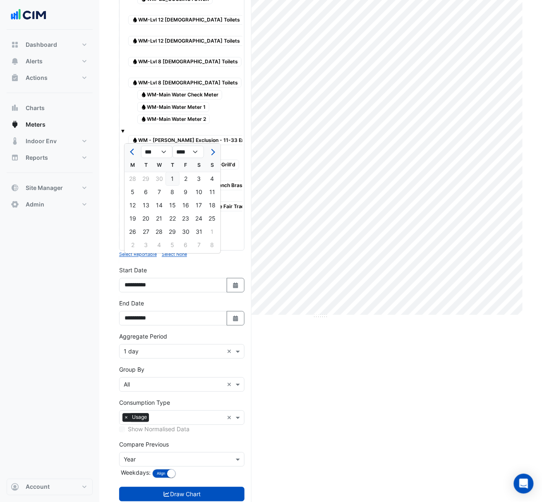
type input "**********"
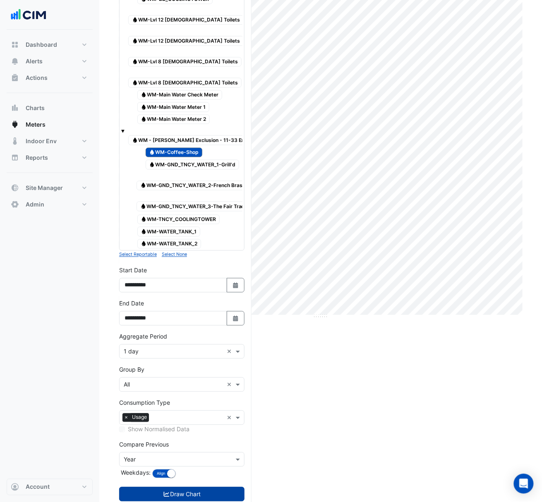
click at [213, 487] on button "Draw Chart" at bounding box center [181, 494] width 125 height 14
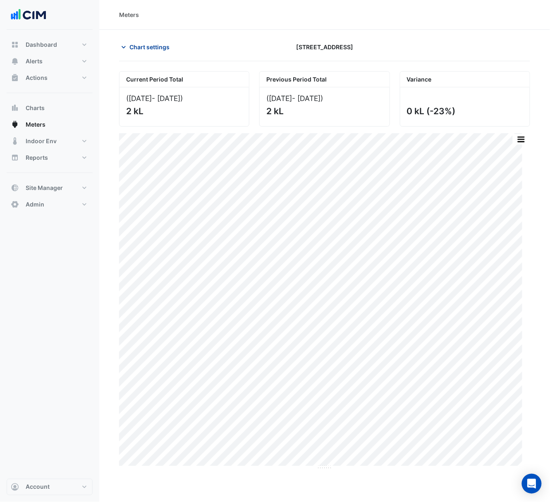
click at [134, 47] on span "Chart settings" at bounding box center [149, 47] width 40 height 9
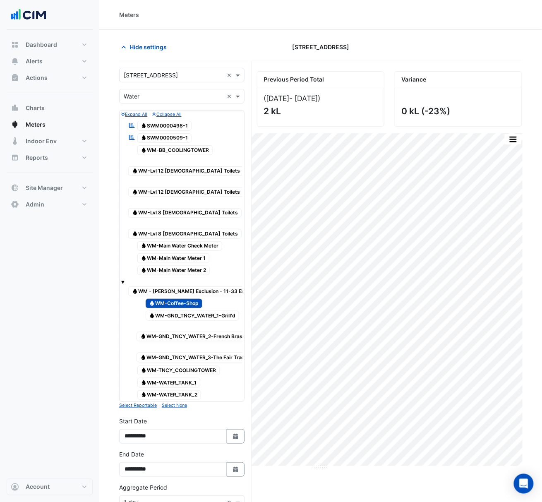
click at [191, 155] on span "Water WM-BB_COOLINGTOWER" at bounding box center [175, 150] width 76 height 10
click at [180, 299] on span "Water WM-Coffee-Shop" at bounding box center [174, 304] width 57 height 10
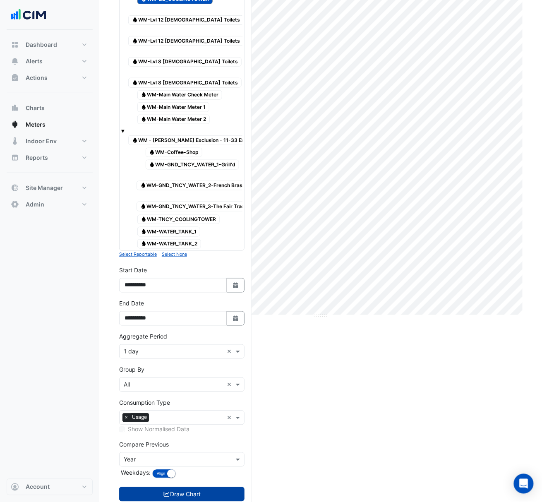
click at [180, 487] on button "Draw Chart" at bounding box center [181, 494] width 125 height 14
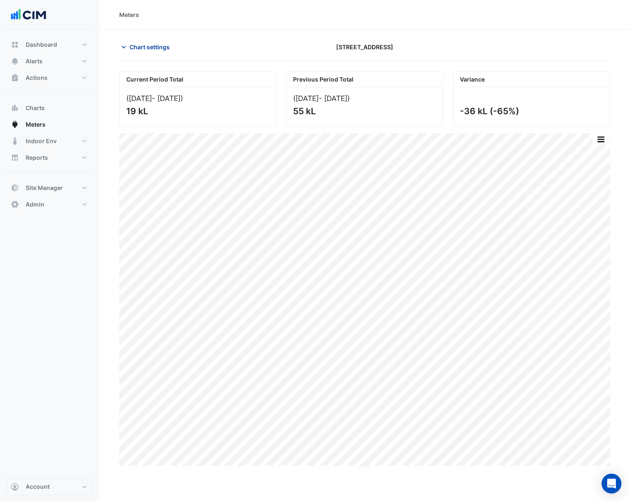
click at [143, 48] on span "Chart settings" at bounding box center [149, 47] width 40 height 9
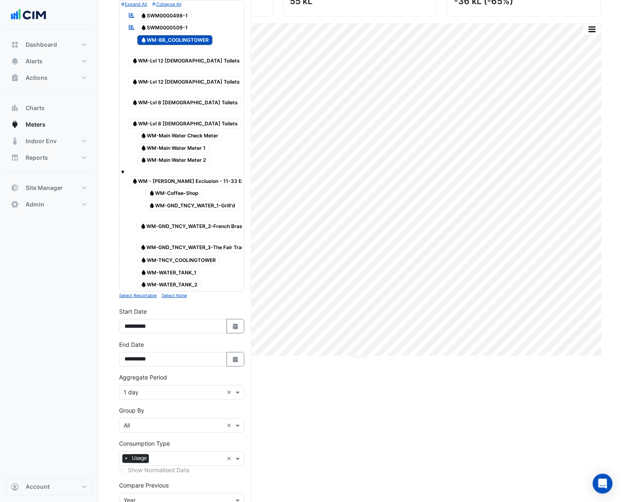
scroll to position [55, 0]
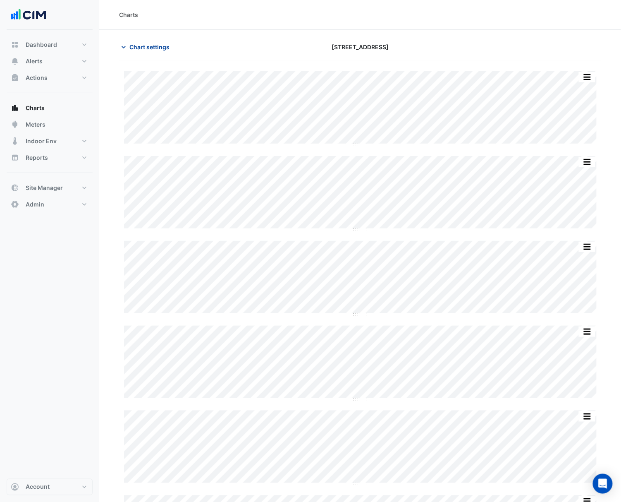
click at [144, 49] on span "Chart settings" at bounding box center [149, 47] width 40 height 9
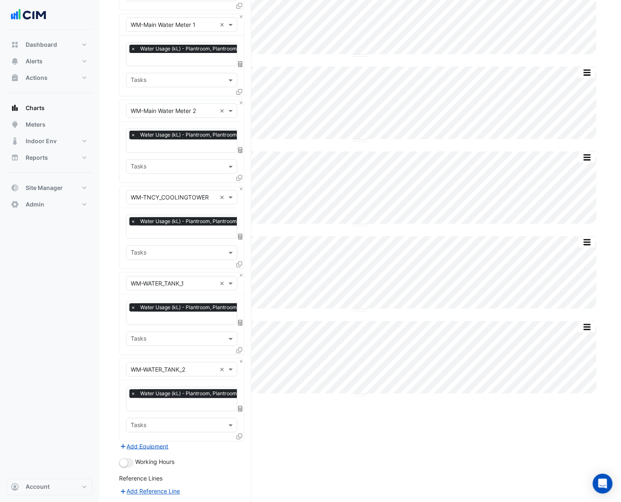
scroll to position [882, 0]
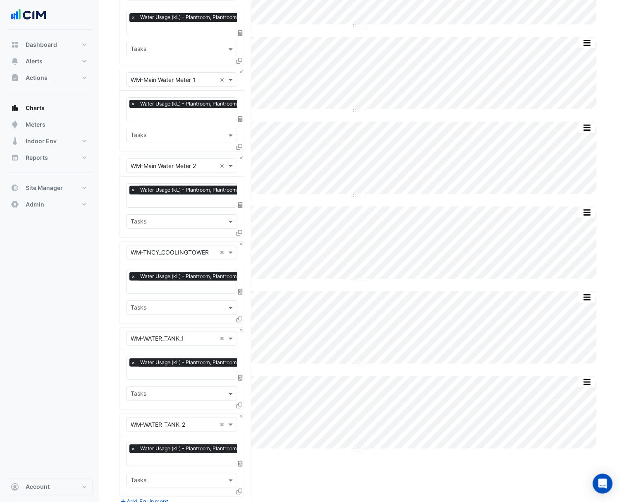
click at [239, 232] on icon at bounding box center [240, 233] width 6 height 6
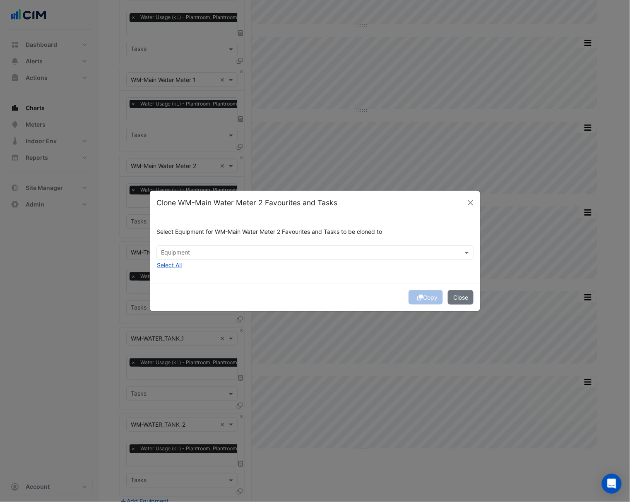
click at [228, 249] on input "text" at bounding box center [310, 253] width 298 height 9
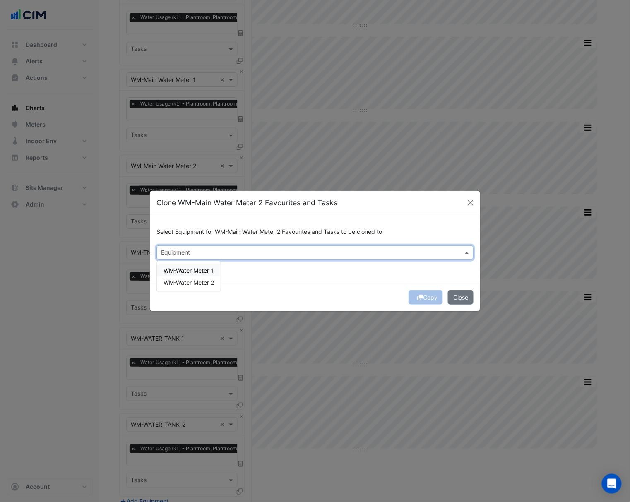
click at [189, 271] on span "WM-Water Meter 1" at bounding box center [188, 270] width 50 height 7
click at [194, 280] on span "WM-Water Meter 2" at bounding box center [188, 282] width 50 height 7
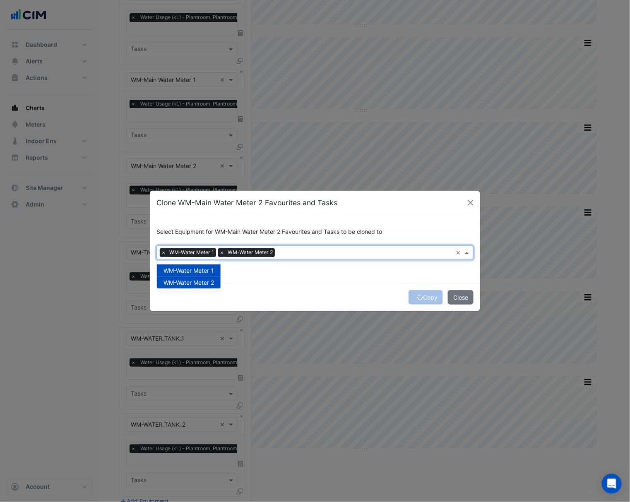
click at [415, 278] on div "Select Equipment for WM-Main Water Meter 2 Favourites and Tasks to be cloned to…" at bounding box center [315, 248] width 330 height 67
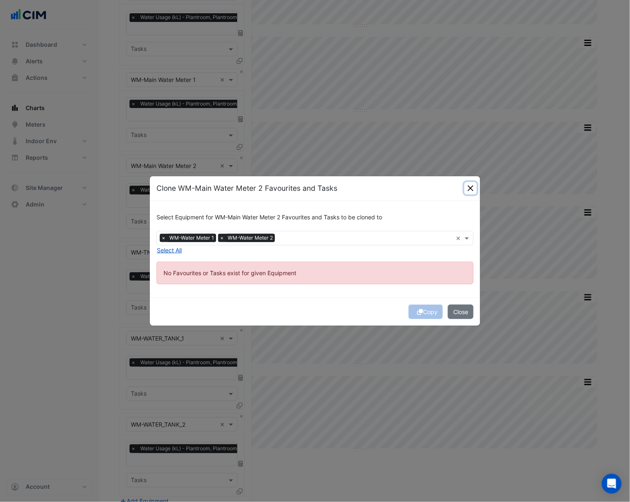
click at [471, 184] on button "Close" at bounding box center [470, 188] width 12 height 12
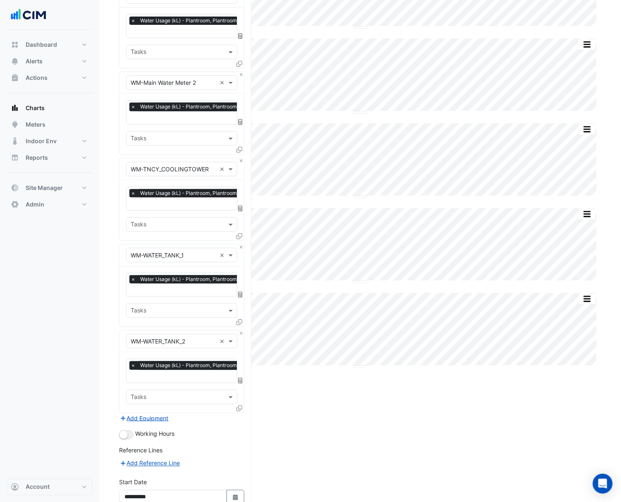
scroll to position [1044, 0]
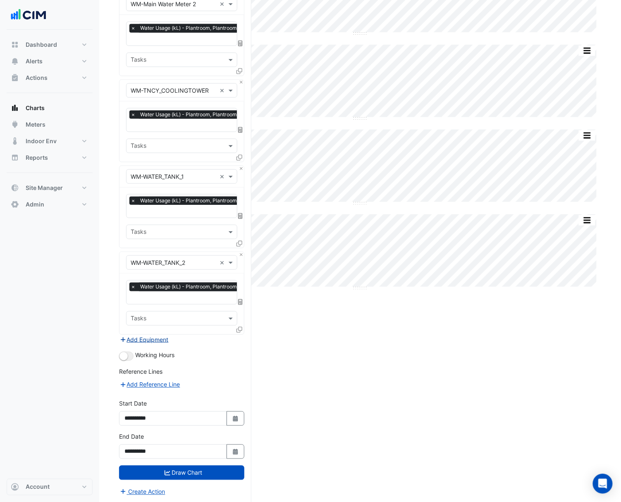
click at [150, 338] on button "Add Equipment" at bounding box center [144, 340] width 50 height 10
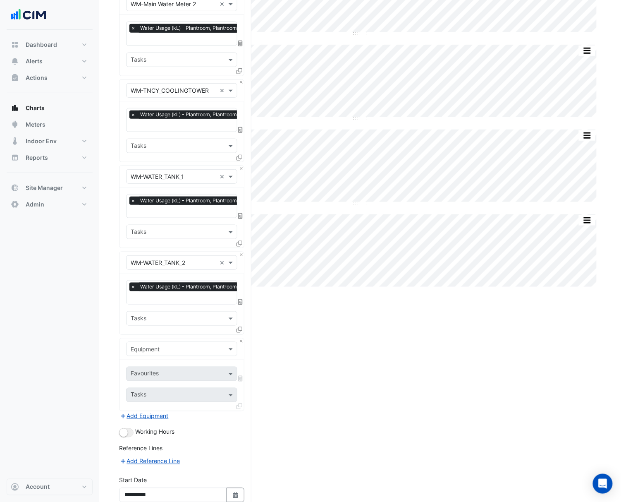
click at [166, 347] on input "text" at bounding box center [174, 349] width 86 height 9
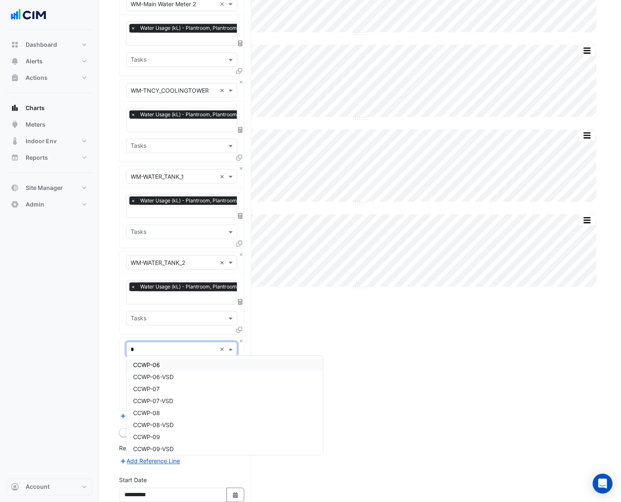
type input "**"
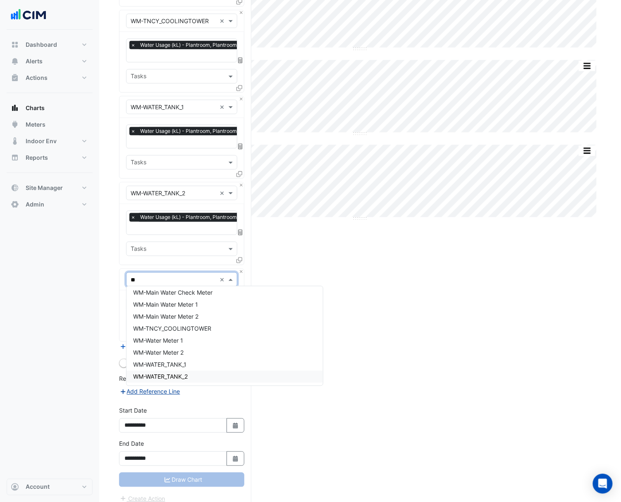
scroll to position [1121, 0]
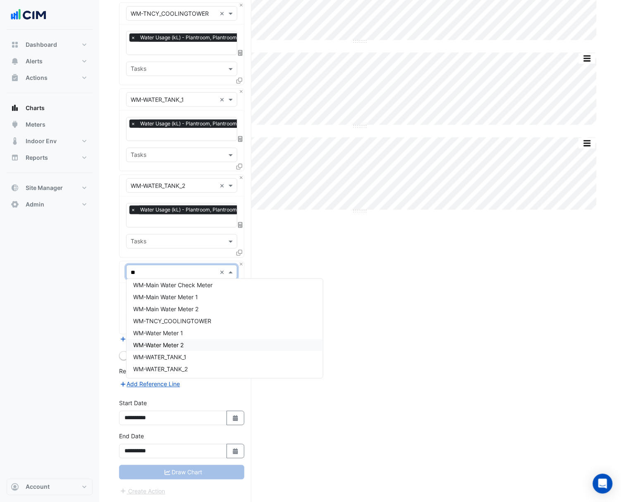
click at [181, 348] on div "WM-Water Meter 2" at bounding box center [225, 345] width 196 height 12
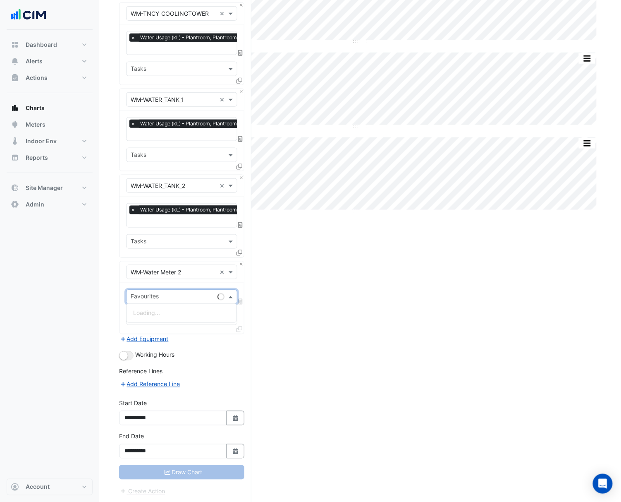
click at [169, 295] on input "text" at bounding box center [173, 297] width 84 height 9
click at [173, 313] on span "Water Daily Use (kL) - Plantroom, Plantroom" at bounding box center [192, 312] width 119 height 7
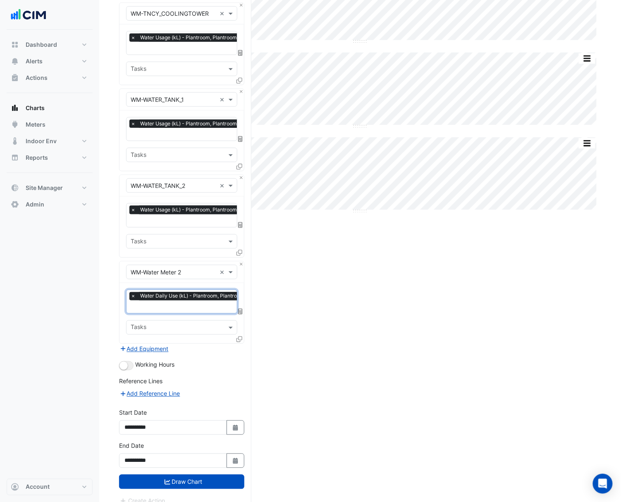
click at [237, 336] on icon at bounding box center [240, 339] width 6 height 6
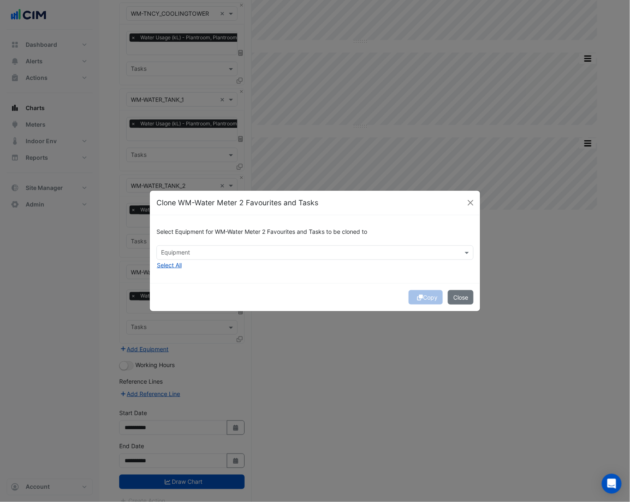
click at [218, 252] on input "text" at bounding box center [310, 253] width 298 height 9
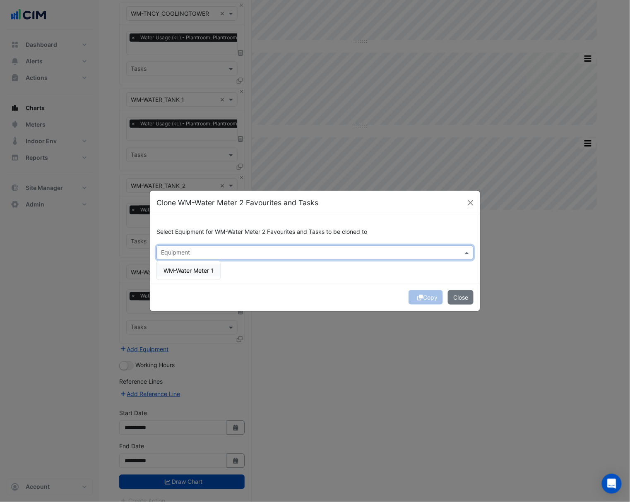
click at [199, 275] on div "WM-Water Meter 1" at bounding box center [188, 270] width 63 height 12
click at [454, 287] on div "Copy Close" at bounding box center [315, 297] width 330 height 28
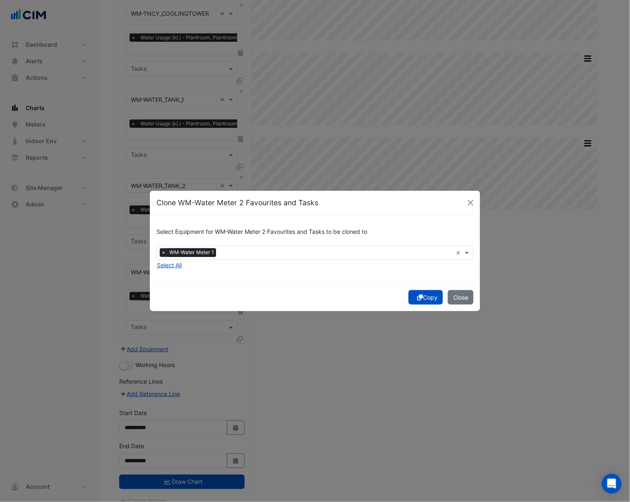
click at [419, 298] on icon "submit" at bounding box center [420, 298] width 6 height 6
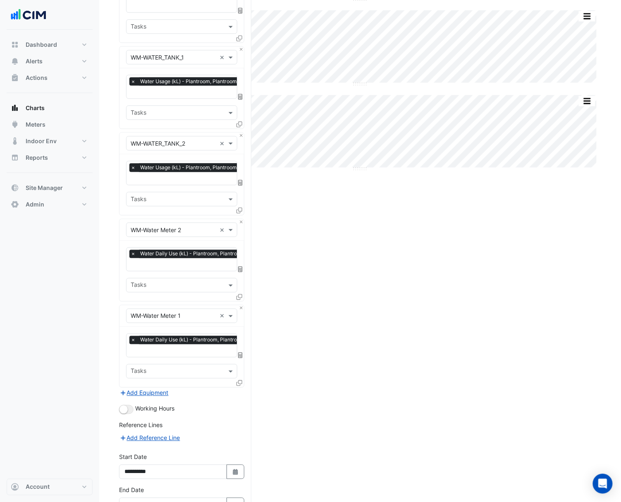
scroll to position [1216, 0]
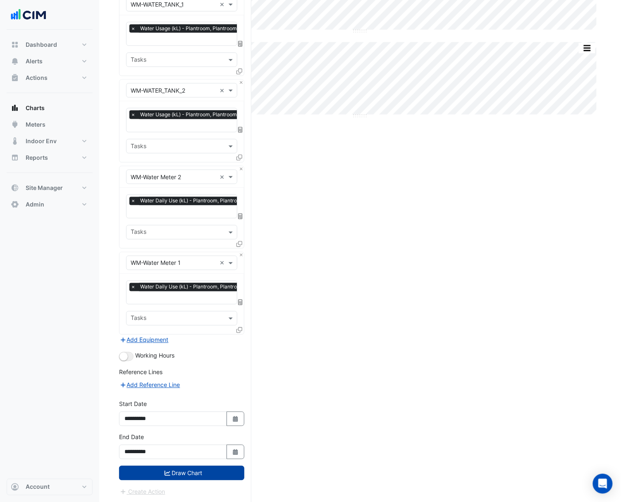
click at [209, 474] on button "Draw Chart" at bounding box center [181, 473] width 125 height 14
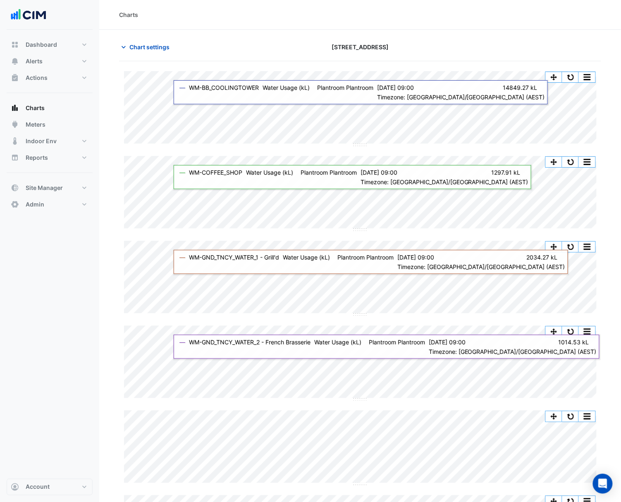
click at [98, 371] on nav "Dashboard Portfolio Ratings Performance Alerts Site Rules Templates Actions Sit…" at bounding box center [49, 251] width 99 height 502
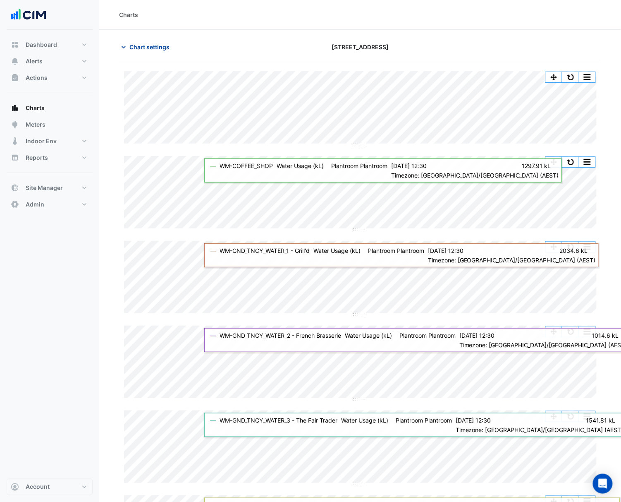
drag, startPoint x: 146, startPoint y: 46, endPoint x: 138, endPoint y: 43, distance: 8.1
click at [144, 46] on span "Chart settings" at bounding box center [149, 47] width 40 height 9
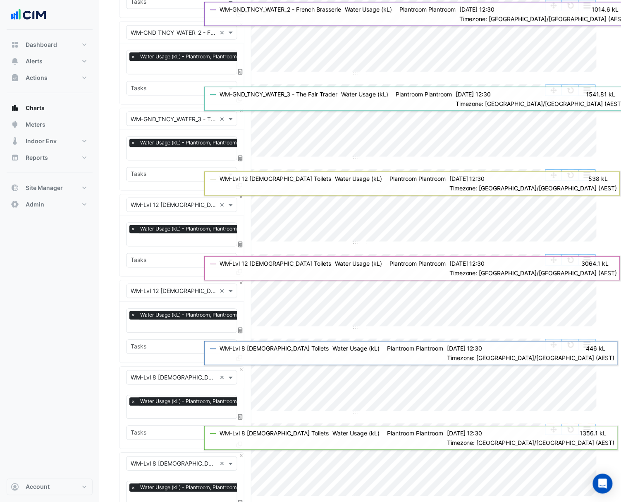
scroll to position [331, 0]
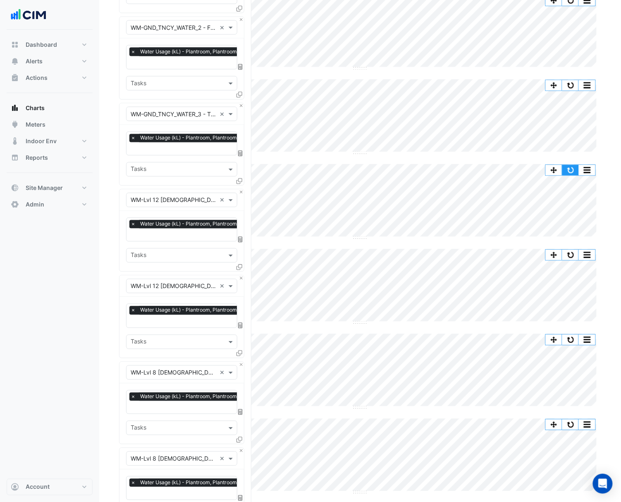
click at [570, 170] on button "button" at bounding box center [571, 170] width 17 height 10
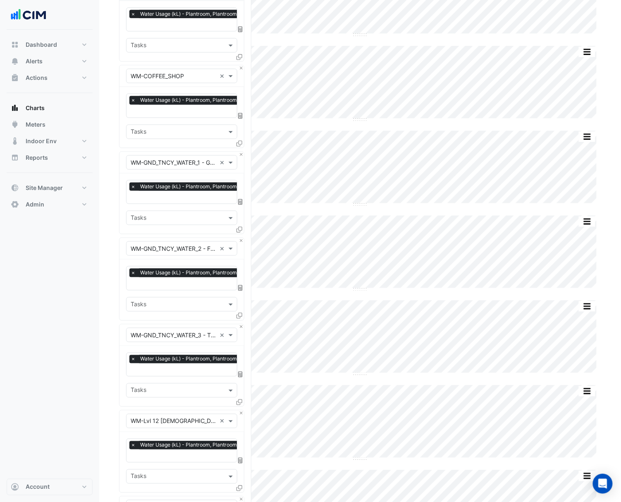
scroll to position [165, 0]
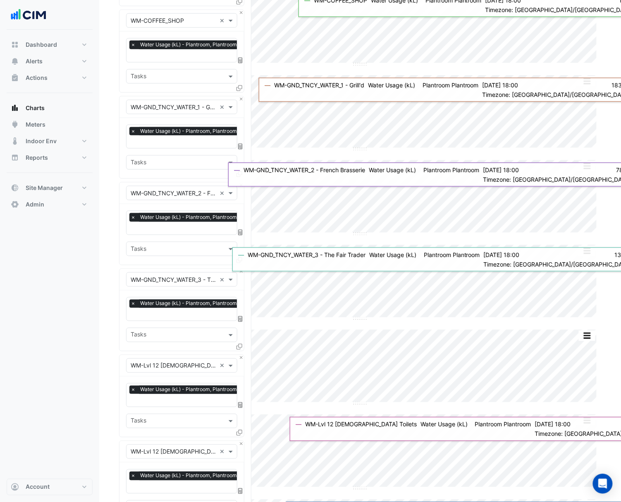
drag, startPoint x: 76, startPoint y: 299, endPoint x: 77, endPoint y: 307, distance: 7.0
click at [76, 304] on div "Dashboard Portfolio Ratings Performance Alerts Site Rules Templates Actions Sit…" at bounding box center [50, 254] width 86 height 449
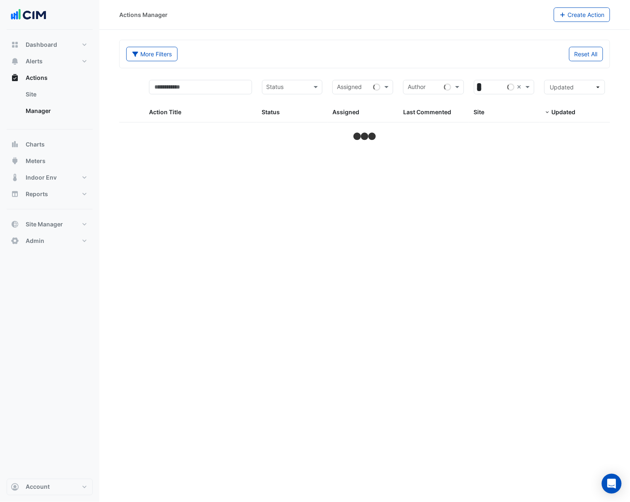
select select "***"
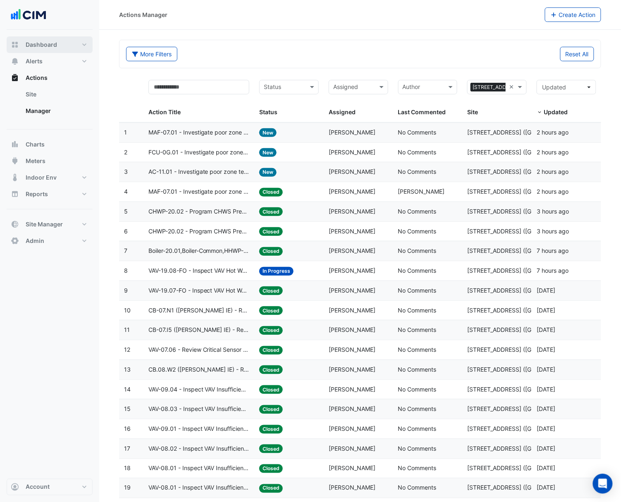
click at [48, 39] on button "Dashboard" at bounding box center [50, 44] width 86 height 17
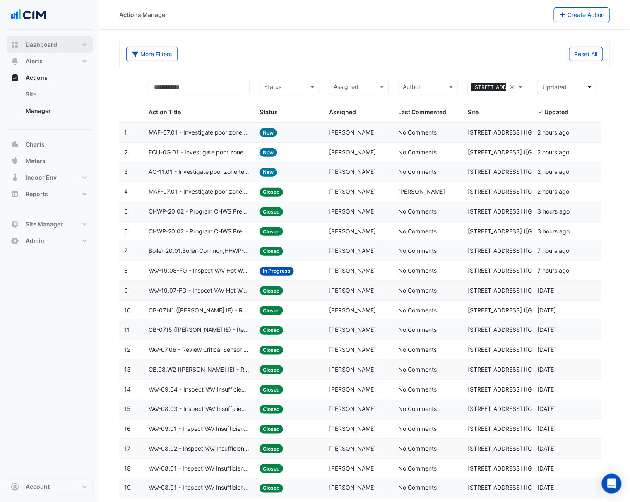
select select "***"
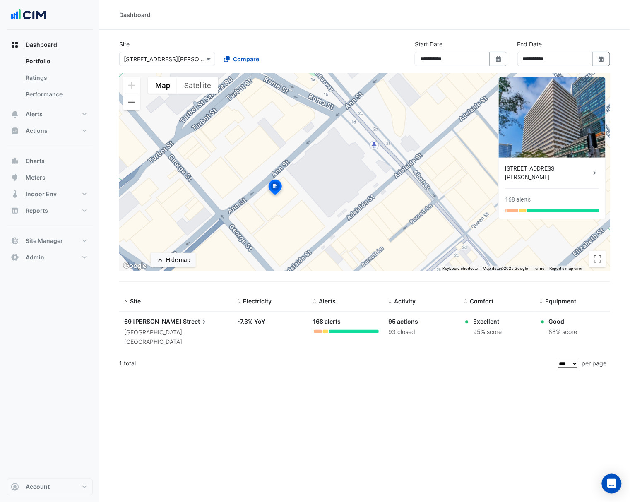
drag, startPoint x: 328, startPoint y: 223, endPoint x: 235, endPoint y: 245, distance: 95.3
click at [235, 249] on div "To activate drag with keyboard, press Alt + Enter. Once in keyboard drag state,…" at bounding box center [364, 172] width 491 height 199
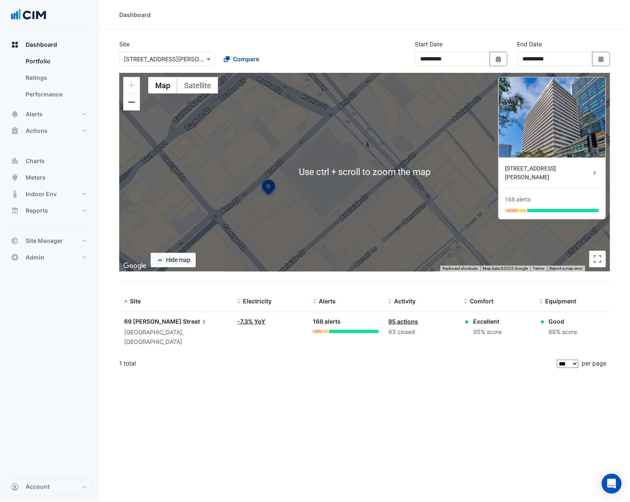
click at [129, 101] on button "Zoom out" at bounding box center [131, 102] width 17 height 17
click at [130, 101] on button "Zoom out" at bounding box center [131, 102] width 17 height 17
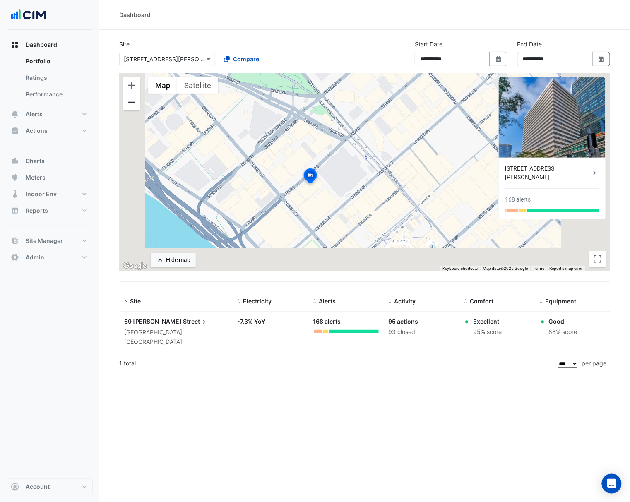
click at [130, 101] on button "Zoom out" at bounding box center [131, 102] width 17 height 17
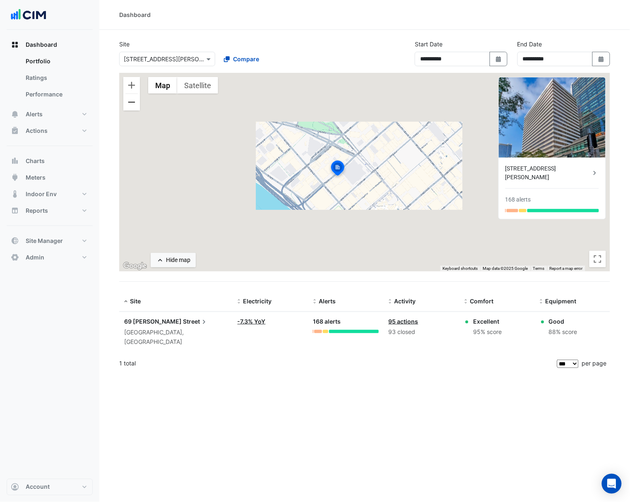
click at [130, 101] on button "Zoom out" at bounding box center [131, 102] width 17 height 17
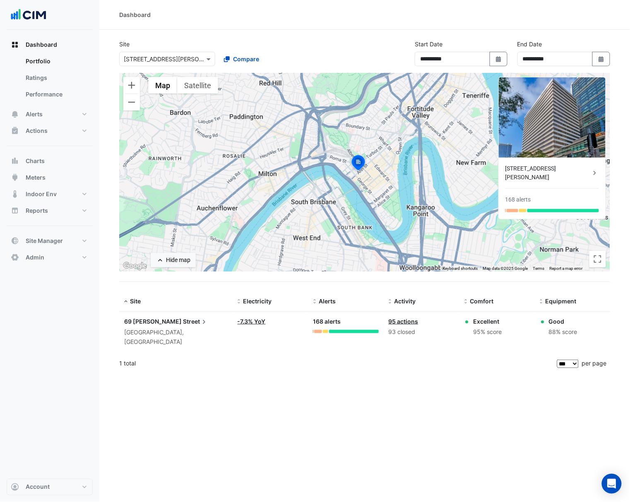
click at [180, 55] on input "text" at bounding box center [159, 59] width 70 height 9
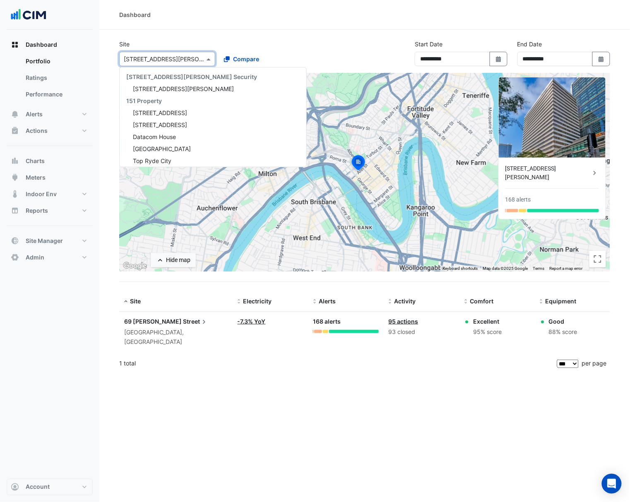
scroll to position [1563, 0]
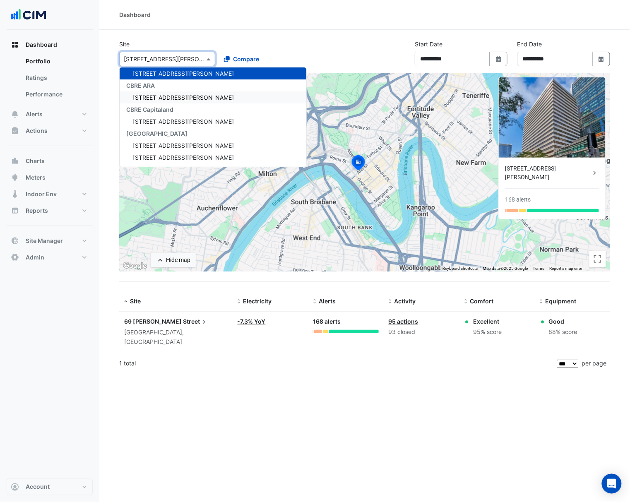
click at [180, 93] on div "[STREET_ADDRESS][PERSON_NAME]" at bounding box center [213, 97] width 187 height 12
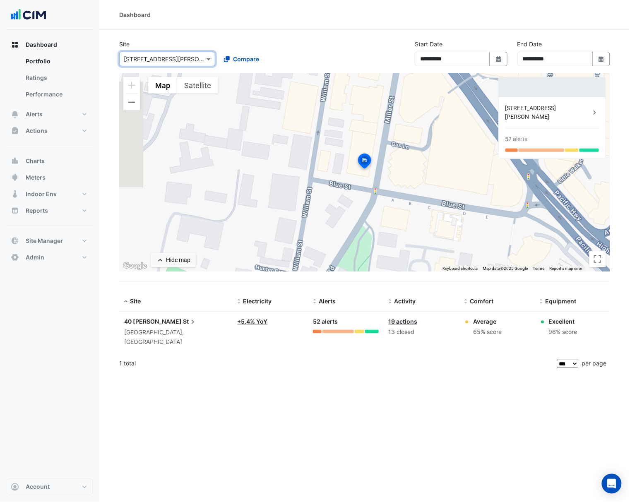
click at [176, 63] on div "Select a Site × [STREET_ADDRESS][PERSON_NAME]" at bounding box center [167, 59] width 96 height 14
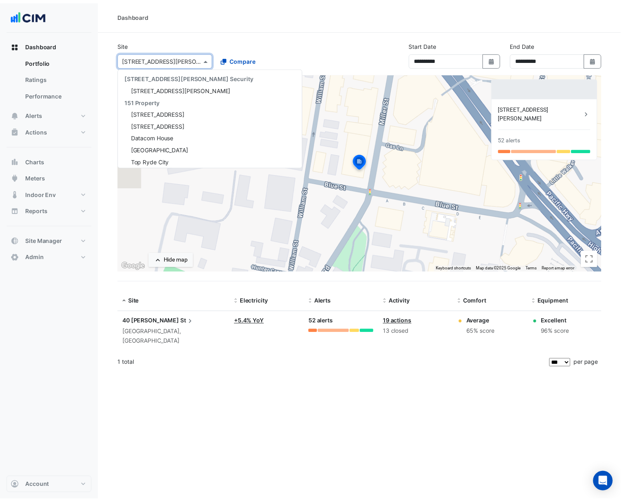
scroll to position [1587, 0]
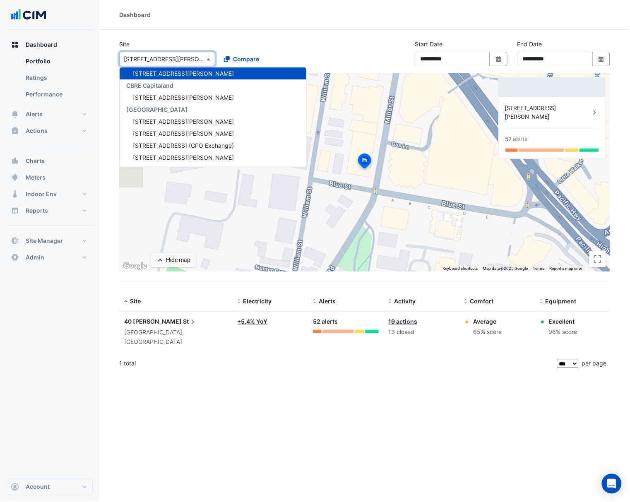
click at [256, 43] on div "Site Select a Site × [STREET_ADDRESS][GEOGRAPHIC_DATA][PERSON_NAME][STREET_ADDR…" at bounding box center [216, 53] width 205 height 26
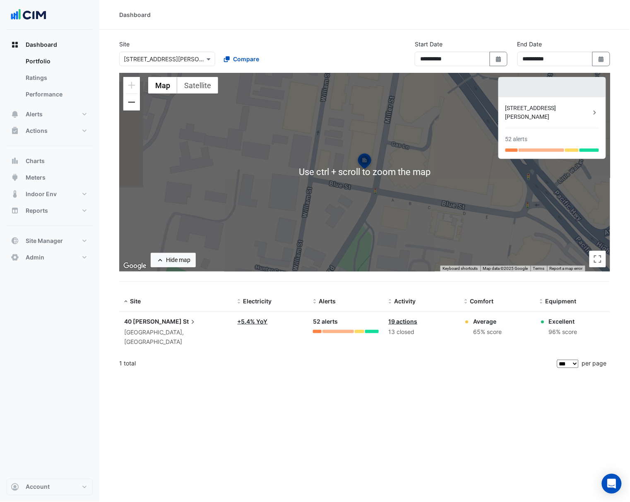
click at [137, 104] on button "Zoom out" at bounding box center [131, 102] width 17 height 17
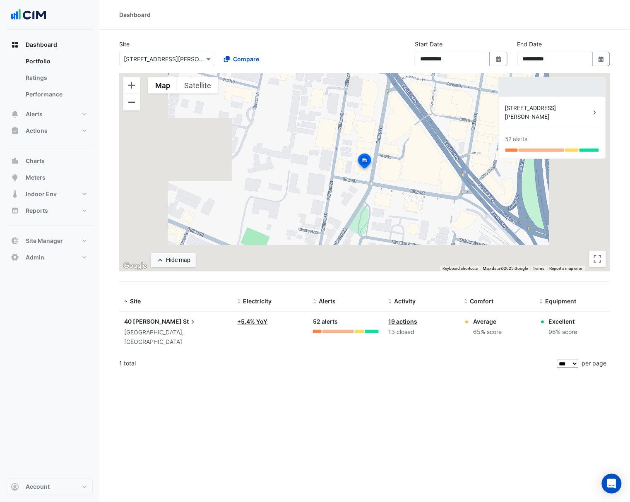
click at [137, 103] on button "Zoom out" at bounding box center [131, 102] width 17 height 17
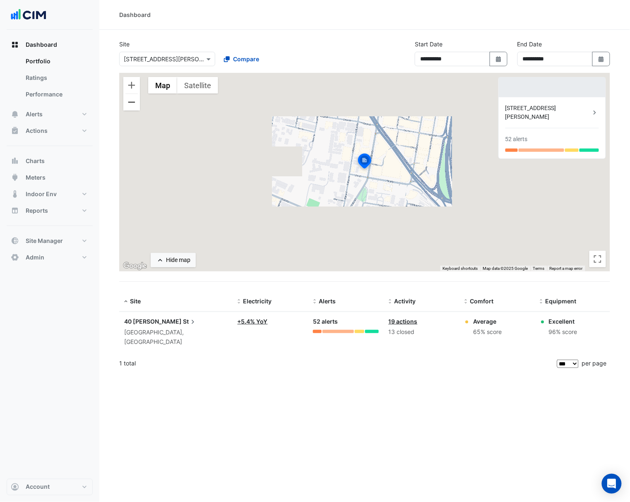
click at [137, 103] on button "Zoom out" at bounding box center [131, 102] width 17 height 17
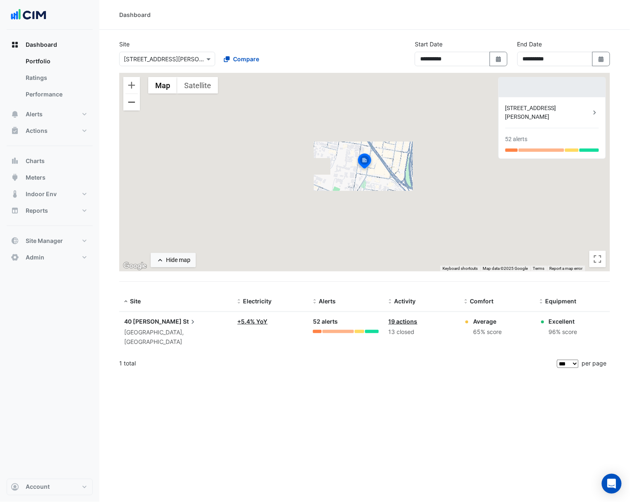
click at [137, 103] on button "Zoom out" at bounding box center [131, 102] width 17 height 17
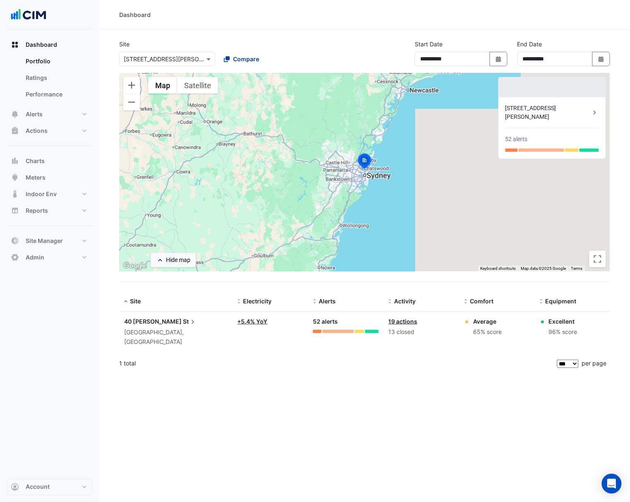
click at [252, 59] on span "Compare" at bounding box center [246, 59] width 26 height 9
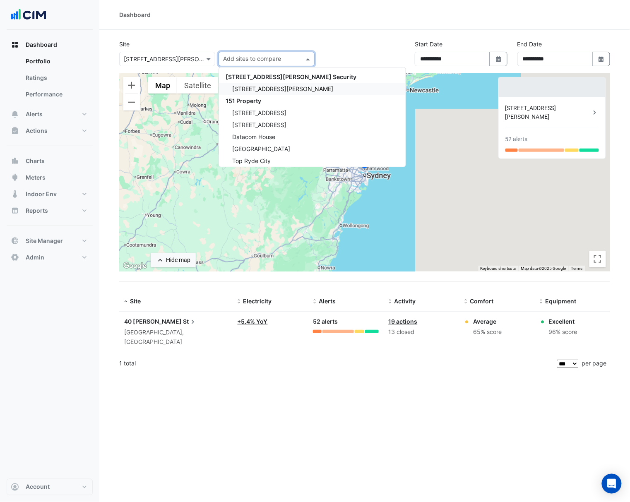
click at [266, 85] on span "[STREET_ADDRESS][PERSON_NAME]" at bounding box center [282, 88] width 101 height 7
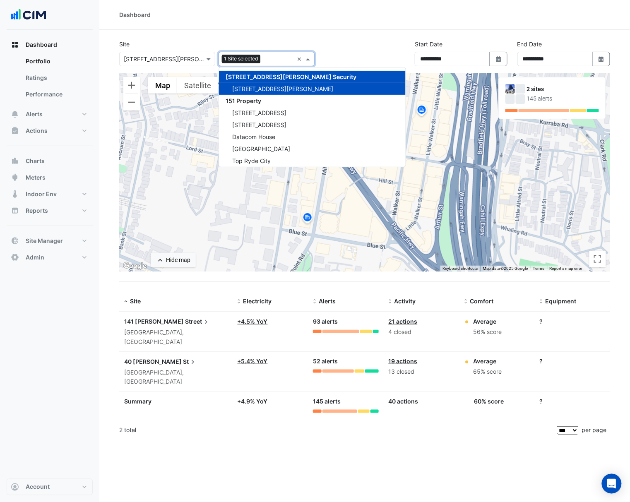
click at [349, 46] on div "Site Select a Site × [STREET_ADDRESS][PERSON_NAME] Add sites to compare 1 Site …" at bounding box center [364, 56] width 501 height 33
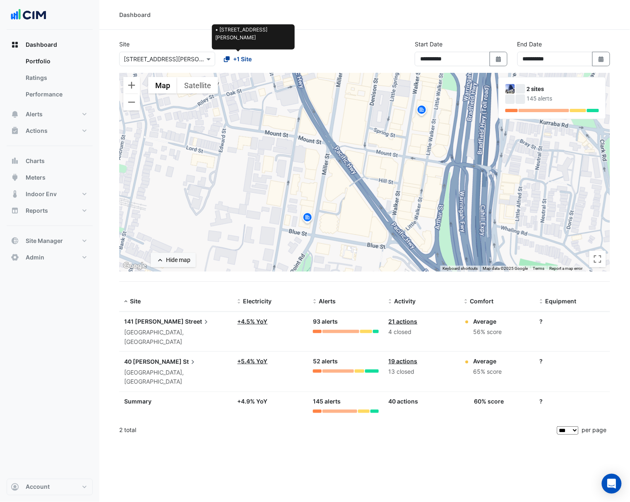
click at [250, 57] on span "+1 Site" at bounding box center [242, 59] width 19 height 9
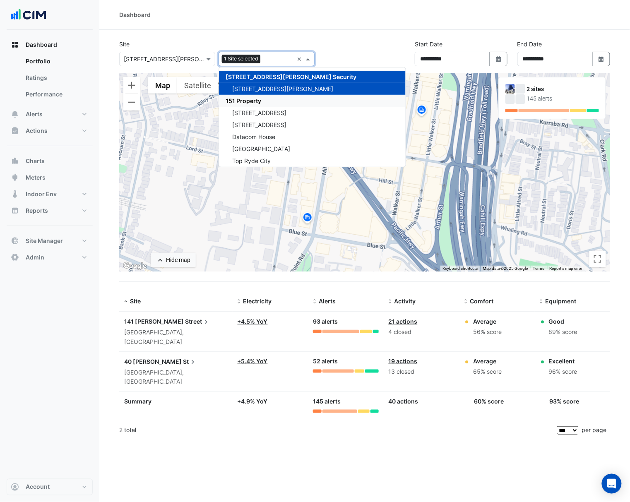
click at [293, 108] on div "[STREET_ADDRESS]" at bounding box center [312, 113] width 187 height 12
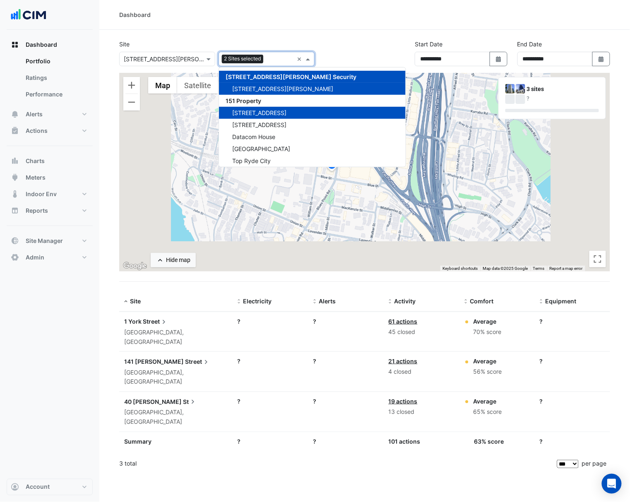
click at [292, 121] on div "[STREET_ADDRESS]" at bounding box center [312, 125] width 187 height 12
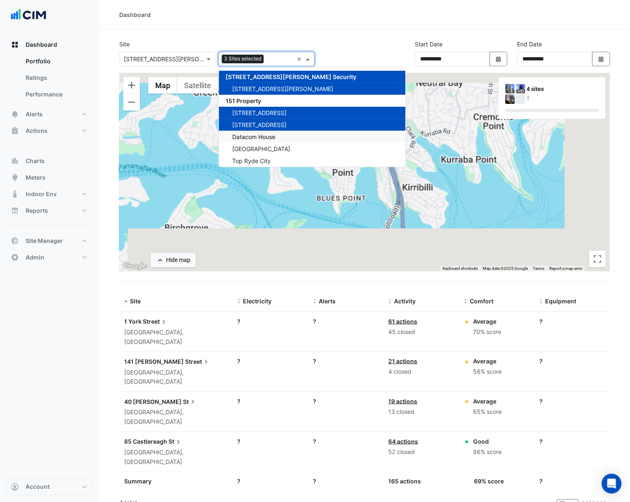
click at [290, 137] on div "Datacom House" at bounding box center [312, 137] width 187 height 12
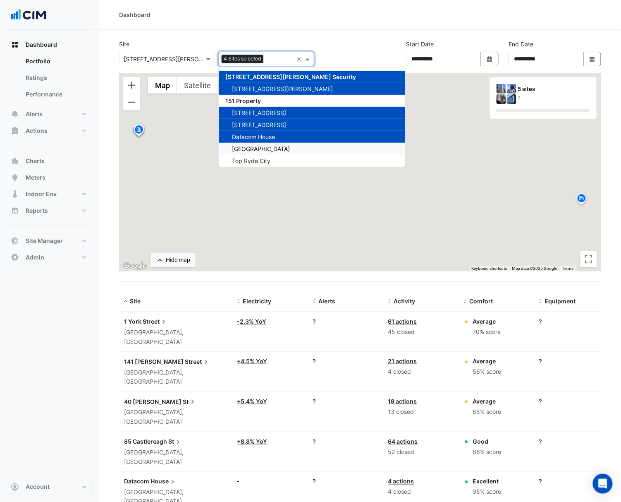
click at [286, 155] on div "Top Ryde City" at bounding box center [312, 161] width 187 height 12
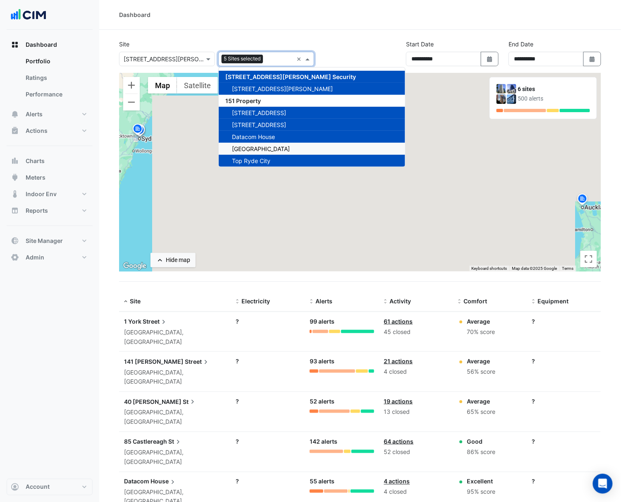
click at [286, 149] on span "[GEOGRAPHIC_DATA]" at bounding box center [261, 148] width 58 height 7
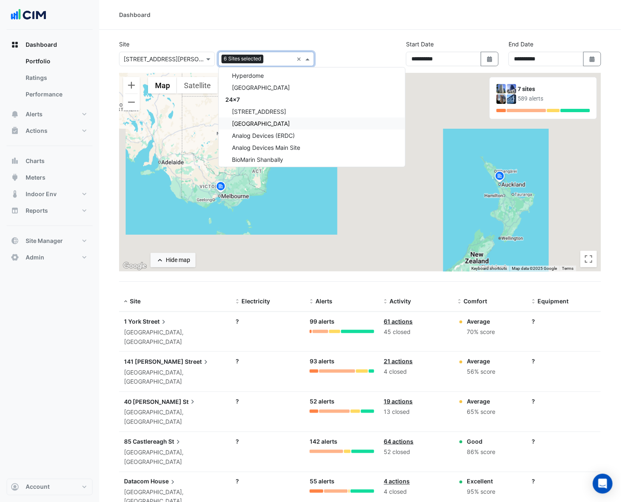
scroll to position [110, 0]
click at [289, 69] on div "Hyperdome" at bounding box center [312, 75] width 187 height 12
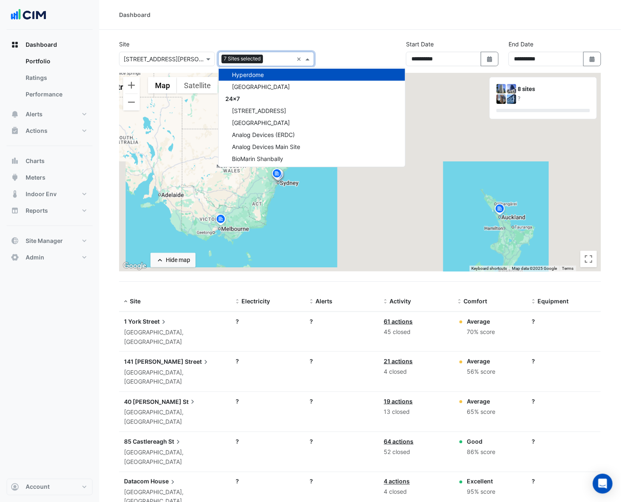
click at [290, 79] on div "Hyperdome" at bounding box center [312, 75] width 187 height 12
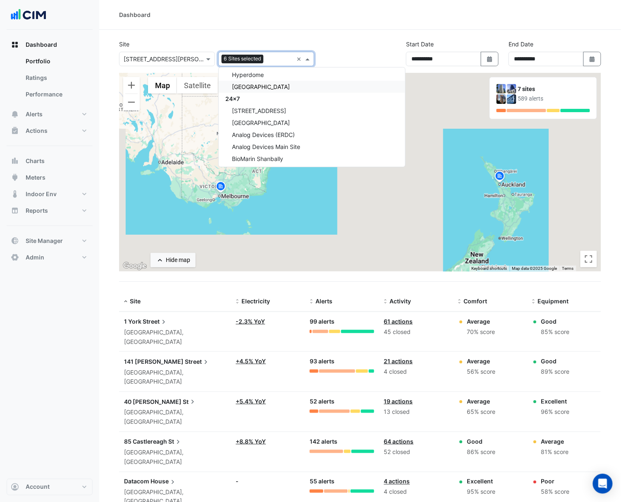
click at [290, 86] on div "[GEOGRAPHIC_DATA]" at bounding box center [312, 87] width 187 height 12
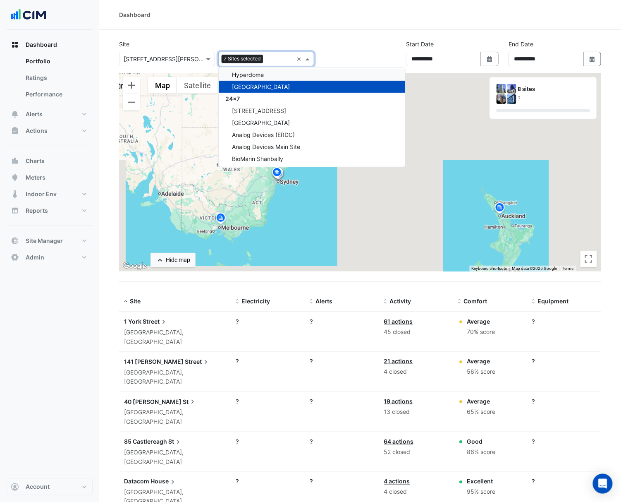
click at [285, 74] on div "Hyperdome" at bounding box center [312, 75] width 187 height 12
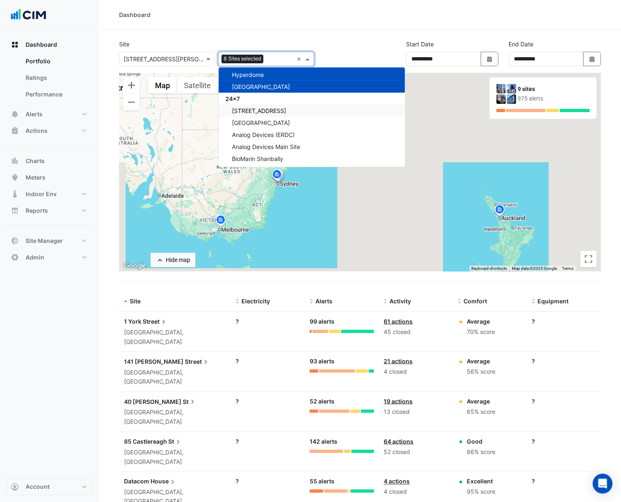
drag, startPoint x: 285, startPoint y: 105, endPoint x: 285, endPoint y: 115, distance: 9.5
click at [285, 106] on div "[STREET_ADDRESS]" at bounding box center [312, 111] width 187 height 12
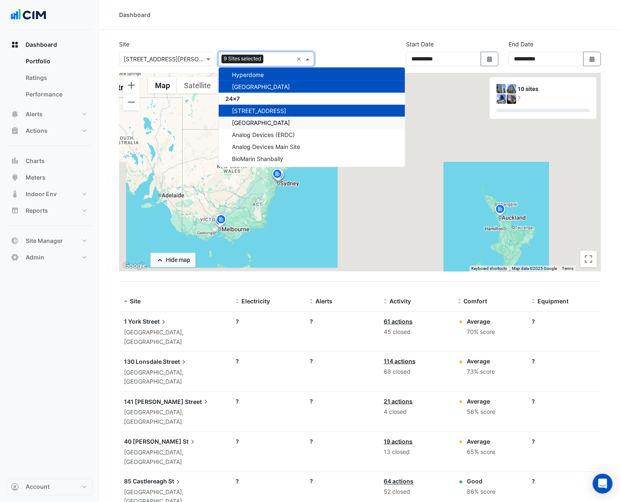
click at [284, 127] on div "[GEOGRAPHIC_DATA]" at bounding box center [312, 123] width 187 height 12
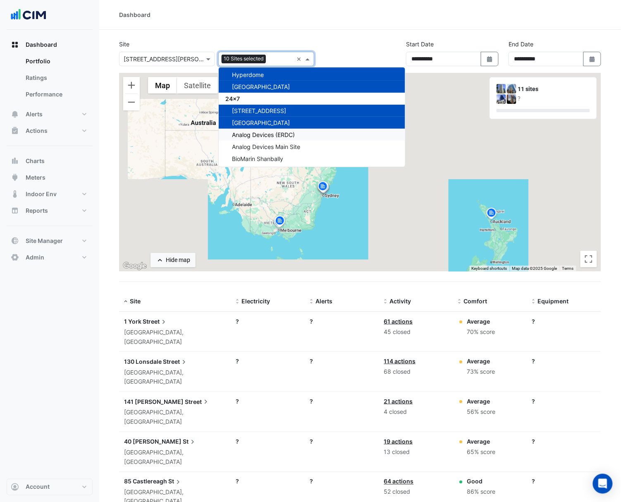
drag, startPoint x: 281, startPoint y: 137, endPoint x: 281, endPoint y: 146, distance: 9.1
click at [281, 138] on div "Analog Devices (ERDC)" at bounding box center [312, 135] width 187 height 12
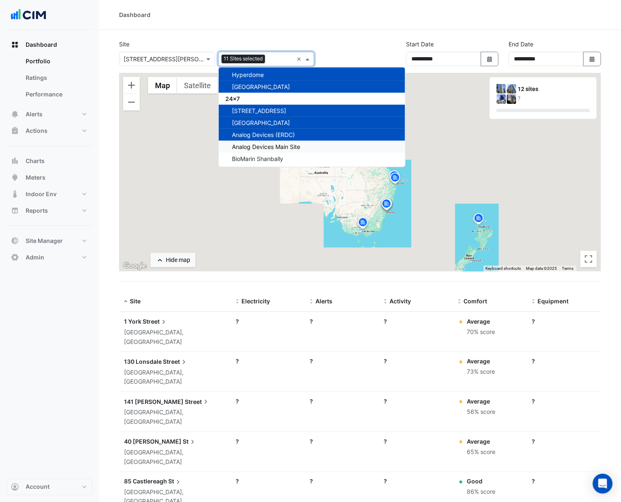
click at [281, 149] on span "Analog Devices Main Site" at bounding box center [266, 146] width 68 height 7
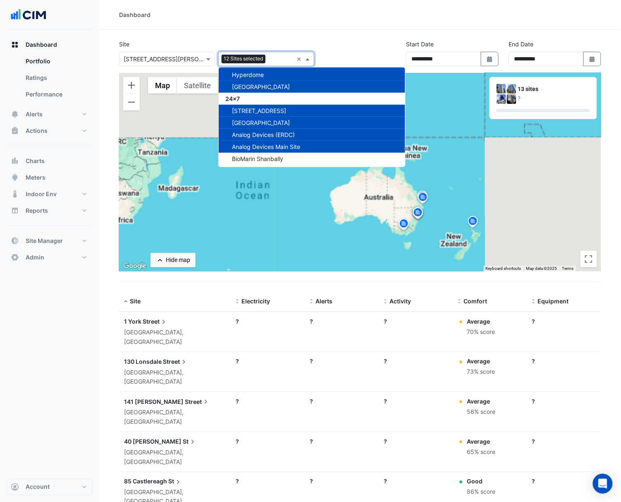
click at [281, 157] on div "BioMarin Shanbally" at bounding box center [312, 159] width 187 height 12
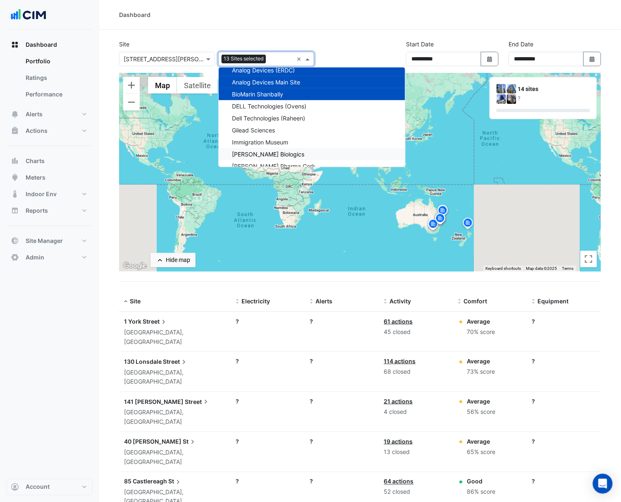
scroll to position [165, 0]
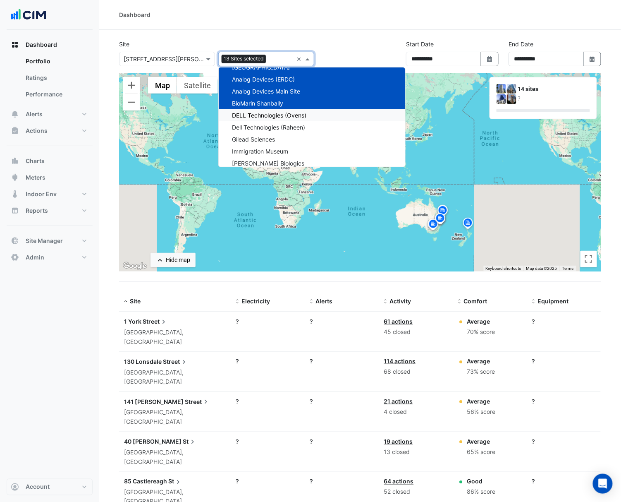
click at [290, 111] on div "DELL Technologies (Ovens)" at bounding box center [312, 115] width 187 height 12
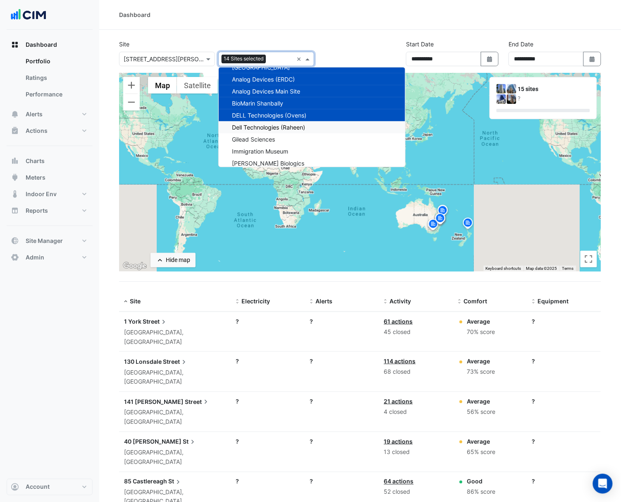
click at [288, 125] on span "Dell Technologies (Raheen)" at bounding box center [268, 127] width 73 height 7
click at [283, 141] on div "Gilead Sciences" at bounding box center [312, 139] width 187 height 12
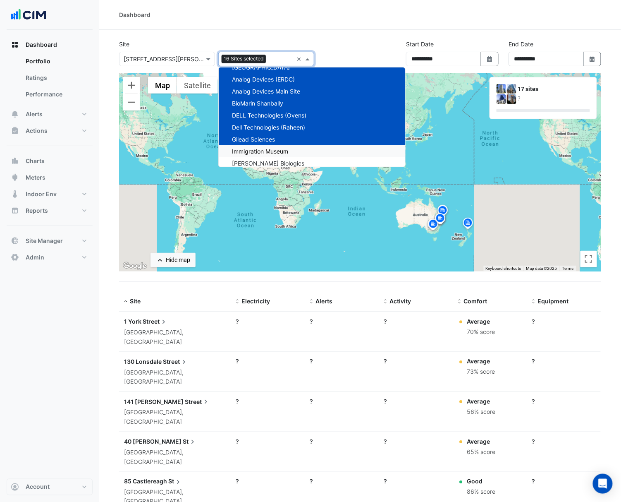
click at [280, 154] on span "Immigration Museum" at bounding box center [260, 151] width 56 height 7
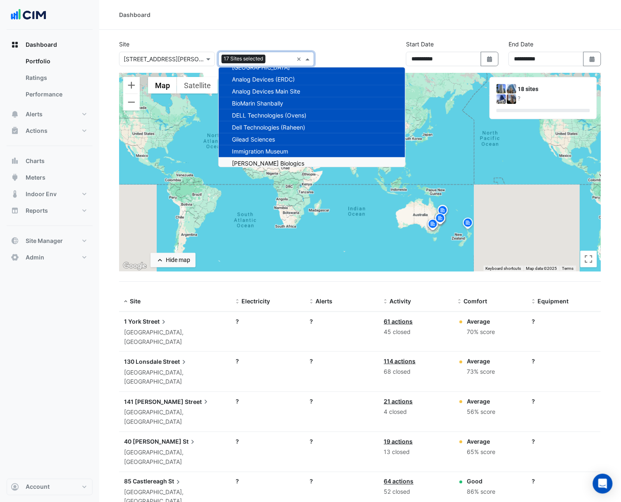
click at [280, 160] on span "[PERSON_NAME] Biologics" at bounding box center [268, 163] width 72 height 7
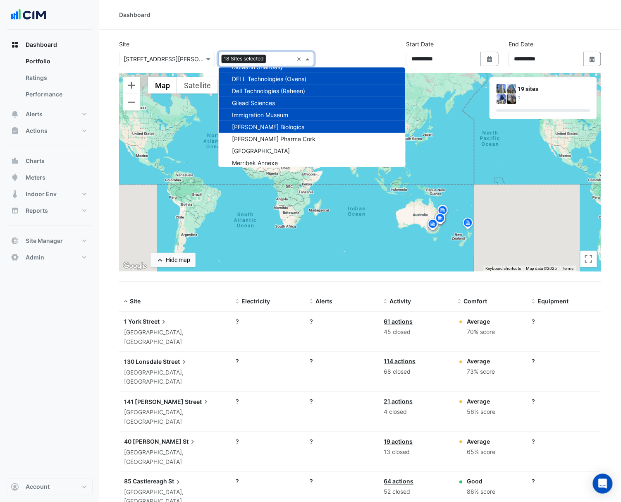
scroll to position [220, 0]
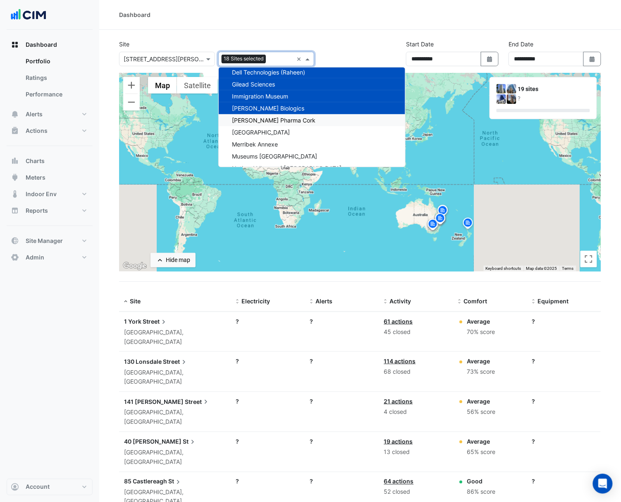
drag, startPoint x: 287, startPoint y: 117, endPoint x: 288, endPoint y: 125, distance: 7.1
click at [287, 118] on span "[PERSON_NAME] Pharma Cork" at bounding box center [274, 120] width 84 height 7
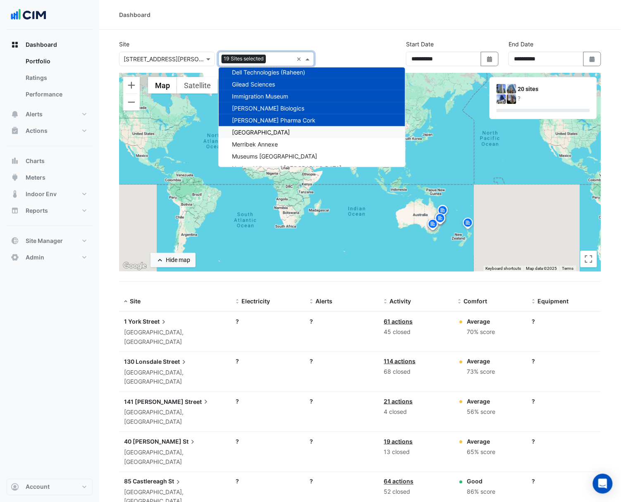
click at [288, 129] on div "[GEOGRAPHIC_DATA]" at bounding box center [312, 132] width 187 height 12
drag, startPoint x: 288, startPoint y: 141, endPoint x: 287, endPoint y: 145, distance: 4.3
click at [288, 142] on div "Merribek Annexe" at bounding box center [312, 144] width 187 height 12
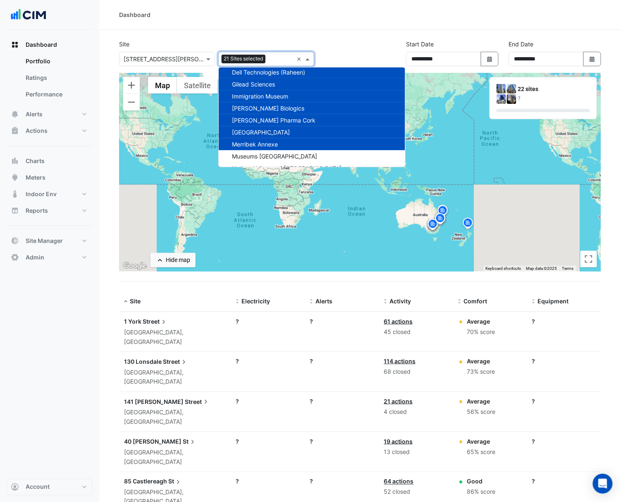
click at [286, 158] on span "Museums [GEOGRAPHIC_DATA]" at bounding box center [274, 156] width 85 height 7
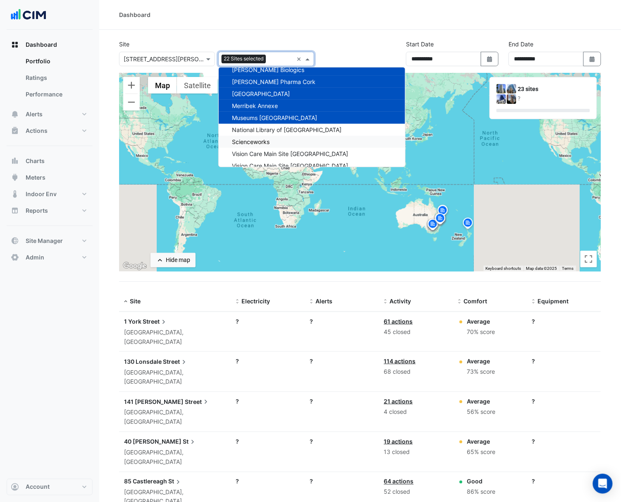
scroll to position [275, 0]
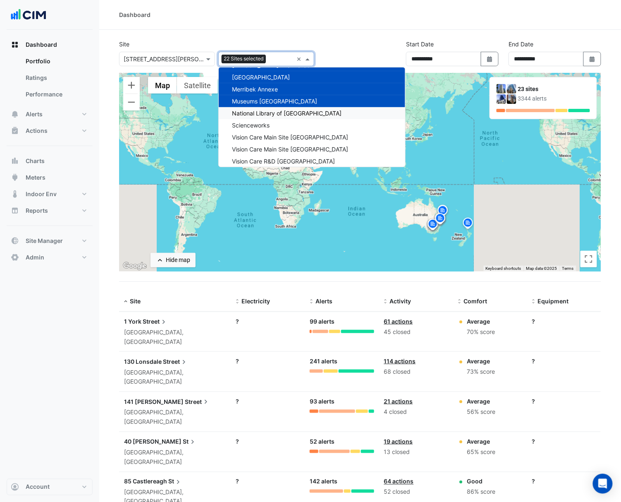
drag, startPoint x: 280, startPoint y: 108, endPoint x: 280, endPoint y: 115, distance: 7.0
click at [280, 108] on div "National Library of [GEOGRAPHIC_DATA]" at bounding box center [312, 113] width 187 height 12
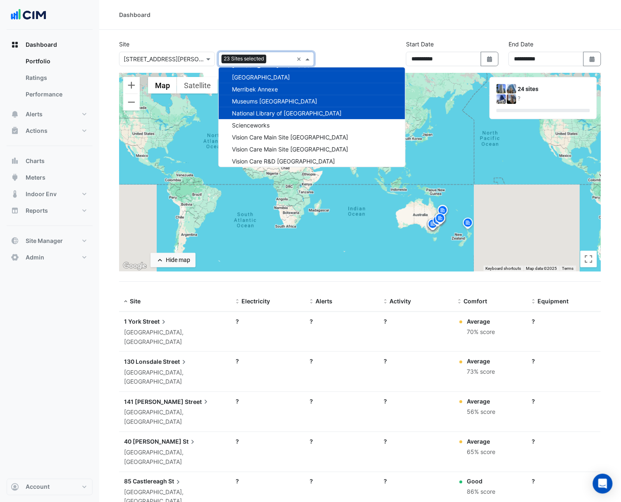
drag, startPoint x: 281, startPoint y: 119, endPoint x: 282, endPoint y: 125, distance: 5.4
click at [282, 120] on div "Scienceworks" at bounding box center [312, 125] width 187 height 12
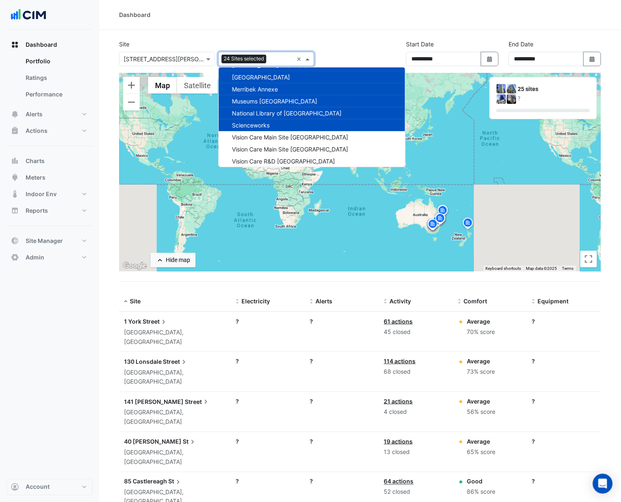
click at [283, 129] on div "Scienceworks" at bounding box center [312, 125] width 187 height 12
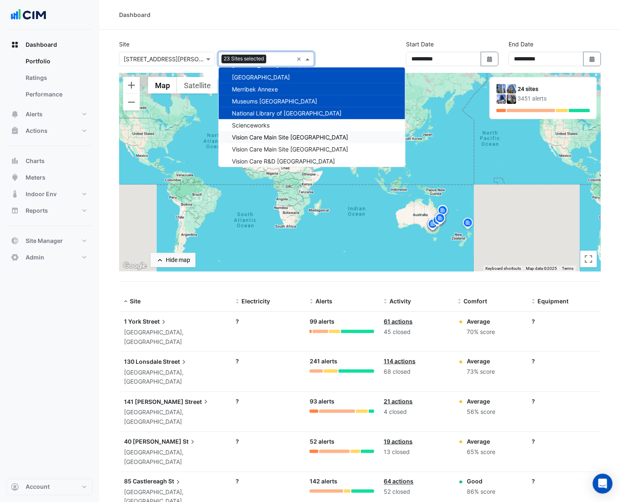
click at [284, 138] on span "Vision Care Main Site [GEOGRAPHIC_DATA]" at bounding box center [290, 137] width 116 height 7
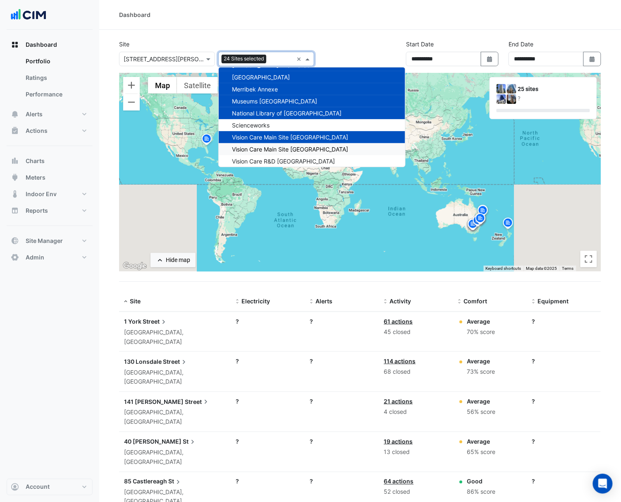
click at [284, 151] on span "Vision Care Main Site [GEOGRAPHIC_DATA]" at bounding box center [290, 149] width 116 height 7
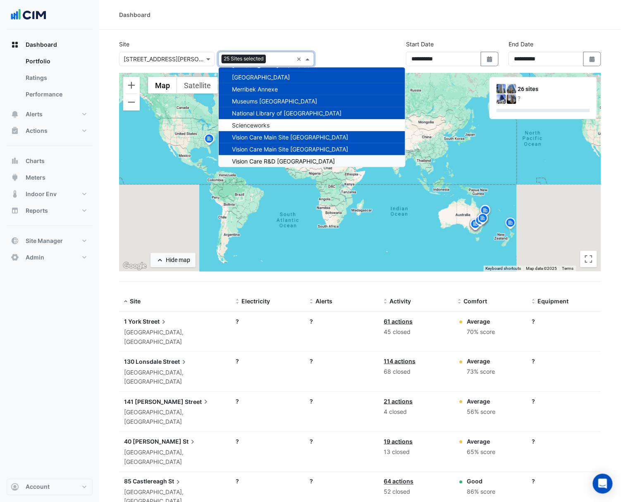
click at [285, 159] on div "Vision Care R&D [GEOGRAPHIC_DATA]" at bounding box center [312, 161] width 187 height 12
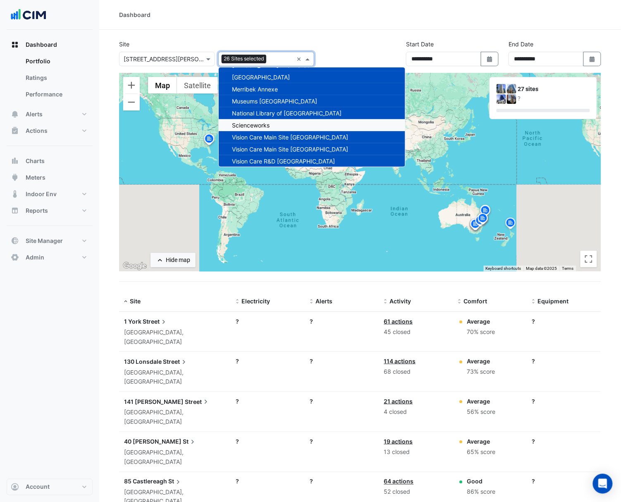
click at [290, 120] on div "Scienceworks" at bounding box center [312, 125] width 187 height 12
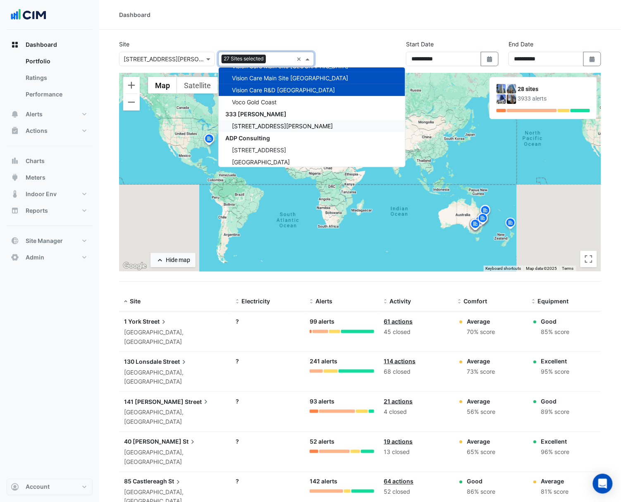
scroll to position [331, 0]
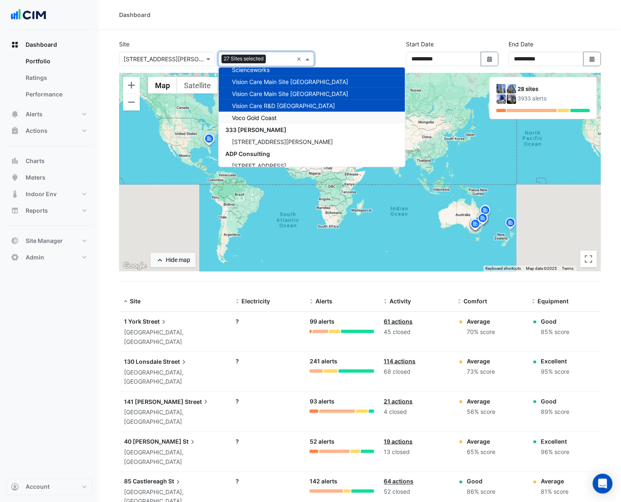
click at [288, 123] on div "Voco Gold Coast" at bounding box center [312, 118] width 187 height 12
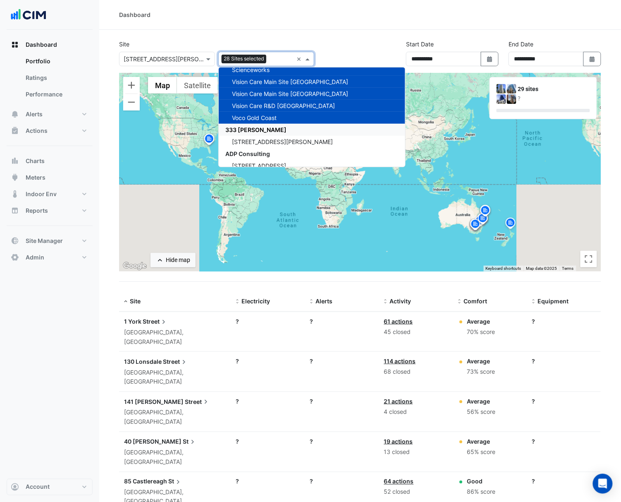
click at [290, 131] on div "333 [PERSON_NAME]" at bounding box center [312, 130] width 187 height 12
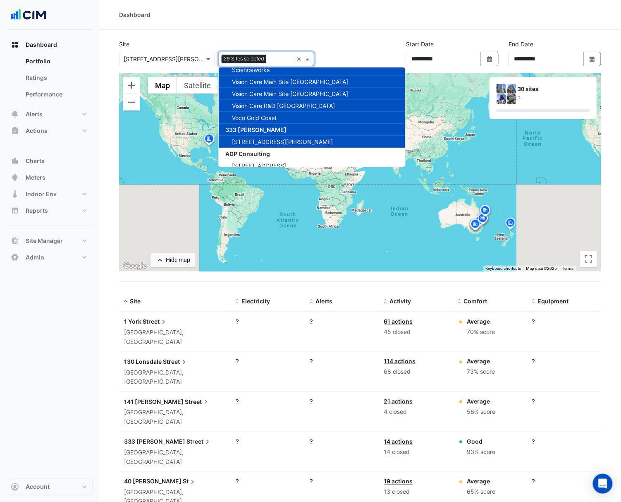
click at [284, 151] on div "ADP Consulting" at bounding box center [312, 154] width 187 height 12
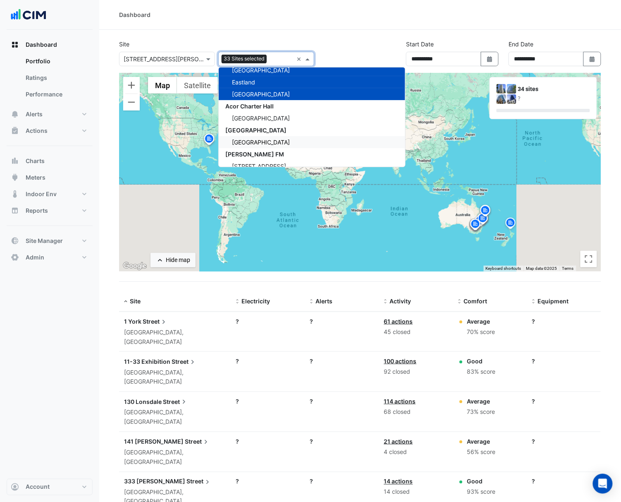
scroll to position [441, 0]
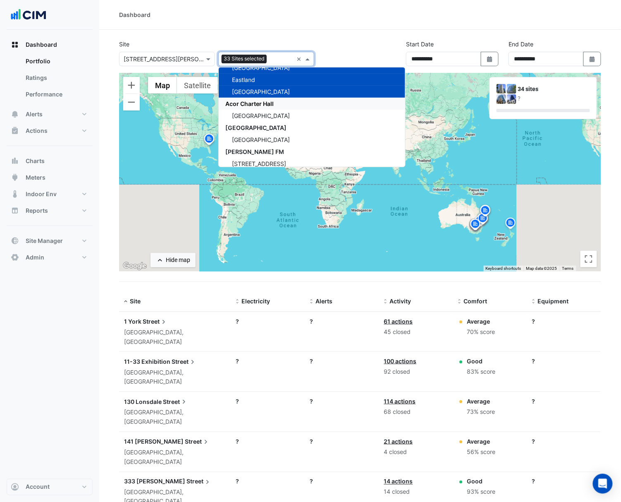
click at [279, 103] on div "Acor Charter Hall" at bounding box center [312, 104] width 187 height 12
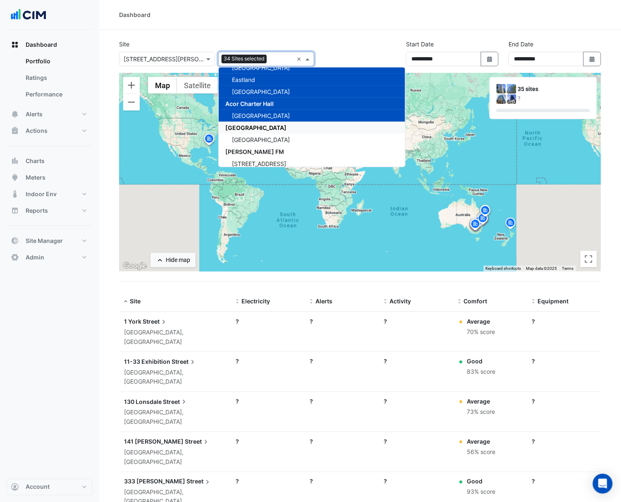
click at [283, 129] on div "[GEOGRAPHIC_DATA]" at bounding box center [312, 128] width 187 height 12
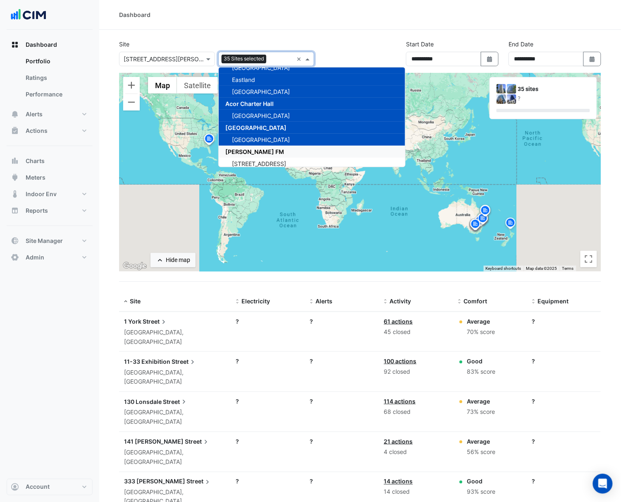
click at [290, 148] on div "[PERSON_NAME] FM" at bounding box center [312, 152] width 187 height 12
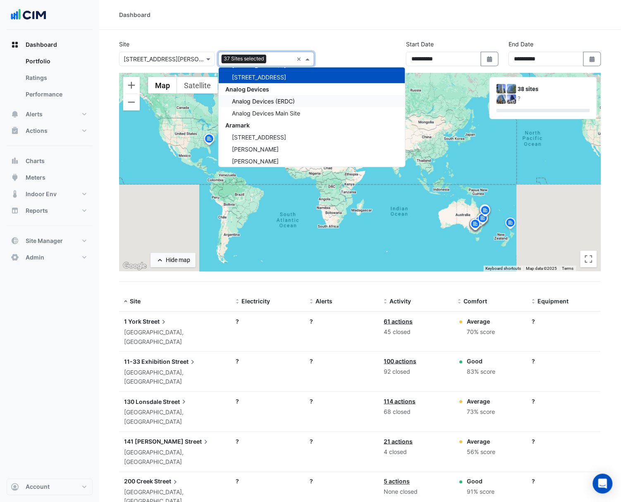
scroll to position [496, 0]
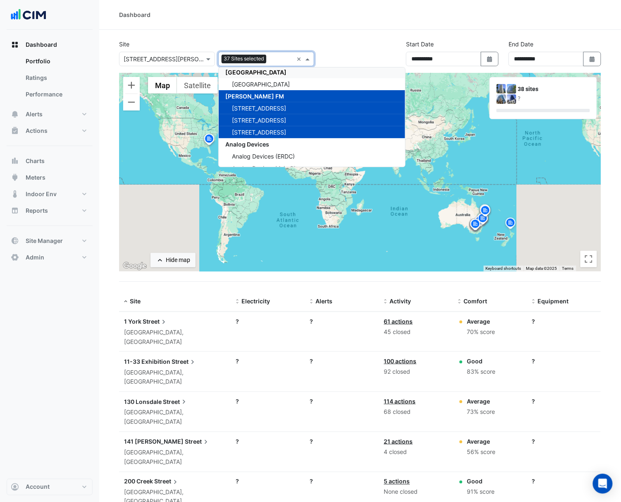
click at [265, 73] on div "[GEOGRAPHIC_DATA]" at bounding box center [312, 72] width 187 height 12
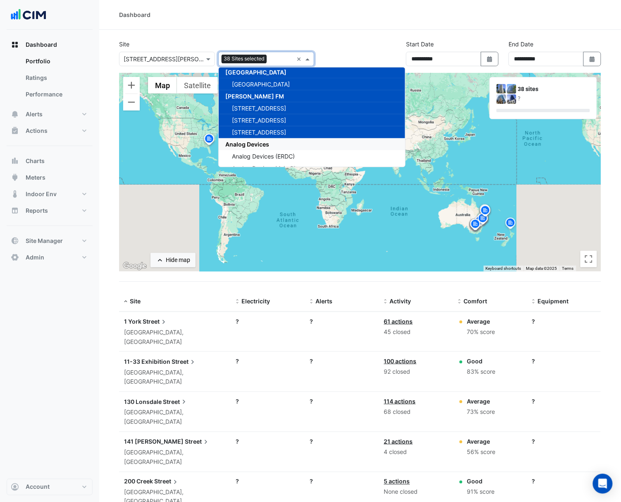
click at [303, 144] on div "Analog Devices" at bounding box center [312, 144] width 187 height 12
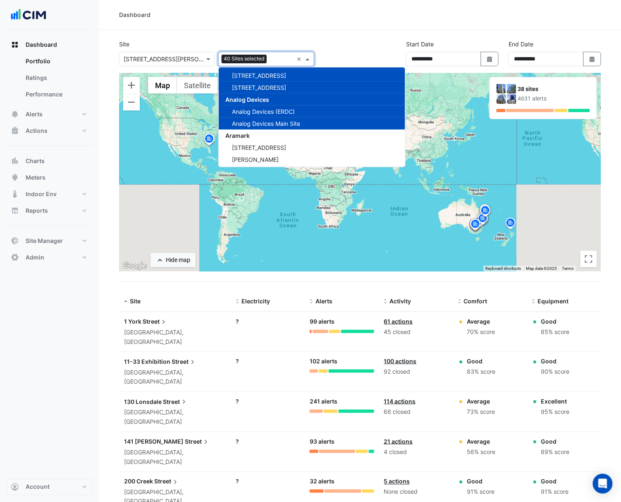
scroll to position [551, 0]
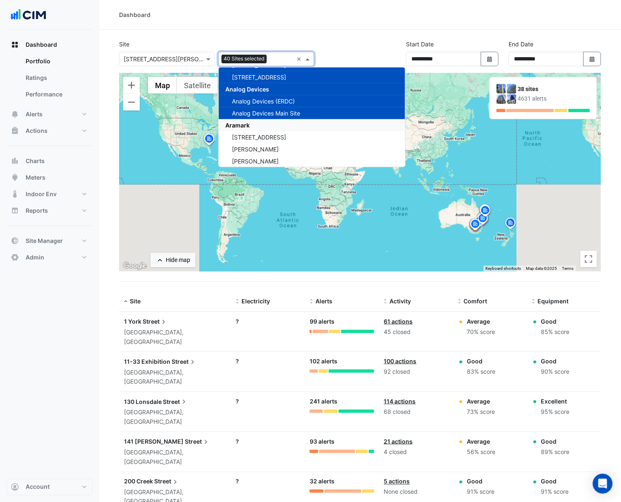
drag, startPoint x: 298, startPoint y: 128, endPoint x: 295, endPoint y: 131, distance: 4.7
click at [295, 129] on div "Aramark" at bounding box center [312, 125] width 187 height 12
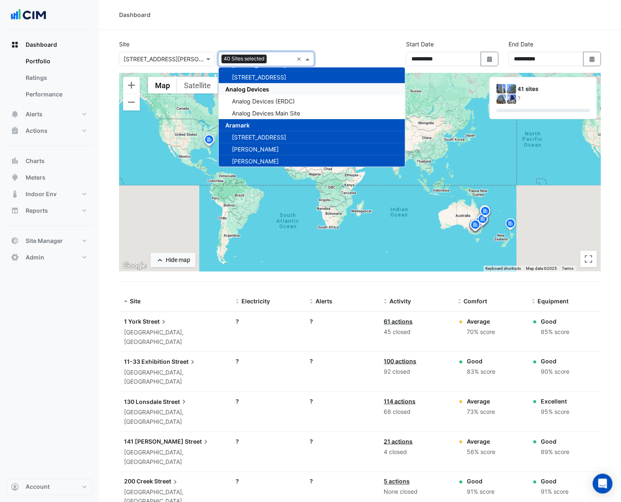
click at [280, 93] on div "Analog Devices" at bounding box center [312, 89] width 187 height 12
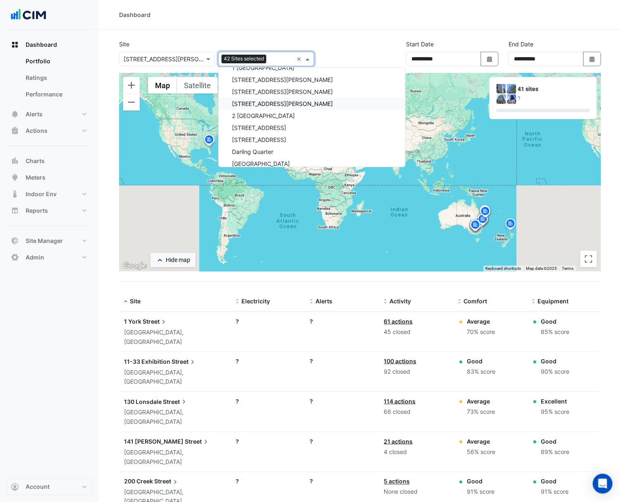
scroll to position [662, 0]
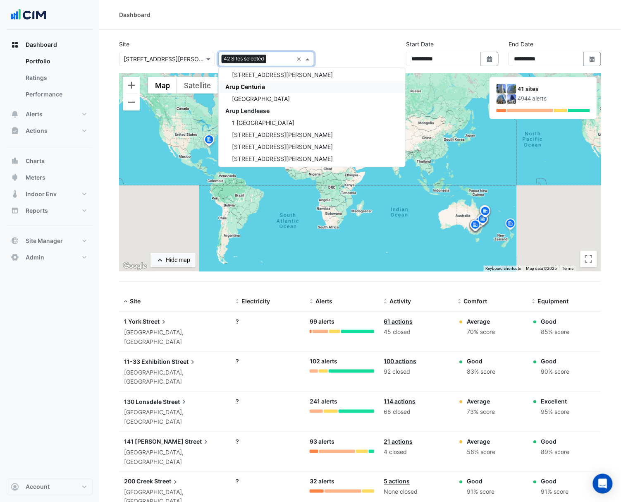
click at [277, 90] on div "Arup Centuria" at bounding box center [312, 87] width 187 height 12
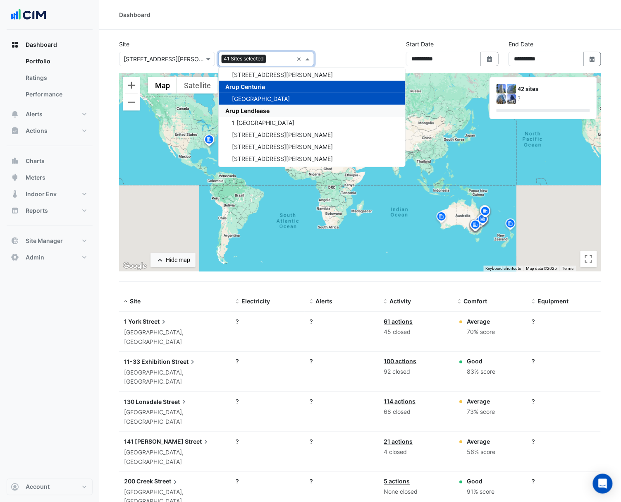
click at [271, 112] on div "Arup Lendlease" at bounding box center [312, 111] width 187 height 12
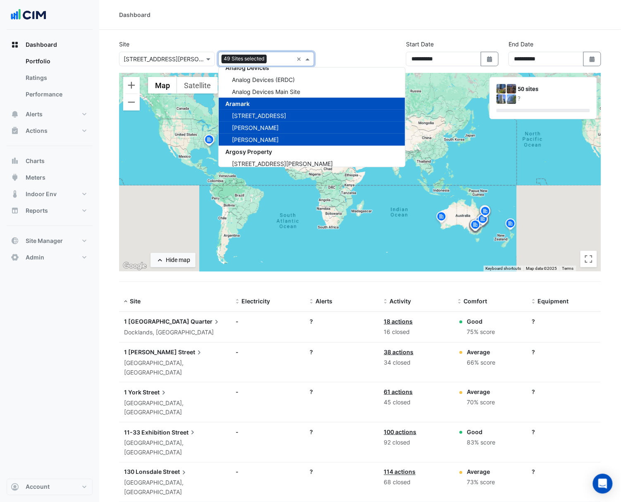
scroll to position [551, 0]
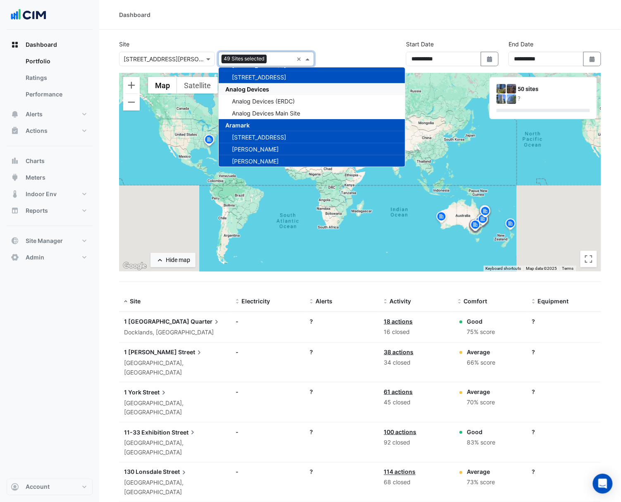
click at [266, 87] on span "Analog Devices" at bounding box center [247, 89] width 44 height 7
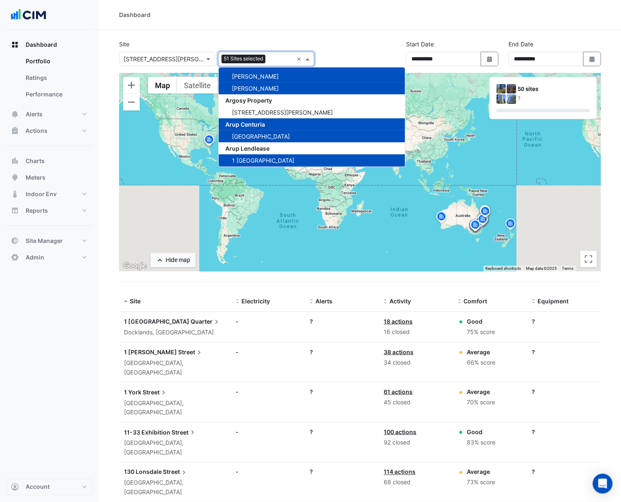
scroll to position [606, 0]
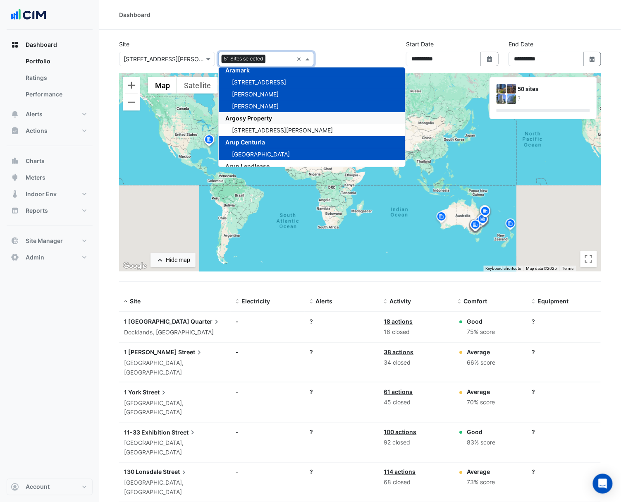
click at [261, 116] on span "Argosy Property" at bounding box center [248, 118] width 47 height 7
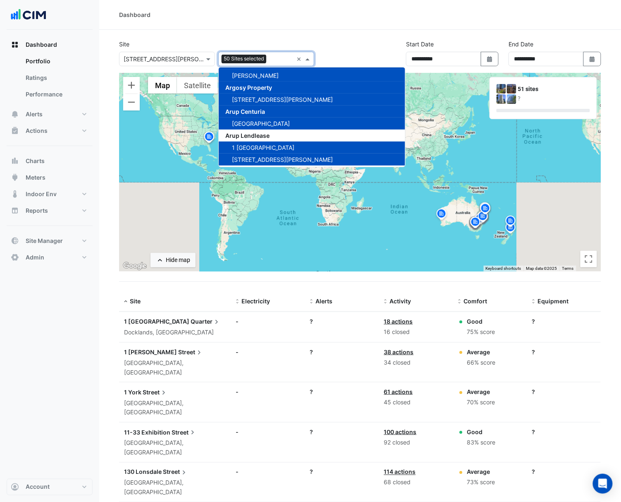
scroll to position [662, 0]
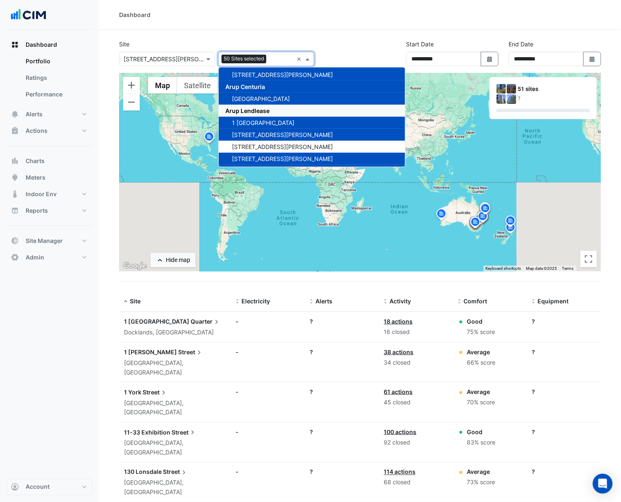
click at [261, 108] on span "Arup Lendlease" at bounding box center [247, 110] width 44 height 7
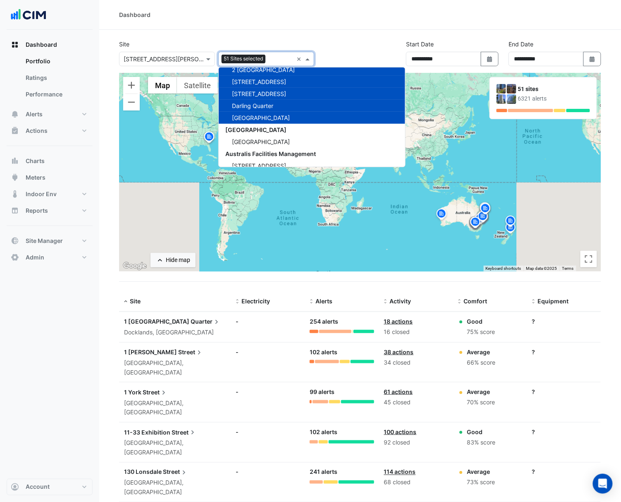
scroll to position [772, 0]
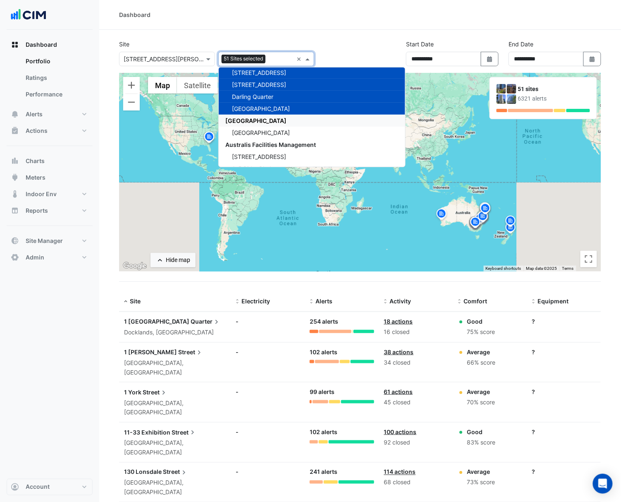
click at [268, 119] on span "[GEOGRAPHIC_DATA]" at bounding box center [255, 120] width 61 height 7
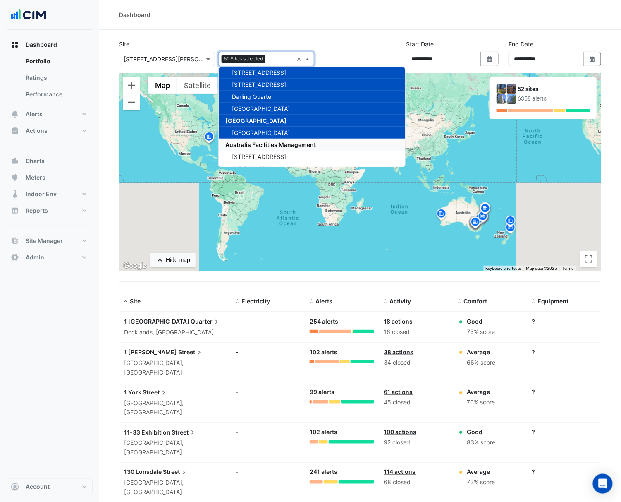
click at [276, 140] on div "Australis Facilities Management" at bounding box center [312, 145] width 187 height 12
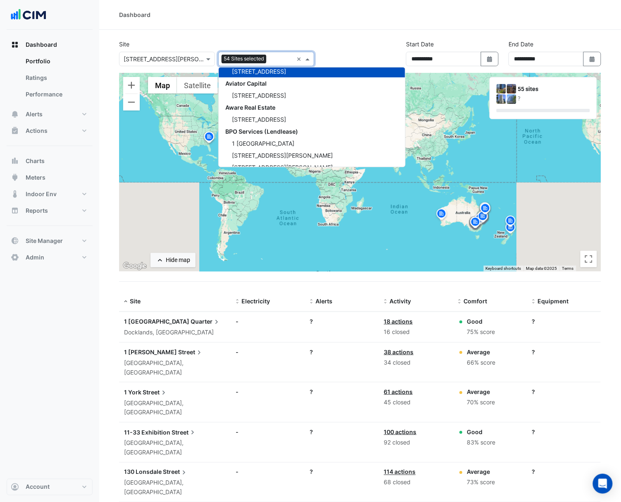
scroll to position [882, 0]
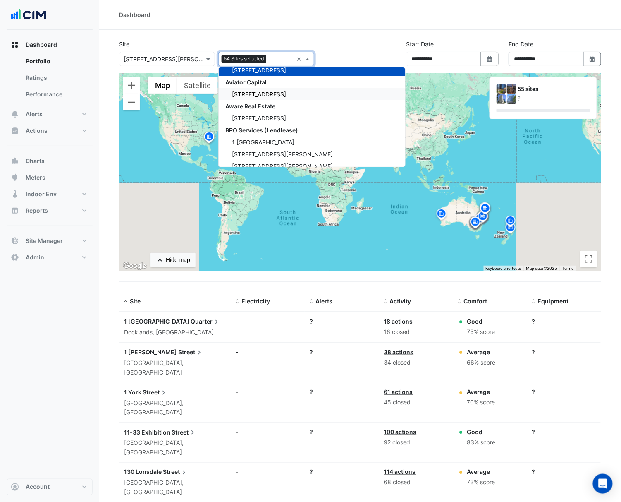
click at [273, 85] on div "Aviator Capital" at bounding box center [312, 82] width 187 height 12
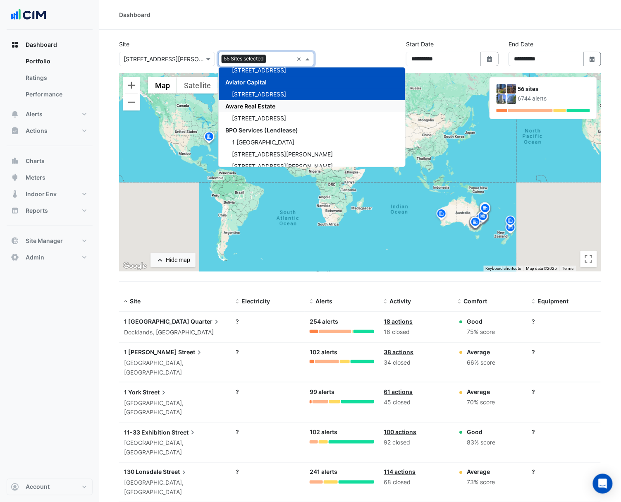
click at [275, 104] on span "Aware Real Estate" at bounding box center [250, 106] width 50 height 7
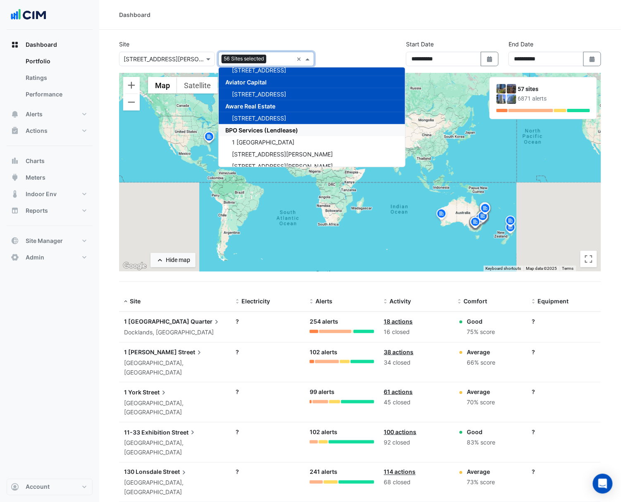
click at [280, 127] on span "BPO Services (Lendlease)" at bounding box center [261, 130] width 73 height 7
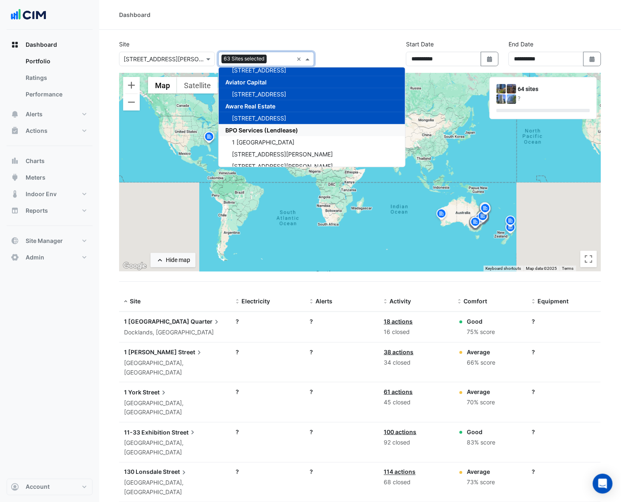
click at [313, 133] on div "BPO Services (Lendlease)" at bounding box center [312, 130] width 187 height 12
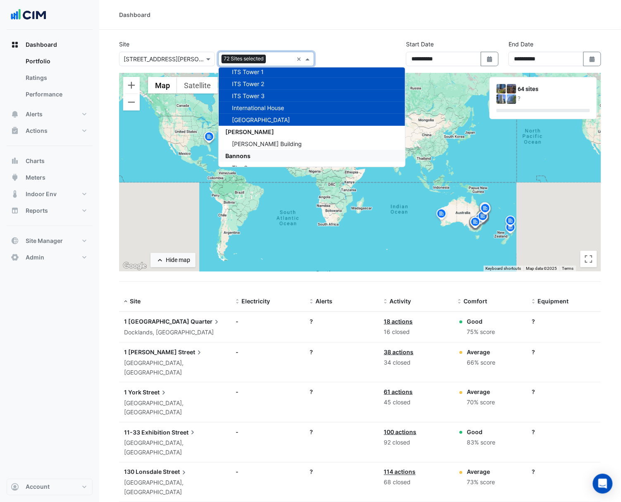
scroll to position [1103, 0]
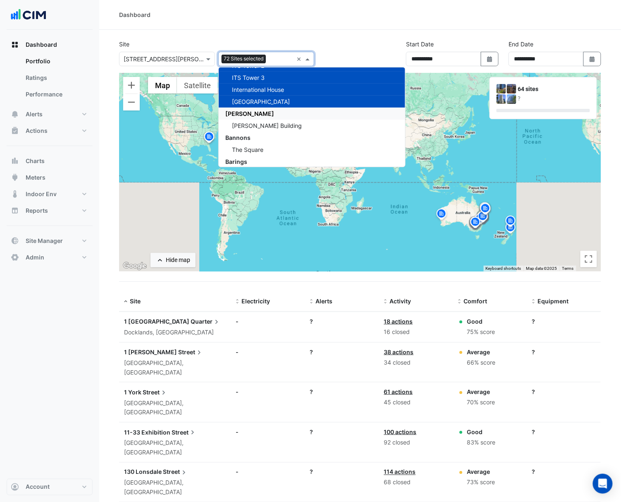
click at [292, 117] on div "[PERSON_NAME]" at bounding box center [312, 114] width 187 height 12
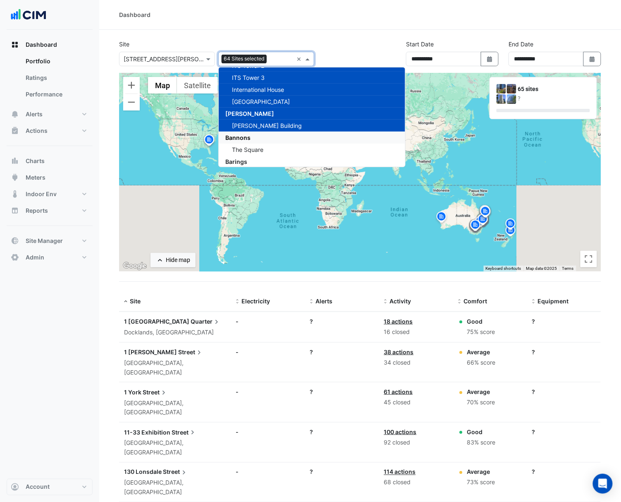
click at [293, 132] on div "Bannons" at bounding box center [312, 138] width 187 height 12
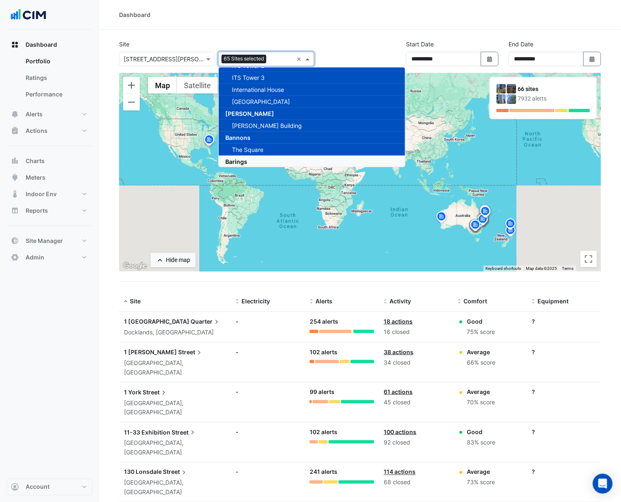
click at [295, 159] on div "Barings" at bounding box center [312, 162] width 187 height 12
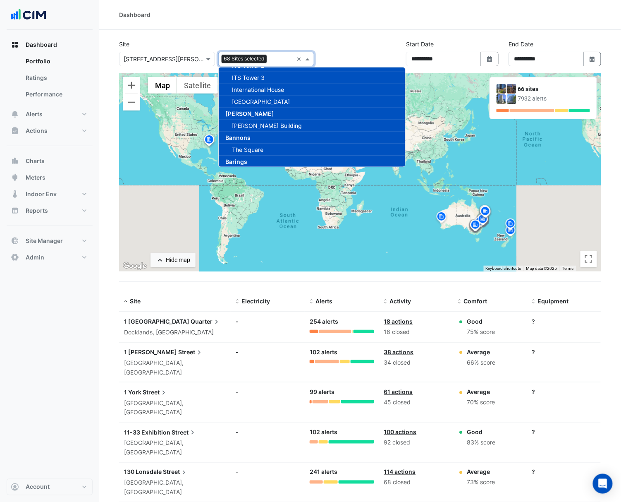
click at [449, 169] on div "To activate drag with keyboard, press Alt + Enter. Once in keyboard drag state,…" at bounding box center [360, 172] width 482 height 199
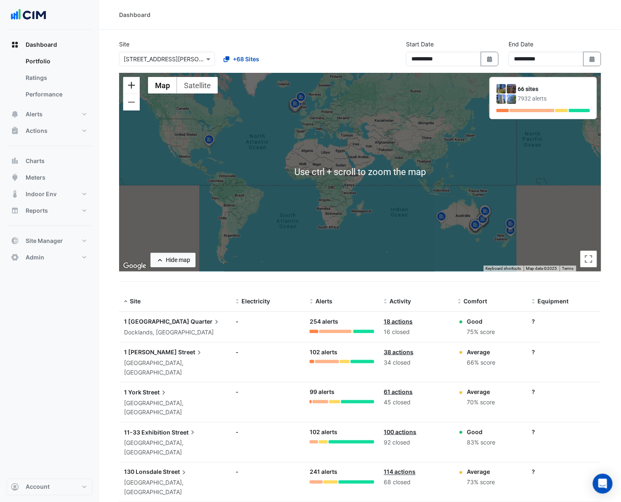
click at [136, 91] on button "Zoom in" at bounding box center [131, 85] width 17 height 17
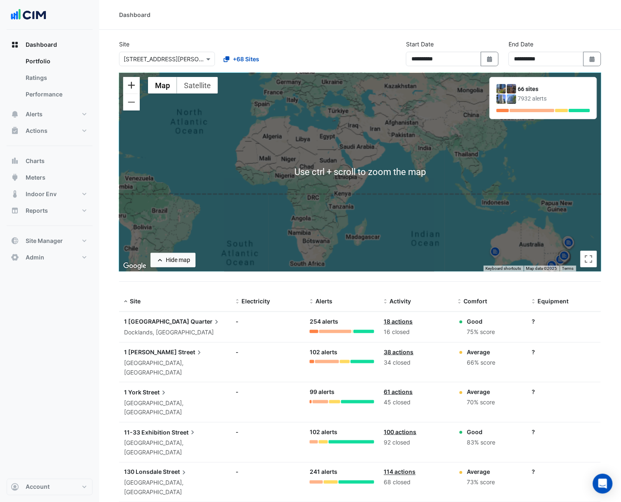
click at [134, 90] on button "Zoom in" at bounding box center [131, 85] width 17 height 17
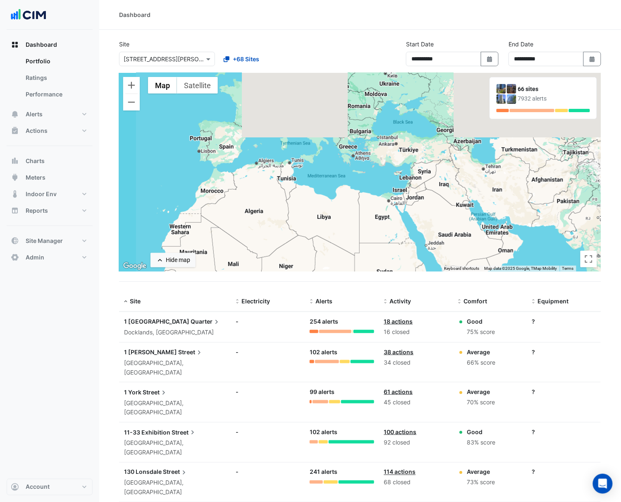
drag, startPoint x: 265, startPoint y: 129, endPoint x: 358, endPoint y: 240, distance: 145.0
click at [368, 257] on div "To activate drag with keyboard, press Alt + Enter. Once in keyboard drag state,…" at bounding box center [360, 172] width 482 height 199
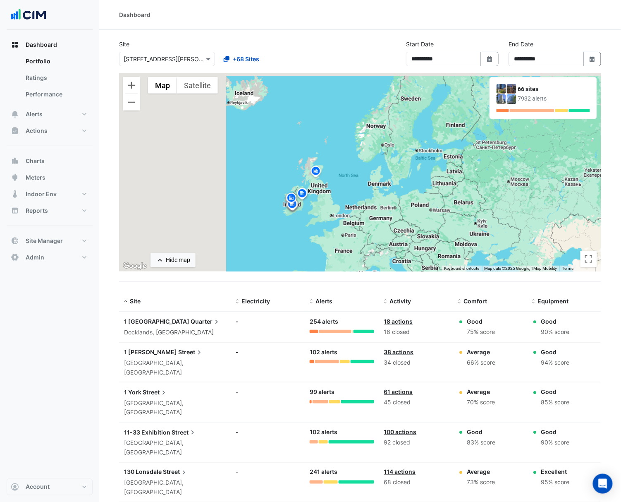
drag, startPoint x: 282, startPoint y: 133, endPoint x: 371, endPoint y: 275, distance: 168.2
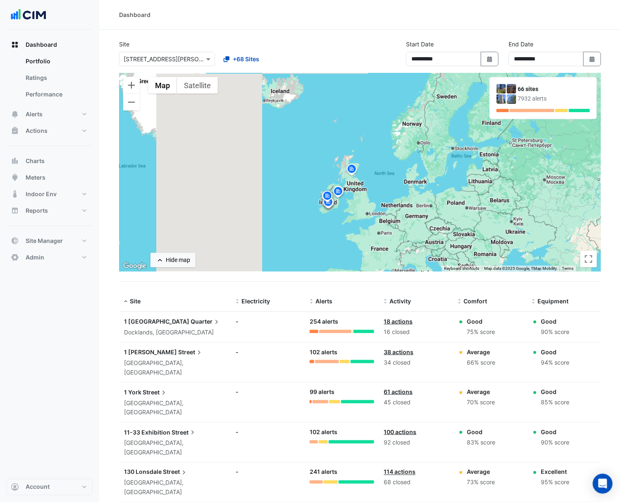
drag, startPoint x: 367, startPoint y: 247, endPoint x: 405, endPoint y: 242, distance: 37.5
click at [404, 242] on div "To activate drag with keyboard, press Alt + Enter. Once in keyboard drag state,…" at bounding box center [360, 172] width 482 height 199
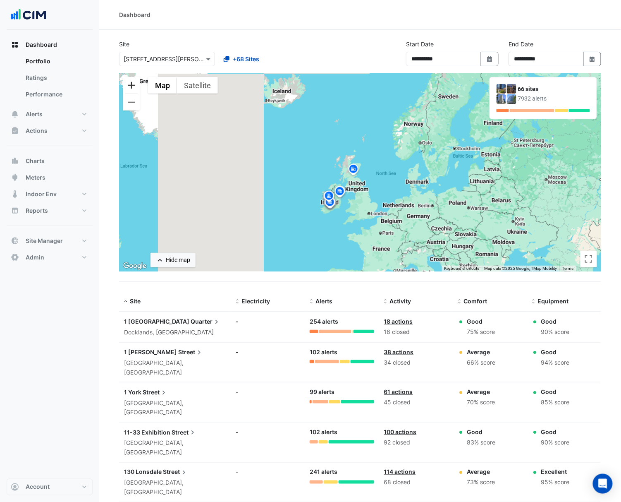
click at [132, 88] on button "Zoom in" at bounding box center [131, 85] width 17 height 17
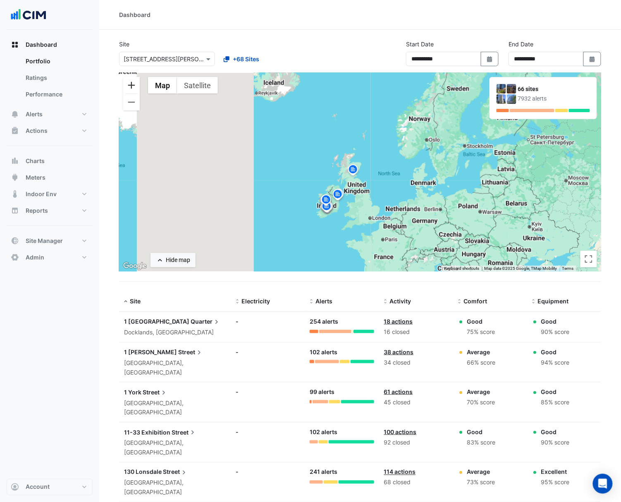
click at [132, 88] on button "Zoom in" at bounding box center [131, 85] width 17 height 17
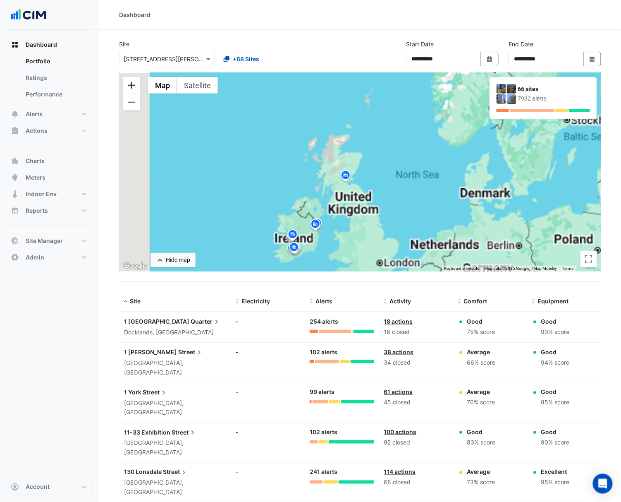
click at [132, 88] on button "Zoom in" at bounding box center [131, 85] width 17 height 17
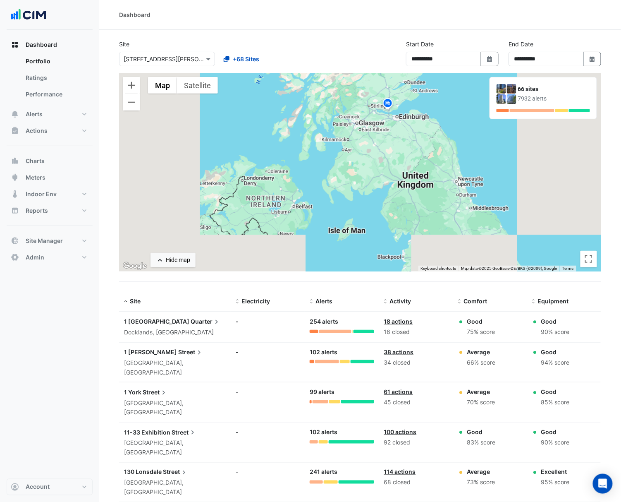
drag, startPoint x: 303, startPoint y: 218, endPoint x: 412, endPoint y: 95, distance: 164.1
click at [412, 95] on div "To activate drag with keyboard, press Alt + Enter. Once in keyboard drag state,…" at bounding box center [360, 172] width 482 height 199
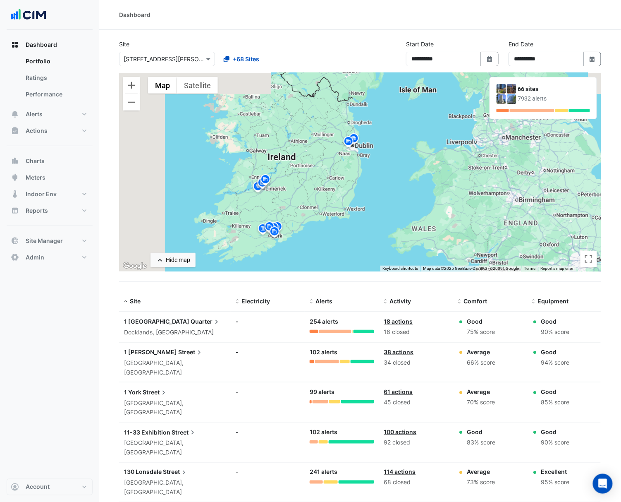
drag, startPoint x: 383, startPoint y: 194, endPoint x: 424, endPoint y: 73, distance: 127.5
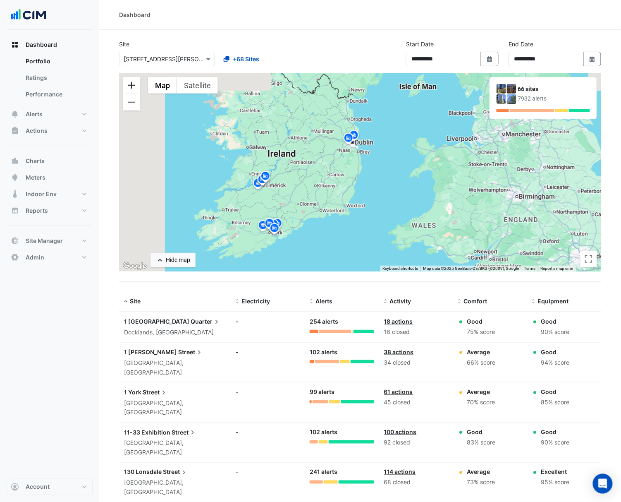
click at [134, 84] on button "Zoom in" at bounding box center [131, 85] width 17 height 17
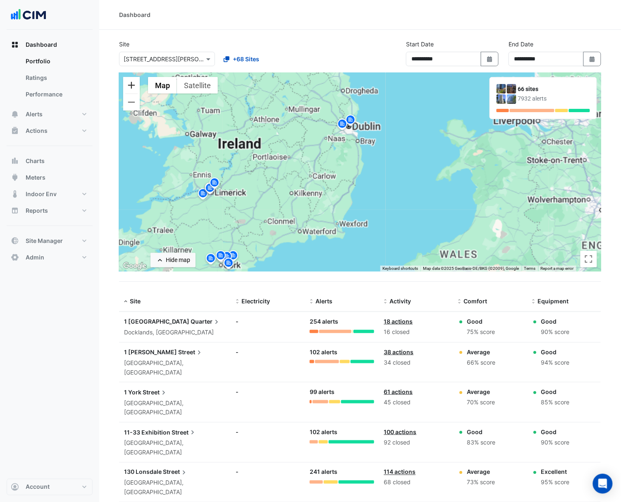
click at [134, 84] on button "Zoom in" at bounding box center [131, 85] width 17 height 17
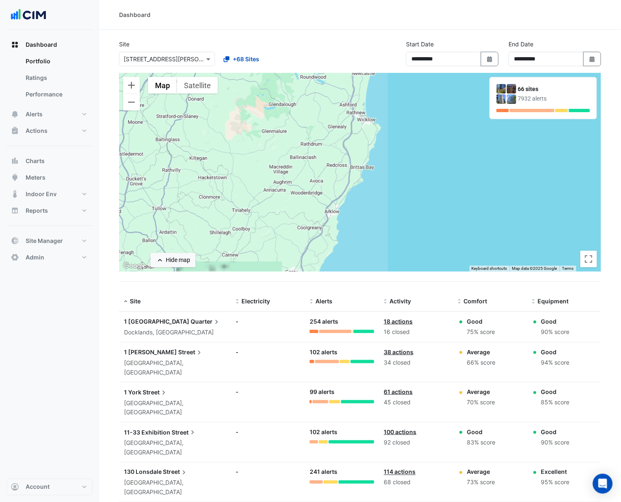
drag, startPoint x: 240, startPoint y: 185, endPoint x: 363, endPoint y: 88, distance: 156.9
click at [361, 97] on div "To activate drag with keyboard, press Alt + Enter. Once in keyboard drag state,…" at bounding box center [360, 172] width 482 height 199
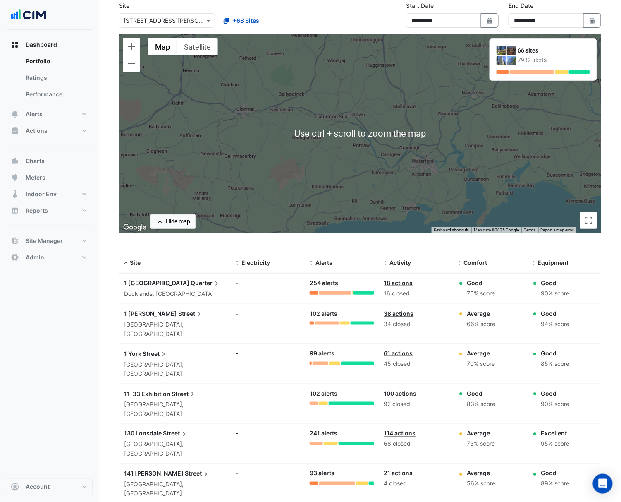
scroll to position [55, 0]
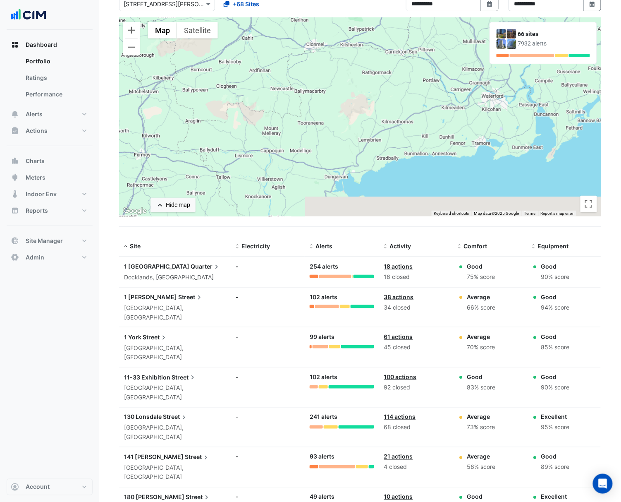
drag, startPoint x: 295, startPoint y: 143, endPoint x: 366, endPoint y: 94, distance: 86.0
click at [366, 94] on div "To activate drag with keyboard, press Alt + Enter. Once in keyboard drag state,…" at bounding box center [360, 117] width 482 height 199
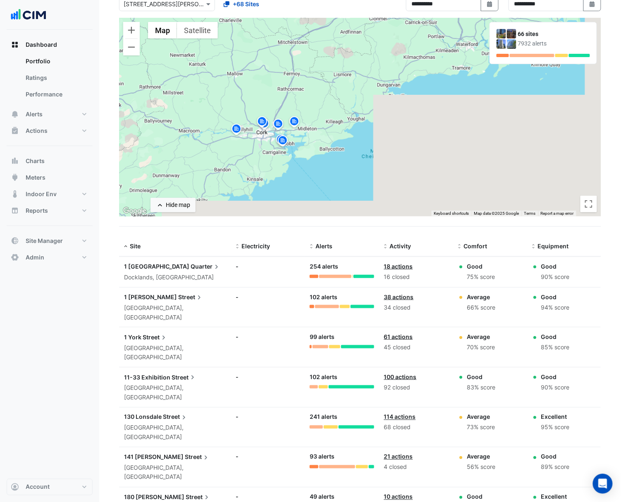
drag, startPoint x: 321, startPoint y: 131, endPoint x: 347, endPoint y: 97, distance: 42.9
click at [348, 98] on div "To activate drag with keyboard, press Alt + Enter. Once in keyboard drag state,…" at bounding box center [360, 117] width 482 height 199
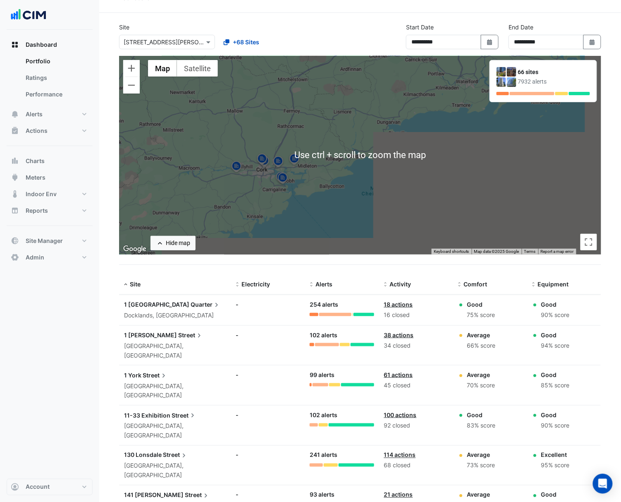
scroll to position [0, 0]
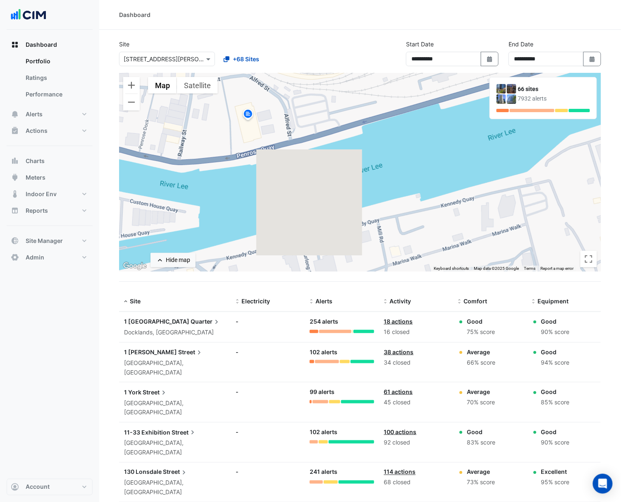
click at [249, 117] on img at bounding box center [248, 115] width 13 height 14
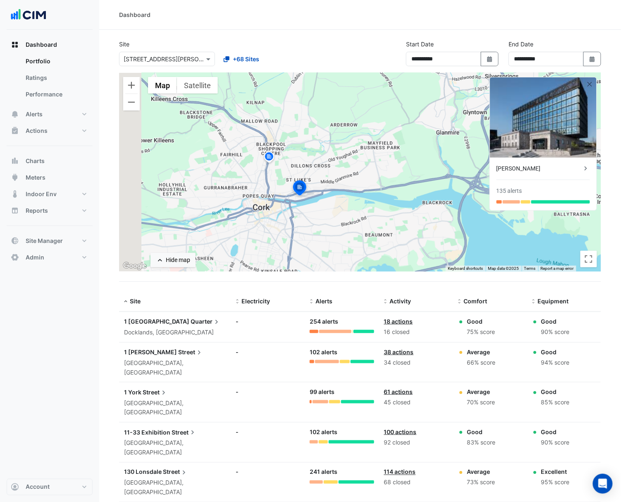
drag, startPoint x: 174, startPoint y: 120, endPoint x: 252, endPoint y: 209, distance: 118.7
click at [252, 209] on div "To activate drag with keyboard, press Alt + Enter. Once in keyboard drag state,…" at bounding box center [360, 172] width 482 height 199
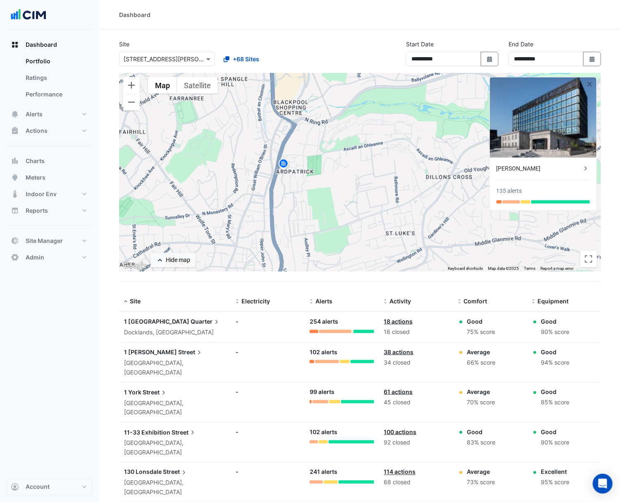
click at [283, 167] on img at bounding box center [283, 165] width 13 height 14
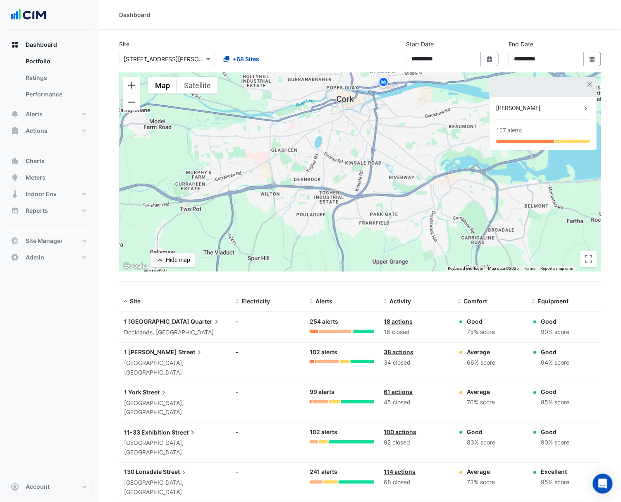
drag, startPoint x: 304, startPoint y: 217, endPoint x: 383, endPoint y: 116, distance: 127.3
click at [383, 116] on div "To activate drag with keyboard, press Alt + Enter. Once in keyboard drag state,…" at bounding box center [360, 172] width 482 height 199
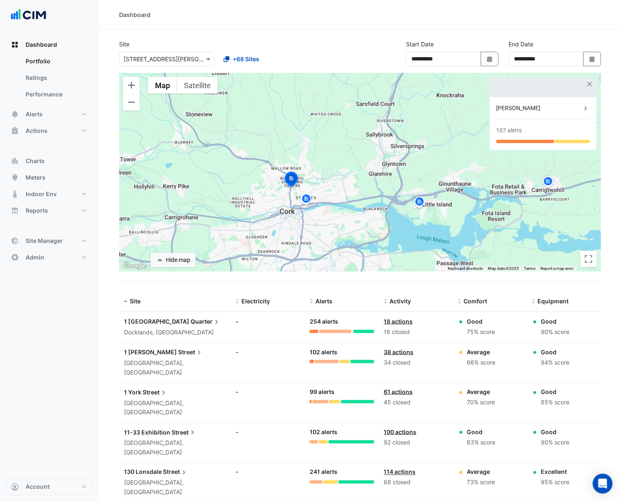
drag, startPoint x: 415, startPoint y: 197, endPoint x: 343, endPoint y: 290, distance: 117.9
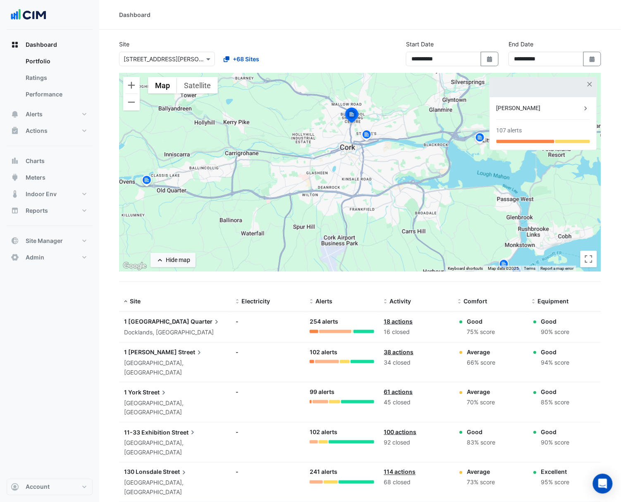
drag, startPoint x: 288, startPoint y: 162, endPoint x: 352, endPoint y: 100, distance: 88.9
click at [352, 100] on div "To activate drag with keyboard, press Alt + Enter. Once in keyboard drag state,…" at bounding box center [360, 172] width 482 height 199
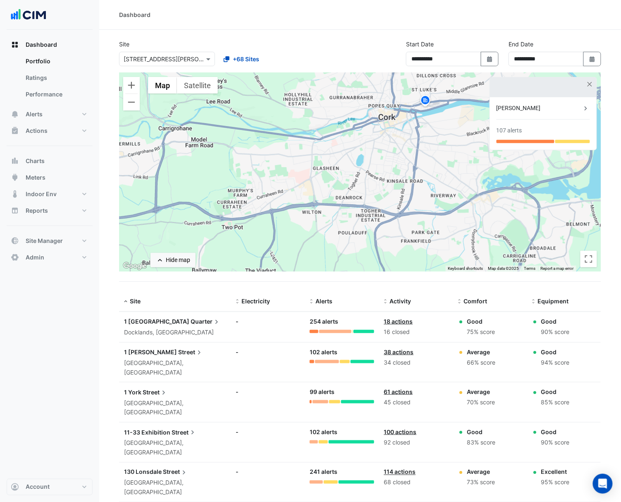
drag, startPoint x: 361, startPoint y: 163, endPoint x: 316, endPoint y: 151, distance: 46.2
click at [316, 151] on div "To activate drag with keyboard, press Alt + Enter. Once in keyboard drag state,…" at bounding box center [360, 172] width 482 height 199
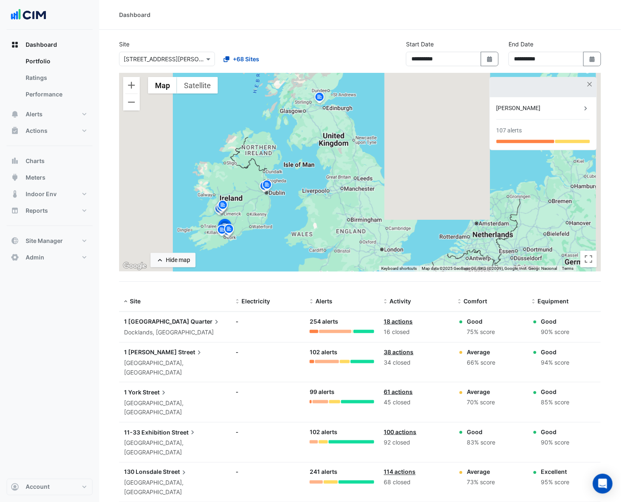
drag, startPoint x: 318, startPoint y: 117, endPoint x: 267, endPoint y: 283, distance: 173.4
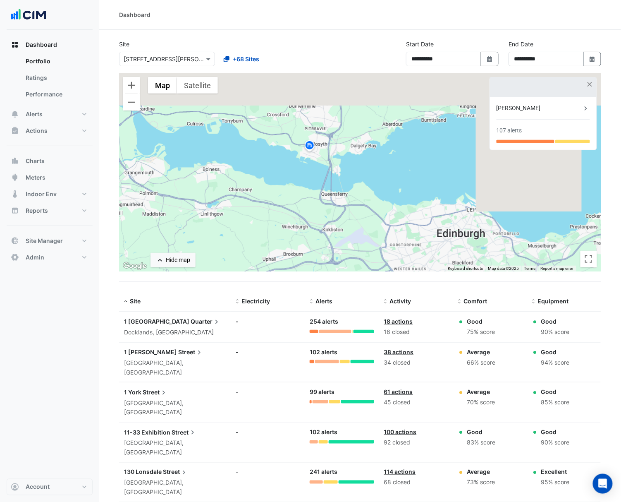
drag, startPoint x: 313, startPoint y: 141, endPoint x: 325, endPoint y: 198, distance: 58.4
click at [325, 198] on div "To activate drag with keyboard, press Alt + Enter. Once in keyboard drag state,…" at bounding box center [360, 172] width 482 height 199
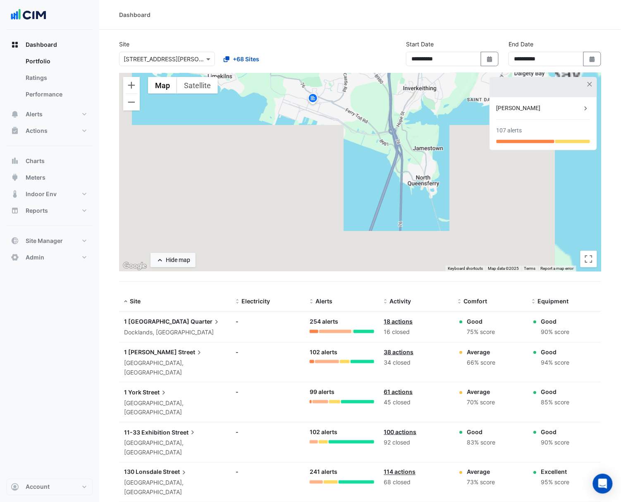
drag, startPoint x: 379, startPoint y: 222, endPoint x: 371, endPoint y: 110, distance: 112.4
click at [371, 110] on div "To activate drag with keyboard, press Alt + Enter. Once in keyboard drag state,…" at bounding box center [360, 172] width 482 height 199
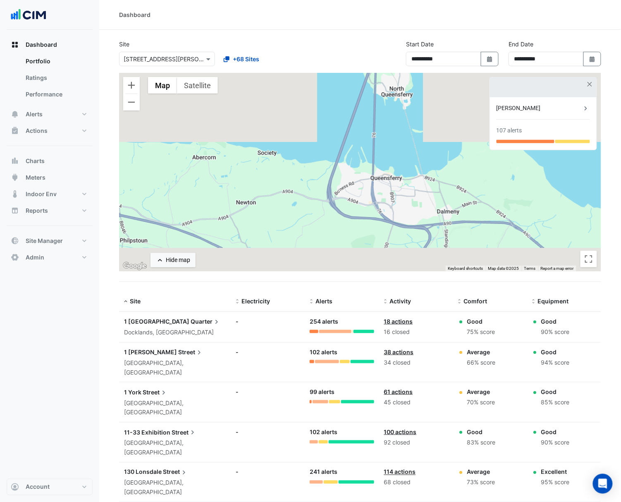
drag, startPoint x: 405, startPoint y: 238, endPoint x: 369, endPoint y: 133, distance: 111.3
click at [371, 136] on div "To activate drag with keyboard, press Alt + Enter. Once in keyboard drag state,…" at bounding box center [360, 172] width 482 height 199
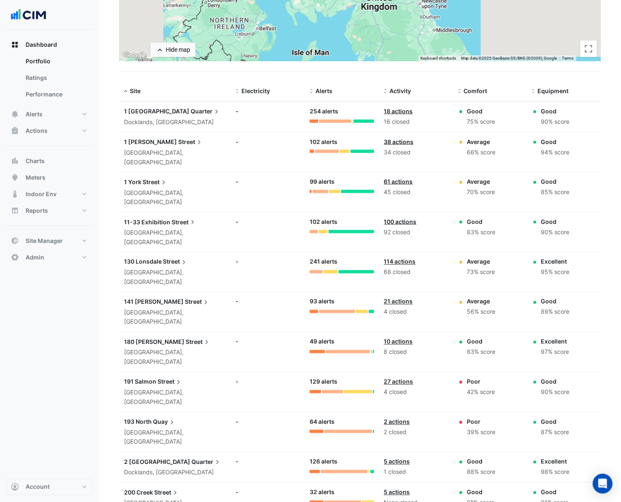
scroll to position [275, 0]
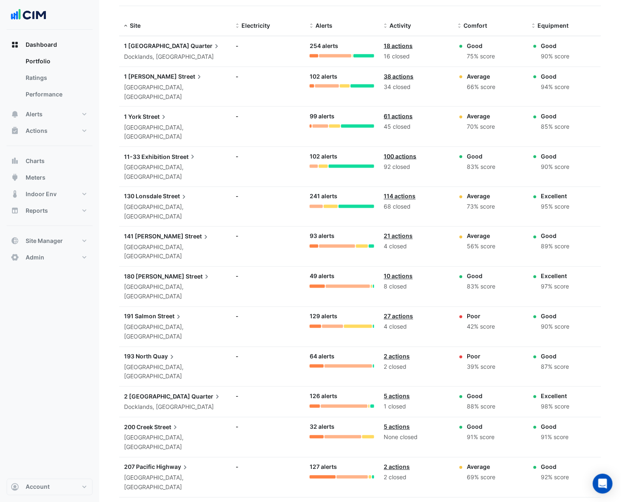
drag, startPoint x: 157, startPoint y: 281, endPoint x: 159, endPoint y: 285, distance: 4.5
click at [158, 347] on datatable-body-cell "Site: 193 North Quay [GEOGRAPHIC_DATA], [GEOGRAPHIC_DATA]" at bounding box center [175, 367] width 112 height 40
click at [159, 352] on span "Quay" at bounding box center [164, 356] width 23 height 9
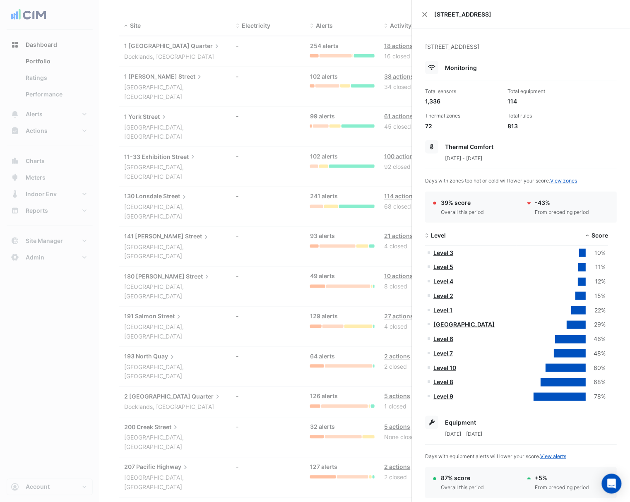
click at [280, 275] on ngb-offcanvas-backdrop at bounding box center [315, 251] width 630 height 502
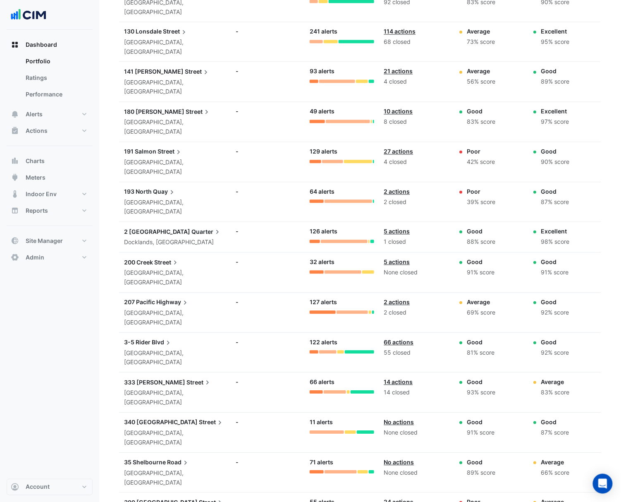
scroll to position [441, 0]
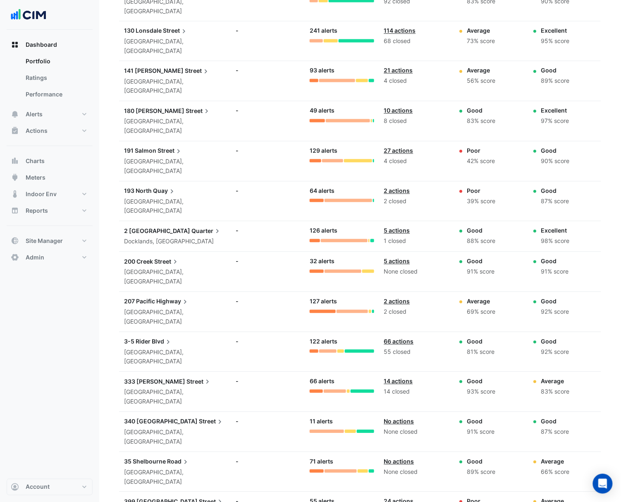
click at [159, 498] on span "399 [GEOGRAPHIC_DATA]" at bounding box center [161, 501] width 74 height 7
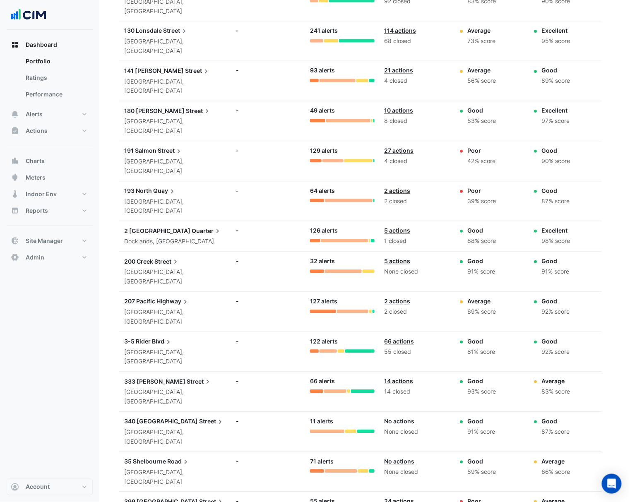
click at [291, 299] on ngb-offcanvas-backdrop at bounding box center [315, 251] width 630 height 502
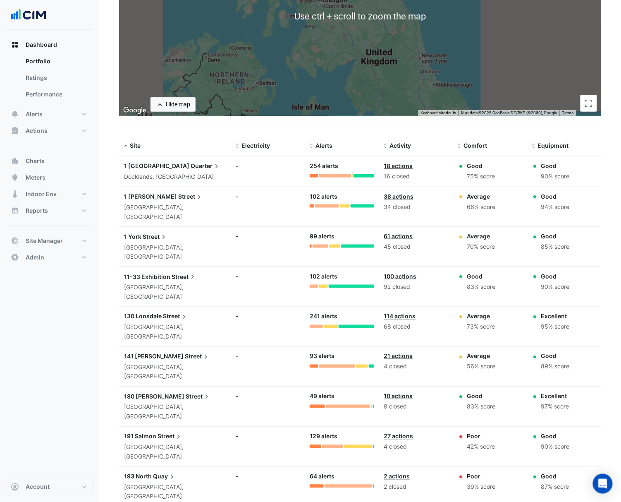
scroll to position [165, 0]
